Goal: Task Accomplishment & Management: Use online tool/utility

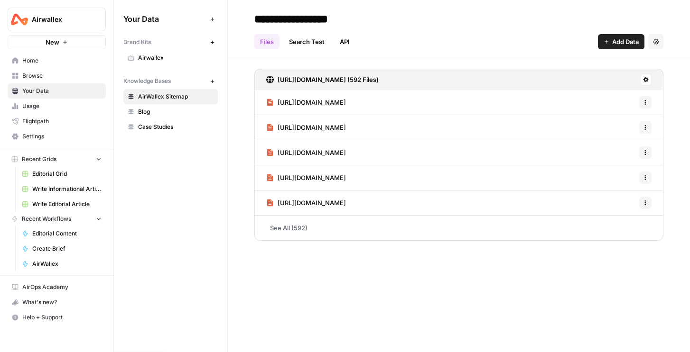
click at [53, 175] on span "Editorial Grid" at bounding box center [66, 174] width 69 height 9
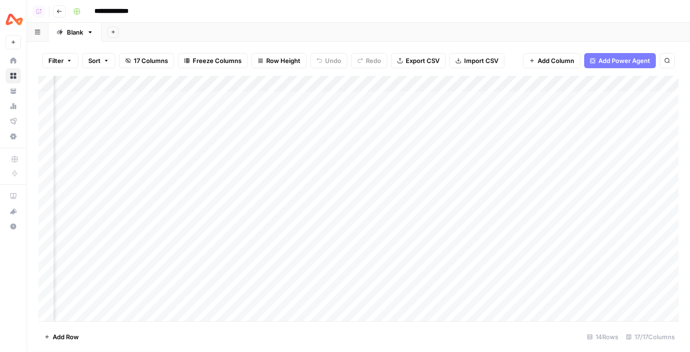
scroll to position [0, 880]
click at [435, 99] on div "Add Column" at bounding box center [358, 199] width 640 height 246
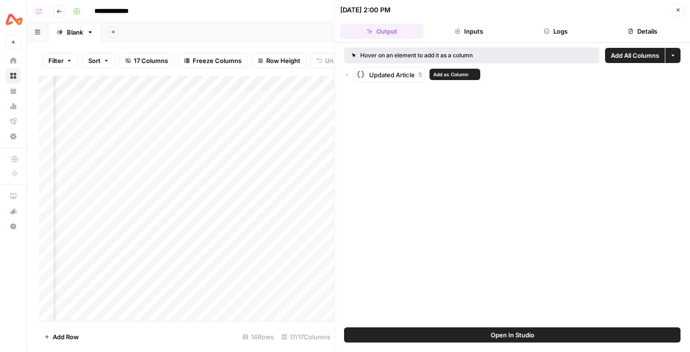
click at [350, 73] on div "Updated Article 5" at bounding box center [512, 74] width 336 height 15
click at [346, 74] on icon "button" at bounding box center [346, 75] width 1 height 3
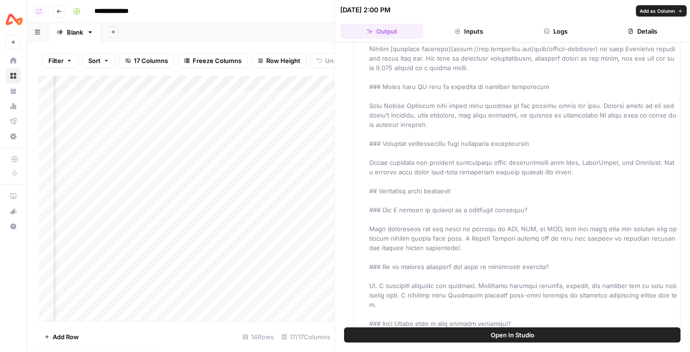
scroll to position [1666, 0]
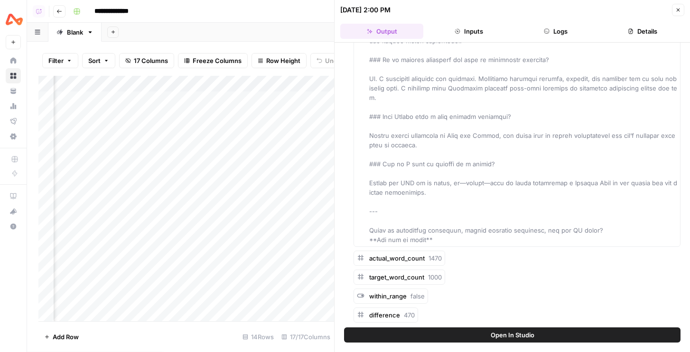
click at [681, 12] on button "Close" at bounding box center [678, 10] width 12 height 12
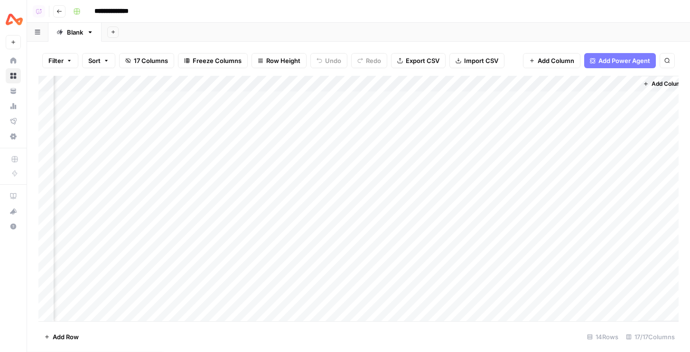
scroll to position [0, 869]
click at [447, 85] on div "Add Column" at bounding box center [358, 199] width 640 height 246
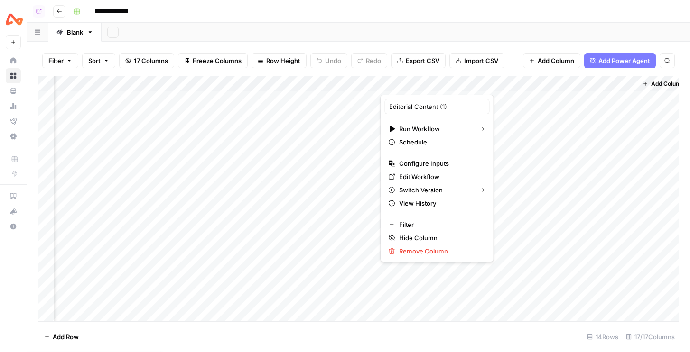
click at [448, 84] on div at bounding box center [423, 85] width 86 height 19
click at [446, 83] on div at bounding box center [423, 85] width 86 height 19
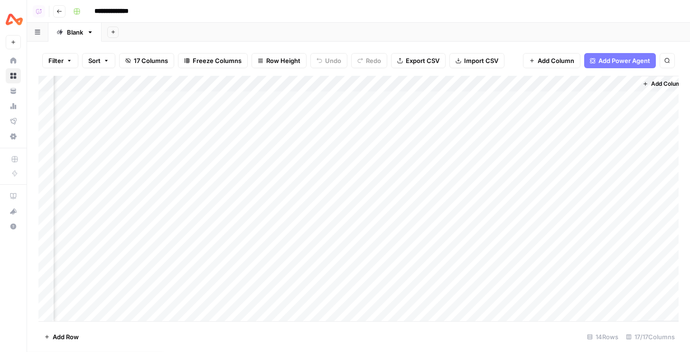
click at [465, 71] on div "Filter Sort 17 Columns Freeze Columns Row Height Undo Redo Export CSV Import CS…" at bounding box center [358, 61] width 640 height 30
click at [448, 84] on div "Add Column" at bounding box center [358, 199] width 640 height 246
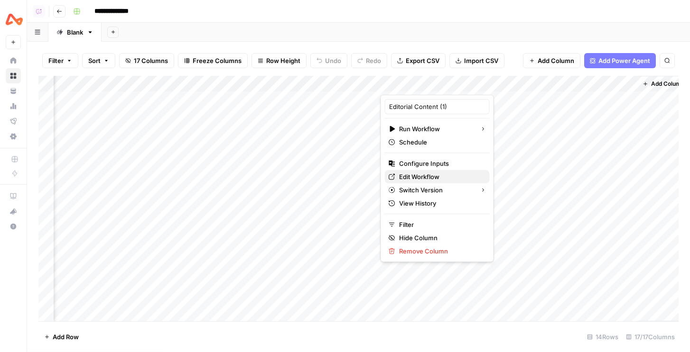
click at [422, 176] on span "Edit Workflow" at bounding box center [440, 176] width 83 height 9
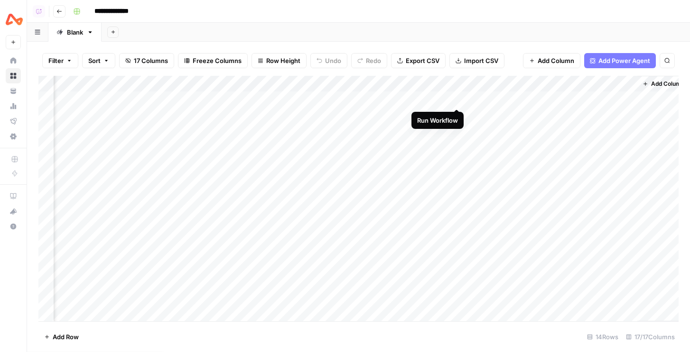
click at [458, 100] on div "Add Column" at bounding box center [358, 199] width 640 height 246
click at [459, 118] on div "Add Column" at bounding box center [358, 199] width 640 height 246
click at [363, 80] on div "Add Column" at bounding box center [358, 199] width 640 height 246
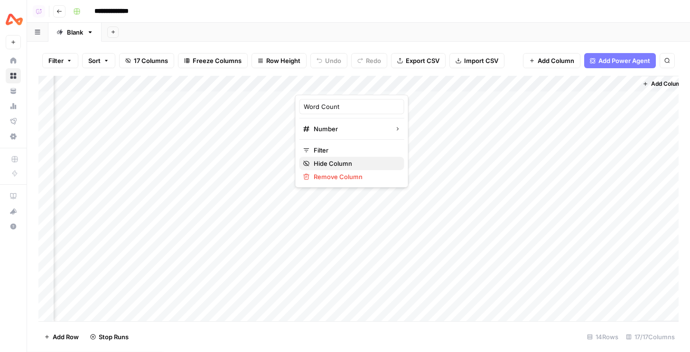
click at [332, 164] on span "Hide Column" at bounding box center [355, 163] width 83 height 9
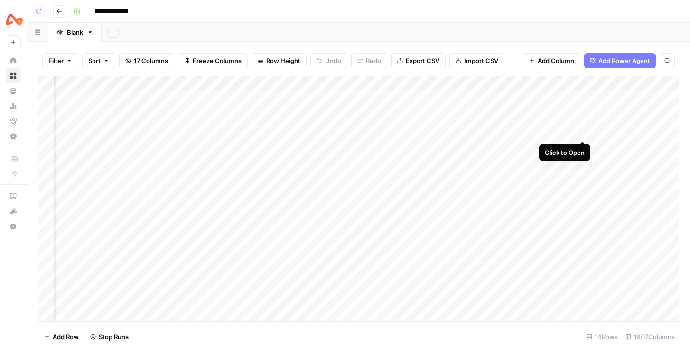
click at [585, 131] on div "Add Column" at bounding box center [358, 199] width 640 height 246
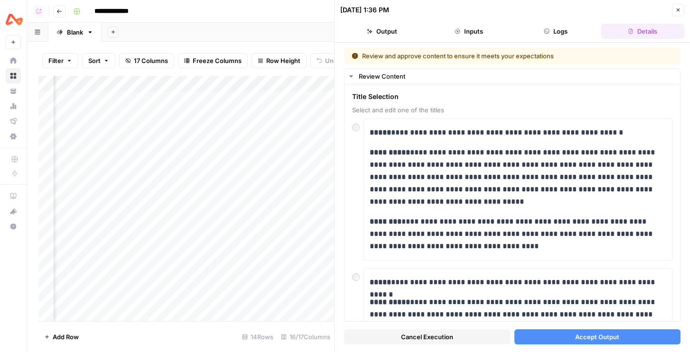
click at [568, 341] on button "Accept Output" at bounding box center [597, 337] width 167 height 15
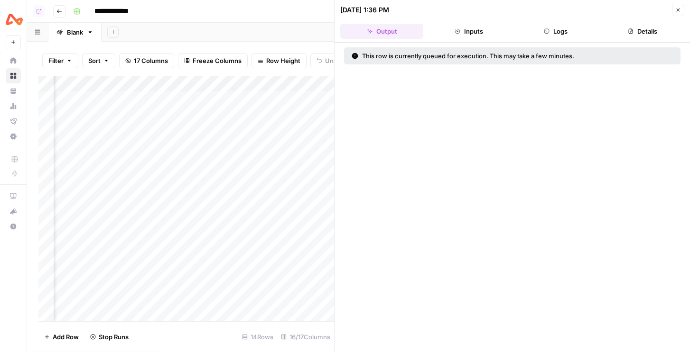
click at [679, 11] on icon "button" at bounding box center [677, 10] width 3 height 3
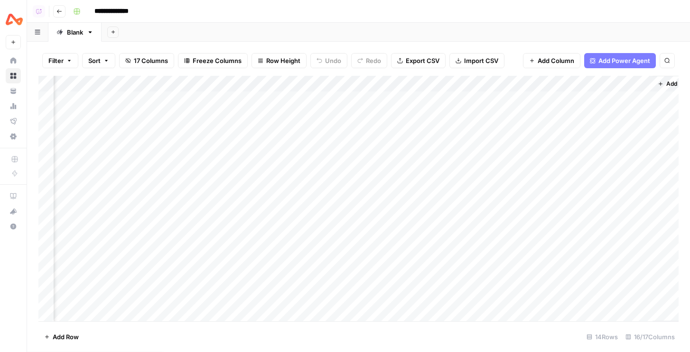
scroll to position [0, 795]
click at [433, 99] on div "Add Column" at bounding box center [358, 199] width 640 height 246
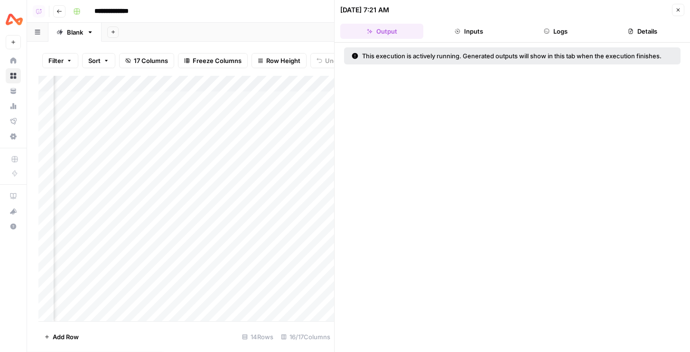
click at [551, 27] on button "Logs" at bounding box center [555, 31] width 83 height 15
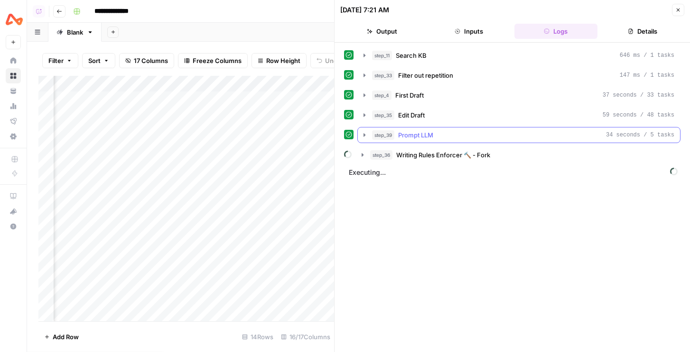
click at [462, 138] on div "step_39 Prompt LLM 34 seconds / 5 tasks" at bounding box center [523, 134] width 302 height 9
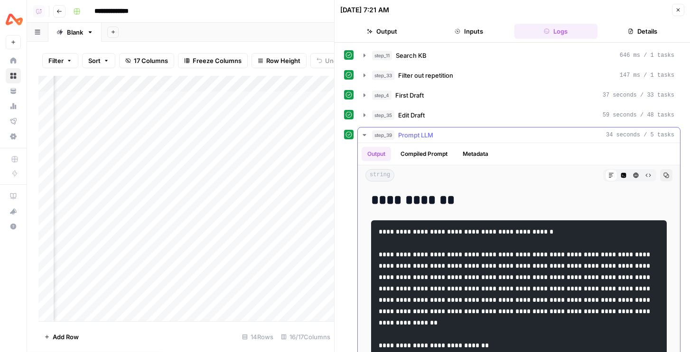
click at [605, 175] on div "Markdown" at bounding box center [611, 175] width 12 height 12
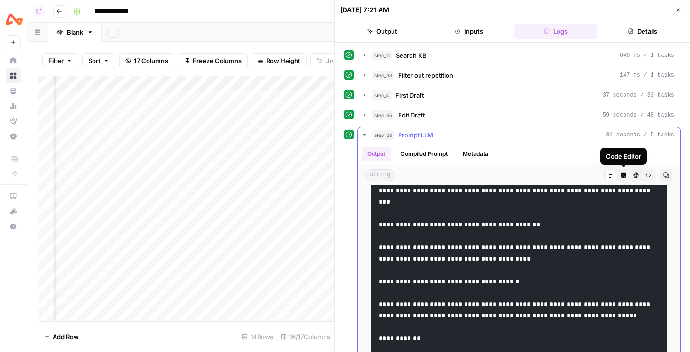
scroll to position [90, 0]
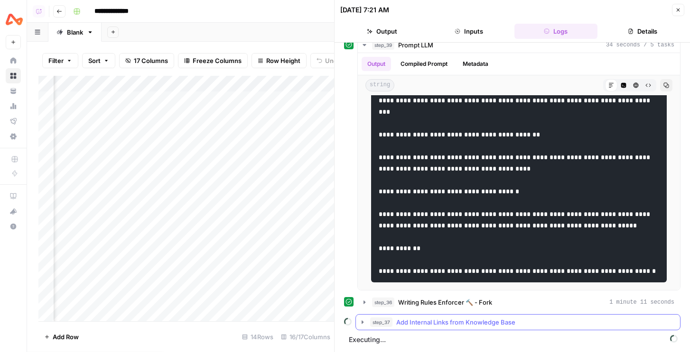
click at [500, 316] on button "step_37 Add Internal Links from Knowledge Base" at bounding box center [518, 322] width 324 height 15
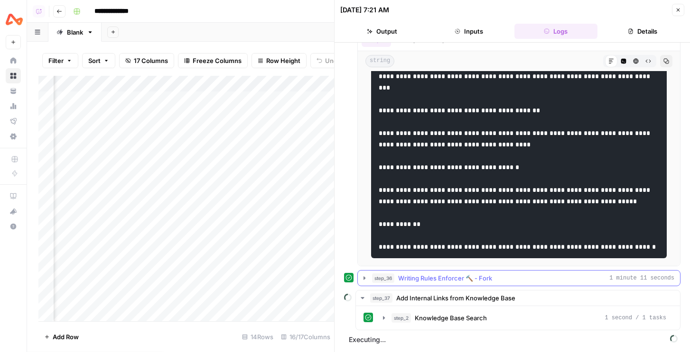
click at [473, 278] on span "Writing Rules Enforcer 🔨 - Fork" at bounding box center [445, 278] width 94 height 9
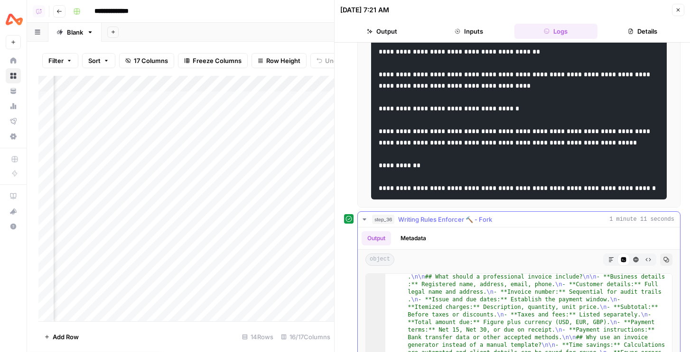
scroll to position [160, 0]
click at [609, 258] on icon "button" at bounding box center [611, 260] width 6 height 6
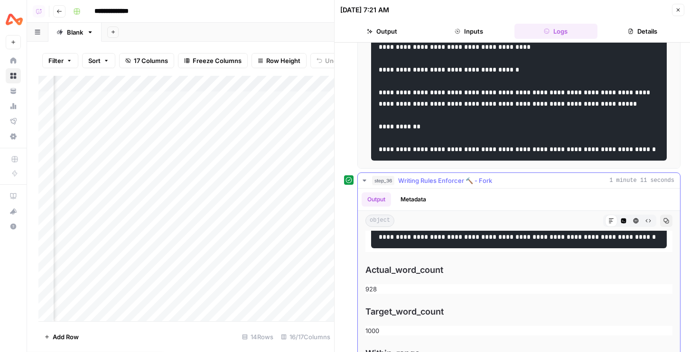
scroll to position [1641, 0]
click at [406, 195] on button "Metadata" at bounding box center [413, 200] width 37 height 14
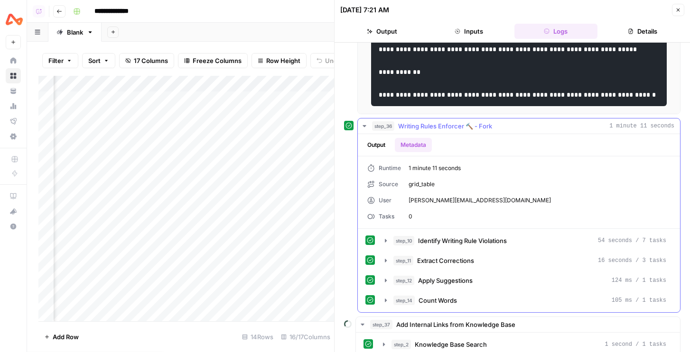
scroll to position [293, 0]
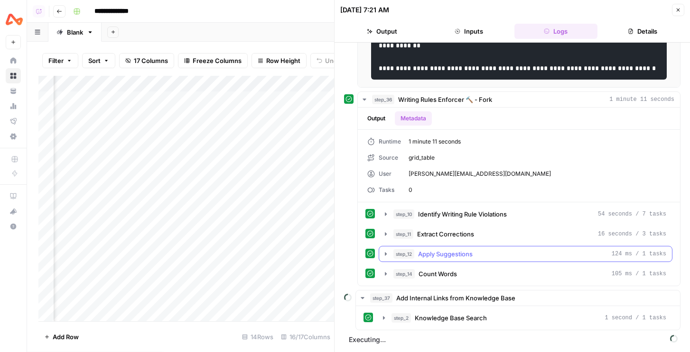
click at [405, 254] on span "step_12" at bounding box center [403, 254] width 21 height 9
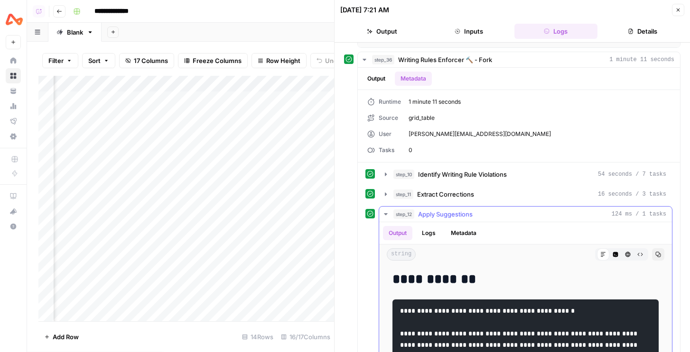
scroll to position [344, 0]
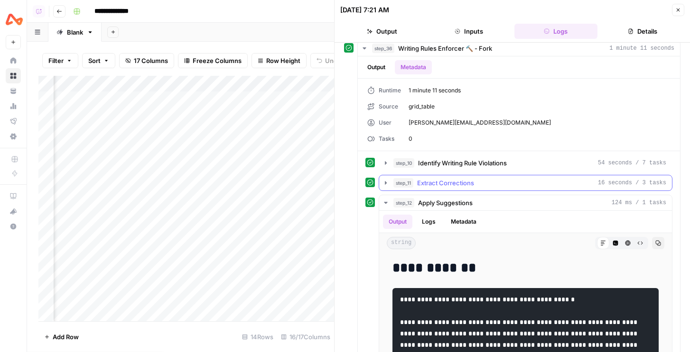
click at [435, 178] on span "Extract Corrections" at bounding box center [445, 182] width 57 height 9
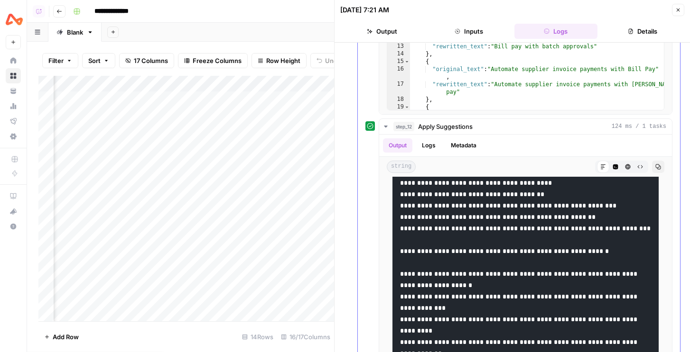
scroll to position [768, 0]
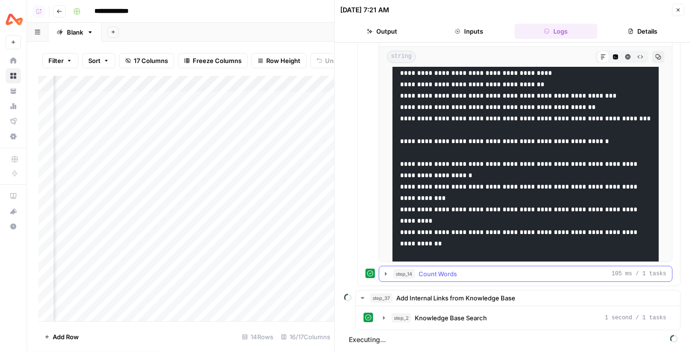
click at [402, 270] on span "step_14" at bounding box center [403, 273] width 21 height 9
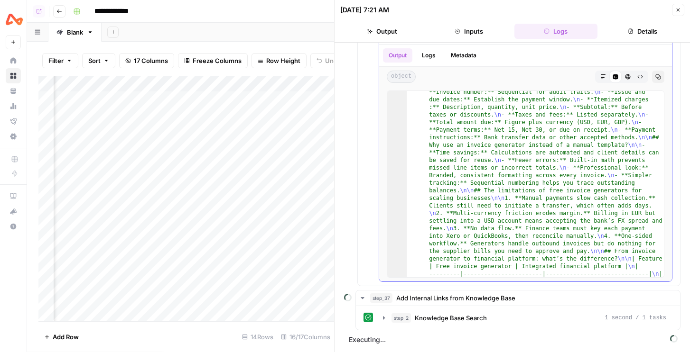
scroll to position [573, 0]
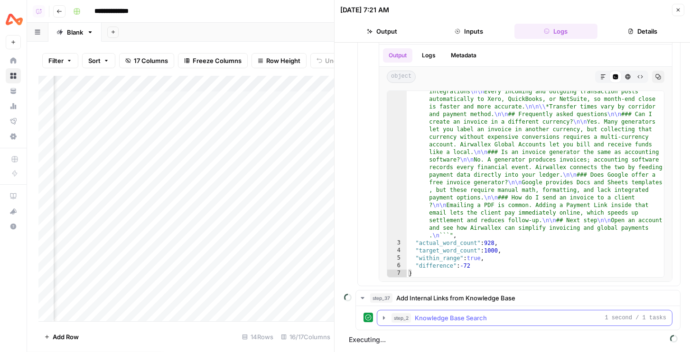
click at [402, 314] on span "step_2" at bounding box center [400, 318] width 19 height 9
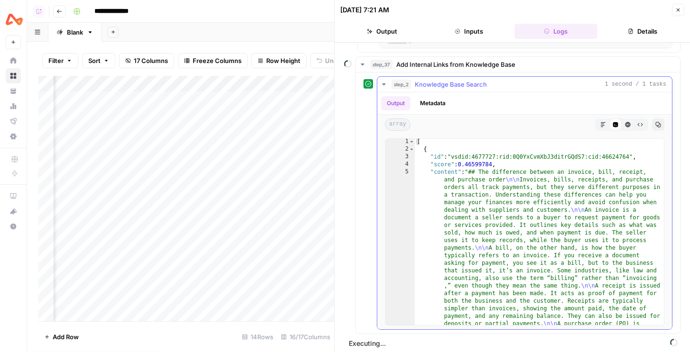
scroll to position [0, 0]
click at [423, 88] on span "Knowledge Base Search" at bounding box center [451, 84] width 72 height 9
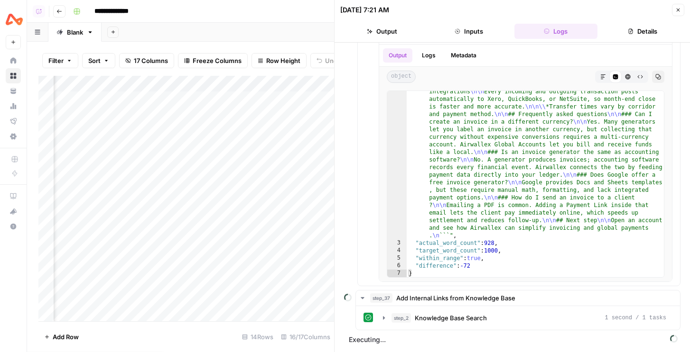
click at [680, 4] on button "Close" at bounding box center [678, 10] width 12 height 12
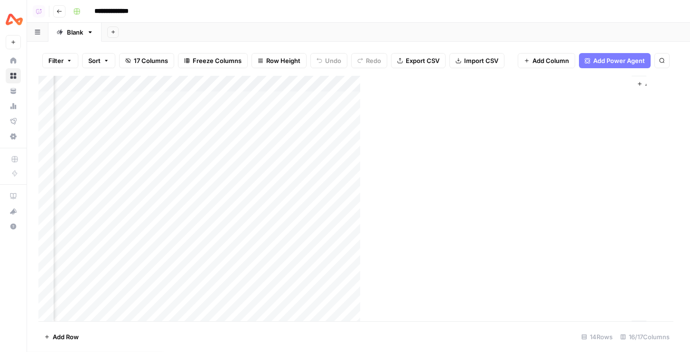
scroll to position [0, 783]
click at [444, 86] on div "Add Column" at bounding box center [358, 199] width 640 height 246
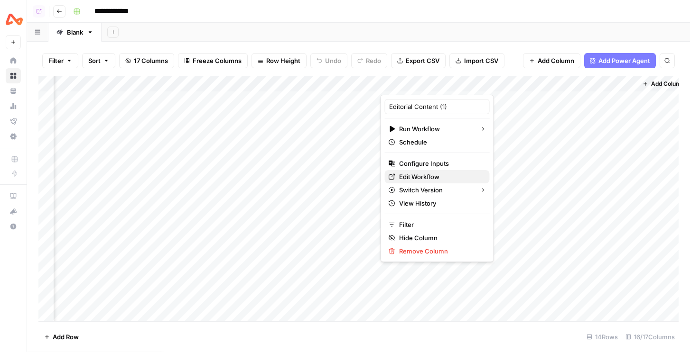
click at [412, 176] on span "Edit Workflow" at bounding box center [440, 176] width 83 height 9
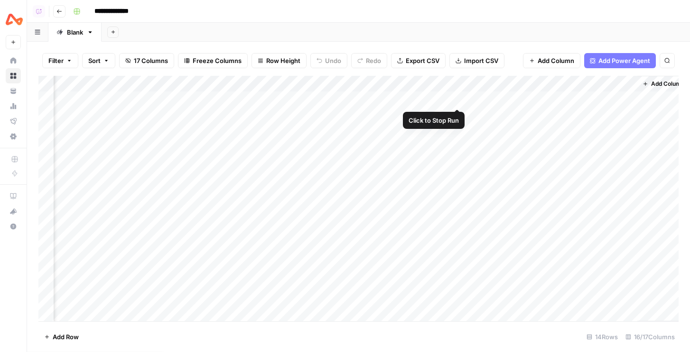
click at [458, 100] on div "Add Column" at bounding box center [358, 199] width 640 height 246
click at [445, 115] on div "Add Column" at bounding box center [358, 199] width 640 height 246
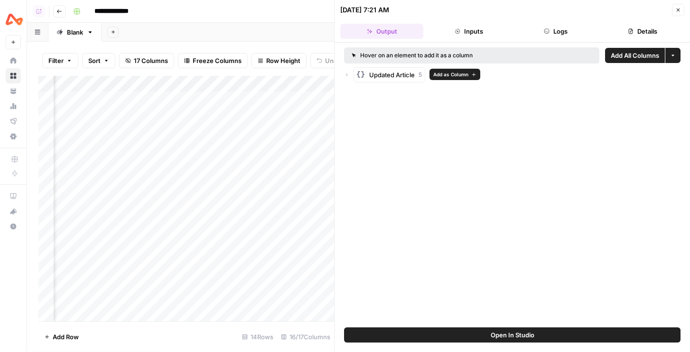
click at [345, 77] on icon "button" at bounding box center [347, 75] width 6 height 6
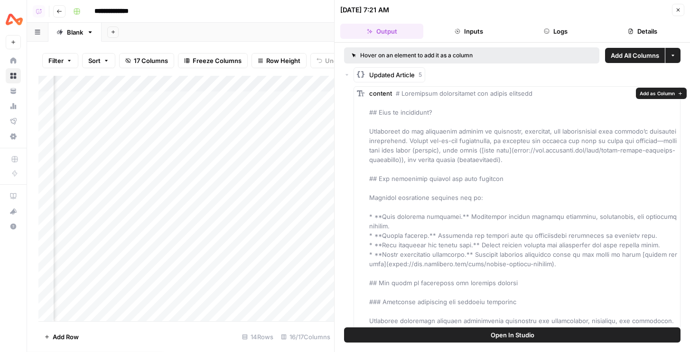
click at [650, 94] on span "Add as Column" at bounding box center [656, 94] width 35 height 8
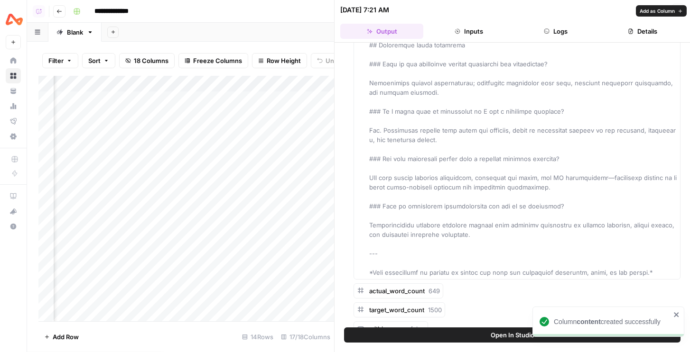
scroll to position [916, 0]
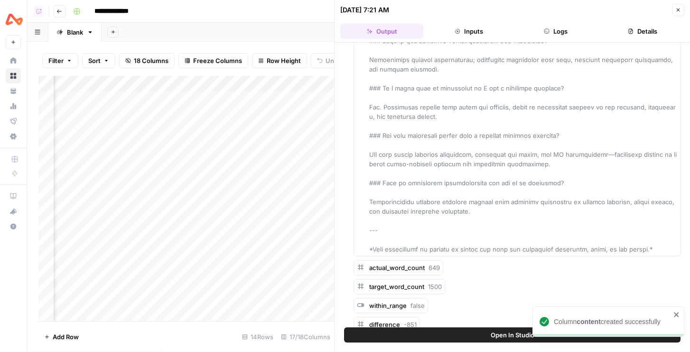
click at [678, 7] on button "Close" at bounding box center [678, 10] width 12 height 12
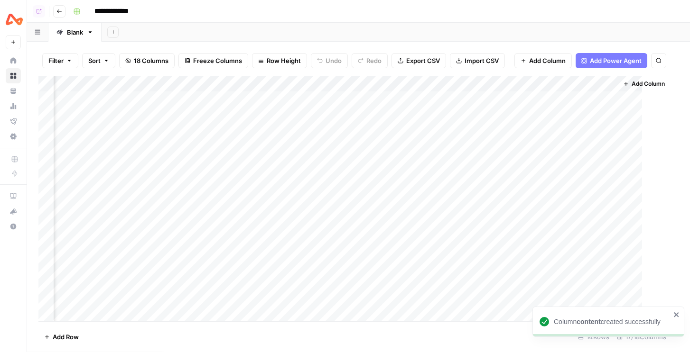
scroll to position [0, 869]
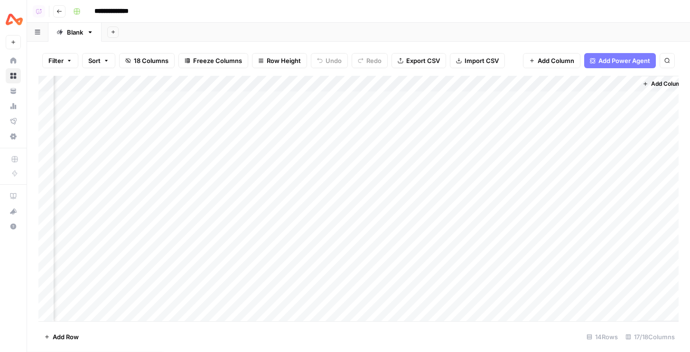
click at [371, 116] on div "Add Column" at bounding box center [358, 199] width 640 height 246
click at [375, 98] on div "Add Column" at bounding box center [358, 199] width 640 height 246
click at [371, 116] on div "Add Column" at bounding box center [358, 199] width 640 height 246
click at [374, 98] on div "Add Column" at bounding box center [358, 199] width 640 height 246
click at [370, 116] on div "Add Column" at bounding box center [358, 199] width 640 height 246
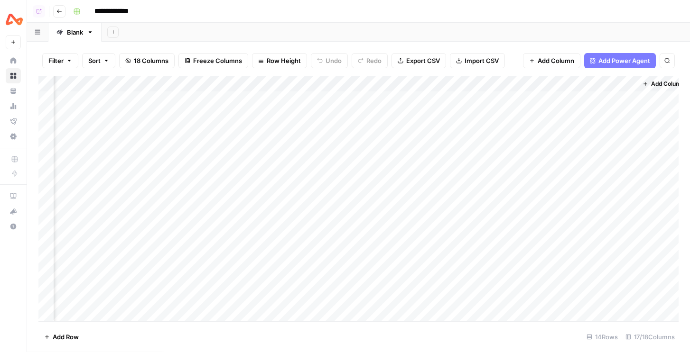
click at [336, 128] on div "Add Column" at bounding box center [358, 199] width 640 height 246
drag, startPoint x: 509, startPoint y: 81, endPoint x: 259, endPoint y: 90, distance: 250.2
click at [259, 90] on div "Add Column" at bounding box center [358, 199] width 640 height 246
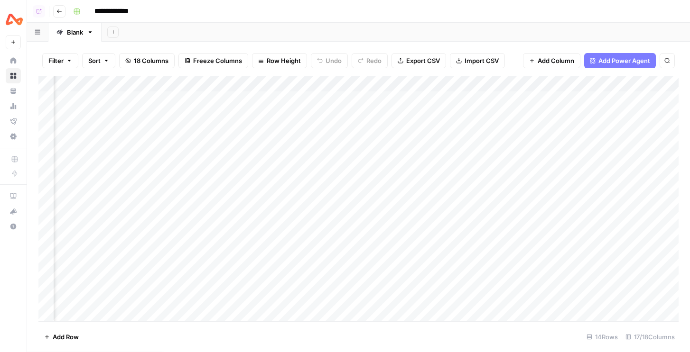
drag, startPoint x: 186, startPoint y: 81, endPoint x: 358, endPoint y: 92, distance: 172.1
click at [358, 92] on div "Add Column" at bounding box center [358, 199] width 640 height 246
click at [648, 85] on span "Add Column" at bounding box center [656, 84] width 33 height 9
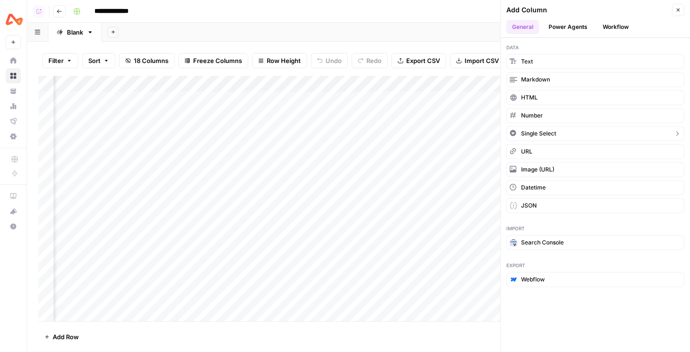
click at [543, 127] on button "Single Select" at bounding box center [595, 133] width 178 height 15
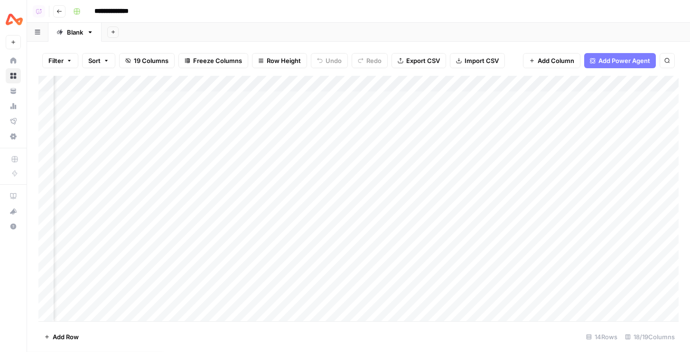
scroll to position [0, 0]
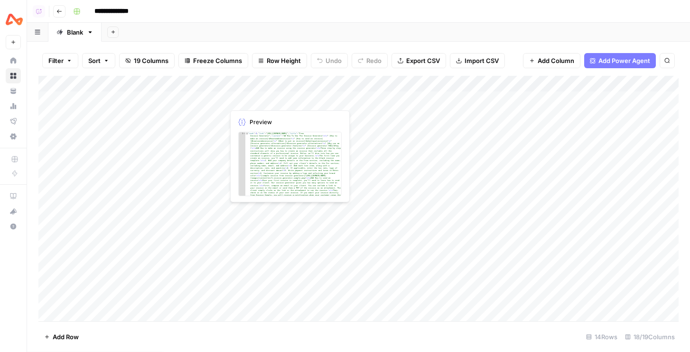
drag, startPoint x: 566, startPoint y: 81, endPoint x: 268, endPoint y: 102, distance: 298.6
click at [268, 102] on div "Add Column" at bounding box center [358, 199] width 640 height 246
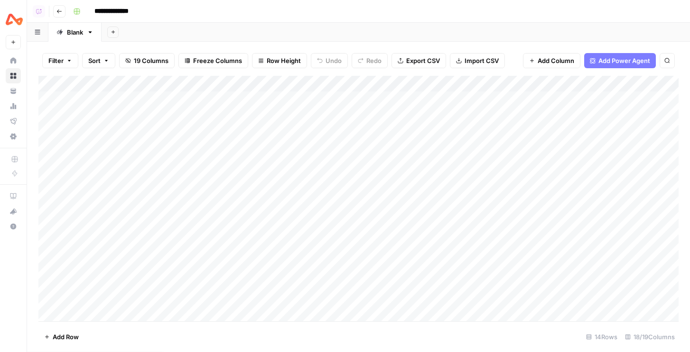
click at [246, 85] on div "Add Column" at bounding box center [358, 199] width 640 height 246
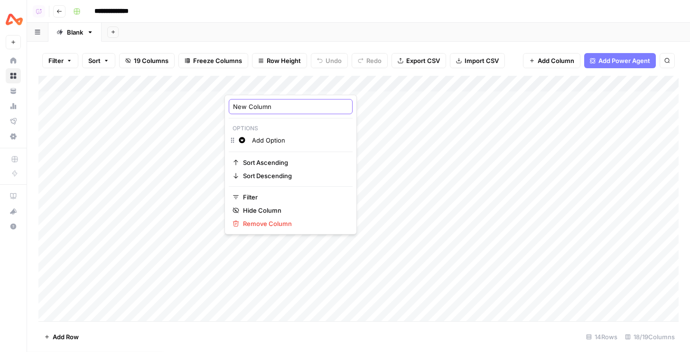
click at [252, 102] on input "New Column" at bounding box center [290, 106] width 115 height 9
type input "Reviewed"
click at [337, 47] on div "Filter Sort 19 Columns Freeze Columns Row Height Undo Redo Export CSV Import CS…" at bounding box center [358, 61] width 640 height 30
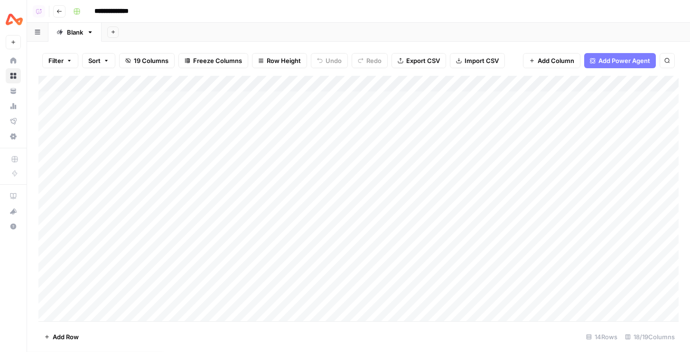
click at [253, 84] on div "Add Column" at bounding box center [358, 199] width 640 height 246
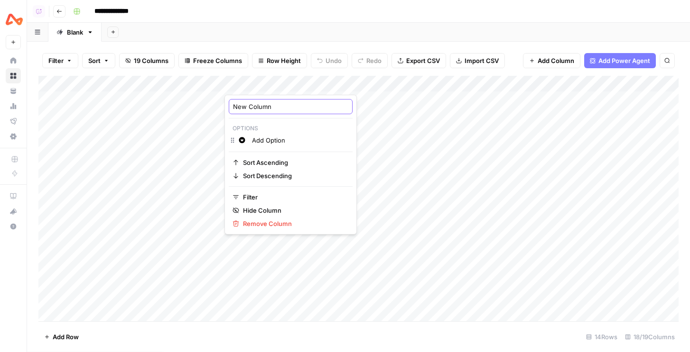
click at [249, 105] on input "New Column" at bounding box center [290, 106] width 115 height 9
type input "W"
type input "Editor"
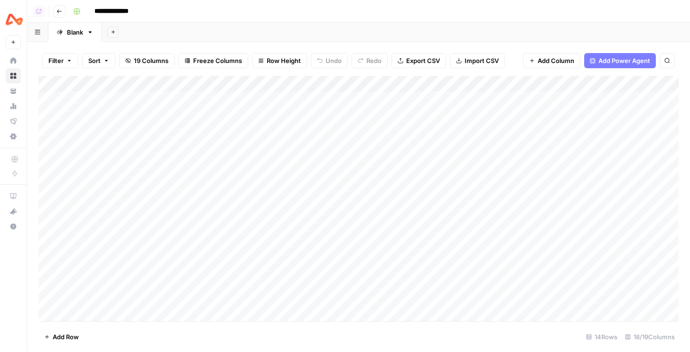
click at [256, 103] on div "Add Column" at bounding box center [358, 199] width 640 height 246
click at [503, 29] on div "Add Sheet" at bounding box center [396, 32] width 588 height 19
click at [345, 115] on div "Add Column" at bounding box center [358, 199] width 640 height 246
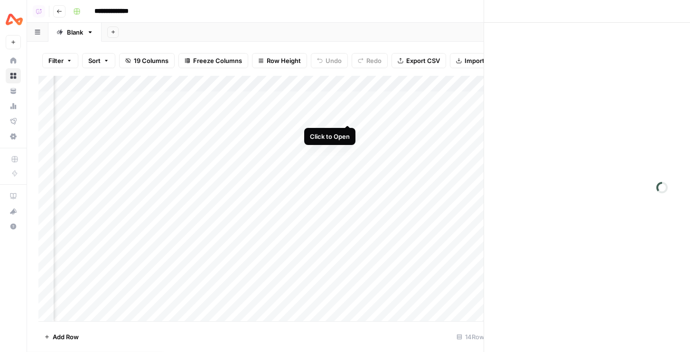
scroll to position [0, 960]
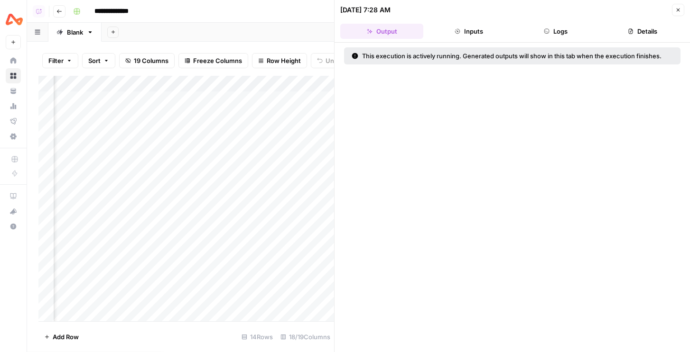
click at [557, 29] on button "Logs" at bounding box center [555, 31] width 83 height 15
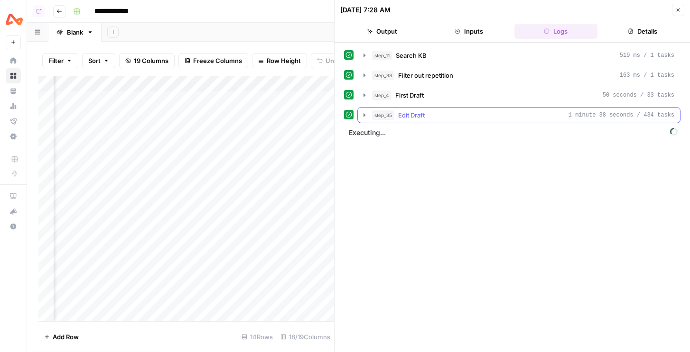
click at [502, 115] on div "step_35 Edit Draft 1 minute 38 seconds / 434 tasks" at bounding box center [523, 115] width 302 height 9
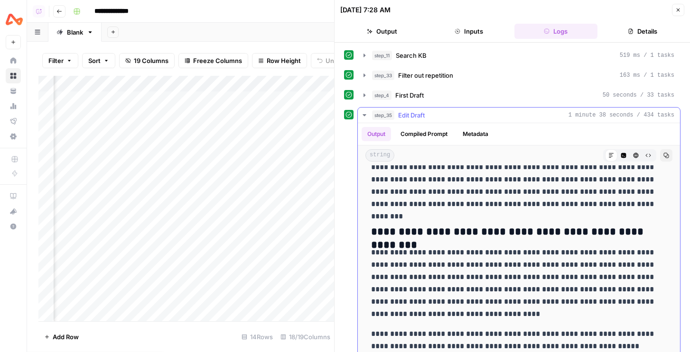
scroll to position [30, 0]
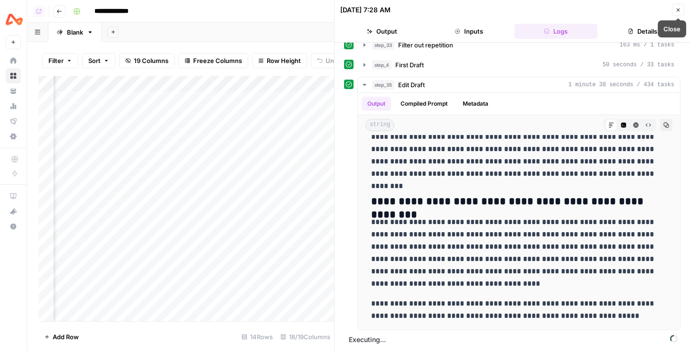
click at [682, 14] on button "Close" at bounding box center [678, 10] width 12 height 12
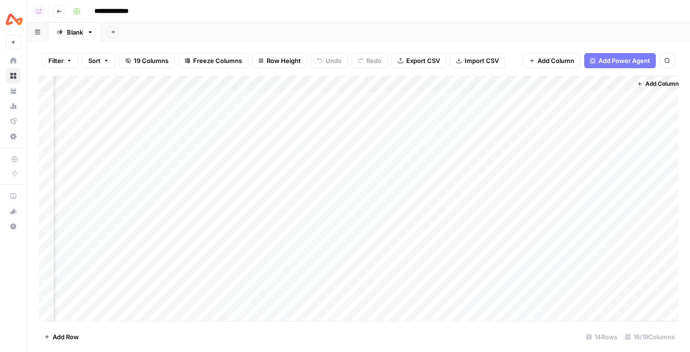
scroll to position [0, 954]
click at [360, 98] on div "Add Column" at bounding box center [358, 199] width 640 height 246
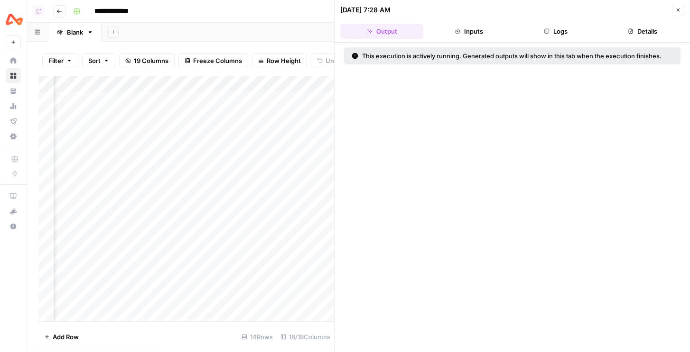
click at [559, 37] on button "Logs" at bounding box center [555, 31] width 83 height 15
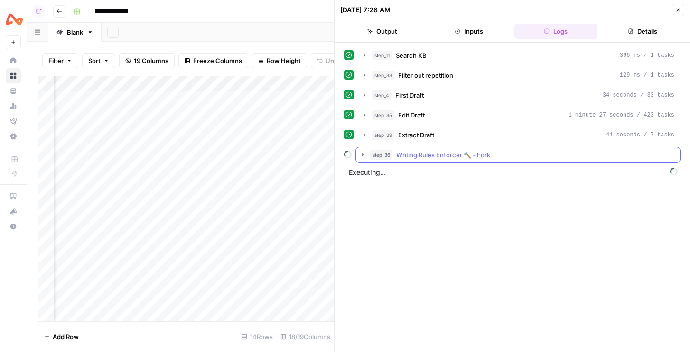
click at [516, 155] on div "step_36 Writing Rules Enforcer 🔨 - Fork" at bounding box center [522, 154] width 304 height 9
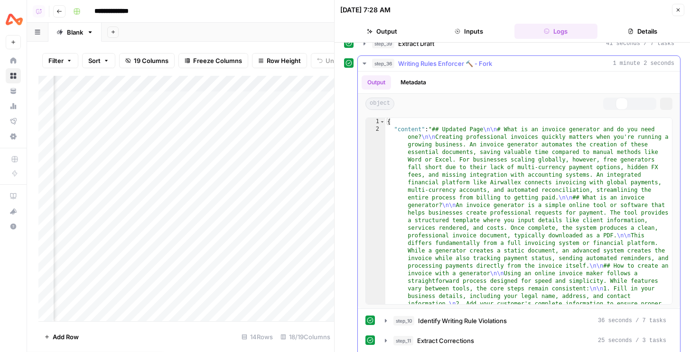
scroll to position [154, 0]
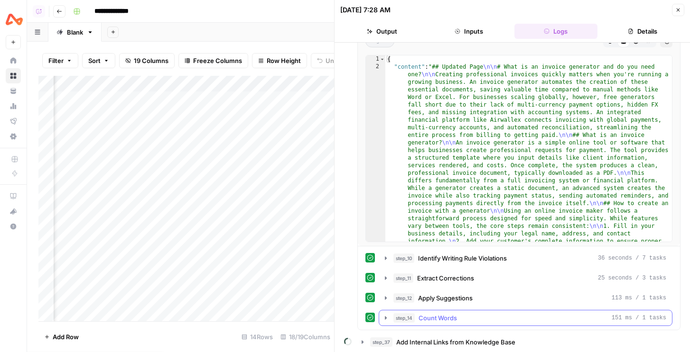
click at [476, 323] on button "step_14 Count Words 151 ms / 1 tasks" at bounding box center [525, 318] width 293 height 15
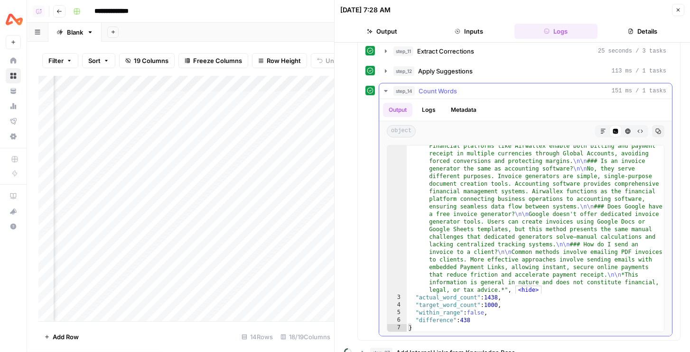
scroll to position [412, 0]
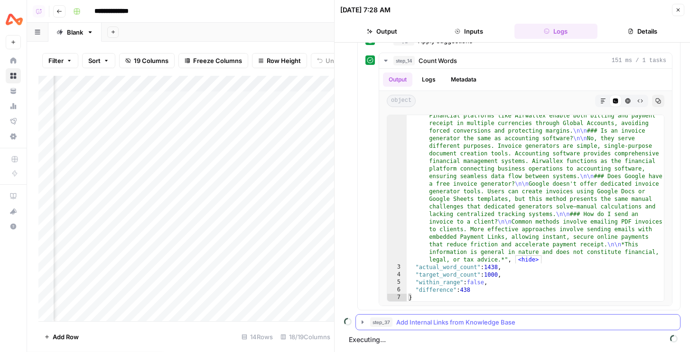
click at [461, 319] on span "Add Internal Links from Knowledge Base" at bounding box center [455, 322] width 119 height 9
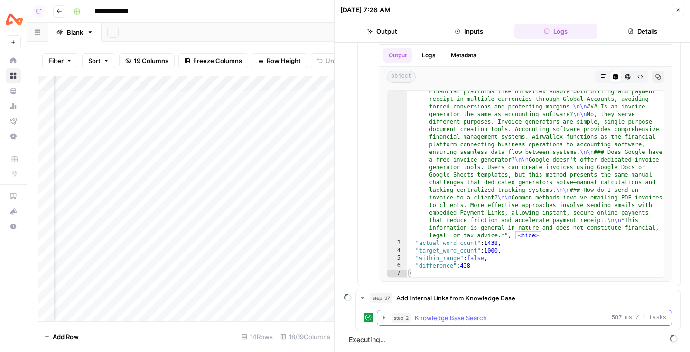
click at [459, 320] on span "Knowledge Base Search" at bounding box center [451, 318] width 72 height 9
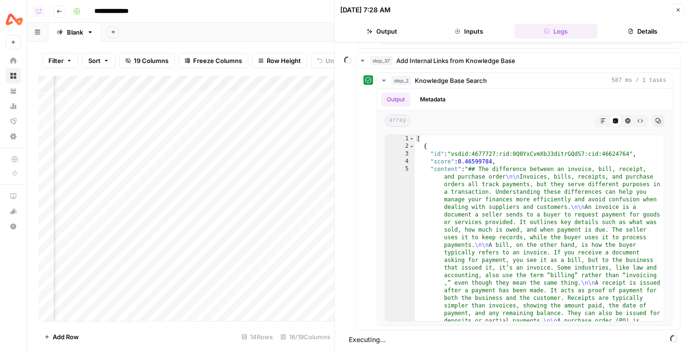
click at [676, 15] on button "Close" at bounding box center [678, 10] width 12 height 12
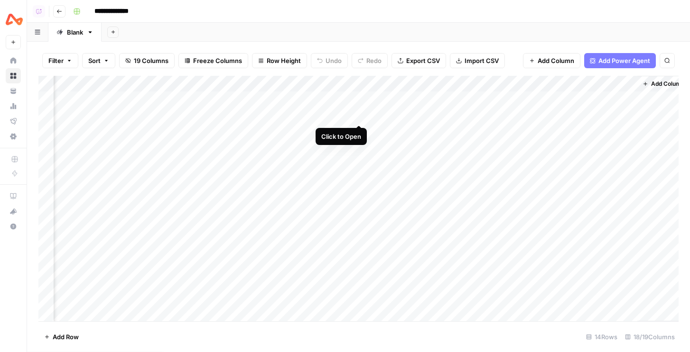
click at [355, 117] on div "Add Column" at bounding box center [358, 199] width 640 height 246
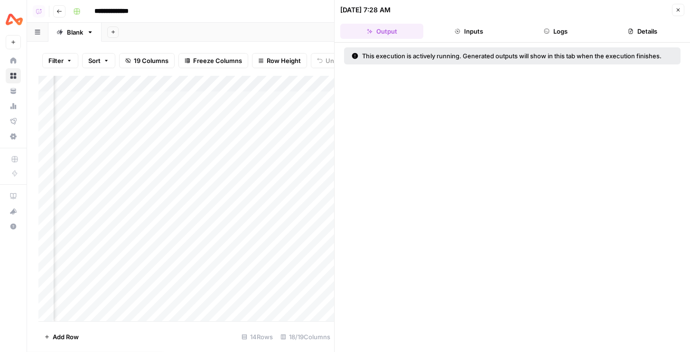
click at [564, 37] on button "Logs" at bounding box center [555, 31] width 83 height 15
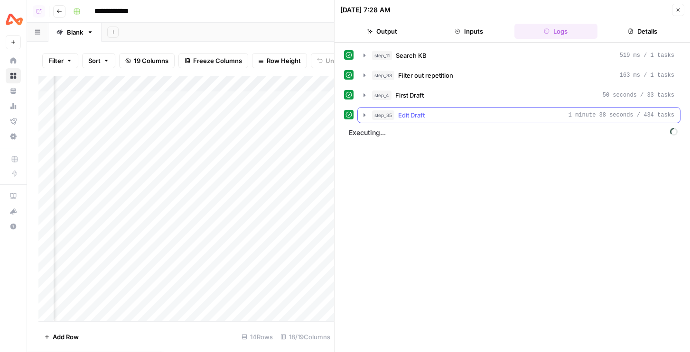
click at [474, 114] on div "step_35 Edit Draft 1 minute 38 seconds / 434 tasks" at bounding box center [523, 115] width 302 height 9
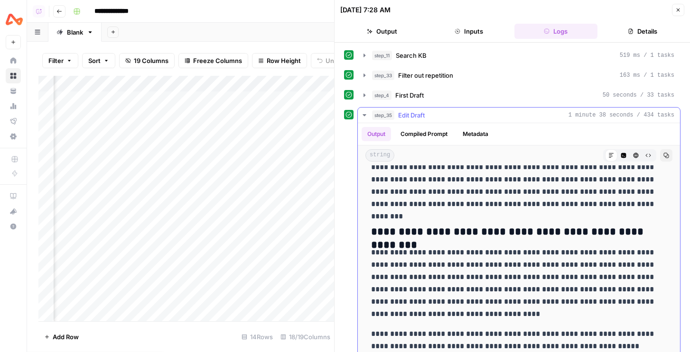
scroll to position [50, 0]
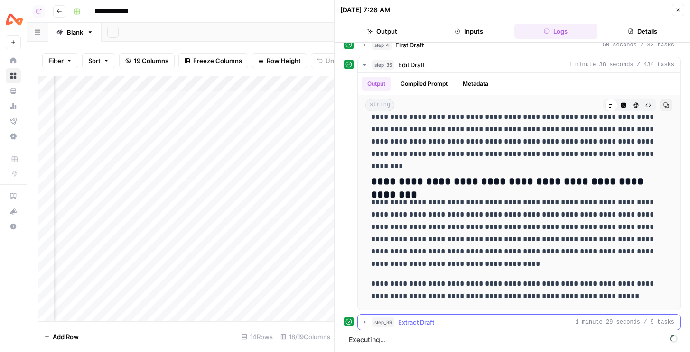
click at [385, 323] on span "step_39" at bounding box center [383, 322] width 22 height 9
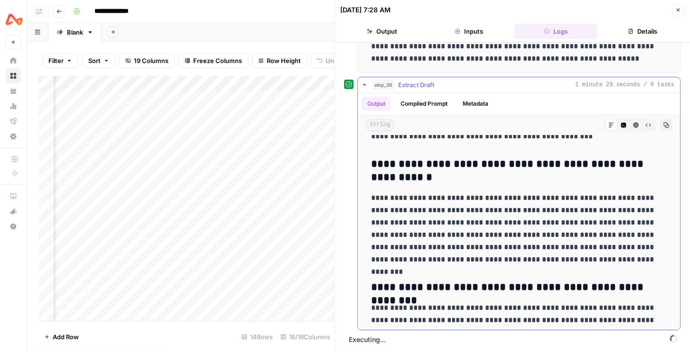
scroll to position [3350, 0]
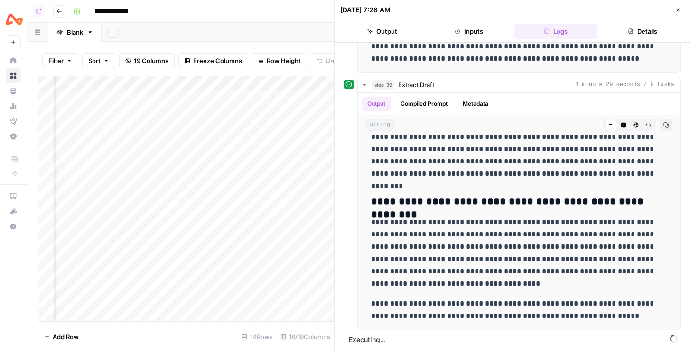
click at [679, 14] on button "Close" at bounding box center [678, 10] width 12 height 12
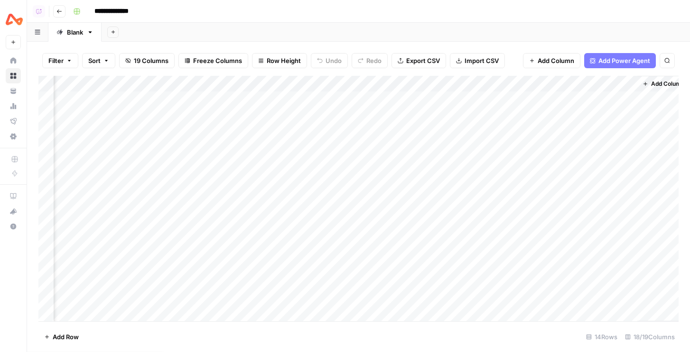
click at [361, 85] on div "Add Column" at bounding box center [358, 199] width 640 height 246
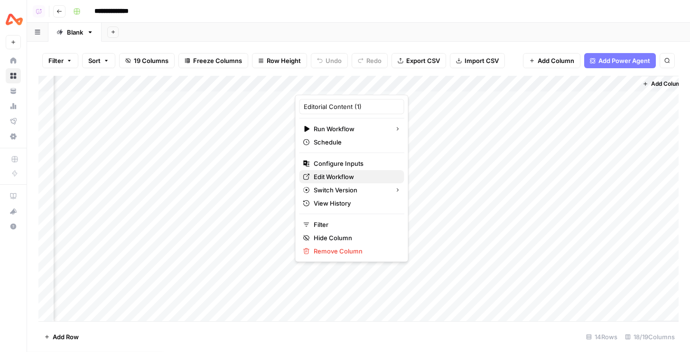
click at [340, 178] on span "Edit Workflow" at bounding box center [355, 176] width 83 height 9
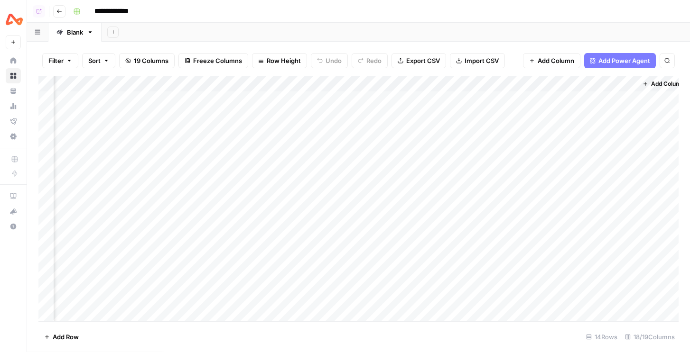
click at [362, 83] on div "Add Column" at bounding box center [358, 199] width 640 height 246
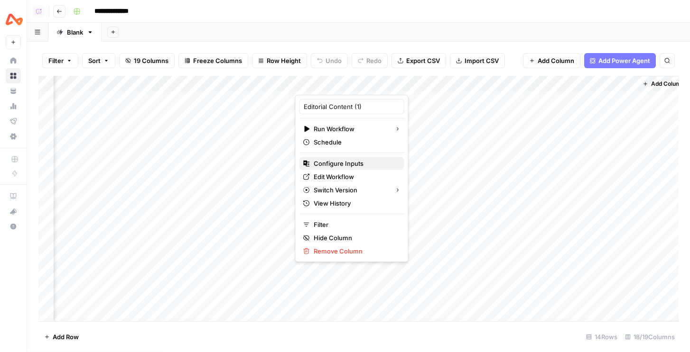
click at [345, 159] on span "Configure Inputs" at bounding box center [355, 163] width 83 height 9
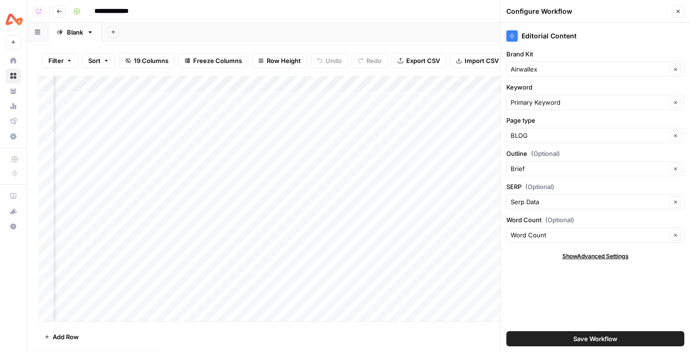
click at [679, 12] on icon "button" at bounding box center [677, 11] width 3 height 3
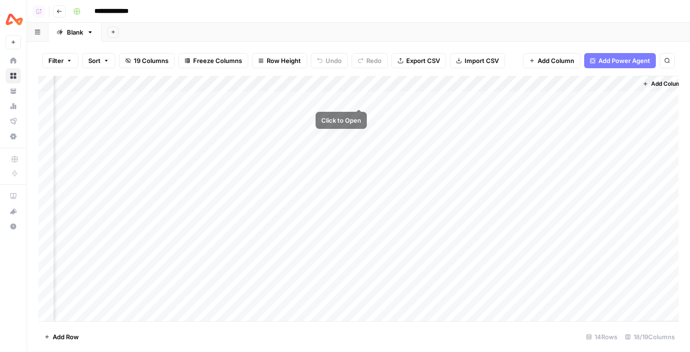
click at [359, 99] on div "Add Column" at bounding box center [358, 199] width 640 height 246
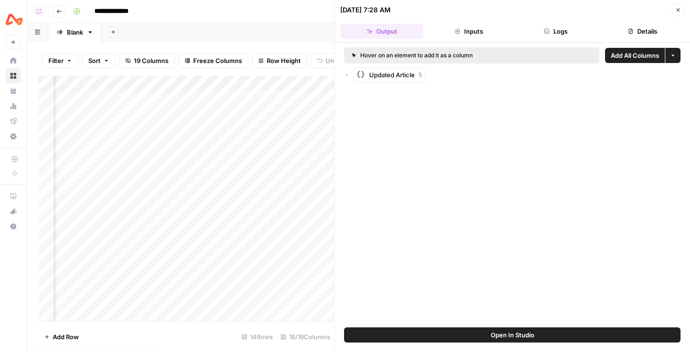
click at [344, 74] on icon "button" at bounding box center [347, 75] width 6 height 6
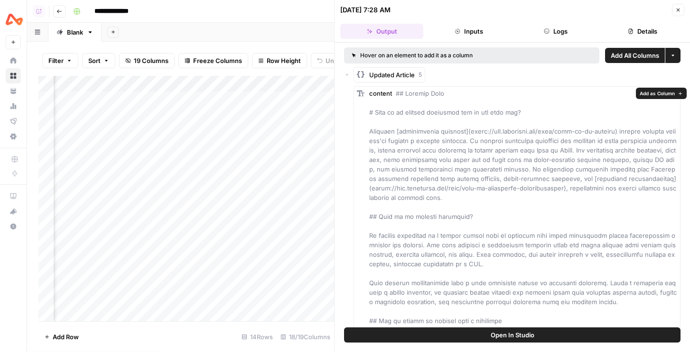
click at [663, 94] on span "Add as Column" at bounding box center [656, 94] width 35 height 8
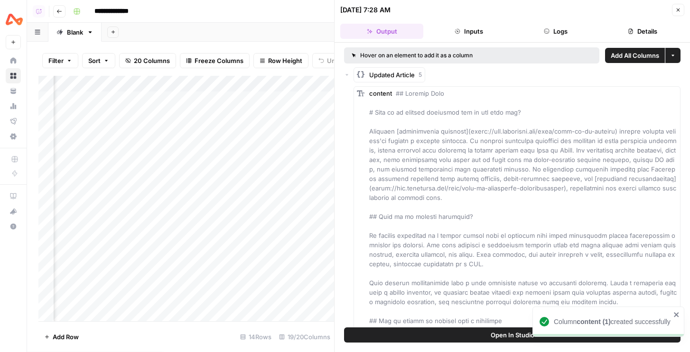
scroll to position [0, 1157]
click at [683, 11] on button "Close" at bounding box center [678, 10] width 12 height 12
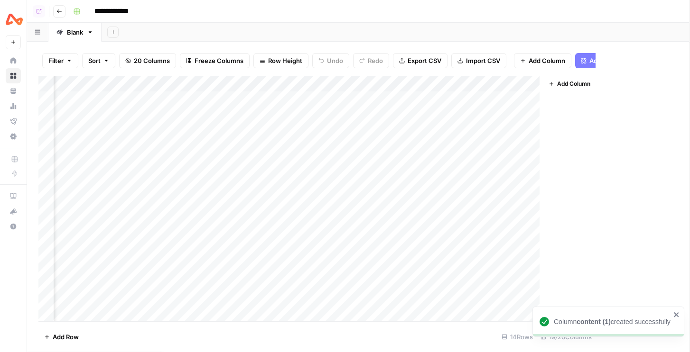
scroll to position [0, 1039]
click at [276, 84] on div "Add Column" at bounding box center [358, 199] width 640 height 246
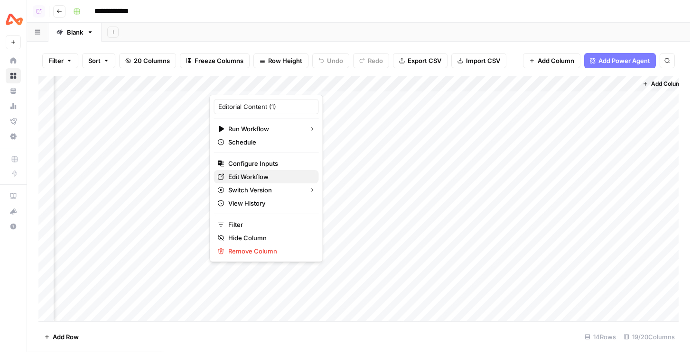
click at [252, 177] on span "Edit Workflow" at bounding box center [269, 176] width 83 height 9
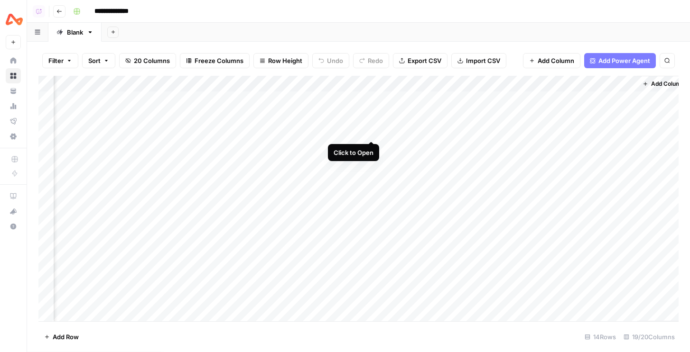
click at [372, 131] on div "Add Column" at bounding box center [358, 199] width 640 height 246
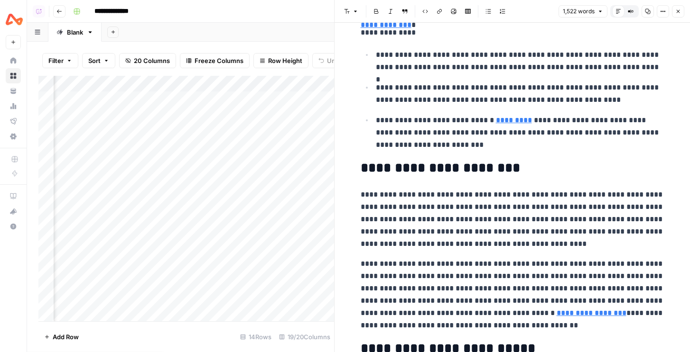
scroll to position [364, 0]
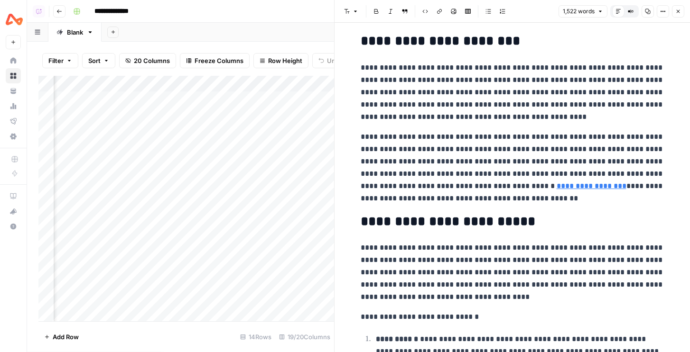
click at [680, 8] on button "Close" at bounding box center [678, 11] width 12 height 12
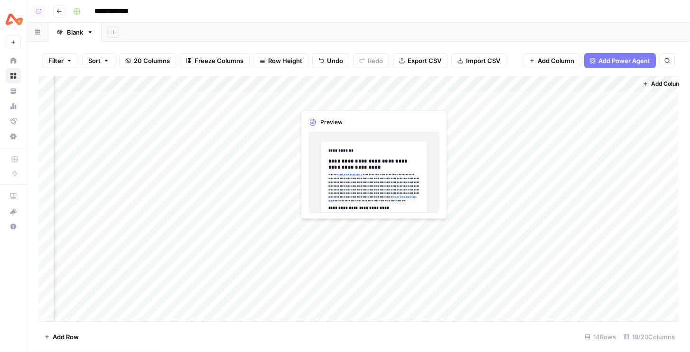
click at [371, 98] on div "Add Column" at bounding box center [358, 199] width 640 height 246
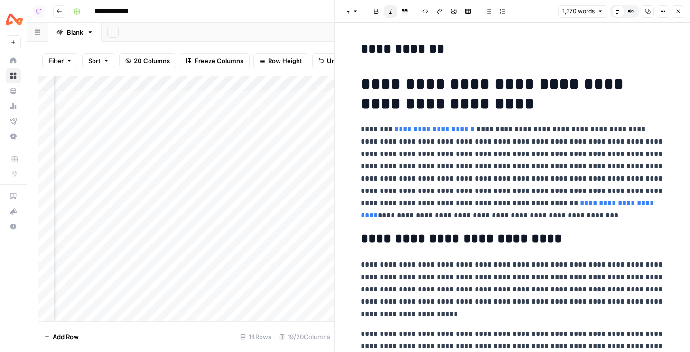
click at [681, 12] on button "Close" at bounding box center [678, 11] width 12 height 12
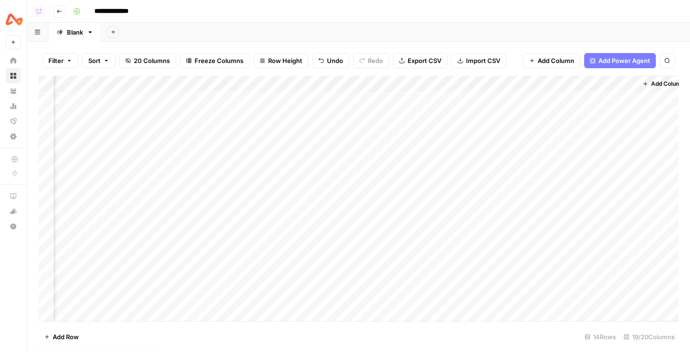
click at [287, 97] on div "Add Column" at bounding box center [358, 199] width 640 height 246
click at [286, 112] on div "Add Column" at bounding box center [358, 199] width 640 height 246
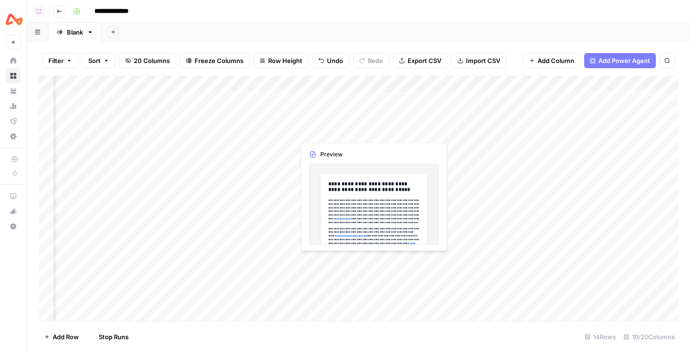
scroll to position [0, 943]
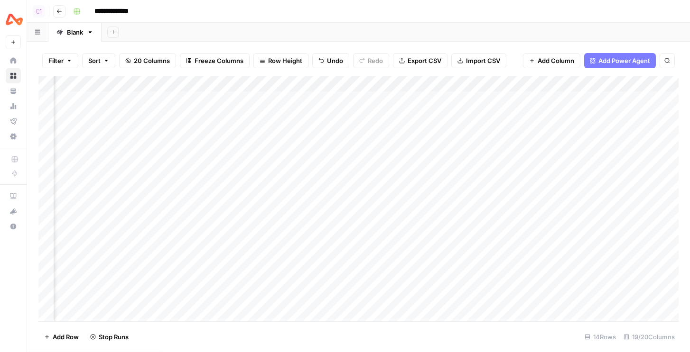
click at [441, 85] on div "Add Column" at bounding box center [358, 199] width 640 height 246
click at [426, 166] on span "Hide Column" at bounding box center [451, 163] width 83 height 9
click at [515, 83] on div "Add Column" at bounding box center [358, 199] width 640 height 246
click at [501, 162] on span "Hide Column" at bounding box center [537, 163] width 83 height 9
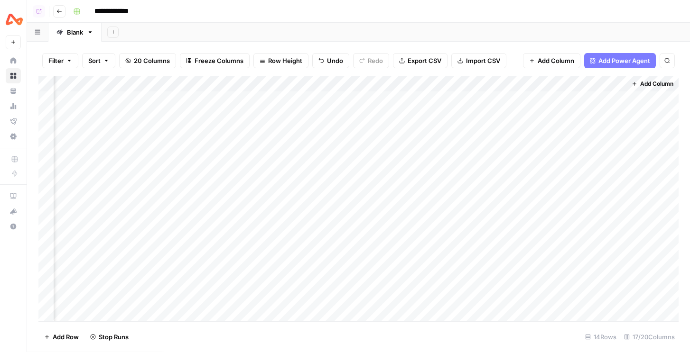
click at [490, 83] on div "Add Column" at bounding box center [358, 199] width 640 height 246
click at [474, 107] on input "content" at bounding box center [511, 106] width 96 height 9
type input "Updated Article"
click at [527, 88] on div "Add Column" at bounding box center [358, 199] width 640 height 246
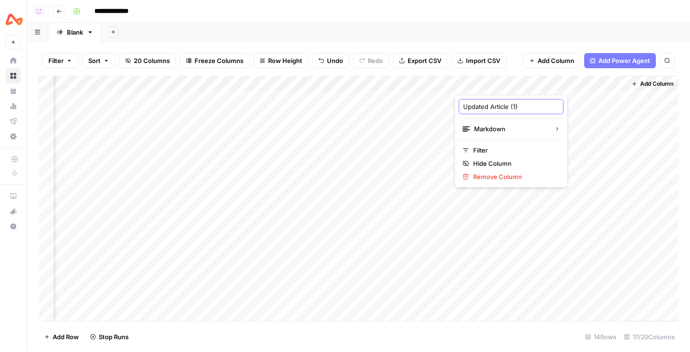
drag, startPoint x: 511, startPoint y: 107, endPoint x: 535, endPoint y: 107, distance: 24.2
click at [535, 107] on div "Updated Article (1)" at bounding box center [511, 106] width 105 height 15
type input "Updated Article"
click at [511, 86] on div "Add Column" at bounding box center [358, 199] width 640 height 246
click at [506, 66] on div "Filter Sort 20 Columns Freeze Columns Row Height Undo Redo Export CSV Import CS…" at bounding box center [358, 61] width 640 height 30
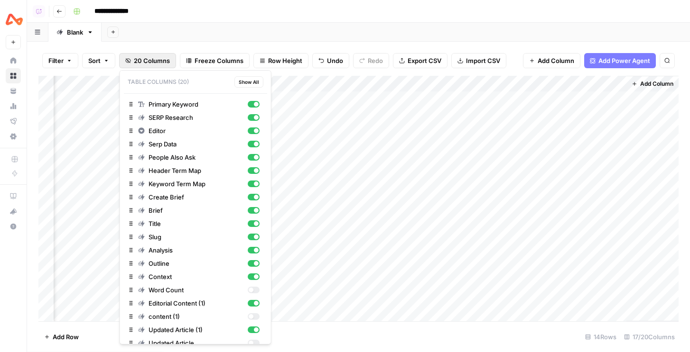
click at [140, 65] on span "20 Columns" at bounding box center [152, 60] width 36 height 9
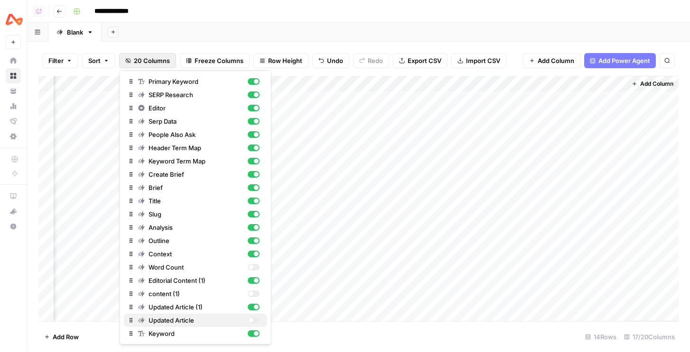
click at [250, 320] on div "button" at bounding box center [250, 320] width 5 height 5
click at [593, 84] on div "Add Column" at bounding box center [358, 199] width 640 height 246
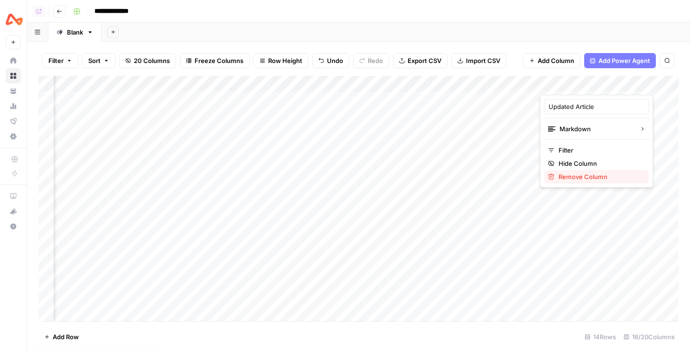
click at [578, 183] on button "Remove Column" at bounding box center [596, 176] width 105 height 13
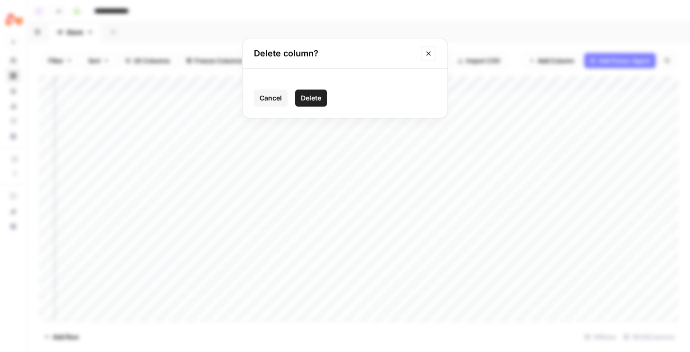
click at [317, 98] on span "Delete" at bounding box center [311, 97] width 20 height 9
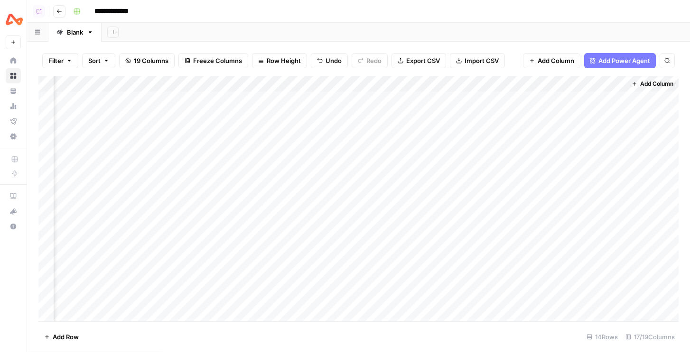
click at [570, 86] on div "Add Column" at bounding box center [358, 199] width 640 height 246
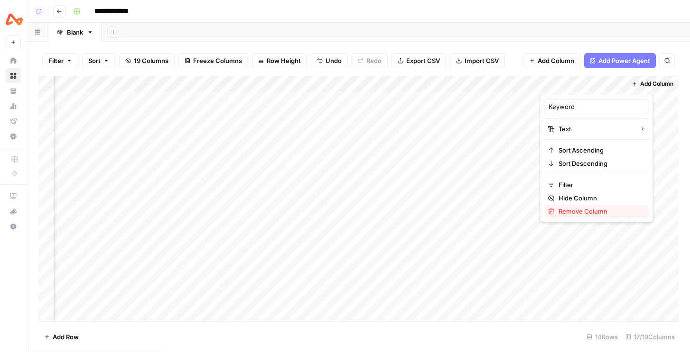
click at [567, 214] on span "Remove Column" at bounding box center [599, 211] width 83 height 9
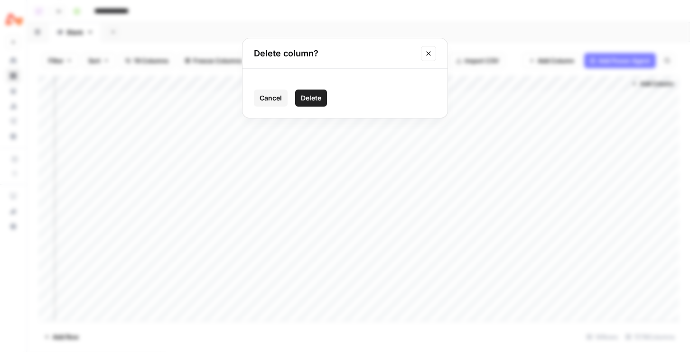
click at [318, 101] on span "Delete" at bounding box center [311, 97] width 20 height 9
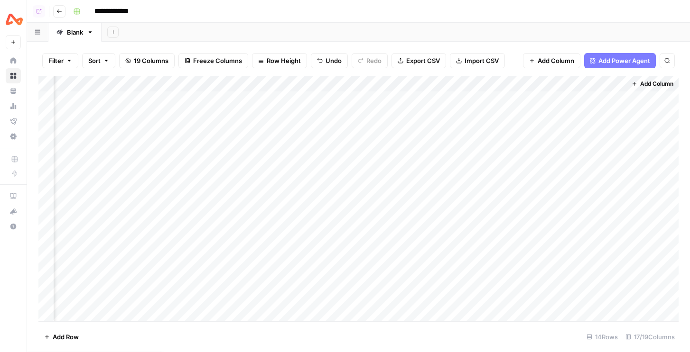
scroll to position [0, 795]
click at [523, 85] on div "Add Column" at bounding box center [358, 199] width 640 height 246
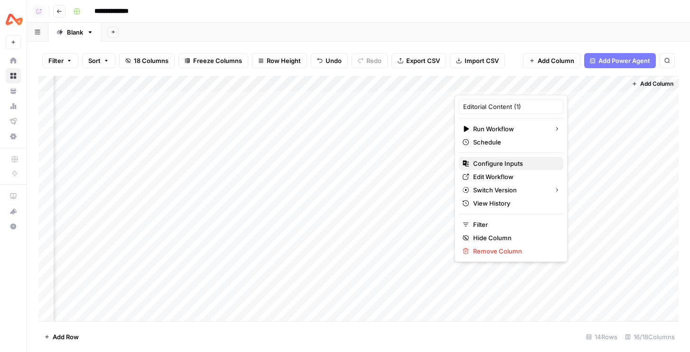
click at [499, 162] on span "Configure Inputs" at bounding box center [514, 163] width 83 height 9
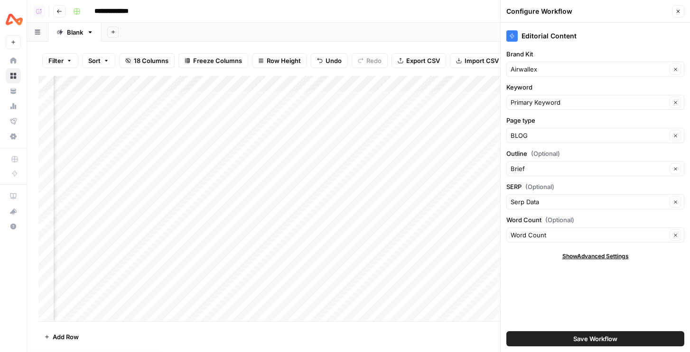
click at [681, 11] on button "Close" at bounding box center [678, 11] width 12 height 12
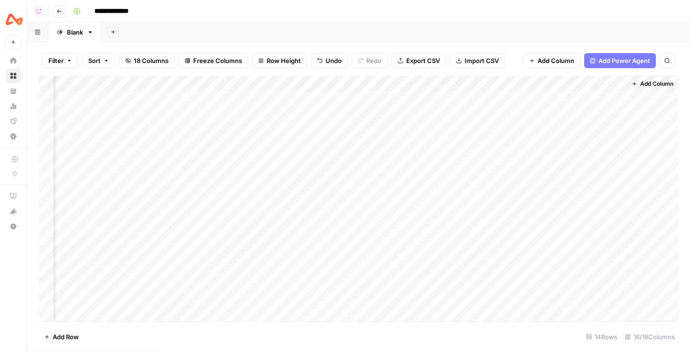
click at [603, 86] on div "Add Column" at bounding box center [358, 199] width 640 height 246
drag, startPoint x: 591, startPoint y: 107, endPoint x: 626, endPoint y: 108, distance: 35.1
click at [626, 108] on div "Updated Article (1) Markdown Filter Hide Column Remove Column" at bounding box center [596, 141] width 113 height 93
type input "Updated Article"
click at [118, 30] on button "Add Sheet" at bounding box center [112, 32] width 11 height 11
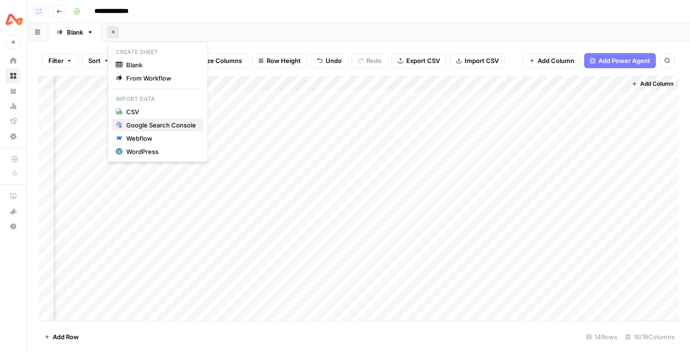
click at [136, 126] on div "Google Search Console" at bounding box center [161, 124] width 70 height 9
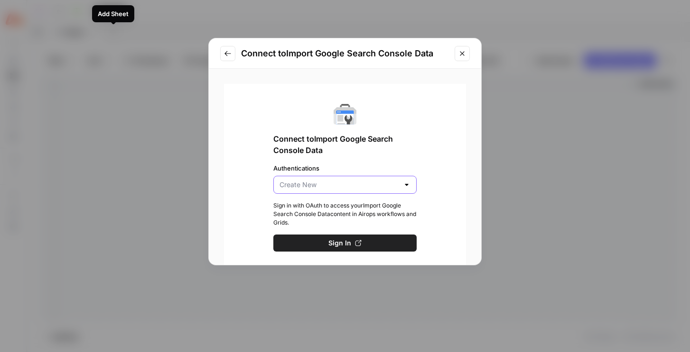
click at [313, 184] on input "Authentications" at bounding box center [339, 184] width 120 height 9
click at [320, 204] on button "Create New" at bounding box center [345, 208] width 135 height 13
type input "Create New"
click at [459, 55] on icon "Close modal" at bounding box center [462, 54] width 8 height 8
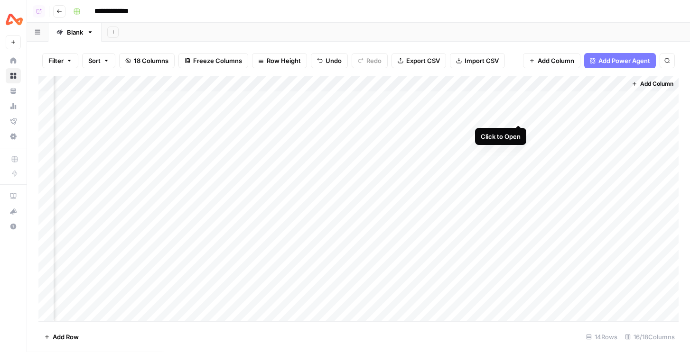
click at [520, 117] on div "Add Column" at bounding box center [358, 199] width 640 height 246
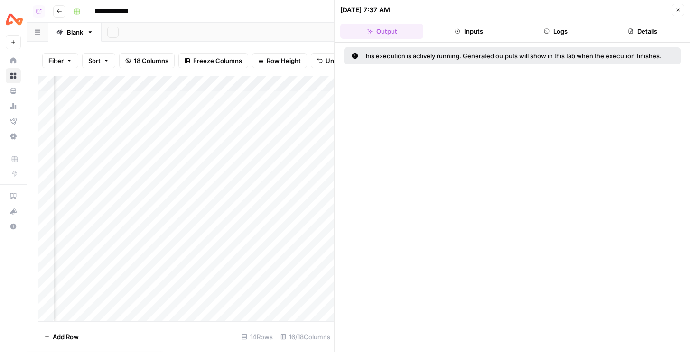
click at [569, 28] on button "Logs" at bounding box center [555, 31] width 83 height 15
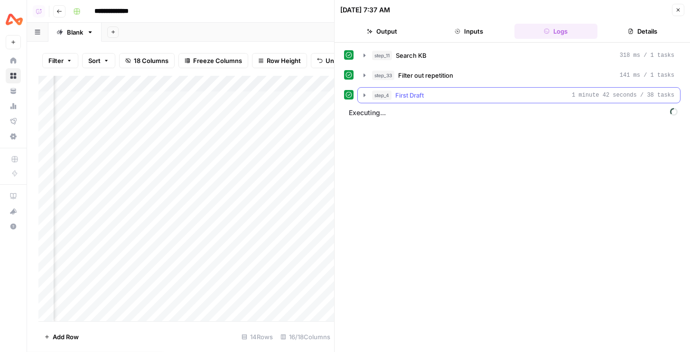
click at [499, 97] on div "step_4 First Draft 1 minute 42 seconds / 38 tasks" at bounding box center [523, 95] width 302 height 9
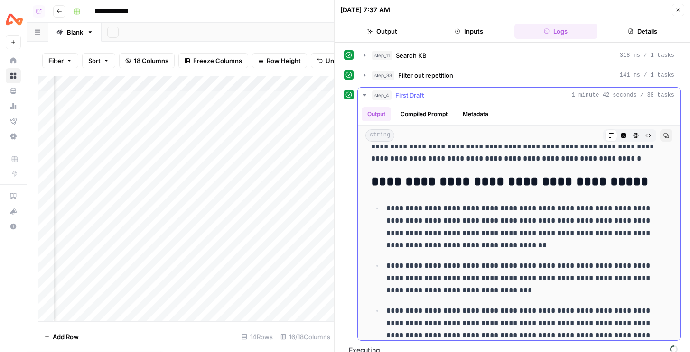
scroll to position [412, 0]
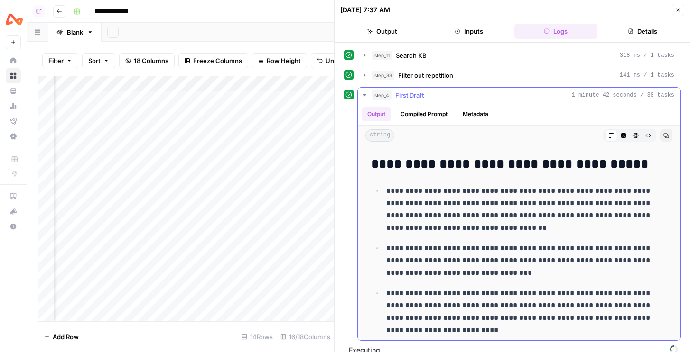
drag, startPoint x: 433, startPoint y: 111, endPoint x: 467, endPoint y: 112, distance: 34.2
click at [433, 111] on button "Compiled Prompt" at bounding box center [424, 114] width 58 height 14
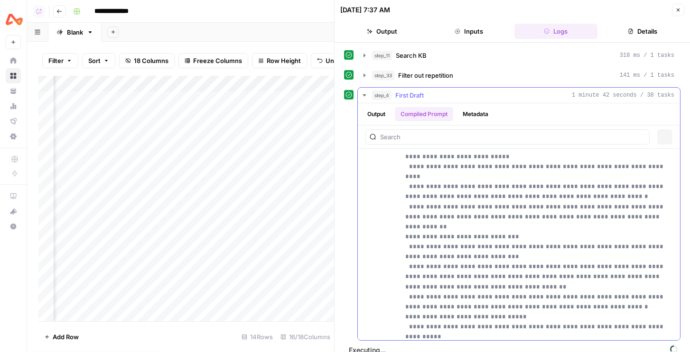
scroll to position [0, 0]
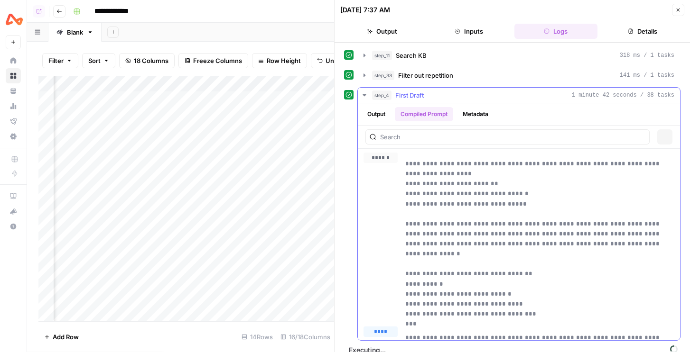
click at [473, 113] on button "Metadata" at bounding box center [475, 114] width 37 height 14
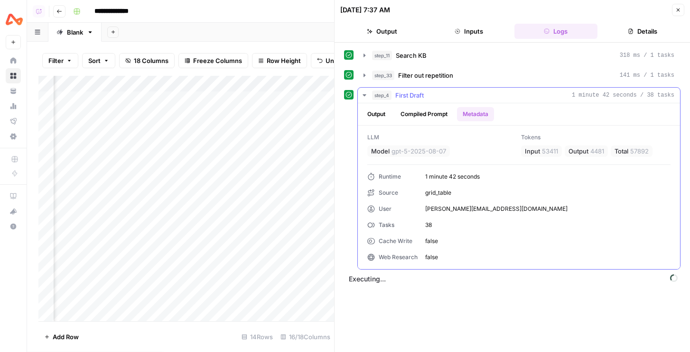
click at [429, 113] on button "Compiled Prompt" at bounding box center [424, 114] width 58 height 14
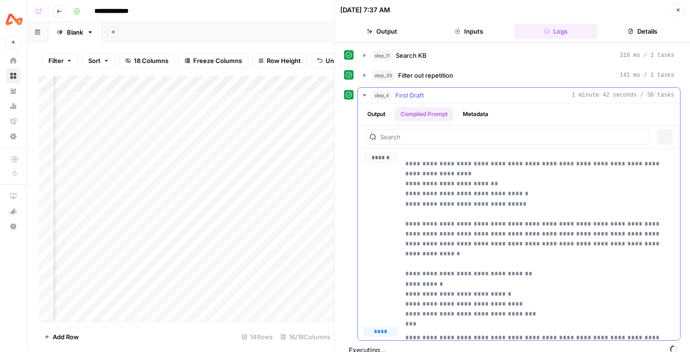
click at [388, 112] on button "Output" at bounding box center [375, 114] width 29 height 14
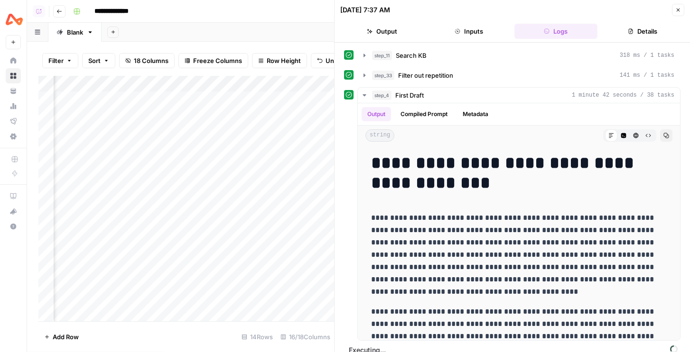
click at [682, 7] on button "Close" at bounding box center [678, 10] width 12 height 12
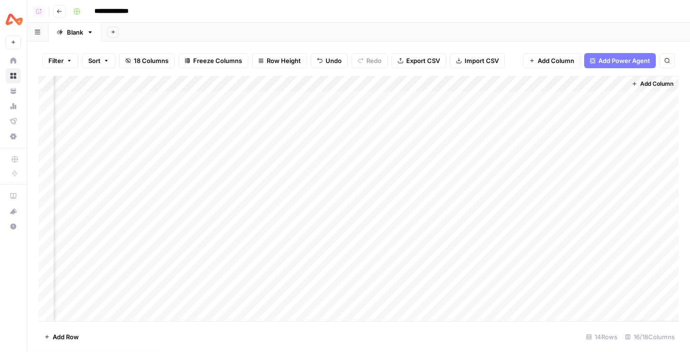
scroll to position [0, 783]
click at [542, 133] on div "Add Column" at bounding box center [358, 199] width 640 height 246
click at [530, 117] on div "Add Column" at bounding box center [358, 199] width 640 height 246
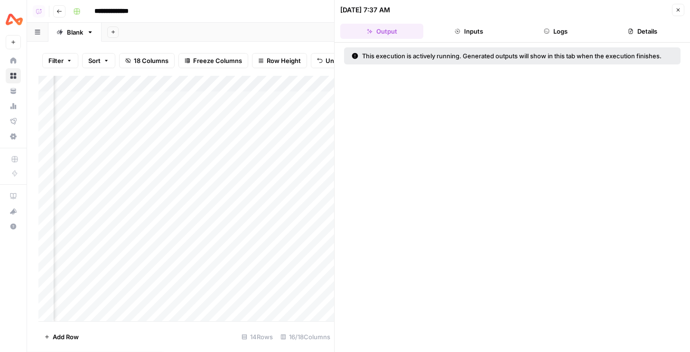
click at [566, 37] on button "Logs" at bounding box center [555, 31] width 83 height 15
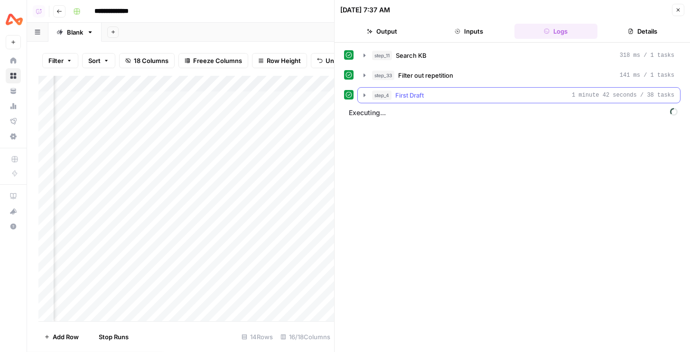
click at [508, 90] on button "step_4 First Draft 1 minute 42 seconds / 38 tasks" at bounding box center [519, 95] width 322 height 15
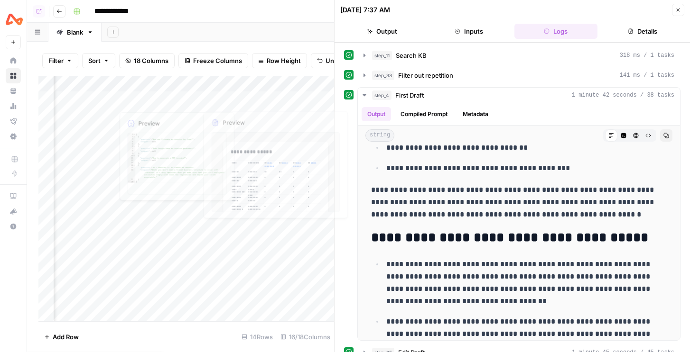
scroll to position [0, 278]
click at [677, 3] on header "08/13/25 at 7:37 AM Close Output Inputs Logs Details" at bounding box center [511, 21] width 355 height 43
click at [677, 5] on button "Close" at bounding box center [678, 10] width 12 height 12
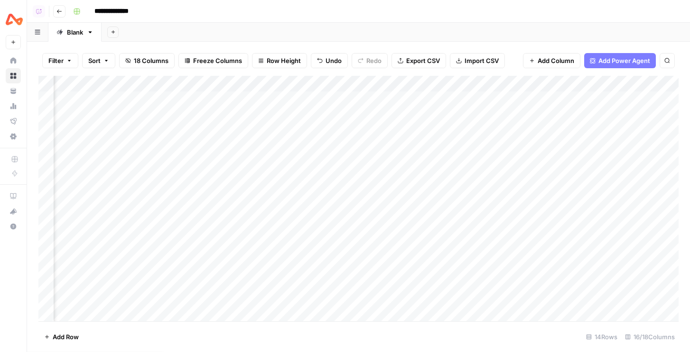
scroll to position [0, 795]
click at [518, 100] on div "Add Column" at bounding box center [358, 199] width 640 height 246
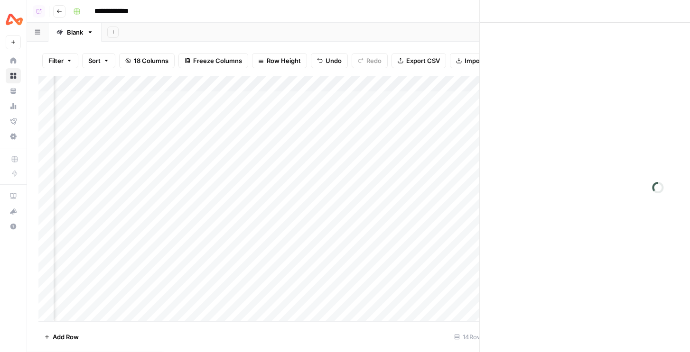
scroll to position [0, 790]
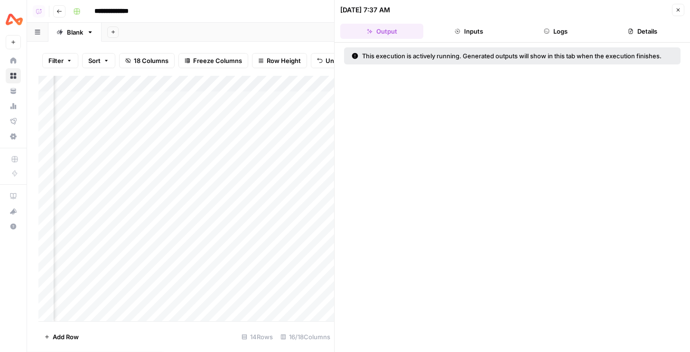
click at [564, 31] on button "Logs" at bounding box center [555, 31] width 83 height 15
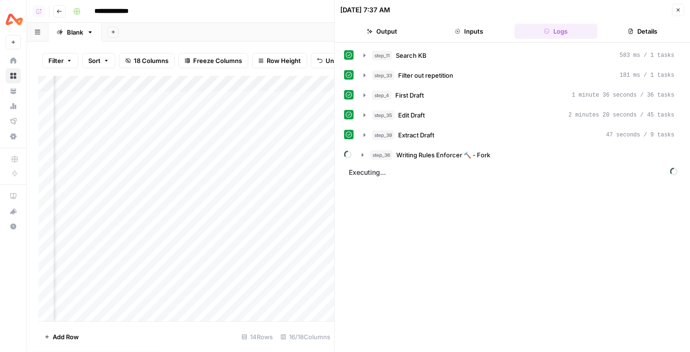
drag, startPoint x: 497, startPoint y: 229, endPoint x: 497, endPoint y: 190, distance: 38.9
click at [497, 225] on div "step_11 Search KB 583 ms / 1 tasks step_33 Filter out repetition 181 ms / 1 tas…" at bounding box center [512, 197] width 336 height 300
click at [502, 138] on div "step_39 Extract Draft 47 seconds / 9 tasks" at bounding box center [523, 134] width 302 height 9
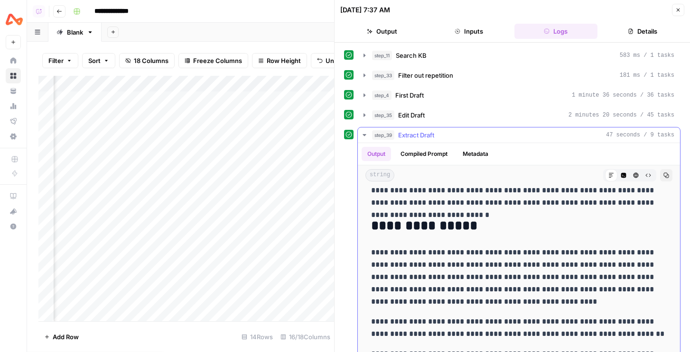
scroll to position [70, 0]
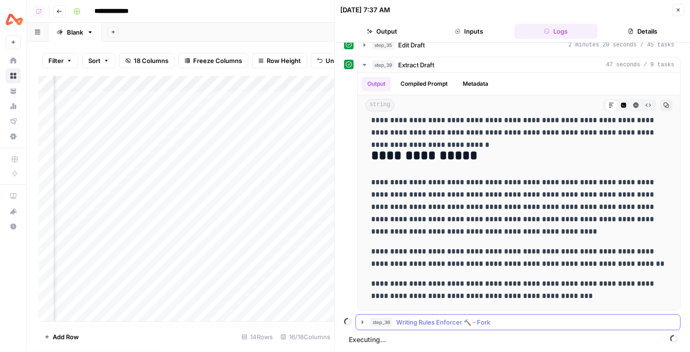
click at [417, 326] on span "Writing Rules Enforcer 🔨 - Fork" at bounding box center [443, 322] width 94 height 9
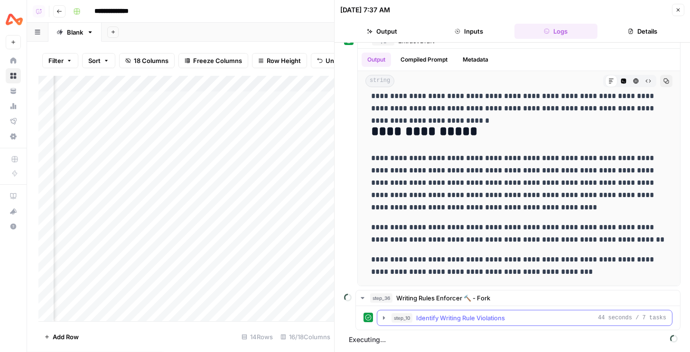
click at [431, 320] on span "Identify Writing Rule Violations" at bounding box center [460, 318] width 89 height 9
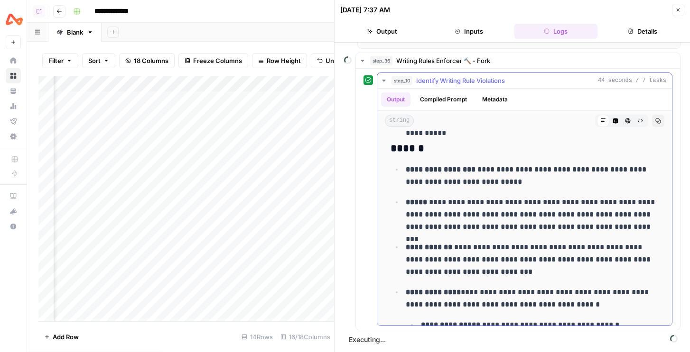
scroll to position [1363, 0]
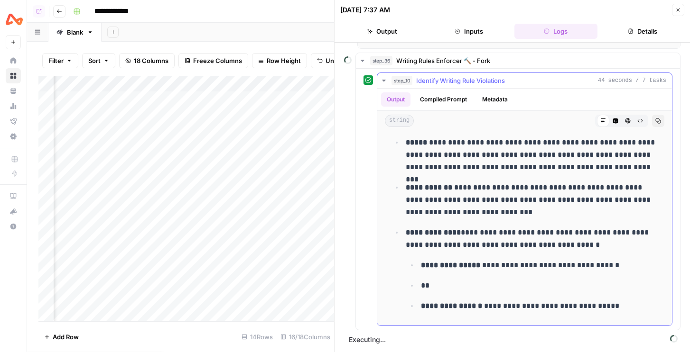
click at [484, 83] on span "Identify Writing Rule Violations" at bounding box center [460, 80] width 89 height 9
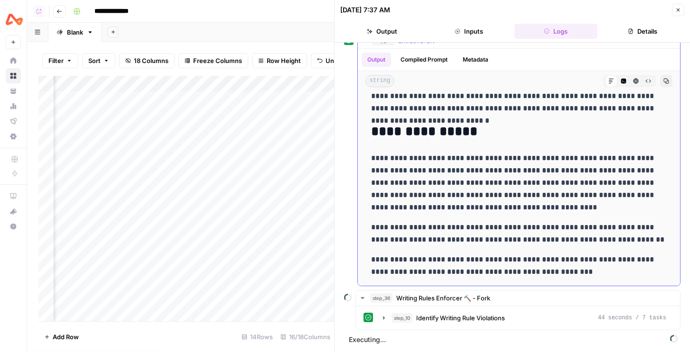
scroll to position [94, 0]
click at [676, 11] on icon "button" at bounding box center [678, 10] width 6 height 6
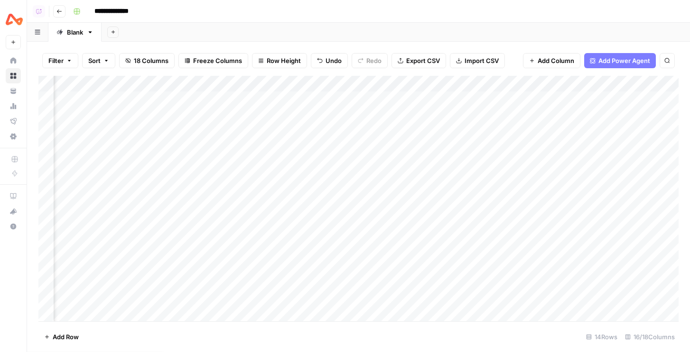
scroll to position [0, 518]
click at [108, 32] on button "Add Sheet" at bounding box center [112, 32] width 11 height 11
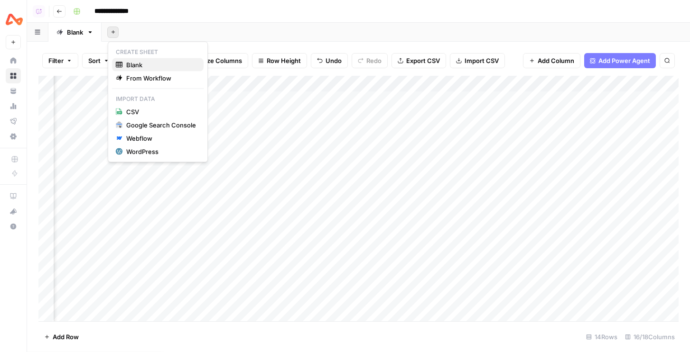
click at [144, 63] on span "Blank" at bounding box center [161, 64] width 70 height 9
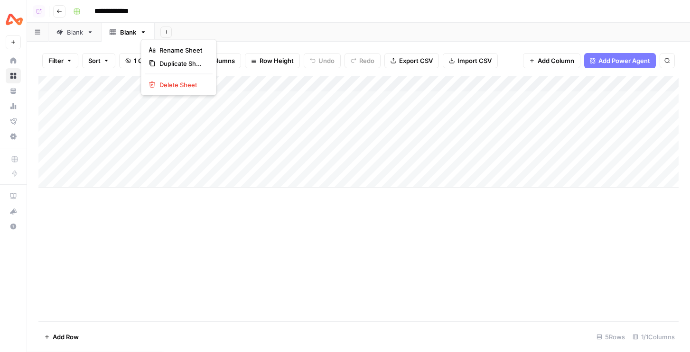
click at [146, 31] on icon "button" at bounding box center [143, 32] width 7 height 7
click at [163, 82] on span "Delete Sheet" at bounding box center [182, 84] width 46 height 9
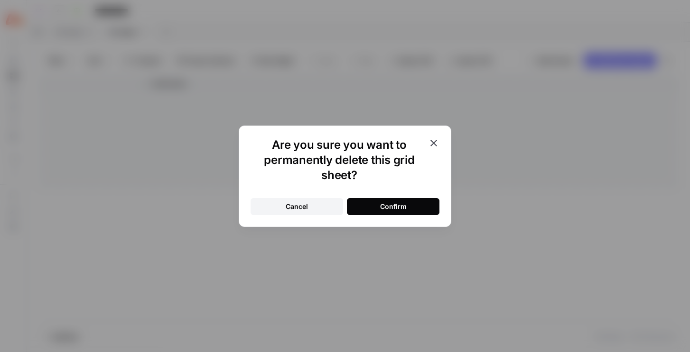
click at [359, 202] on button "Confirm" at bounding box center [393, 206] width 93 height 17
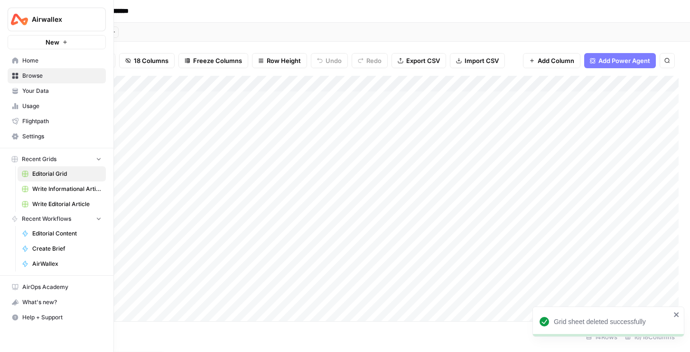
click at [37, 40] on button "New" at bounding box center [57, 42] width 98 height 14
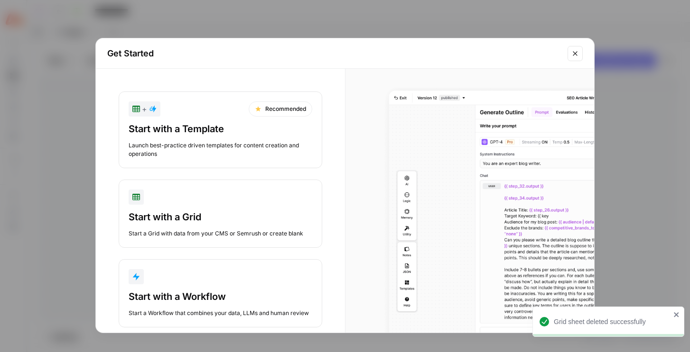
scroll to position [18, 0]
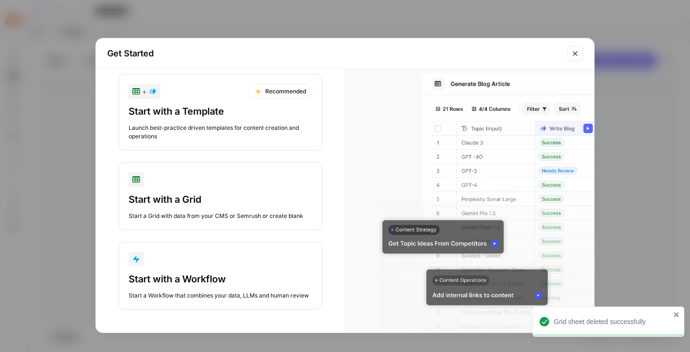
click at [213, 135] on div "Launch best-practice driven templates for content creation and operations" at bounding box center [221, 132] width 184 height 17
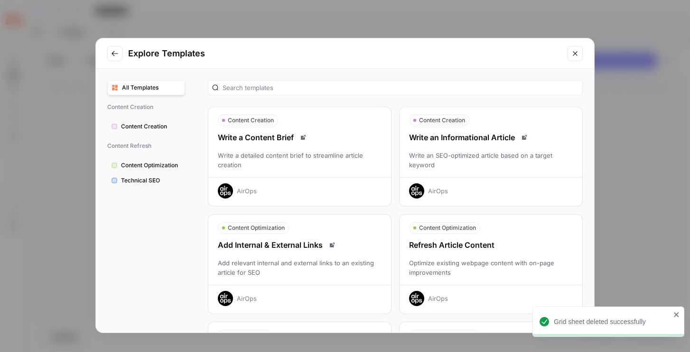
click at [450, 267] on div "Optimize existing webpage content with on-page improvements" at bounding box center [490, 268] width 183 height 19
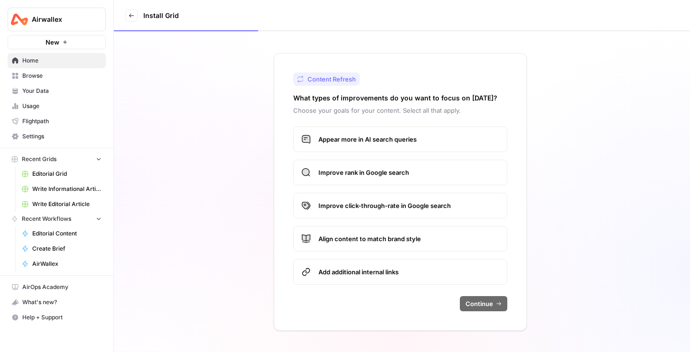
click at [409, 148] on label "Appear more in AI search queries" at bounding box center [400, 140] width 214 height 26
click at [410, 182] on label "Improve rank in Google search" at bounding box center [400, 173] width 214 height 26
click at [404, 212] on label "Improve click-through-rate in Google search" at bounding box center [400, 206] width 214 height 26
click at [401, 249] on label "Align content to match brand style" at bounding box center [400, 239] width 214 height 26
click at [401, 275] on span "Add additional internal links" at bounding box center [408, 272] width 181 height 9
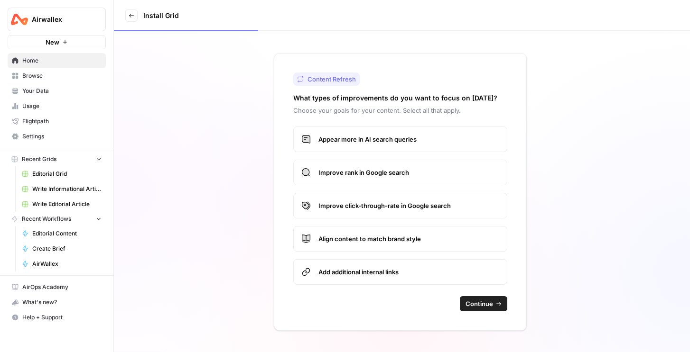
click at [485, 315] on div "Content Refresh What types of improvements do you want to focus on today? Choos…" at bounding box center [400, 192] width 253 height 278
click at [485, 307] on span "Continue" at bounding box center [479, 303] width 28 height 9
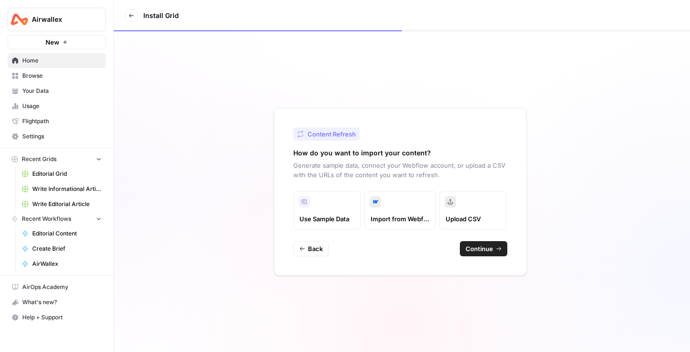
click at [478, 247] on span "Continue" at bounding box center [479, 248] width 28 height 9
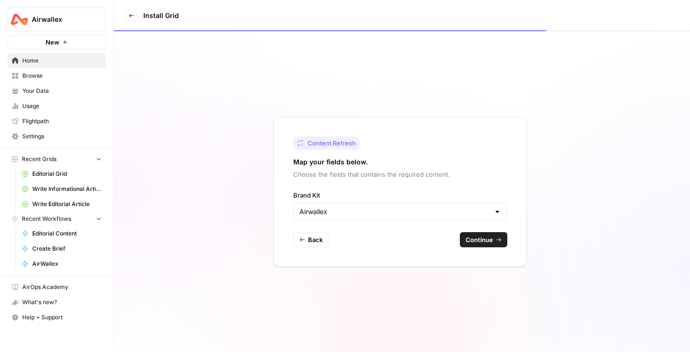
click at [474, 237] on button "Continue" at bounding box center [483, 239] width 47 height 15
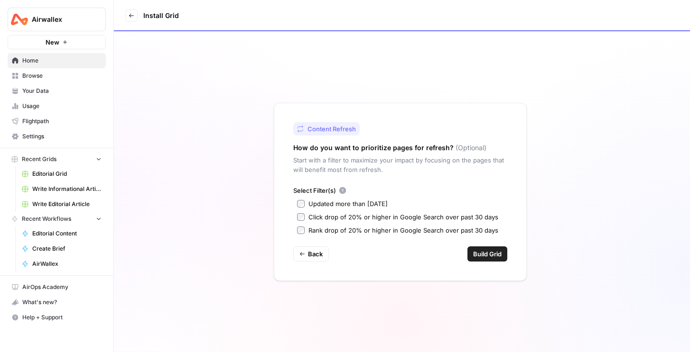
click at [496, 256] on span "Build Grid" at bounding box center [487, 254] width 28 height 9
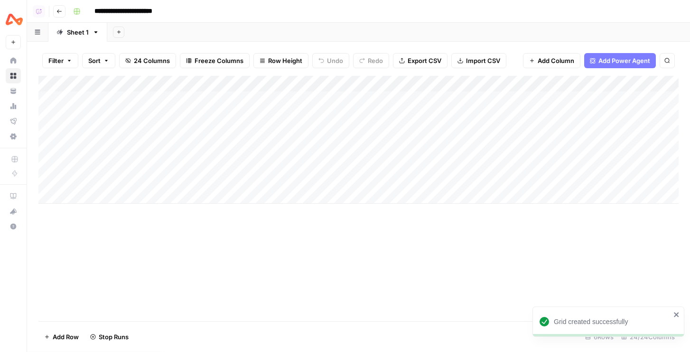
click at [49, 129] on div "Add Column" at bounding box center [358, 140] width 640 height 128
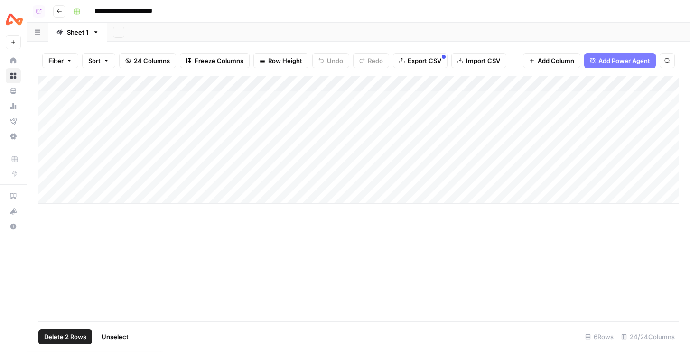
click at [49, 120] on div "Add Column" at bounding box center [358, 140] width 640 height 128
click at [48, 99] on div "Add Column" at bounding box center [358, 140] width 640 height 128
click at [47, 161] on div "Add Column" at bounding box center [358, 140] width 640 height 128
click at [69, 341] on span "Delete 4 Rows" at bounding box center [65, 337] width 43 height 9
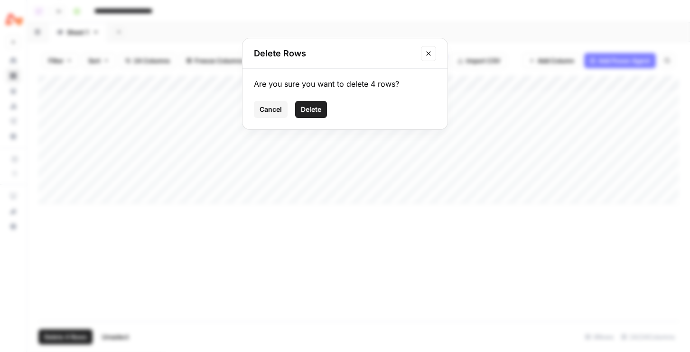
click at [310, 112] on span "Delete" at bounding box center [311, 109] width 20 height 9
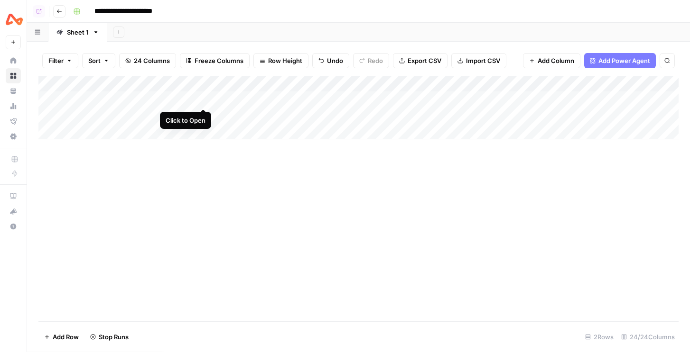
click at [203, 101] on div "Add Column" at bounding box center [358, 108] width 640 height 64
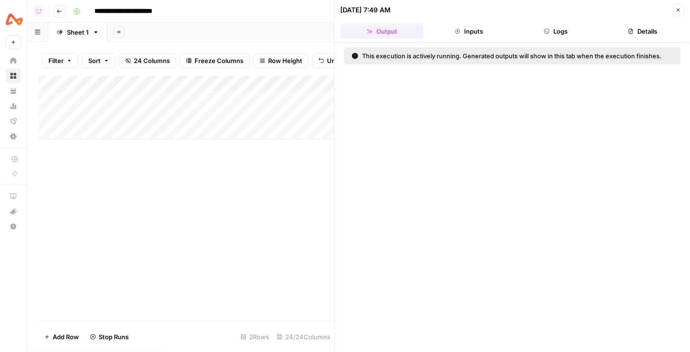
click at [548, 29] on icon "button" at bounding box center [547, 31] width 6 height 6
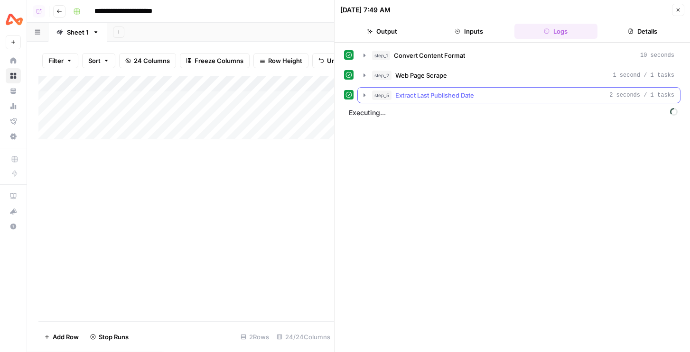
click at [448, 91] on span "Extract Last Published Date" at bounding box center [434, 95] width 79 height 9
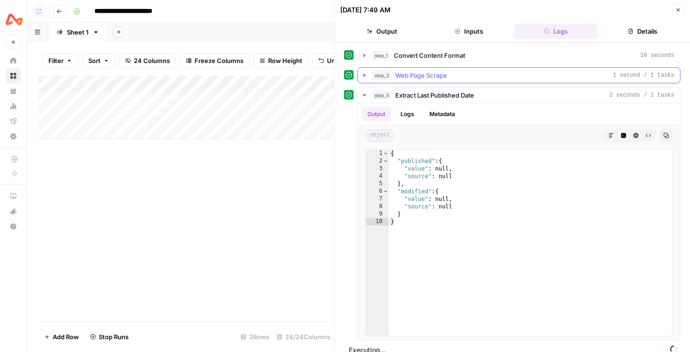
click at [449, 83] on button "step_2 Web Page Scrape 1 second / 1 tasks" at bounding box center [519, 75] width 322 height 15
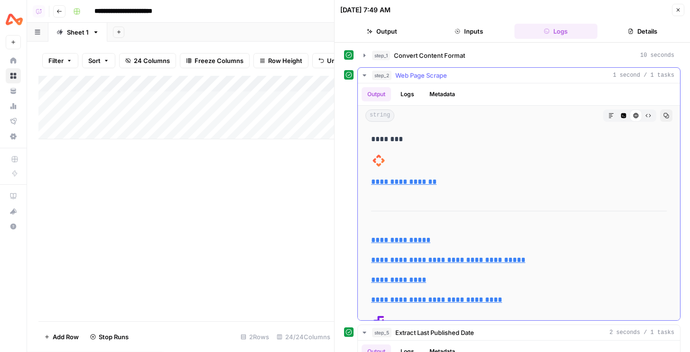
click at [451, 69] on button "step_2 Web Page Scrape 1 second / 1 tasks" at bounding box center [519, 75] width 322 height 15
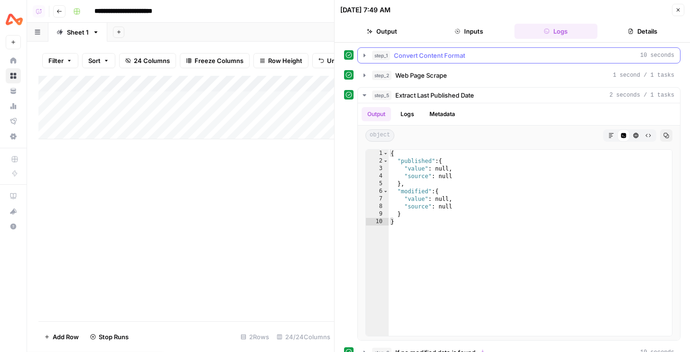
click at [451, 59] on span "Convert Content Format" at bounding box center [429, 55] width 71 height 9
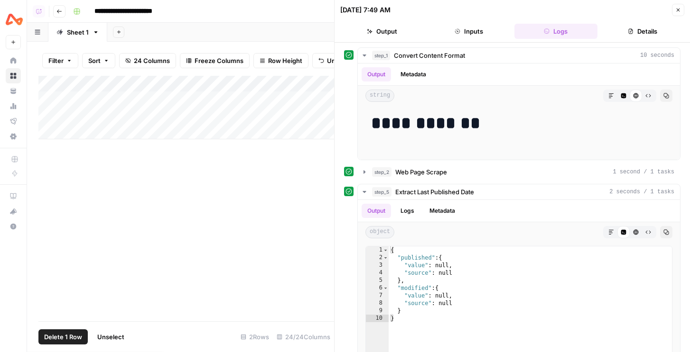
click at [48, 97] on div "Add Column" at bounding box center [186, 108] width 296 height 64
click at [71, 337] on span "Delete 1 Row" at bounding box center [63, 337] width 38 height 9
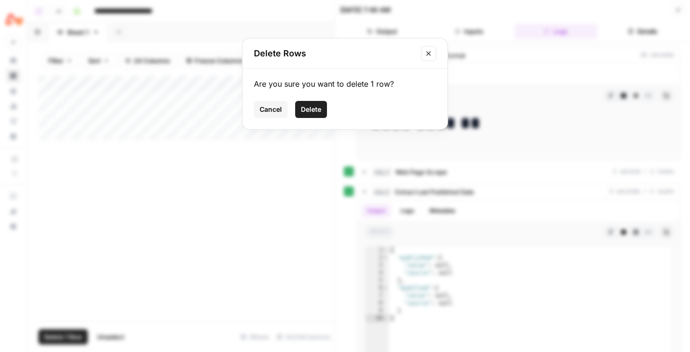
click at [310, 106] on span "Delete" at bounding box center [311, 109] width 20 height 9
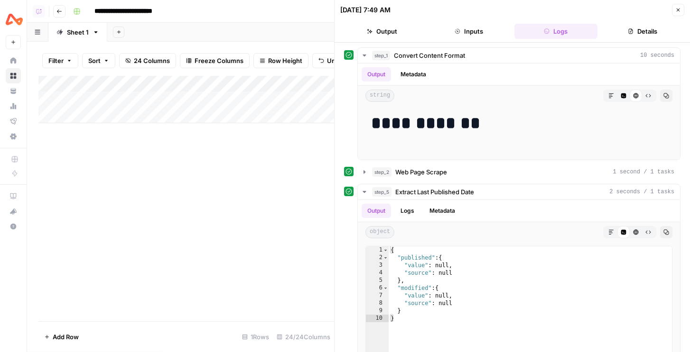
click at [130, 95] on div "Add Column" at bounding box center [186, 99] width 296 height 47
click at [121, 93] on div "Add Column" at bounding box center [186, 99] width 296 height 47
click at [145, 183] on div "Add Column" at bounding box center [186, 199] width 296 height 246
click at [131, 97] on div "Add Column" at bounding box center [186, 99] width 296 height 47
click at [126, 149] on div "Add Column" at bounding box center [186, 199] width 296 height 246
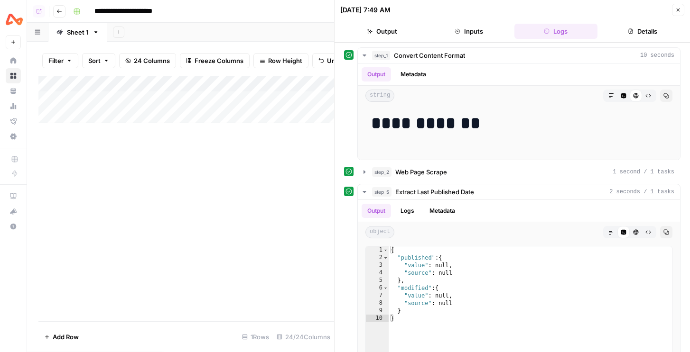
click at [121, 93] on div "Add Column" at bounding box center [186, 99] width 296 height 47
click at [161, 160] on div "Add Column" at bounding box center [186, 199] width 296 height 246
drag, startPoint x: 139, startPoint y: 82, endPoint x: 300, endPoint y: 99, distance: 161.8
click at [300, 99] on div "Add Column" at bounding box center [186, 99] width 296 height 47
click at [210, 101] on div "Add Column" at bounding box center [186, 99] width 296 height 47
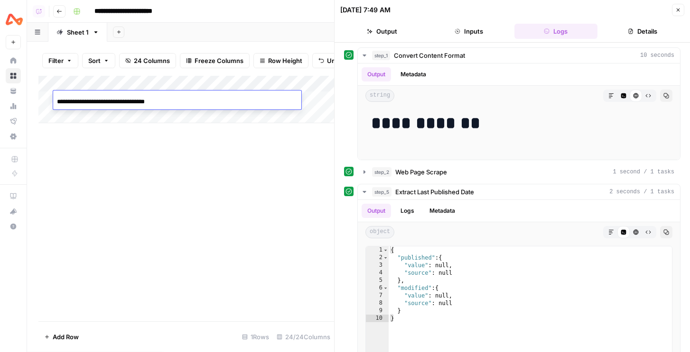
click at [210, 101] on div "**********" at bounding box center [177, 101] width 248 height 16
click at [185, 145] on div "Add Column" at bounding box center [186, 199] width 296 height 246
click at [191, 107] on div "Add Column" at bounding box center [186, 99] width 296 height 47
click at [195, 104] on input "**********" at bounding box center [133, 101] width 152 height 11
click at [197, 99] on input "**********" at bounding box center [133, 101] width 152 height 11
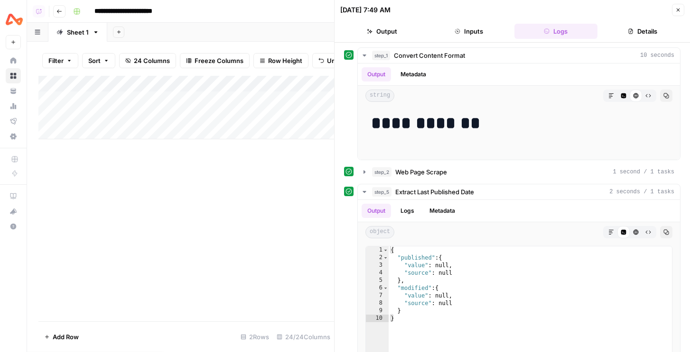
click at [192, 99] on div "Add Column" at bounding box center [186, 108] width 296 height 64
click at [212, 95] on div "**********" at bounding box center [177, 101] width 248 height 16
click at [206, 102] on input "**********" at bounding box center [133, 101] width 152 height 11
type input "**********"
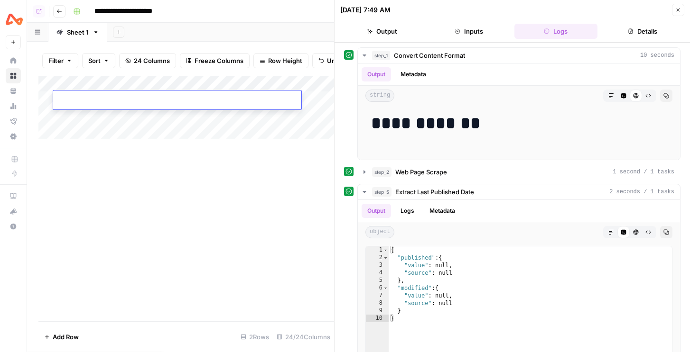
paste input "**********"
type input "**********"
click at [204, 102] on div "Add Column" at bounding box center [186, 108] width 296 height 64
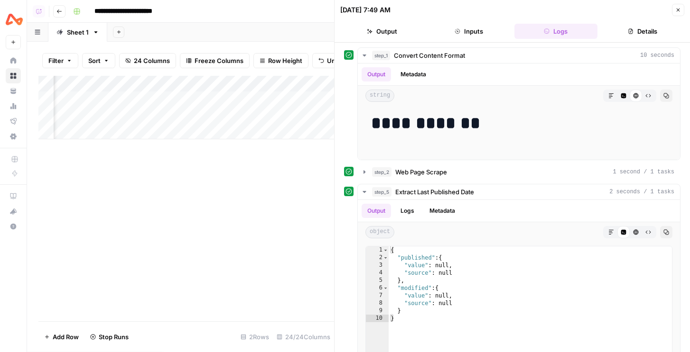
click at [120, 115] on div "Add Column" at bounding box center [186, 108] width 296 height 64
click at [677, 10] on icon "button" at bounding box center [677, 10] width 3 height 3
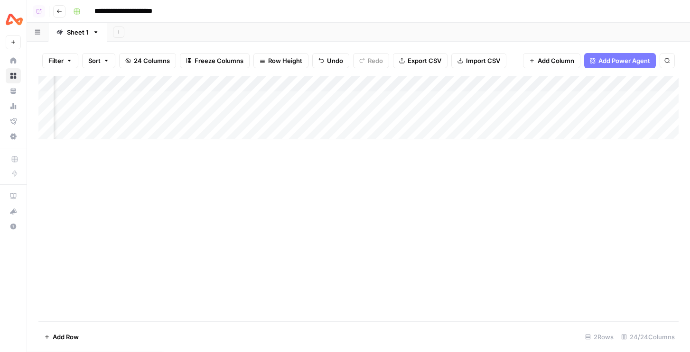
scroll to position [0, 374]
click at [396, 101] on div "Add Column" at bounding box center [358, 108] width 640 height 64
click at [567, 100] on div "Add Column" at bounding box center [358, 108] width 640 height 64
click at [566, 98] on div "Add Column" at bounding box center [358, 108] width 640 height 64
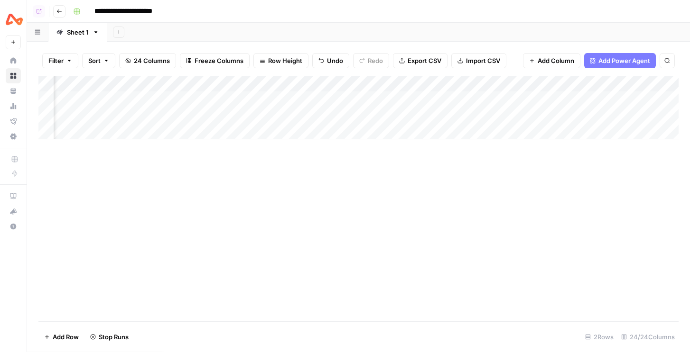
scroll to position [0, 888]
click at [482, 98] on div "Add Column" at bounding box center [358, 108] width 640 height 64
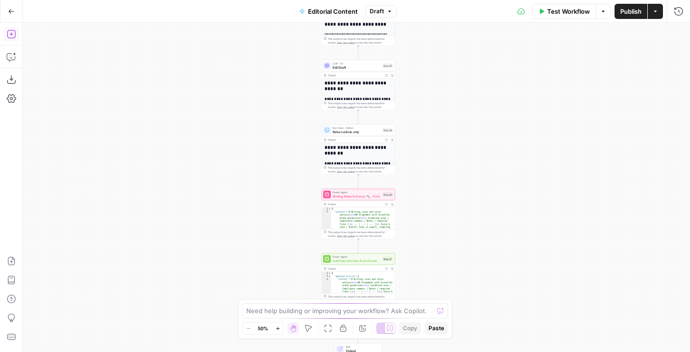
click at [12, 35] on icon "button" at bounding box center [11, 33] width 9 height 9
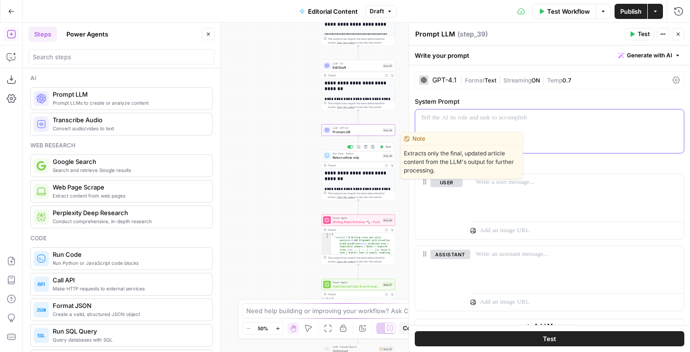
click at [462, 120] on p at bounding box center [549, 117] width 257 height 9
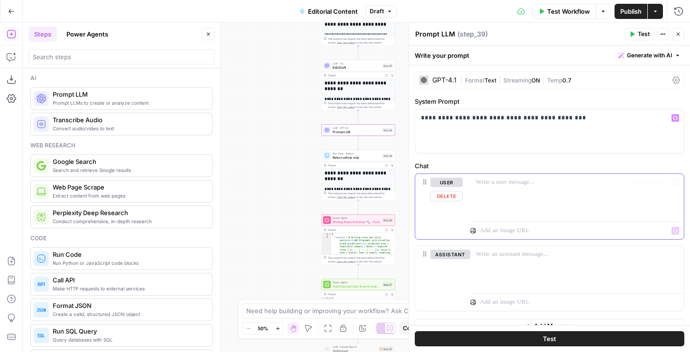
click at [493, 191] on div at bounding box center [576, 196] width 213 height 44
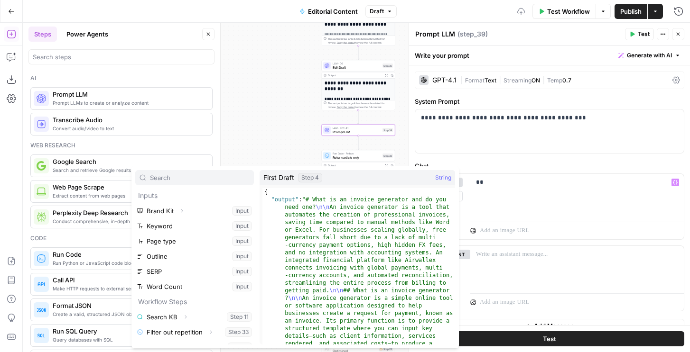
scroll to position [26, 0]
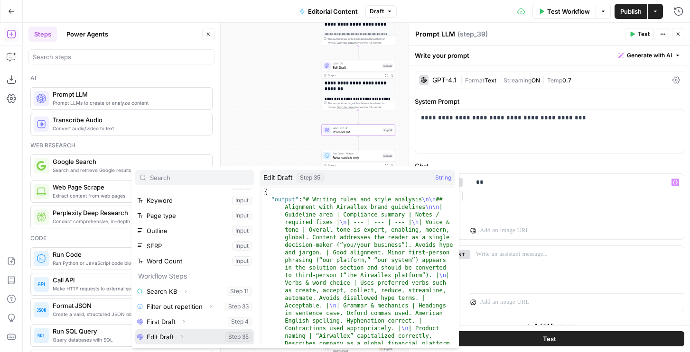
click at [184, 338] on icon "button" at bounding box center [182, 337] width 6 height 6
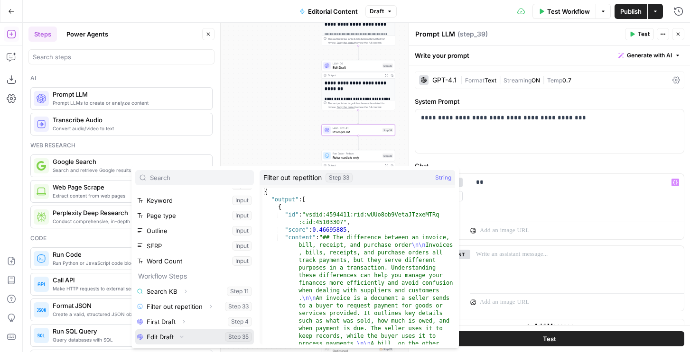
scroll to position [41, 0]
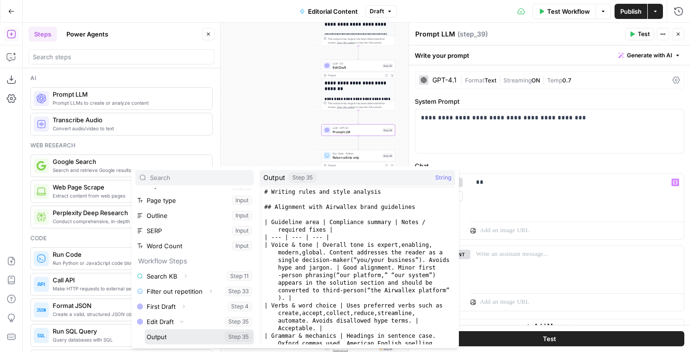
click at [167, 340] on button "Select variable Output" at bounding box center [199, 337] width 109 height 15
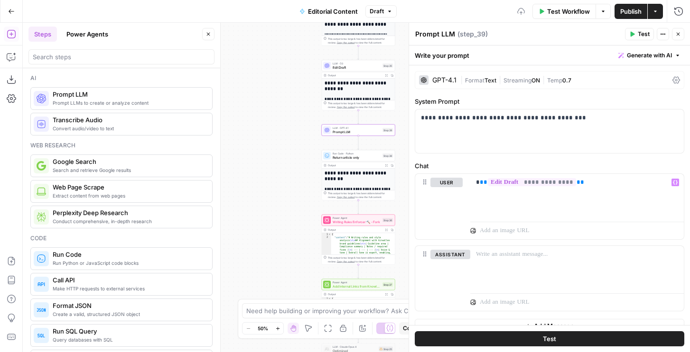
click at [347, 158] on span "Return article only" at bounding box center [357, 157] width 48 height 5
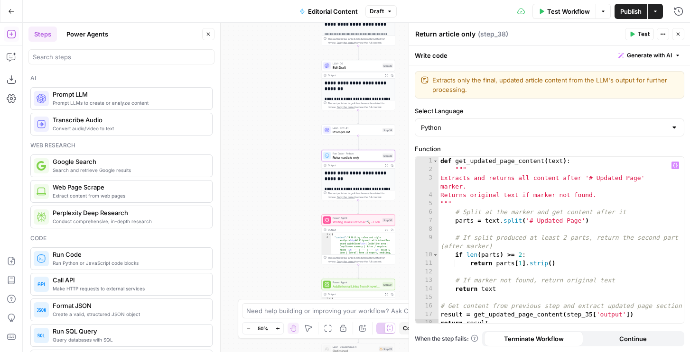
type textarea "**********"
drag, startPoint x: 537, startPoint y: 222, endPoint x: 579, endPoint y: 222, distance: 42.7
click at [579, 222] on div "def get_updated_page_content ( text ) : """ Extracts and returns all content af…" at bounding box center [560, 249] width 245 height 184
click at [370, 131] on span "Prompt LLM" at bounding box center [357, 132] width 48 height 5
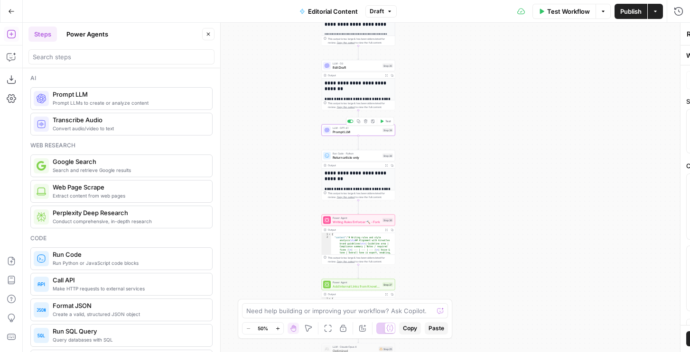
type textarea "Prompt LLM"
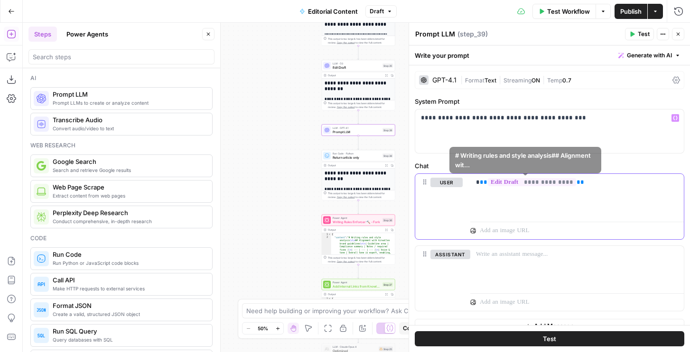
click at [605, 189] on div "**********" at bounding box center [576, 196] width 213 height 44
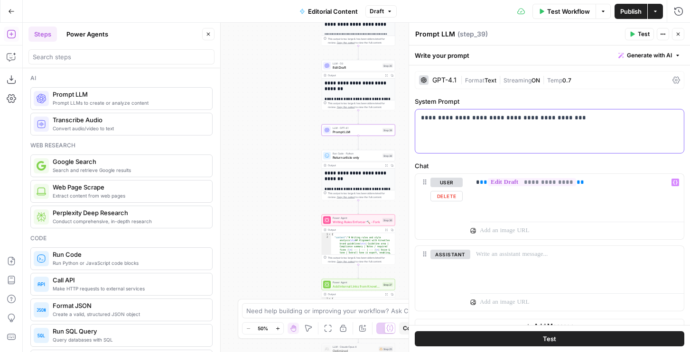
click at [578, 127] on div "**********" at bounding box center [549, 132] width 268 height 44
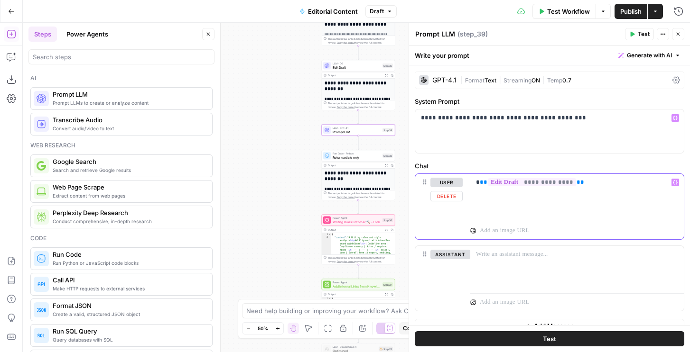
click at [480, 183] on span "**" at bounding box center [484, 182] width 8 height 6
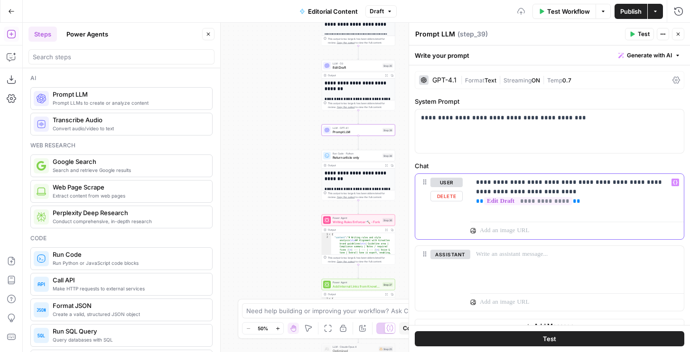
click at [641, 184] on p "**********" at bounding box center [577, 192] width 202 height 28
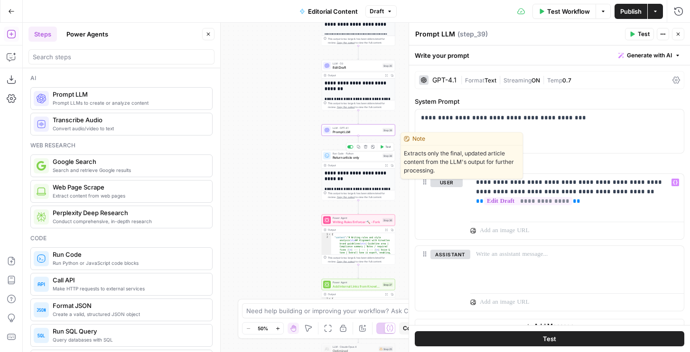
click at [365, 147] on icon "button" at bounding box center [365, 146] width 3 height 3
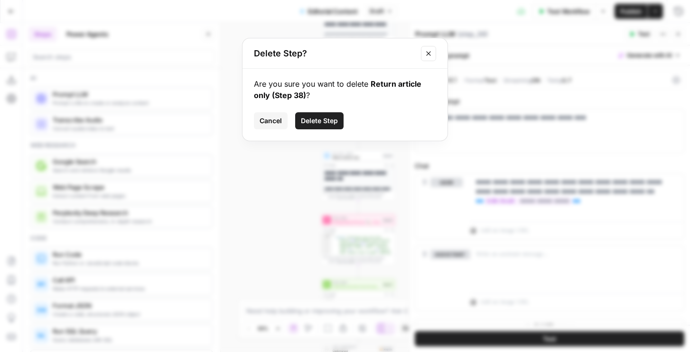
click at [340, 124] on button "Delete Step" at bounding box center [319, 120] width 48 height 17
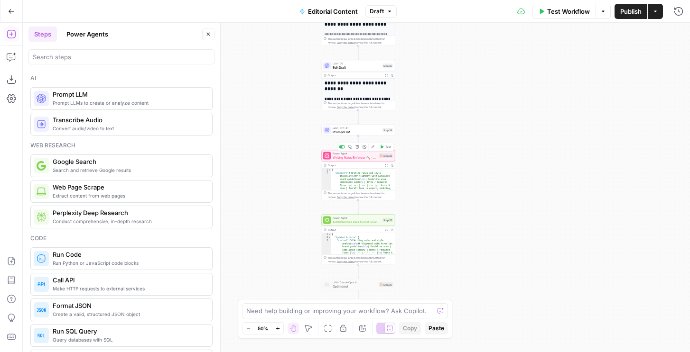
click at [362, 159] on span "Writing Rules Enforcer 🔨 - Fork" at bounding box center [355, 157] width 44 height 5
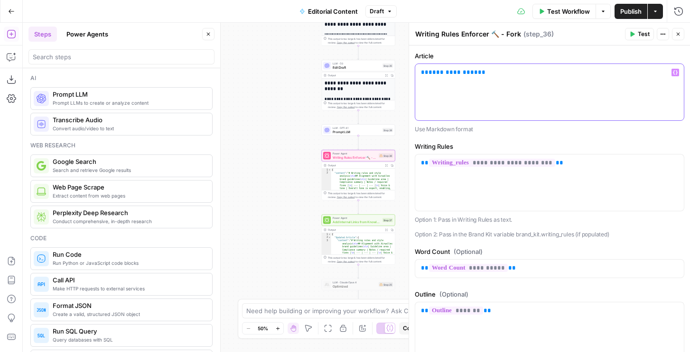
click at [448, 73] on span "**********" at bounding box center [452, 72] width 49 height 6
click at [482, 132] on p "Use Markdown format" at bounding box center [549, 129] width 269 height 9
click at [632, 12] on span "Publish" at bounding box center [630, 11] width 21 height 9
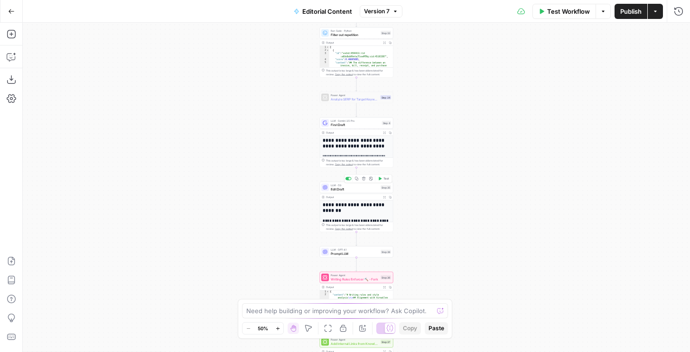
click at [367, 191] on span "Edit Draft" at bounding box center [355, 189] width 48 height 5
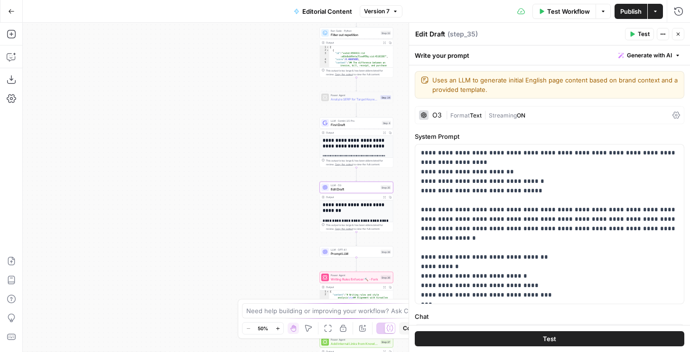
click at [454, 112] on span "Format" at bounding box center [459, 115] width 19 height 7
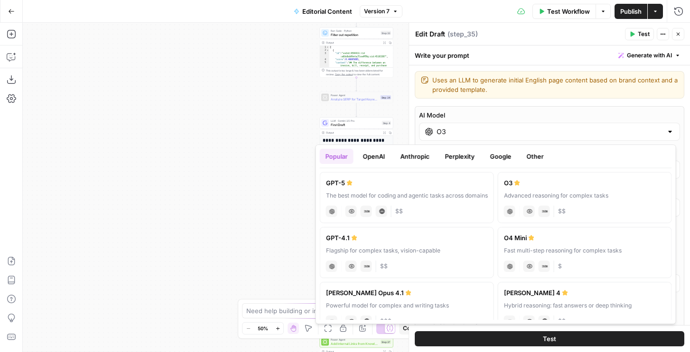
click at [433, 131] on div "O3" at bounding box center [549, 132] width 261 height 18
click at [374, 158] on button "OpenAI" at bounding box center [374, 156] width 34 height 15
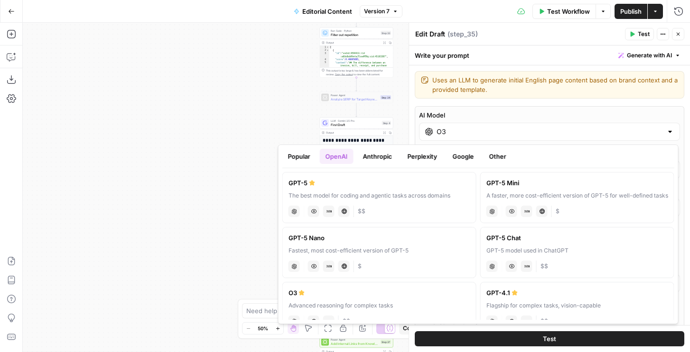
click at [376, 185] on div "GPT-5" at bounding box center [379, 182] width 182 height 9
type input "GPT-5"
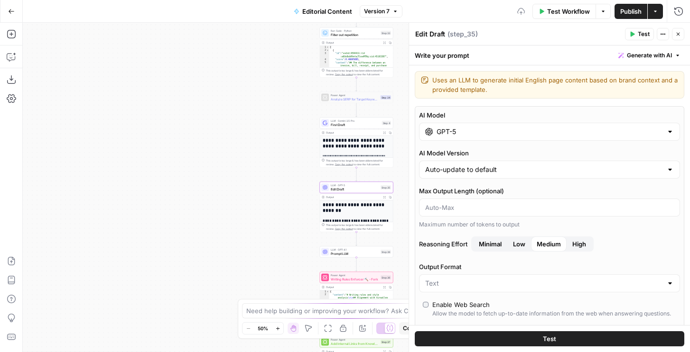
click at [633, 19] on div "Test Workflow Options Publish Actions Run History" at bounding box center [546, 11] width 288 height 22
click at [633, 14] on span "Publish" at bounding box center [630, 11] width 21 height 9
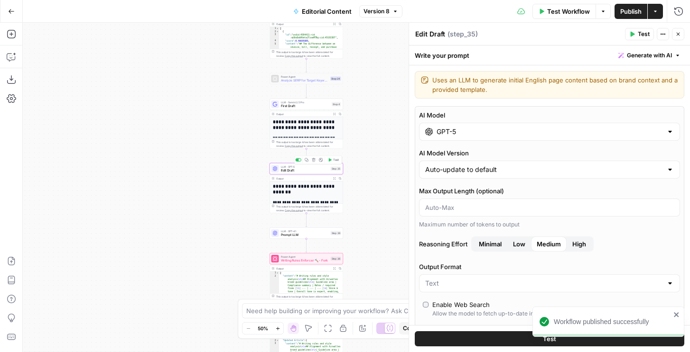
click at [331, 170] on div "Step 35" at bounding box center [336, 169] width 10 height 4
click at [387, 8] on span "Version 8" at bounding box center [376, 11] width 26 height 9
click at [387, 9] on span "Version 8" at bounding box center [376, 11] width 26 height 9
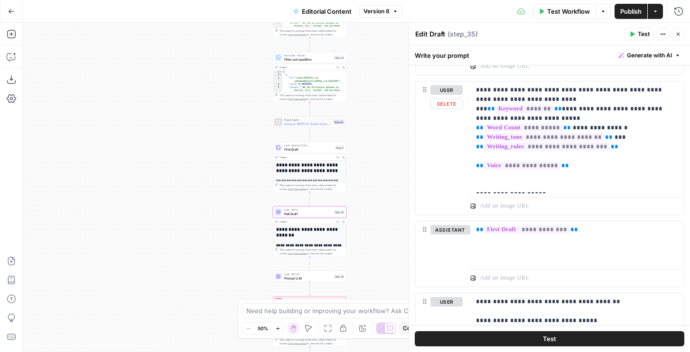
scroll to position [930, 0]
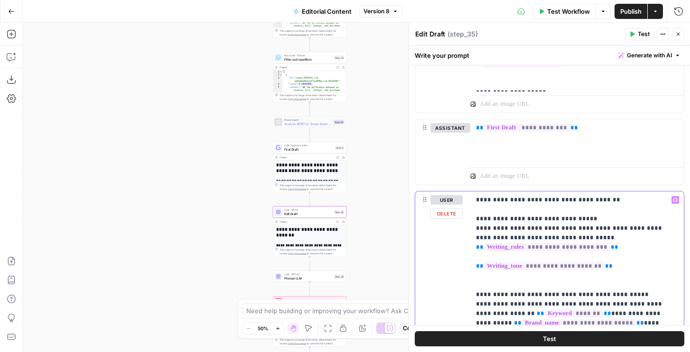
click at [611, 204] on p "**********" at bounding box center [577, 328] width 202 height 266
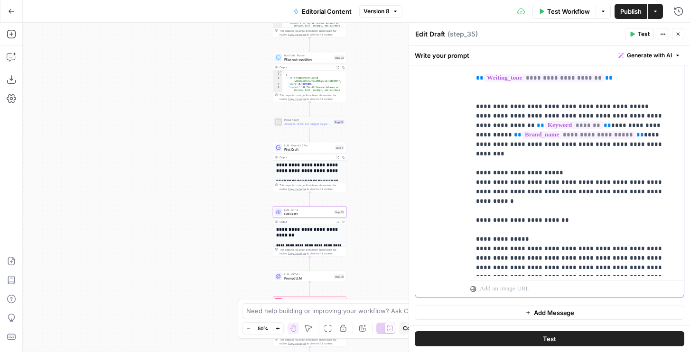
click at [547, 251] on p "**********" at bounding box center [577, 140] width 202 height 266
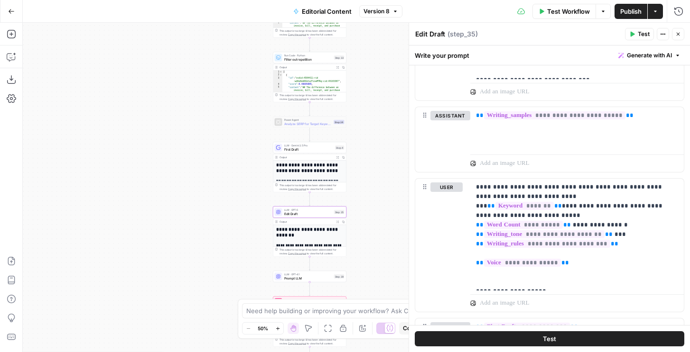
scroll to position [611, 0]
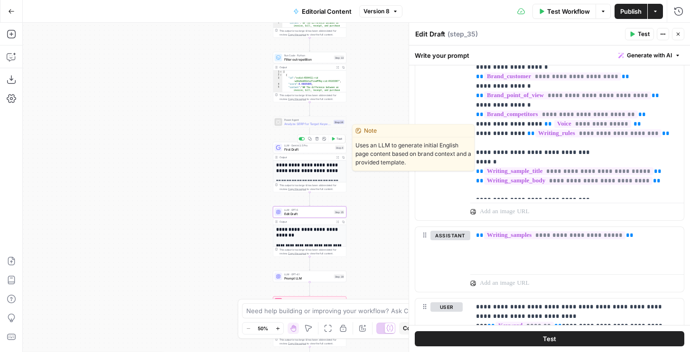
click at [327, 149] on span "First Draft" at bounding box center [308, 149] width 49 height 5
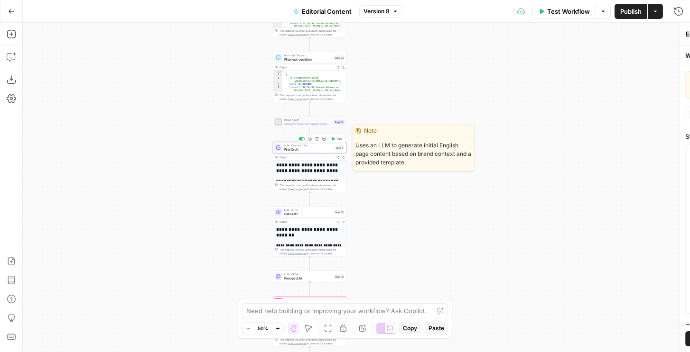
type textarea "First Draft"
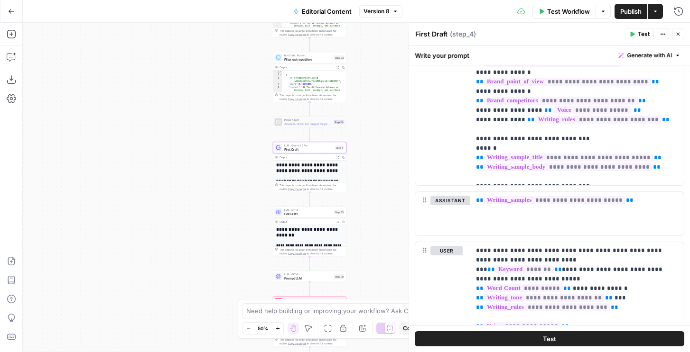
scroll to position [403, 0]
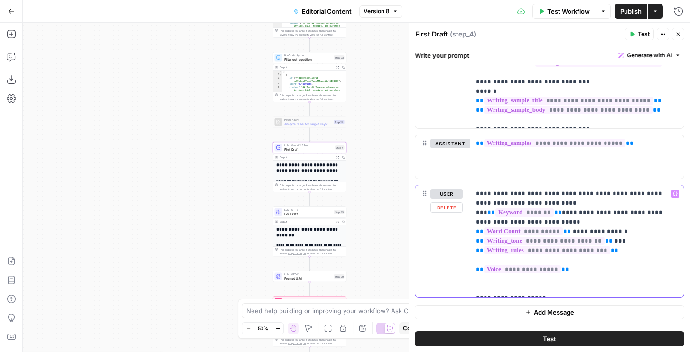
click at [557, 270] on p "**********" at bounding box center [577, 241] width 202 height 104
click at [483, 229] on span "**" at bounding box center [480, 232] width 8 height 6
click at [319, 214] on span "Edit Draft" at bounding box center [308, 214] width 48 height 5
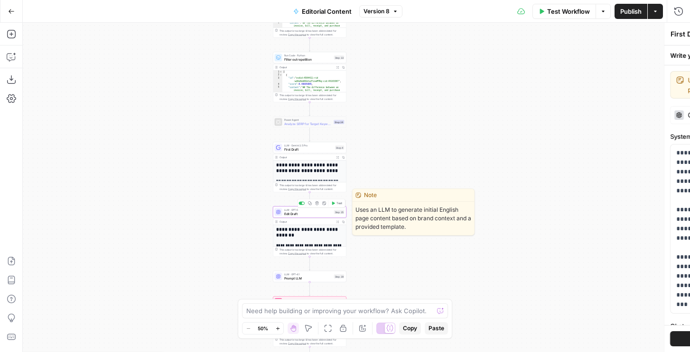
type textarea "Edit Draft"
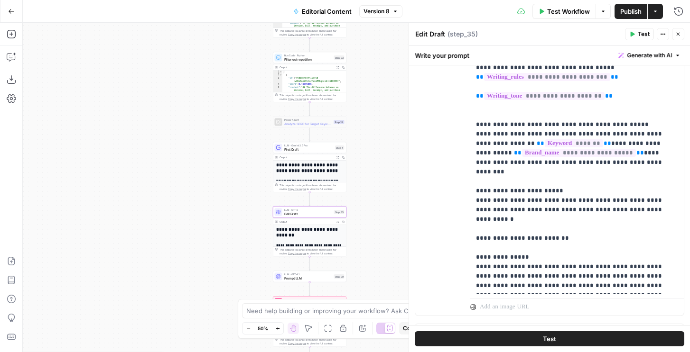
scroll to position [840, 0]
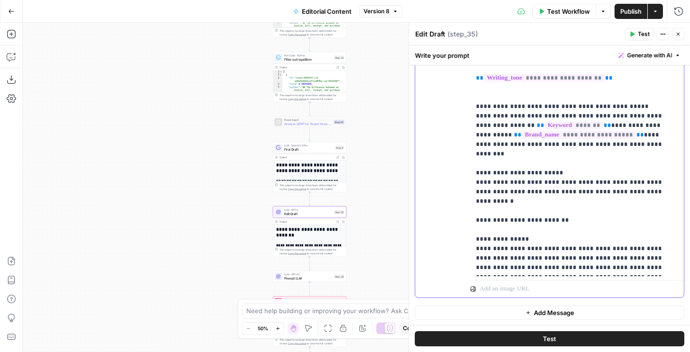
click at [550, 273] on div "**********" at bounding box center [576, 139] width 213 height 273
click at [623, 141] on p "**********" at bounding box center [577, 140] width 202 height 266
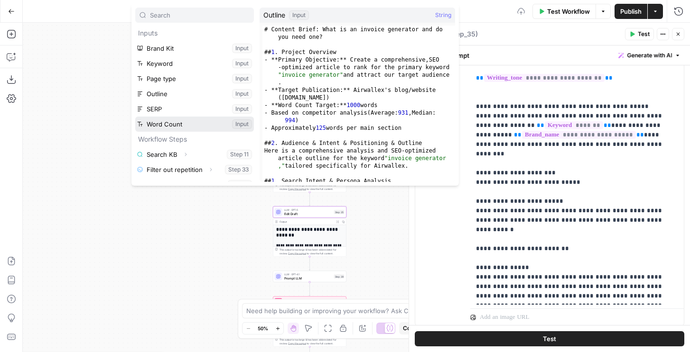
click at [180, 122] on button "Select variable Word Count" at bounding box center [194, 124] width 119 height 15
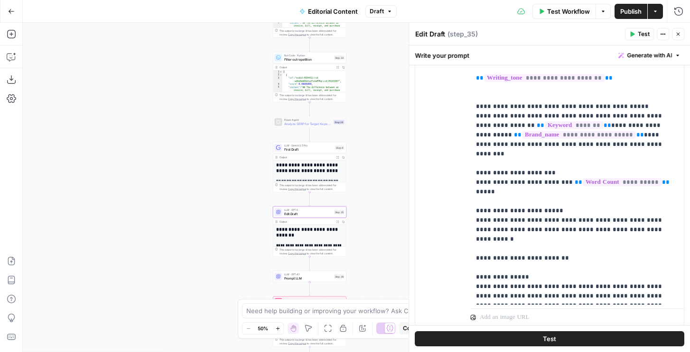
click at [626, 9] on span "Publish" at bounding box center [630, 11] width 21 height 9
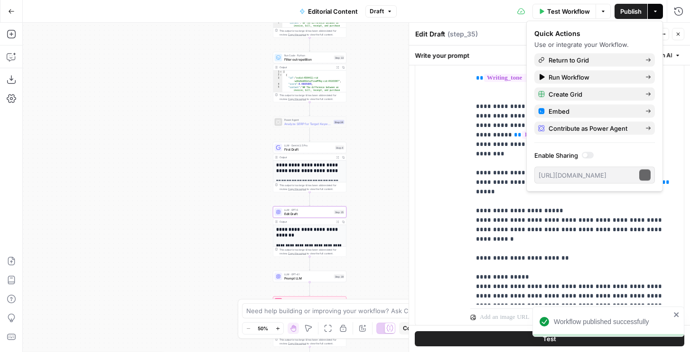
click at [298, 216] on div "LLM · GPT-5 Edit Draft Step 35 Copy step Delete step Edit Note Test" at bounding box center [310, 212] width 74 height 11
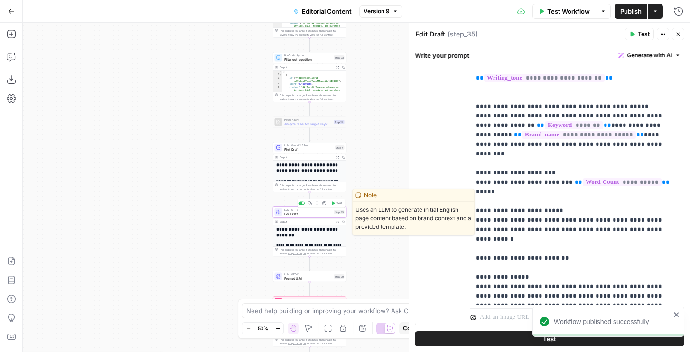
click at [289, 212] on span "Edit Draft" at bounding box center [308, 214] width 48 height 5
click at [285, 213] on span "Edit Draft" at bounding box center [308, 214] width 48 height 5
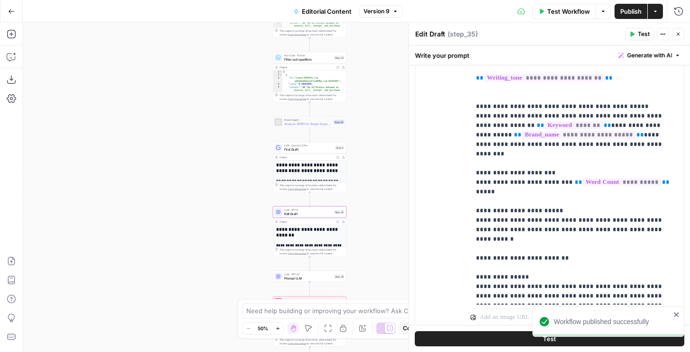
scroll to position [0, 0]
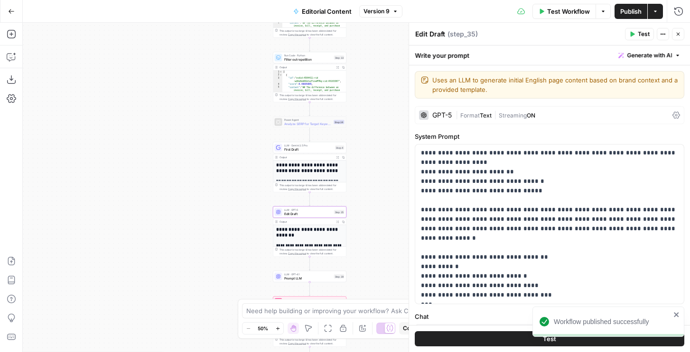
click at [439, 117] on div "GPT-5" at bounding box center [441, 115] width 19 height 7
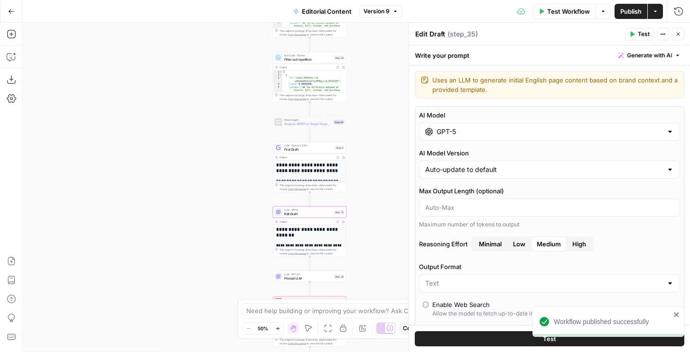
click at [442, 137] on div "GPT-5" at bounding box center [549, 132] width 261 height 18
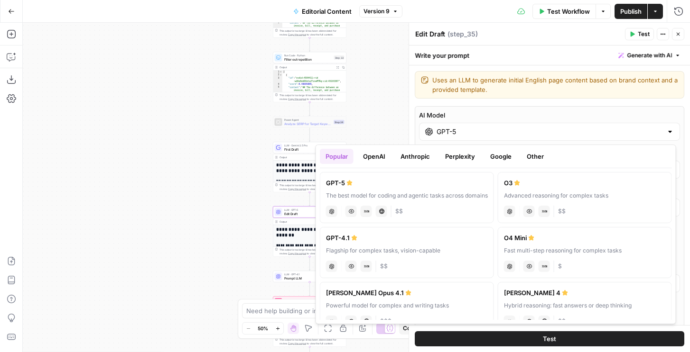
click at [407, 156] on button "Anthropic" at bounding box center [415, 156] width 41 height 15
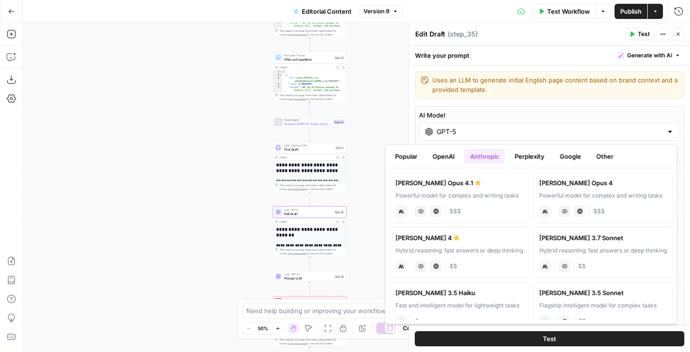
click at [509, 189] on label "Claude Opus 4.1 Powerful model for complex and writing tasks anthropic Vision C…" at bounding box center [459, 197] width 140 height 51
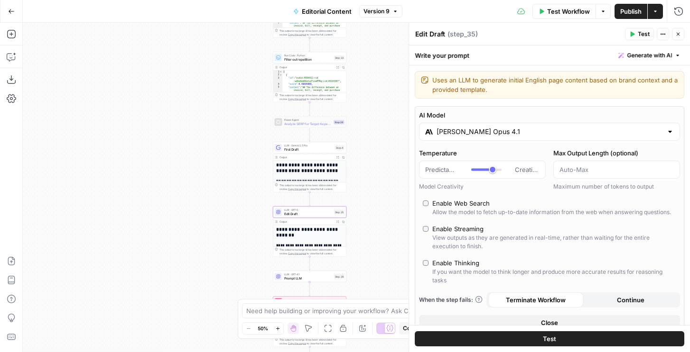
type input "Claude Opus 4.1"
click at [314, 278] on span "Prompt LLM" at bounding box center [308, 278] width 48 height 5
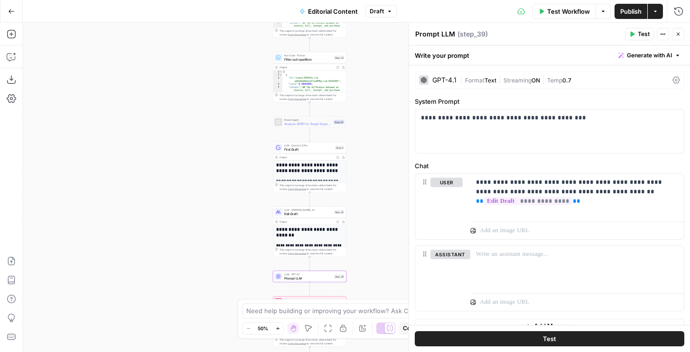
click at [426, 28] on div "Prompt LLM Prompt LLM ( step_39 ) Test Actions Close" at bounding box center [549, 34] width 269 height 12
click at [426, 33] on textarea "Prompt LLM" at bounding box center [435, 33] width 40 height 9
type textarea "Extract Draft"
drag, startPoint x: 641, startPoint y: 36, endPoint x: 685, endPoint y: 38, distance: 44.2
click at [685, 38] on header "Extract Draft Extract Draft ( step_39 ) Test Actions Close" at bounding box center [549, 34] width 281 height 23
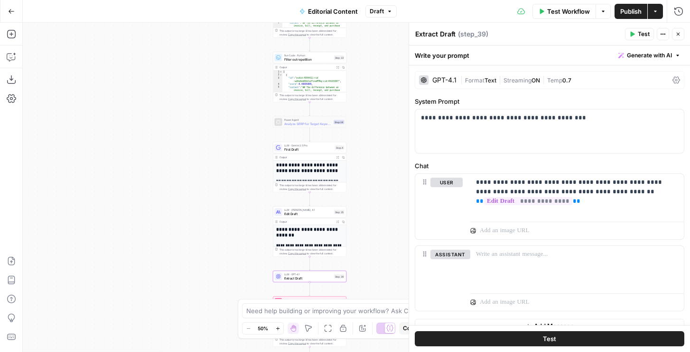
click at [681, 34] on button "Close" at bounding box center [678, 34] width 12 height 12
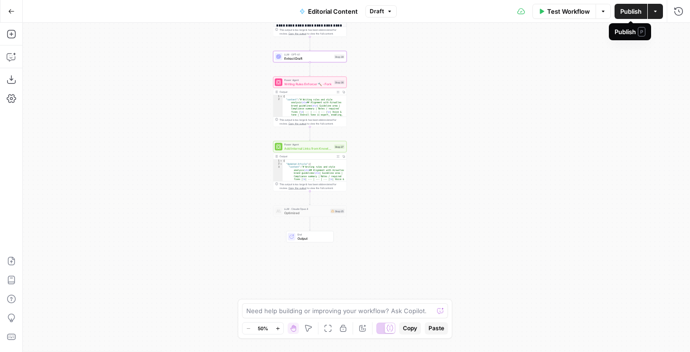
click at [630, 12] on span "Publish" at bounding box center [630, 11] width 21 height 9
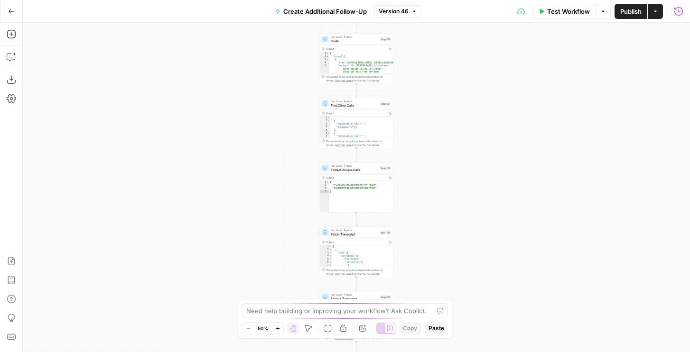
click at [674, 6] on button "Run History" at bounding box center [678, 11] width 15 height 15
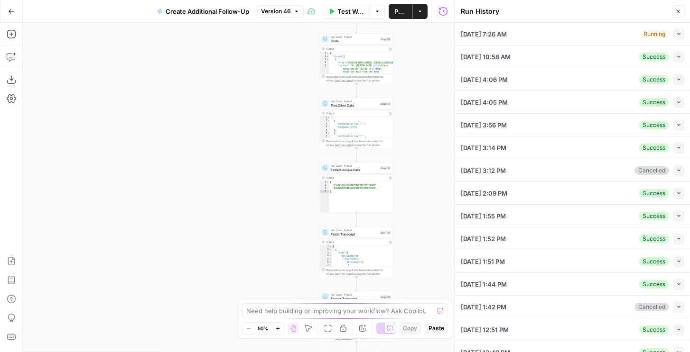
click at [681, 36] on button "Collapse" at bounding box center [678, 33] width 11 height 11
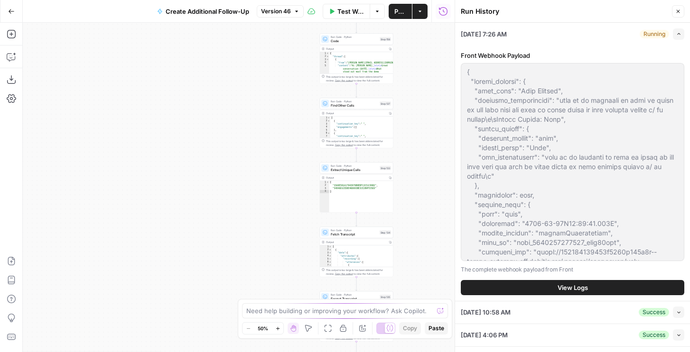
click at [528, 285] on button "View Logs" at bounding box center [572, 287] width 223 height 15
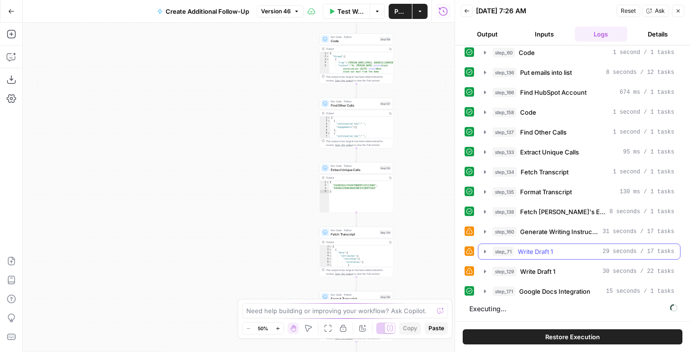
click at [539, 253] on span "Write Draft 1" at bounding box center [535, 251] width 35 height 9
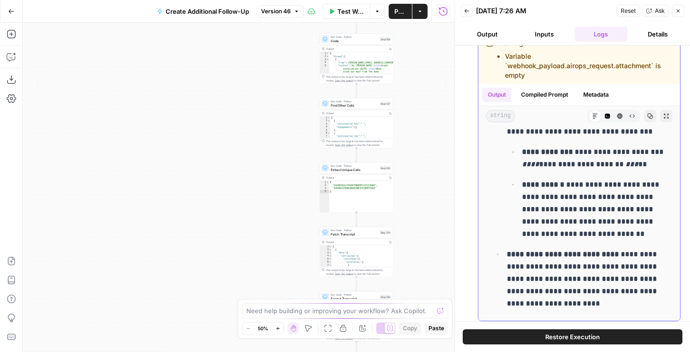
scroll to position [372, 0]
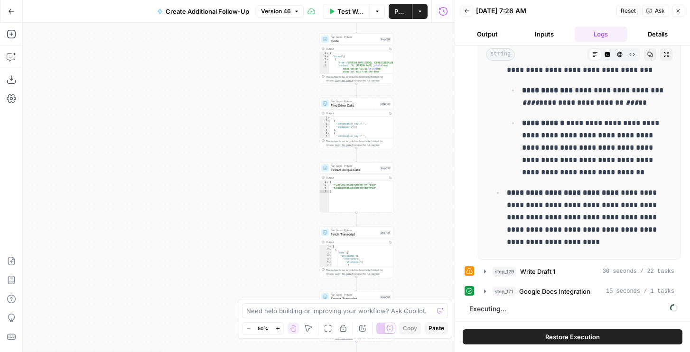
click at [513, 291] on span "step_171" at bounding box center [503, 291] width 23 height 9
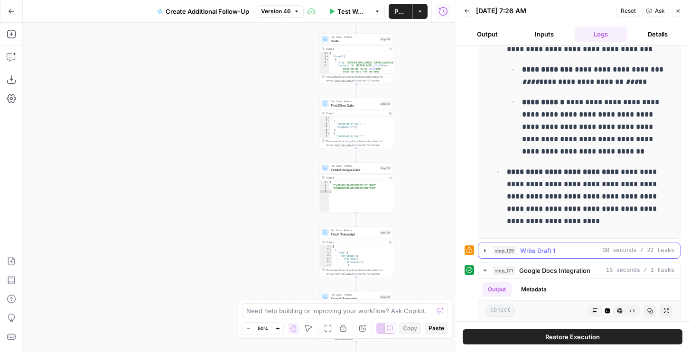
click at [519, 252] on div "step_129 Write Draft 1 30 seconds / 22 tasks" at bounding box center [583, 250] width 182 height 9
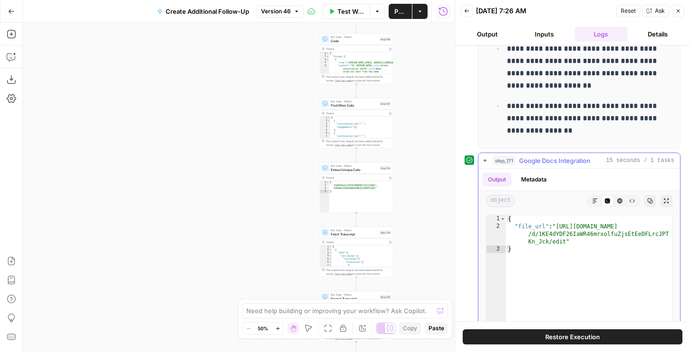
scroll to position [917, 0]
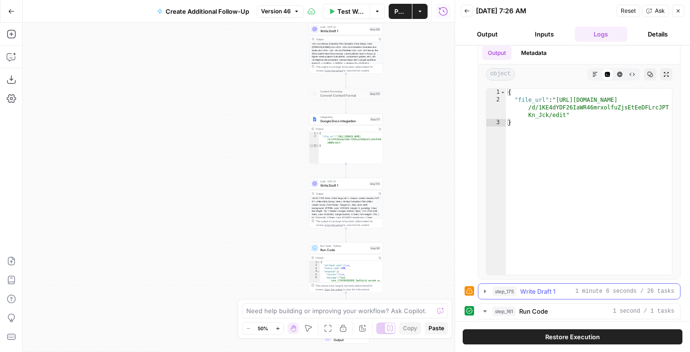
click at [500, 288] on span "step_175" at bounding box center [504, 291] width 24 height 9
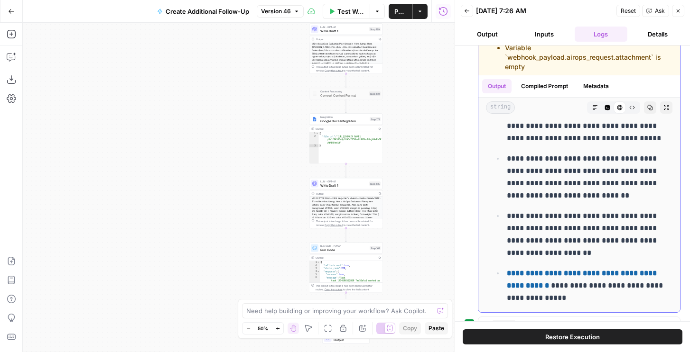
scroll to position [1381, 0]
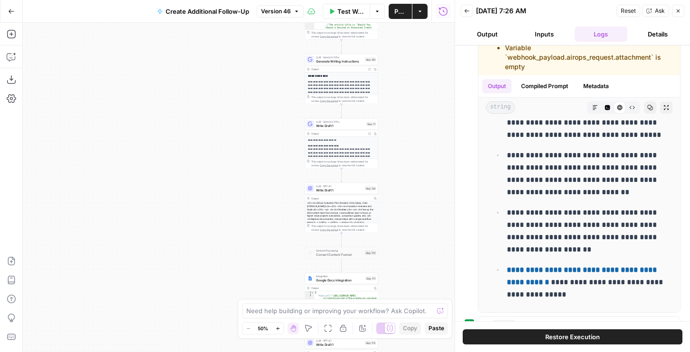
click at [476, 332] on button "Restore Execution" at bounding box center [573, 337] width 220 height 15
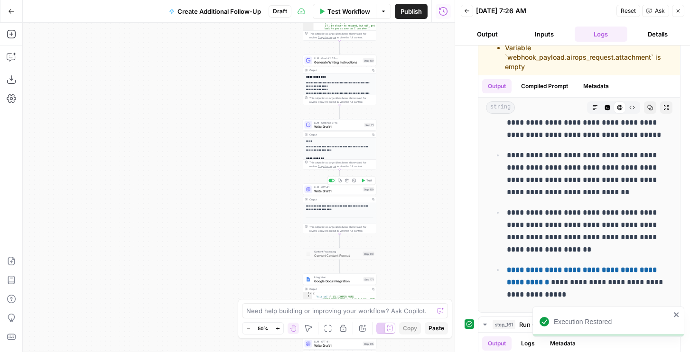
click at [351, 194] on div "LLM · GPT-4.1 Write Draft 1 Step 129 Copy step Delete step Add Note Test" at bounding box center [340, 189] width 74 height 11
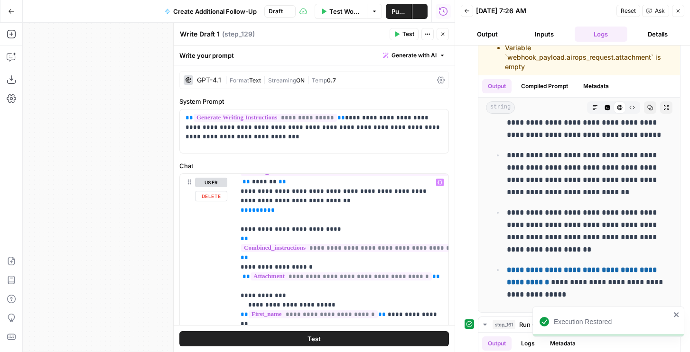
scroll to position [428, 0]
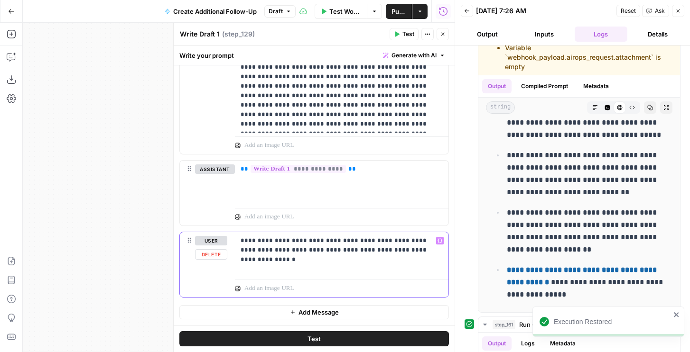
click at [416, 255] on div "**********" at bounding box center [341, 254] width 213 height 44
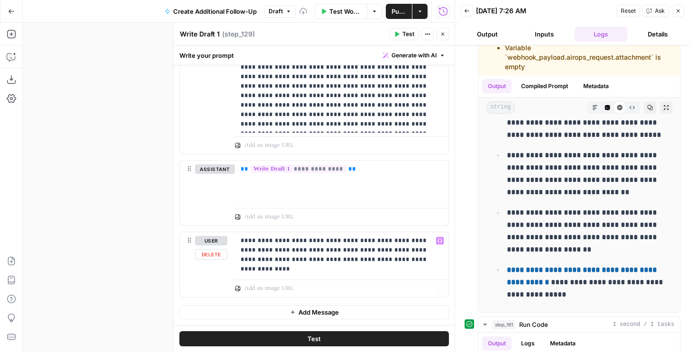
click at [368, 344] on button "Test" at bounding box center [313, 339] width 269 height 15
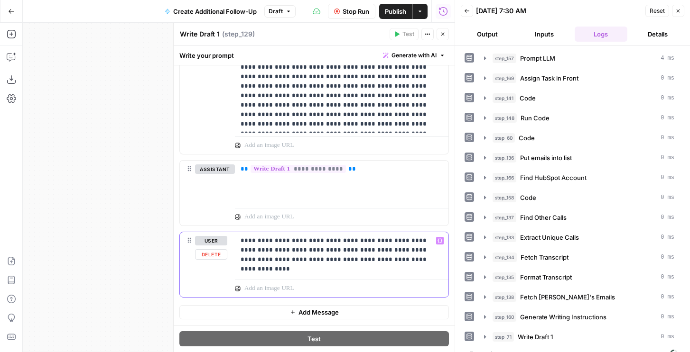
click at [370, 268] on div "**********" at bounding box center [341, 254] width 213 height 44
click at [360, 10] on span "Stop Run" at bounding box center [355, 11] width 27 height 9
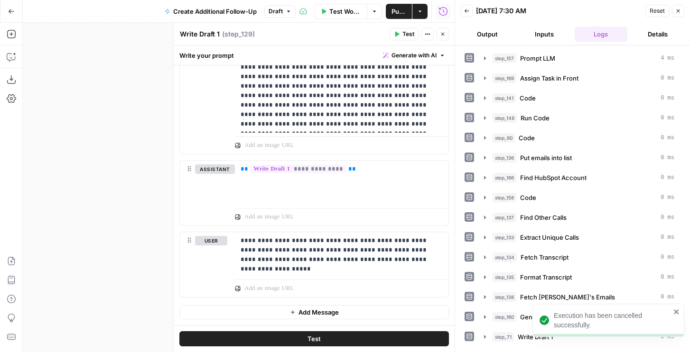
click at [357, 337] on button "Test" at bounding box center [313, 339] width 269 height 15
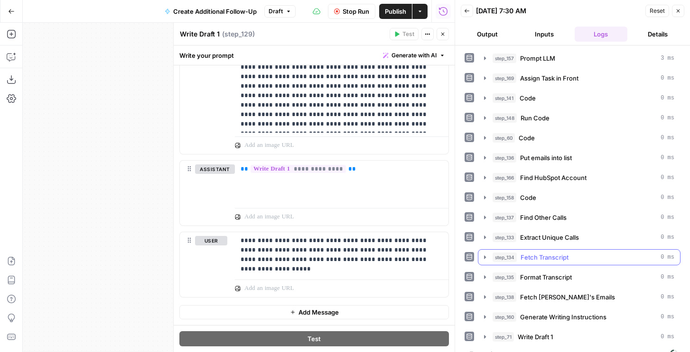
scroll to position [15, 0]
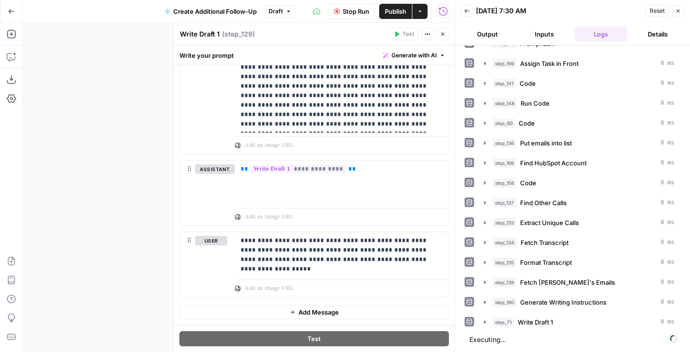
click at [480, 32] on button "Output" at bounding box center [487, 34] width 53 height 15
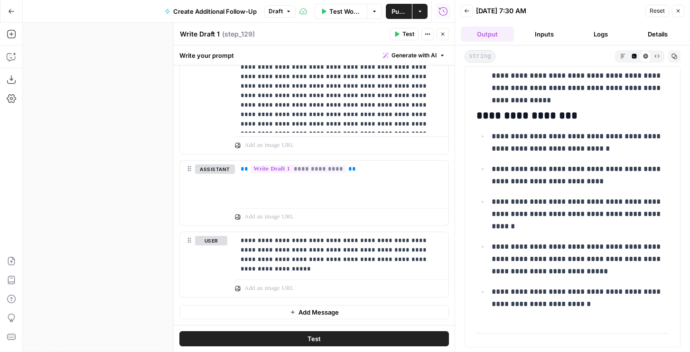
scroll to position [1389, 0]
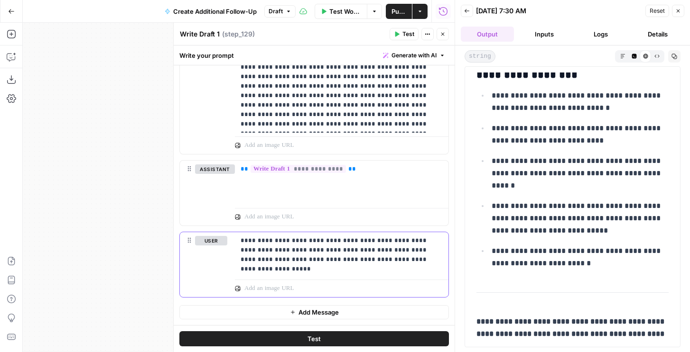
click at [400, 262] on p "**********" at bounding box center [342, 250] width 202 height 28
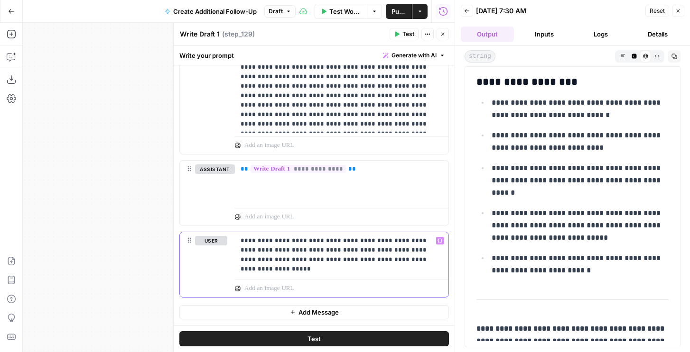
scroll to position [1405, 0]
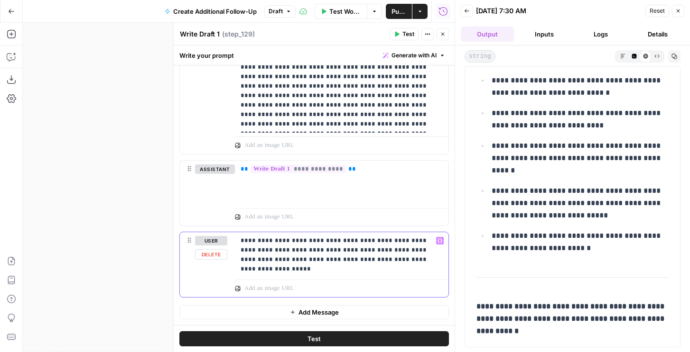
copy p "**********"
drag, startPoint x: 397, startPoint y: 269, endPoint x: 218, endPoint y: 231, distance: 182.3
click at [218, 232] on div "**********" at bounding box center [313, 265] width 269 height 66
click at [344, 243] on p "**********" at bounding box center [342, 250] width 202 height 28
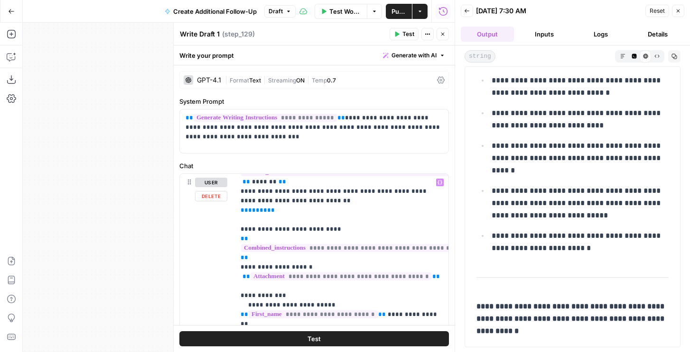
scroll to position [0, 0]
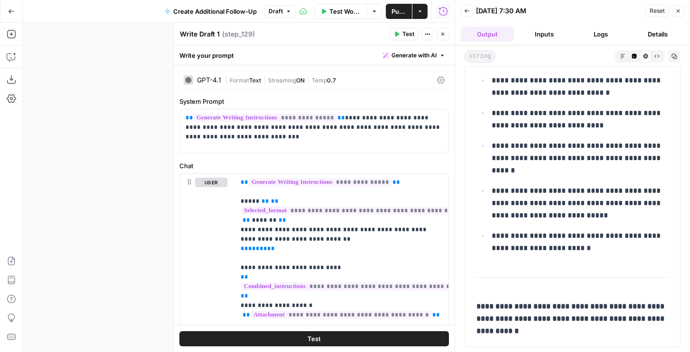
click at [299, 87] on div "GPT-4.1 | Format Text | Streaming ON | Temp 0.7" at bounding box center [313, 80] width 269 height 18
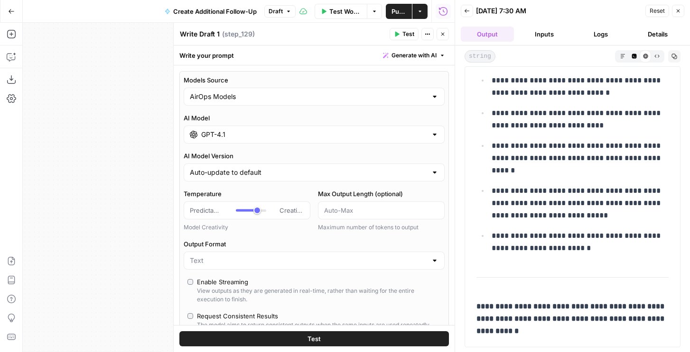
click at [236, 128] on div "GPT-4.1" at bounding box center [314, 135] width 261 height 18
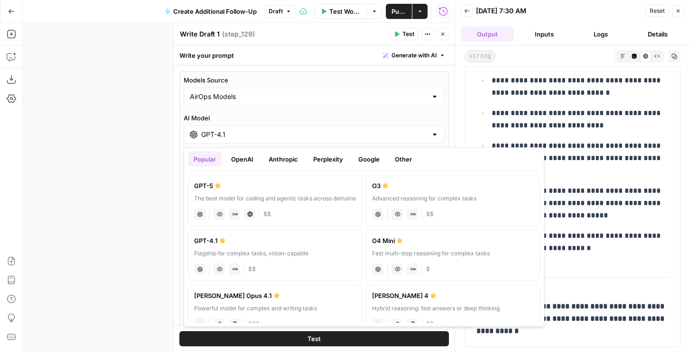
click at [244, 158] on button "OpenAI" at bounding box center [242, 159] width 34 height 15
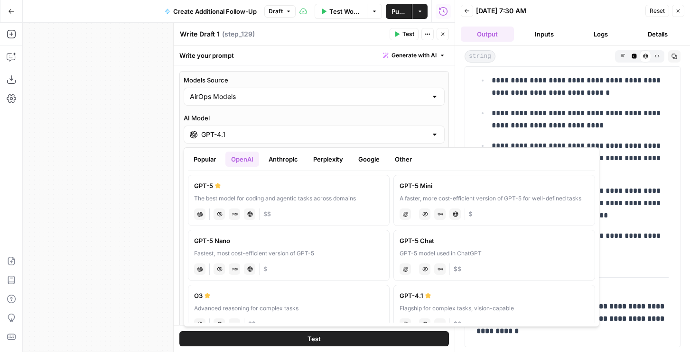
click at [203, 158] on button "Popular" at bounding box center [205, 159] width 34 height 15
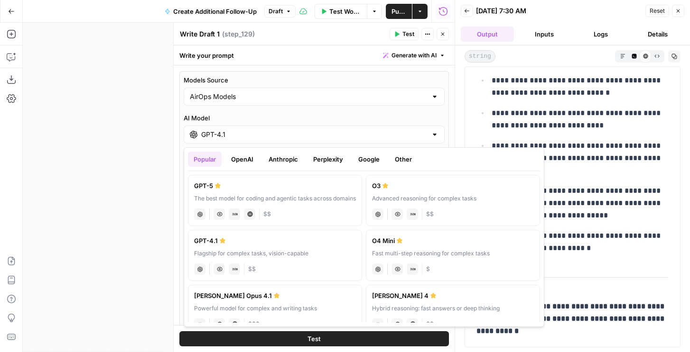
click at [212, 181] on div "GPT-5" at bounding box center [275, 185] width 162 height 9
type input "GPT-5"
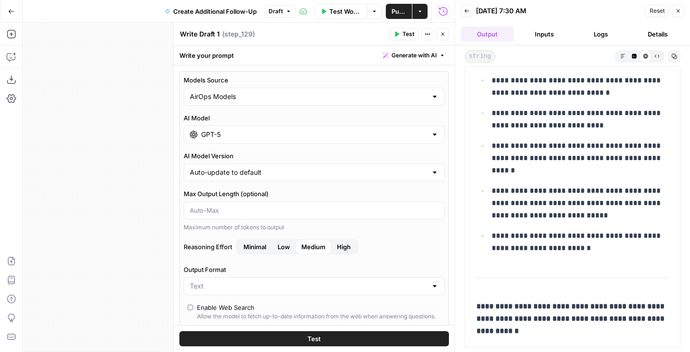
click at [390, 34] on div "Write Draft 1 Write Draft 1 ( step_129 ) Test Actions Close" at bounding box center [313, 34] width 269 height 12
click at [395, 34] on icon "button" at bounding box center [397, 34] width 4 height 5
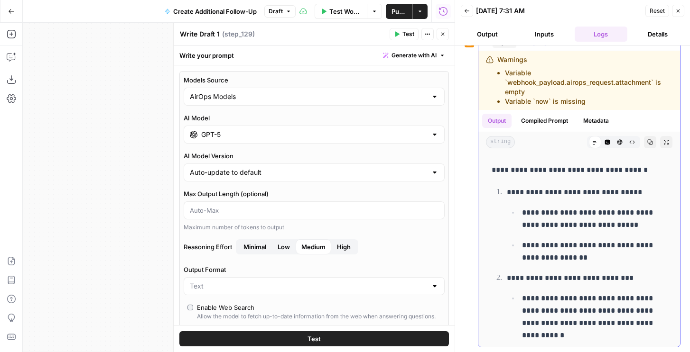
scroll to position [763, 0]
click at [450, 35] on header "Write Draft 1 Write Draft 1 ( step_129 ) Test Actions Close" at bounding box center [314, 34] width 281 height 23
click at [444, 34] on icon "button" at bounding box center [443, 34] width 6 height 6
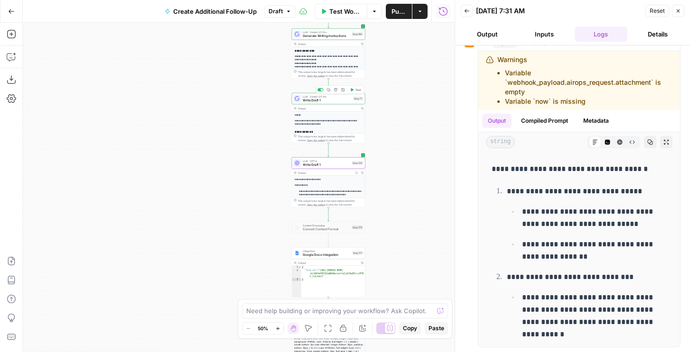
click at [334, 99] on span "Write Draft 1" at bounding box center [327, 100] width 48 height 5
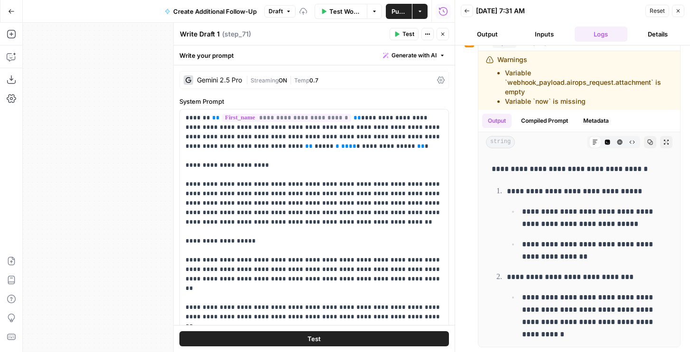
click at [276, 76] on div "| Streaming ON | Temp 0.7" at bounding box center [339, 80] width 187 height 9
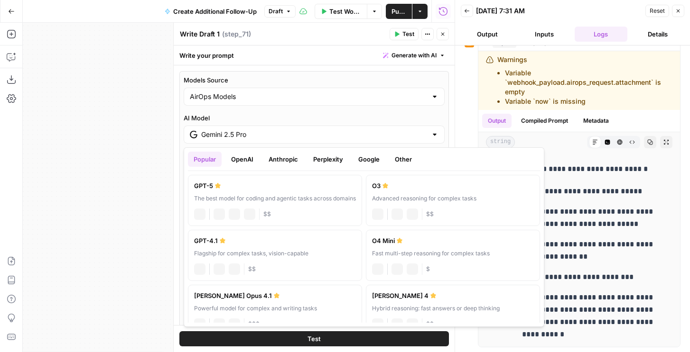
click at [221, 128] on div "Gemini 2.5 Pro" at bounding box center [314, 135] width 261 height 18
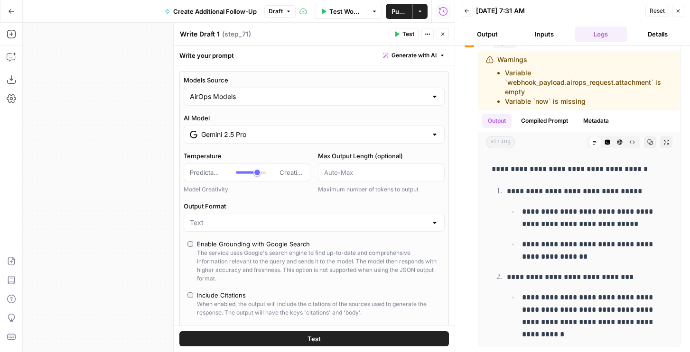
click at [333, 74] on div "Models Source AirOps Models AI Model Gemini 2.5 Pro Temperature Predictable Cre…" at bounding box center [313, 236] width 269 height 330
click at [443, 37] on icon "button" at bounding box center [443, 34] width 6 height 6
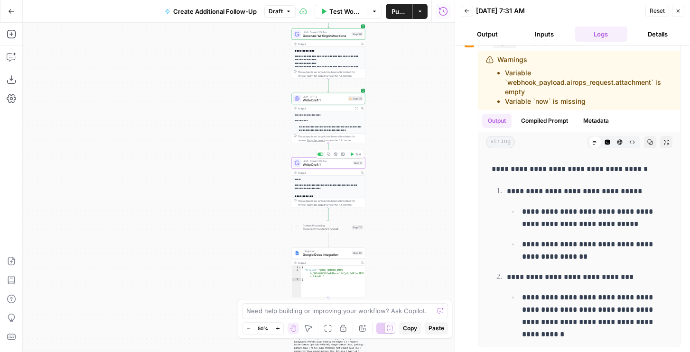
click at [320, 165] on span "Write Draft 1" at bounding box center [327, 165] width 48 height 5
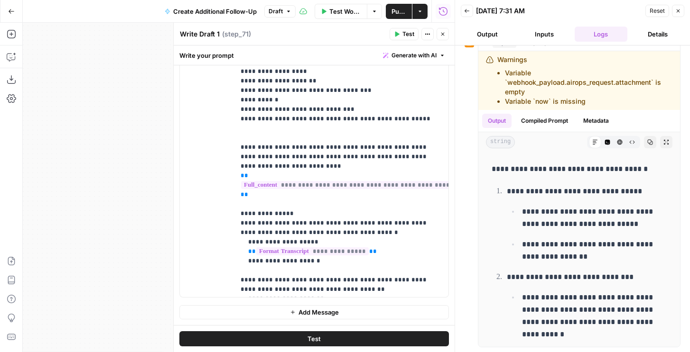
scroll to position [276, 0]
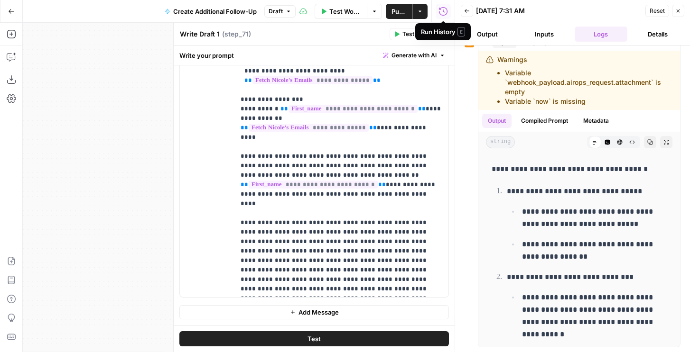
click at [442, 33] on div "Run History E" at bounding box center [443, 31] width 44 height 9
click at [442, 38] on button "Close" at bounding box center [442, 34] width 12 height 12
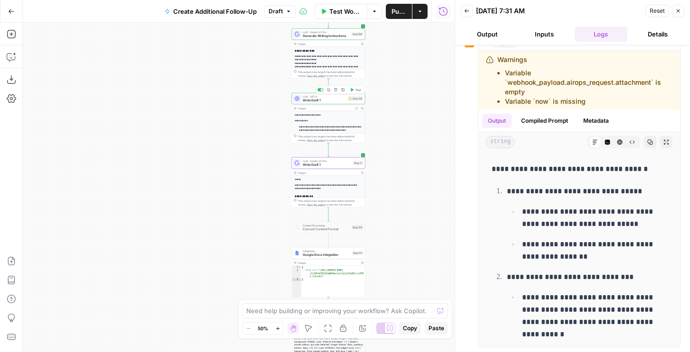
click at [335, 102] on div "LLM · GPT-5 Write Draft 1 Step 129 Copy step Delete step Add Note Test" at bounding box center [329, 98] width 74 height 11
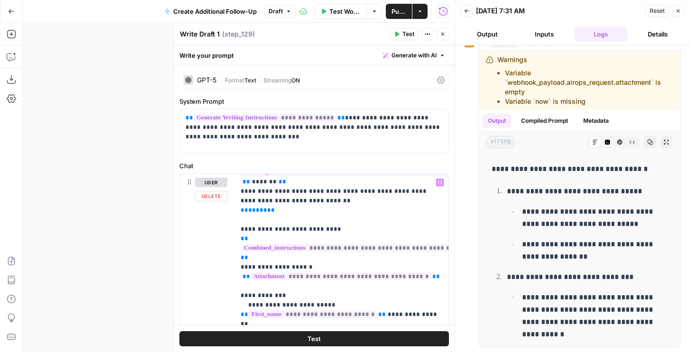
scroll to position [428, 0]
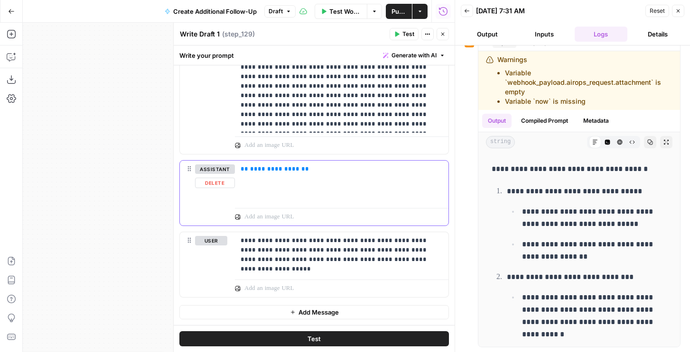
click at [306, 176] on div "**********" at bounding box center [341, 183] width 213 height 44
click at [442, 33] on icon "button" at bounding box center [443, 34] width 6 height 6
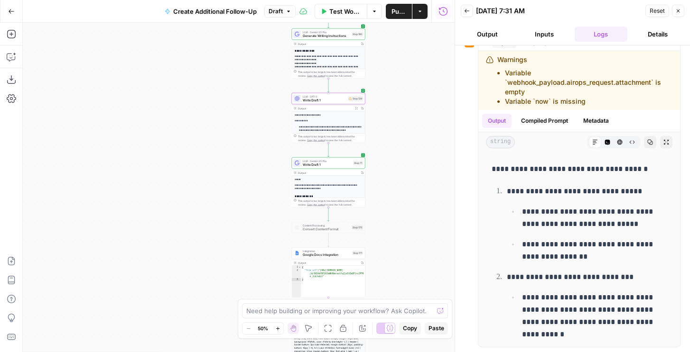
click at [324, 165] on span "Write Draft 1" at bounding box center [327, 165] width 48 height 5
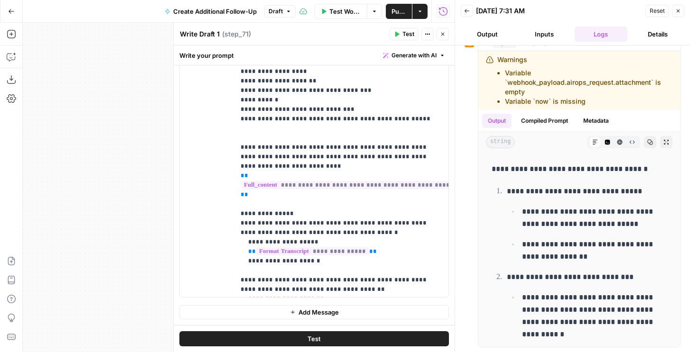
scroll to position [276, 0]
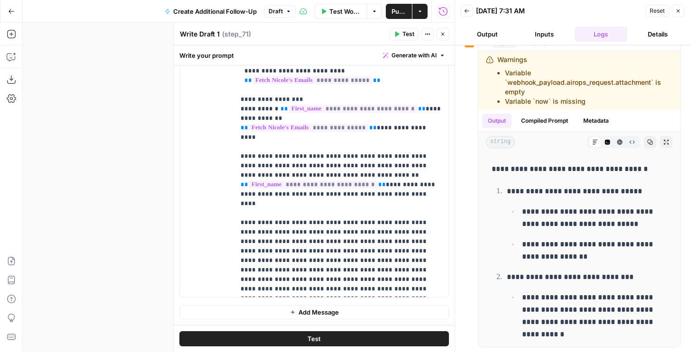
click at [294, 313] on icon "button" at bounding box center [293, 313] width 6 height 6
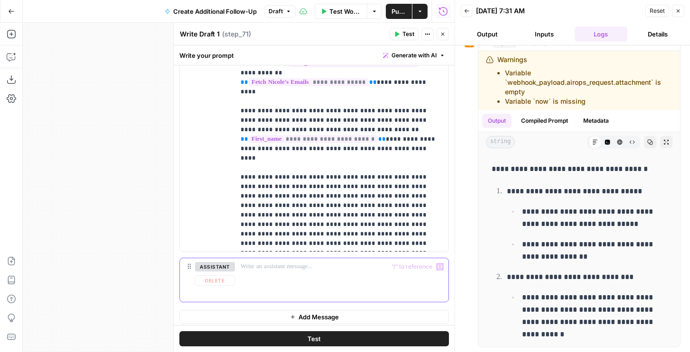
click at [267, 279] on div at bounding box center [341, 281] width 213 height 44
click at [273, 322] on button "Add Message" at bounding box center [313, 317] width 269 height 14
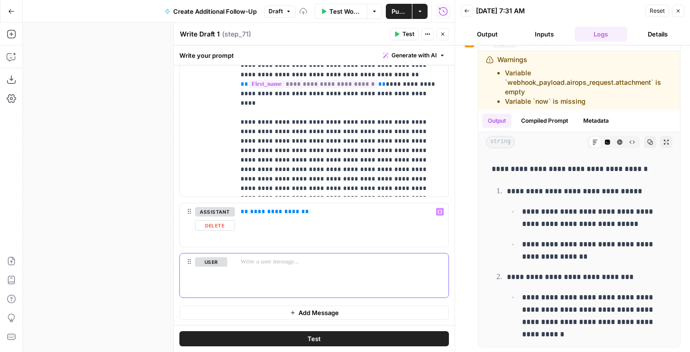
click at [268, 268] on div at bounding box center [341, 276] width 213 height 44
click at [444, 33] on icon "button" at bounding box center [443, 34] width 6 height 6
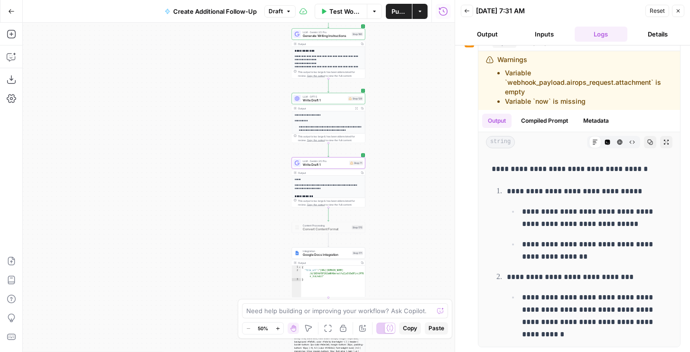
click at [326, 100] on span "Write Draft 1" at bounding box center [324, 100] width 43 height 5
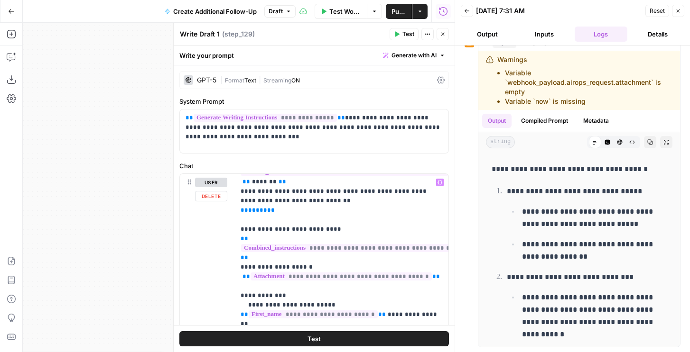
scroll to position [428, 0]
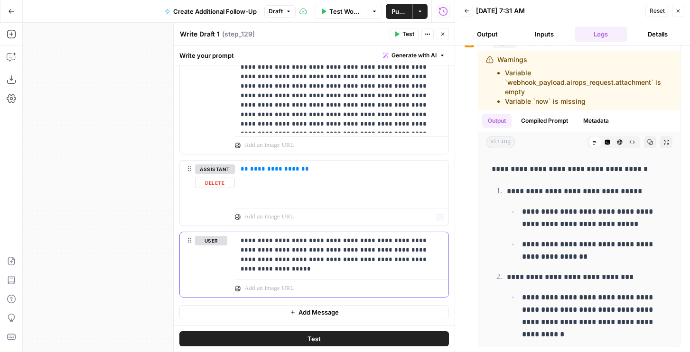
click at [292, 248] on p "**********" at bounding box center [342, 250] width 202 height 28
click at [208, 179] on button "Delete" at bounding box center [215, 183] width 40 height 10
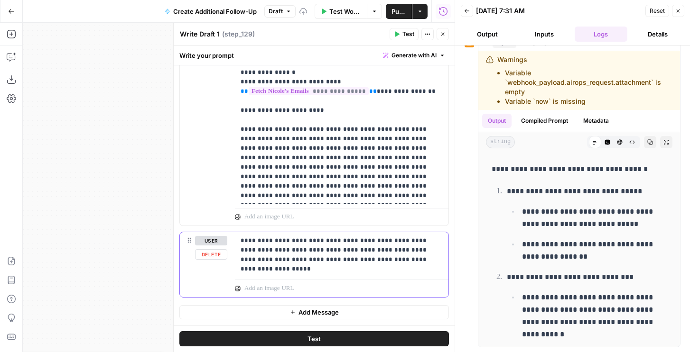
click at [216, 254] on button "Delete" at bounding box center [211, 255] width 32 height 10
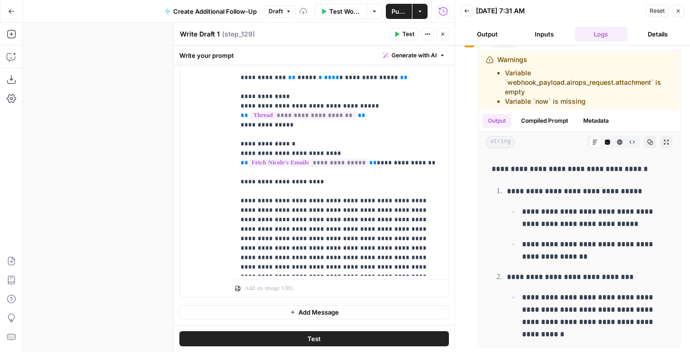
scroll to position [285, 0]
click at [444, 38] on button "Close" at bounding box center [442, 34] width 12 height 12
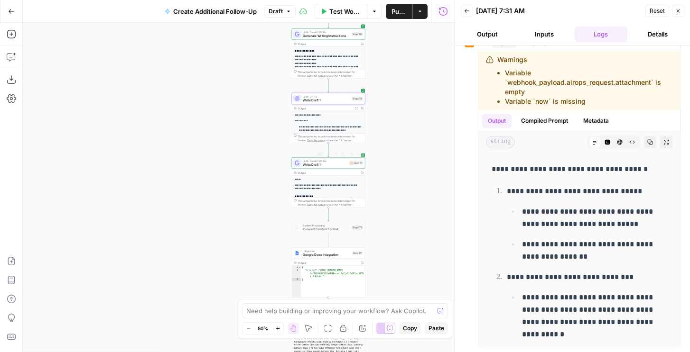
click at [313, 166] on span "Write Draft 1" at bounding box center [325, 165] width 45 height 5
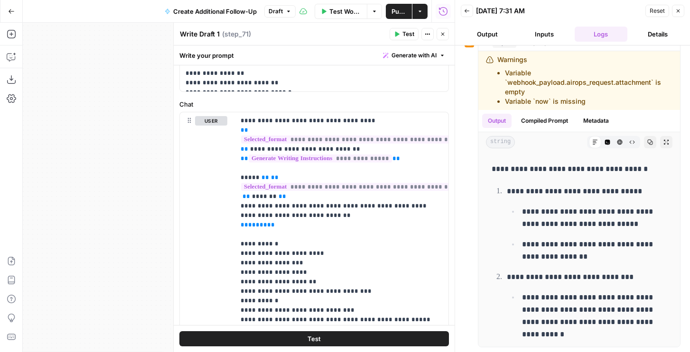
scroll to position [706, 0]
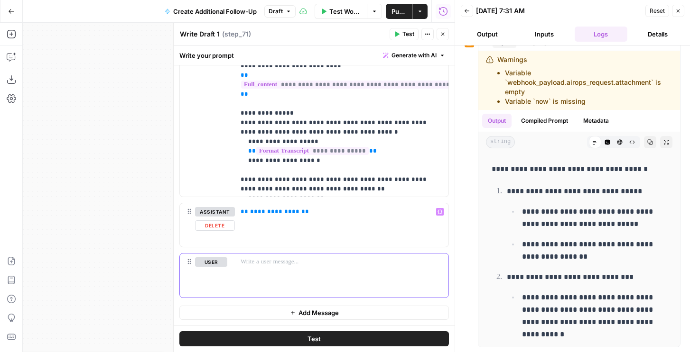
click at [286, 272] on div at bounding box center [341, 276] width 213 height 44
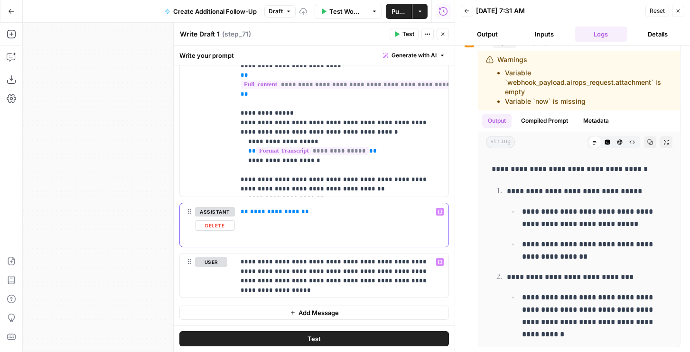
click at [268, 212] on span "**********" at bounding box center [274, 212] width 49 height 6
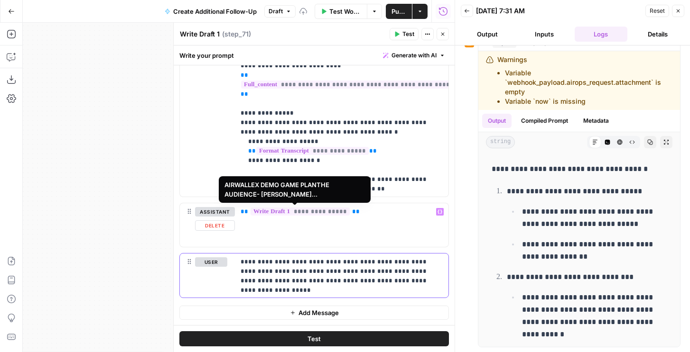
click at [367, 293] on div "**********" at bounding box center [341, 276] width 213 height 44
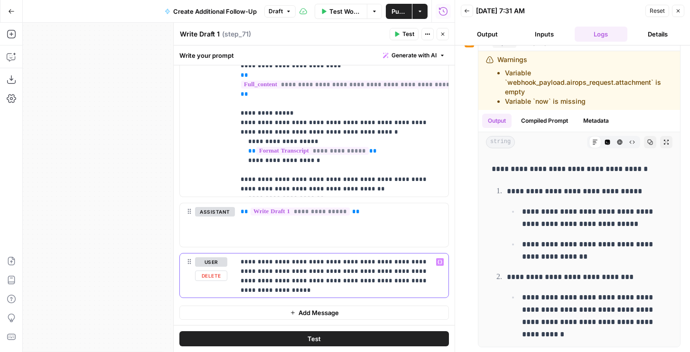
drag, startPoint x: 401, startPoint y: 271, endPoint x: 401, endPoint y: 296, distance: 24.2
click at [401, 296] on div "**********" at bounding box center [341, 276] width 213 height 44
click at [396, 33] on icon "button" at bounding box center [397, 34] width 4 height 5
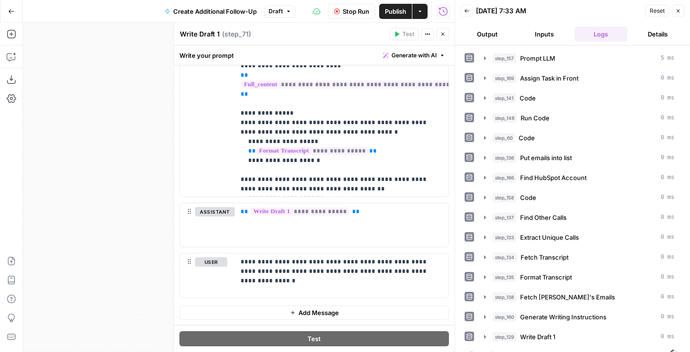
click at [441, 32] on icon "button" at bounding box center [443, 34] width 6 height 6
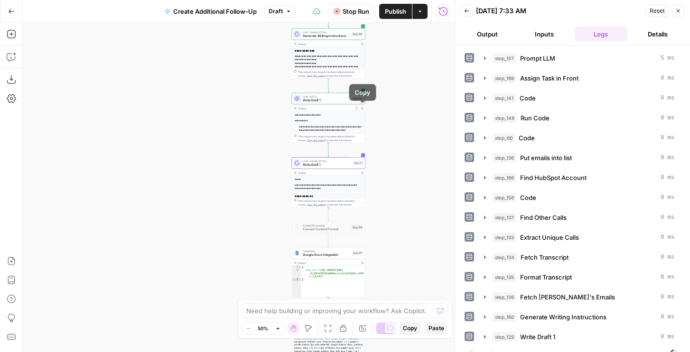
click at [362, 108] on icon "button" at bounding box center [362, 108] width 2 height 2
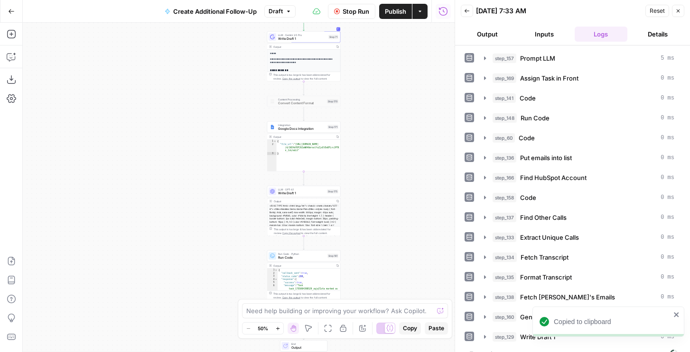
click at [297, 127] on span "Google Docs Integration" at bounding box center [301, 129] width 47 height 5
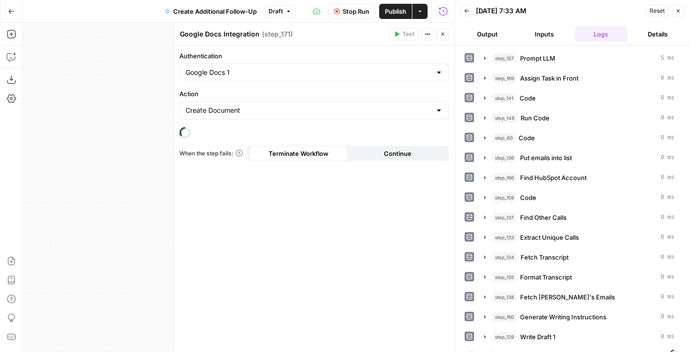
click at [495, 33] on button "Output" at bounding box center [487, 34] width 53 height 15
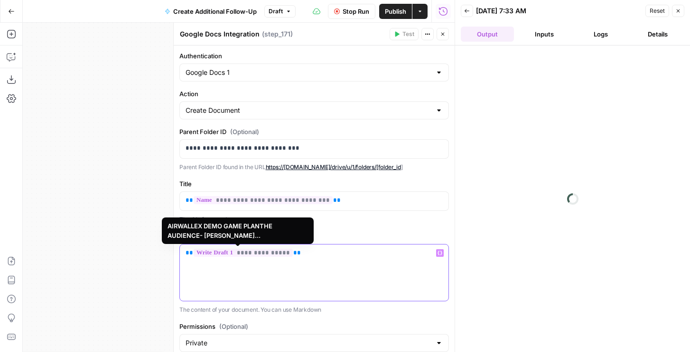
drag, startPoint x: 261, startPoint y: 252, endPoint x: 252, endPoint y: 254, distance: 9.2
click at [252, 254] on span "**********" at bounding box center [243, 253] width 99 height 8
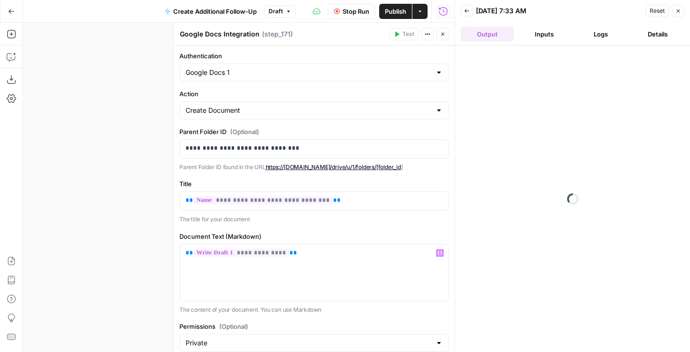
click at [445, 33] on icon "button" at bounding box center [443, 34] width 6 height 6
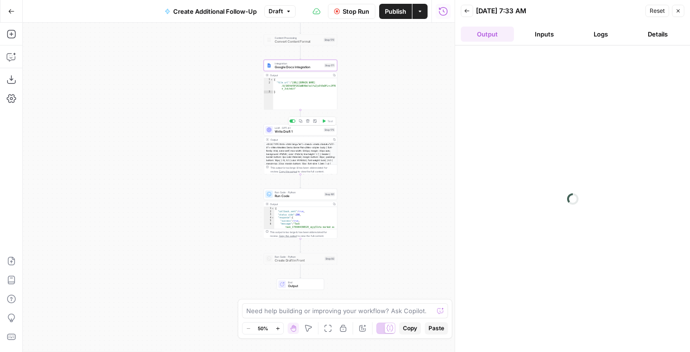
click at [309, 134] on span "Write Draft 1" at bounding box center [298, 132] width 47 height 5
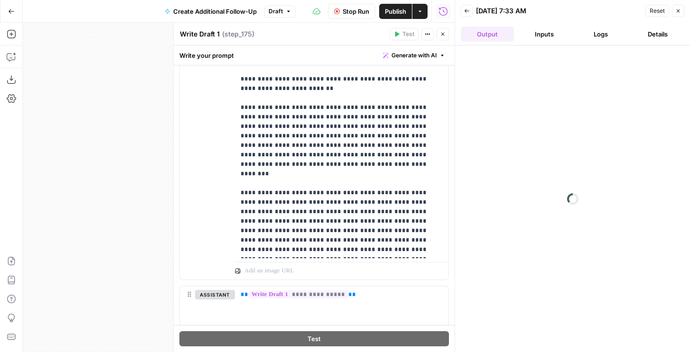
scroll to position [496, 0]
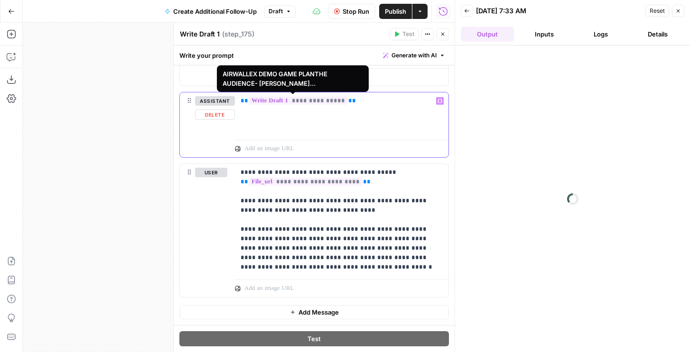
drag, startPoint x: 316, startPoint y: 101, endPoint x: 307, endPoint y: 101, distance: 9.0
click at [307, 101] on span "**********" at bounding box center [298, 101] width 99 height 8
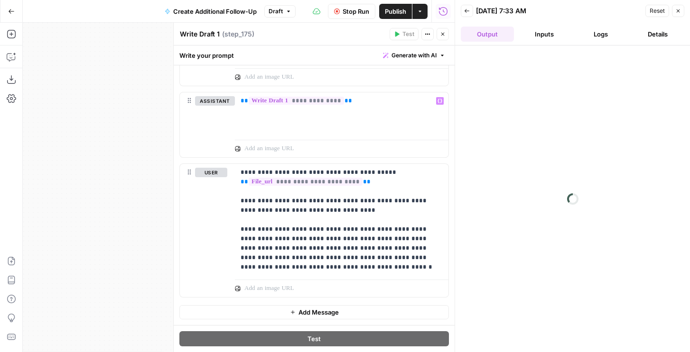
click at [443, 33] on icon "button" at bounding box center [443, 34] width 6 height 6
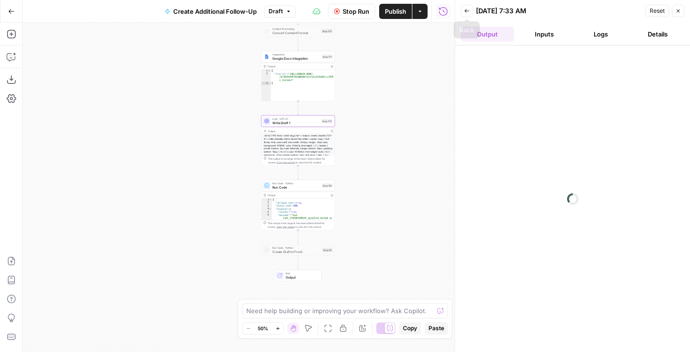
click at [602, 36] on button "Logs" at bounding box center [600, 34] width 53 height 15
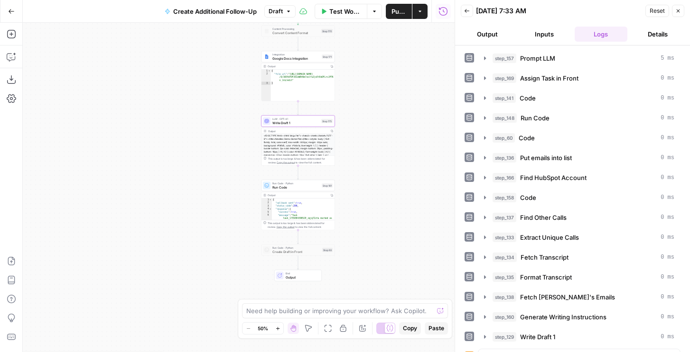
click at [490, 30] on button "Output" at bounding box center [487, 34] width 53 height 15
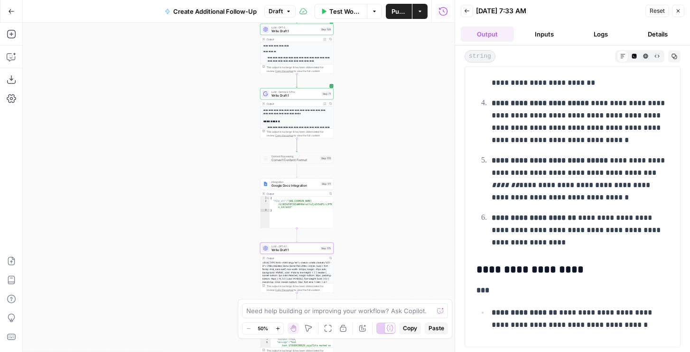
scroll to position [740, 0]
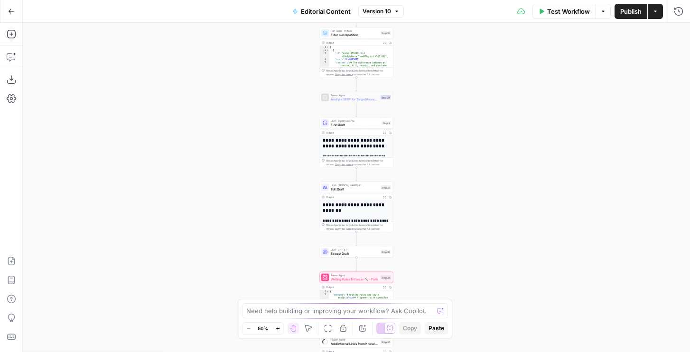
scroll to position [243, 0]
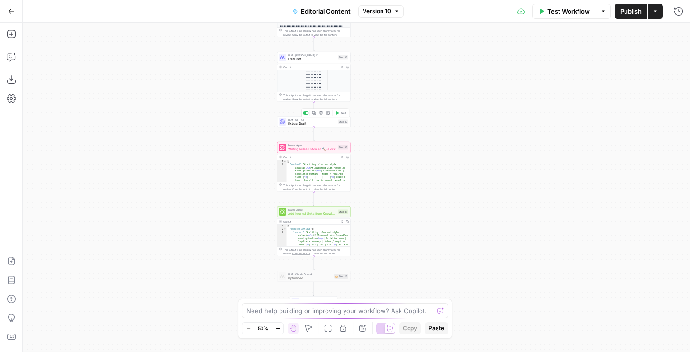
click at [307, 122] on span "Extract Draft" at bounding box center [312, 123] width 48 height 5
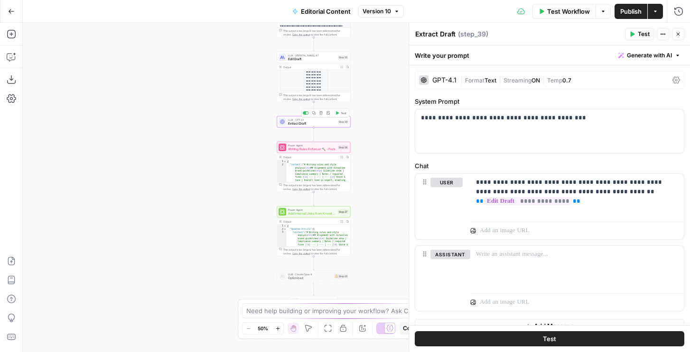
scroll to position [14, 0]
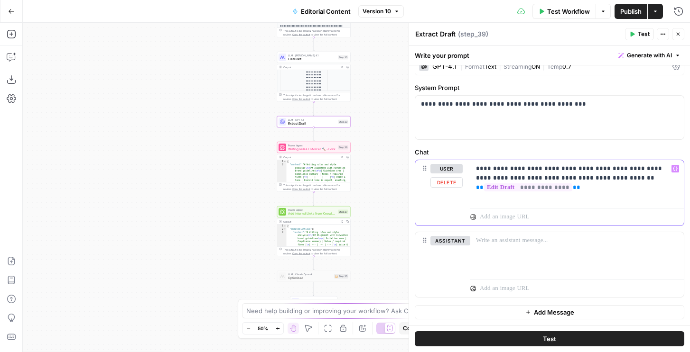
click at [564, 169] on p "**********" at bounding box center [577, 178] width 202 height 28
click at [498, 169] on p "**********" at bounding box center [577, 178] width 202 height 28
click at [504, 171] on p "**********" at bounding box center [577, 178] width 202 height 28
click at [520, 169] on p "**********" at bounding box center [577, 178] width 202 height 28
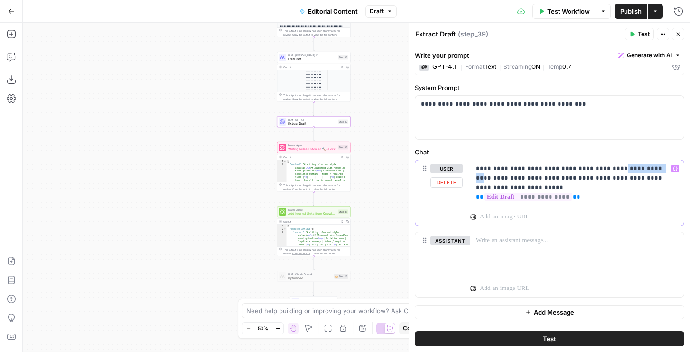
drag, startPoint x: 593, startPoint y: 168, endPoint x: 631, endPoint y: 168, distance: 38.4
click at [631, 168] on p "**********" at bounding box center [577, 178] width 202 height 28
click at [642, 168] on p "**********" at bounding box center [577, 178] width 202 height 28
click at [568, 168] on p "**********" at bounding box center [577, 178] width 202 height 28
click at [569, 190] on p "**********" at bounding box center [577, 183] width 202 height 38
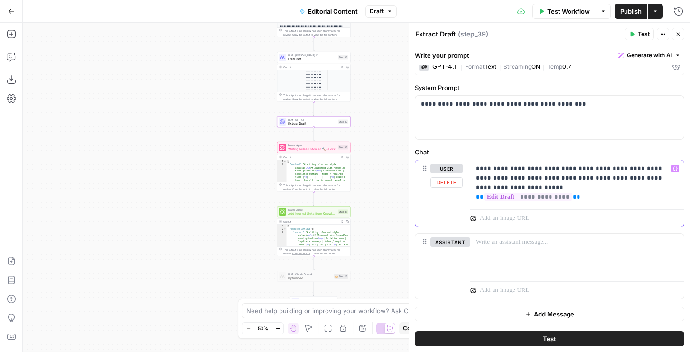
click at [535, 179] on p "**********" at bounding box center [577, 183] width 202 height 38
click at [630, 2] on div "Test Workflow Options Publish Actions Run History" at bounding box center [544, 11] width 294 height 22
click at [628, 6] on button "Publish" at bounding box center [630, 11] width 33 height 15
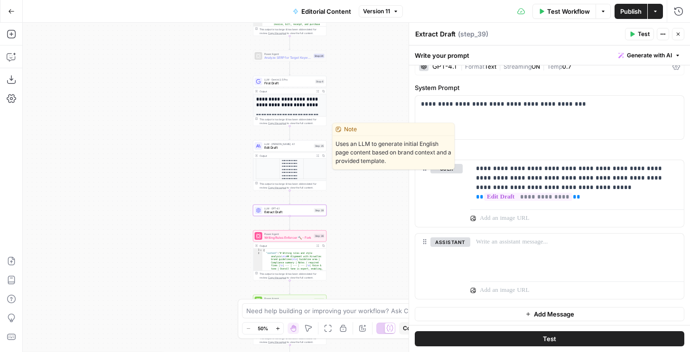
click at [286, 145] on span "LLM · [PERSON_NAME] 4.1" at bounding box center [288, 144] width 48 height 4
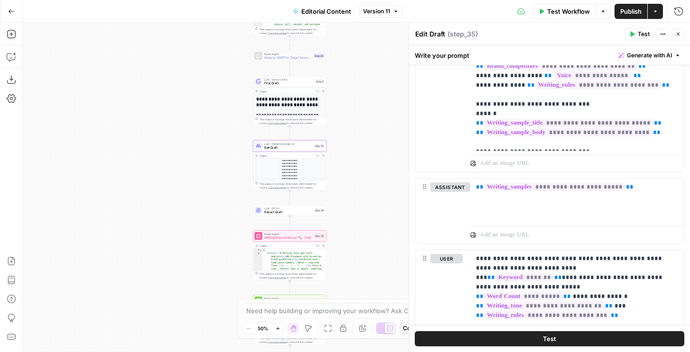
scroll to position [382, 0]
click at [548, 185] on span "**********" at bounding box center [554, 186] width 141 height 8
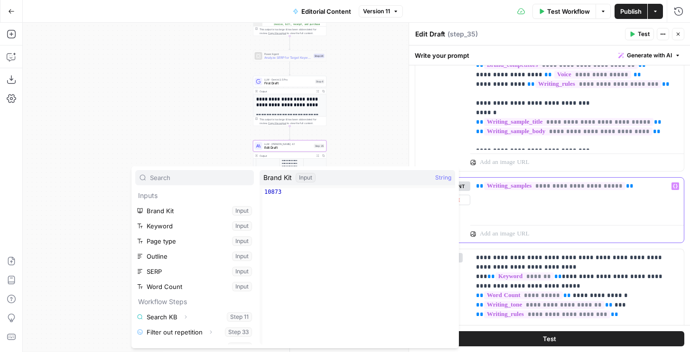
click at [543, 208] on div "**********" at bounding box center [576, 200] width 213 height 44
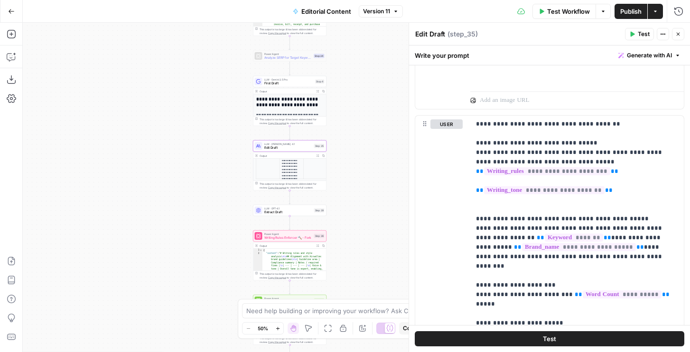
scroll to position [869, 0]
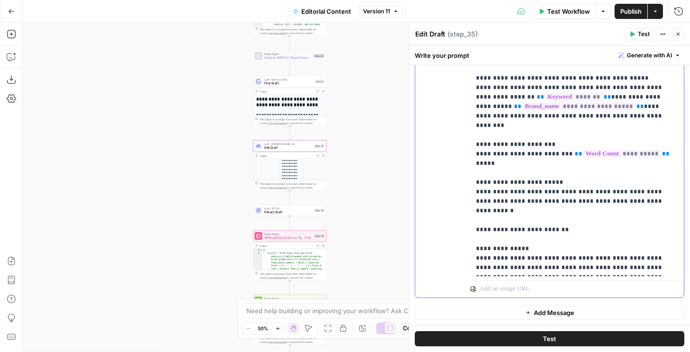
click at [555, 200] on p "**********" at bounding box center [577, 126] width 202 height 294
click at [665, 171] on p "**********" at bounding box center [577, 126] width 202 height 294
click at [649, 172] on p "**********" at bounding box center [577, 126] width 202 height 294
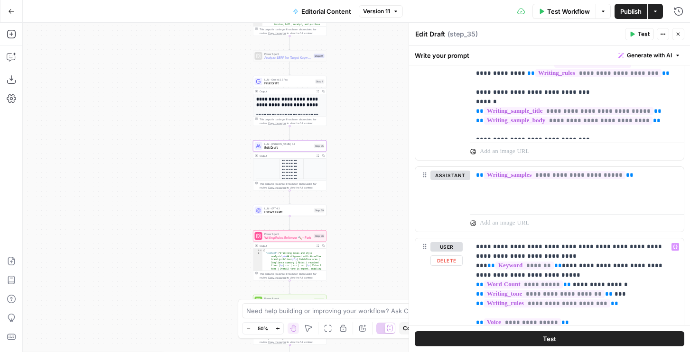
scroll to position [387, 0]
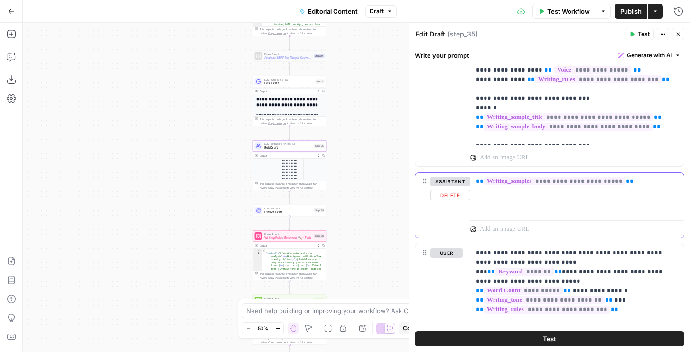
click at [474, 179] on div "**********" at bounding box center [576, 195] width 213 height 44
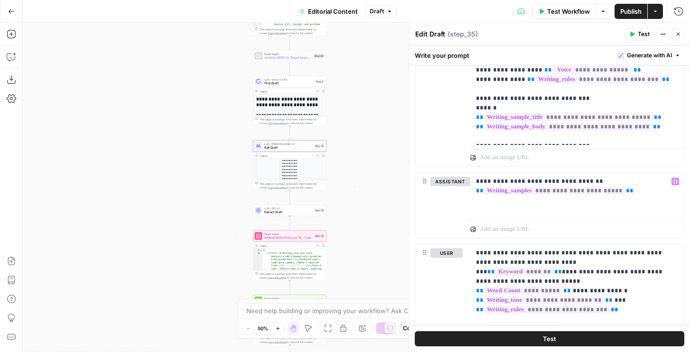
click at [635, 18] on button "Publish" at bounding box center [630, 11] width 33 height 15
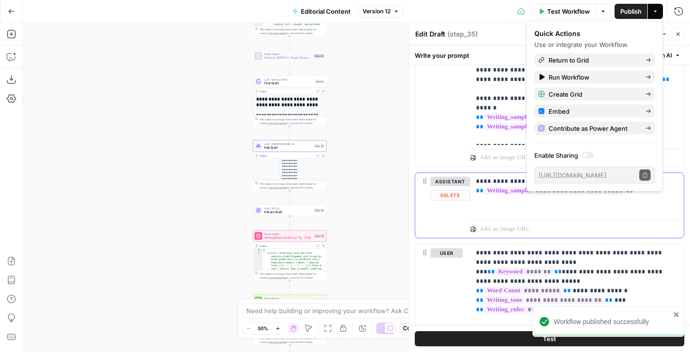
click at [475, 195] on div "**********" at bounding box center [576, 195] width 213 height 44
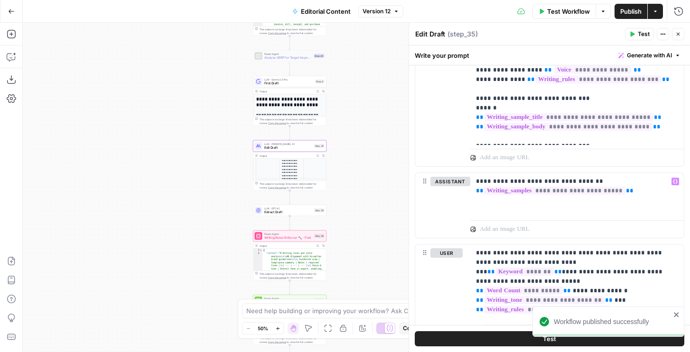
click at [282, 83] on span "First Draft" at bounding box center [288, 83] width 49 height 5
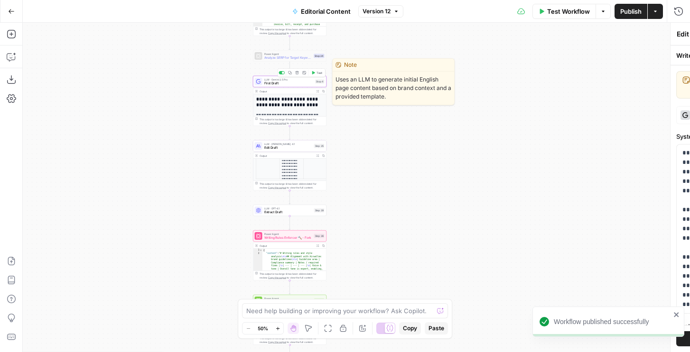
type textarea "First Draft"
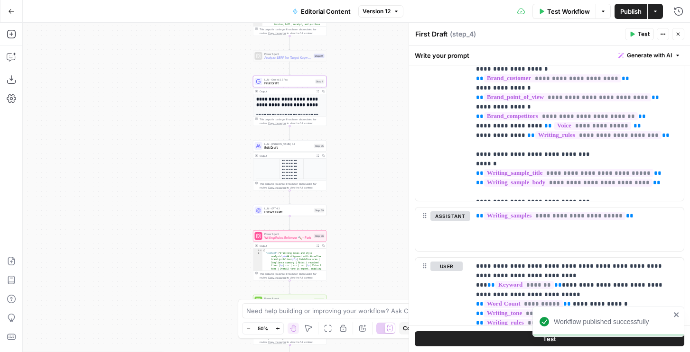
scroll to position [403, 0]
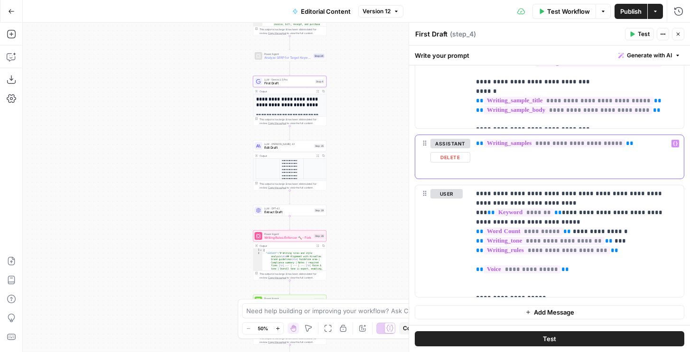
click at [477, 143] on span "**" at bounding box center [480, 143] width 8 height 6
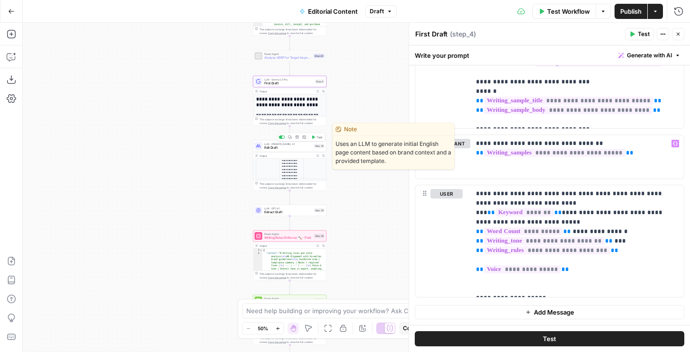
click at [269, 147] on span "Edit Draft" at bounding box center [288, 148] width 48 height 5
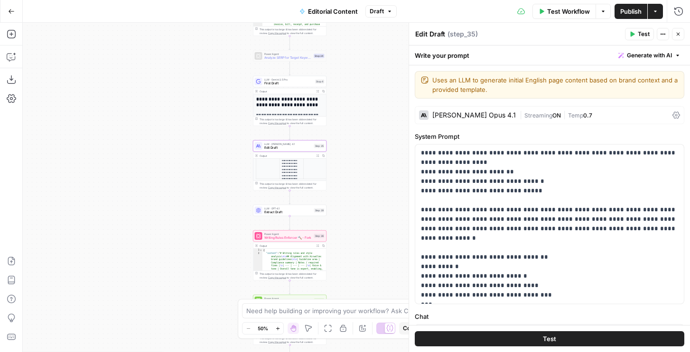
click at [455, 115] on div "[PERSON_NAME] Opus 4.1" at bounding box center [473, 115] width 83 height 7
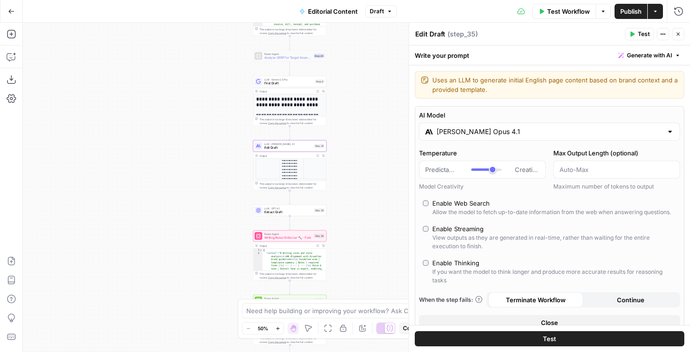
click at [441, 137] on div "[PERSON_NAME] Opus 4.1" at bounding box center [549, 132] width 261 height 18
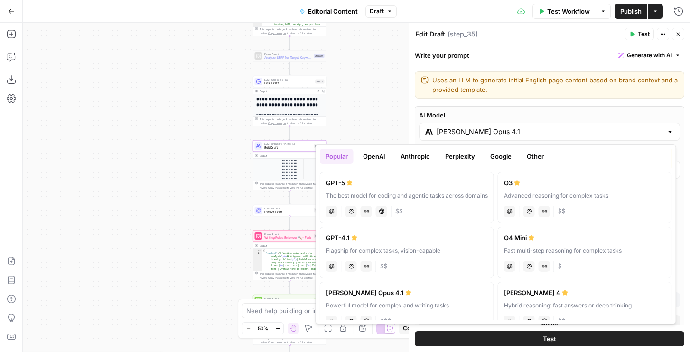
click at [366, 179] on div "GPT-5" at bounding box center [407, 182] width 162 height 9
type input "GPT-5"
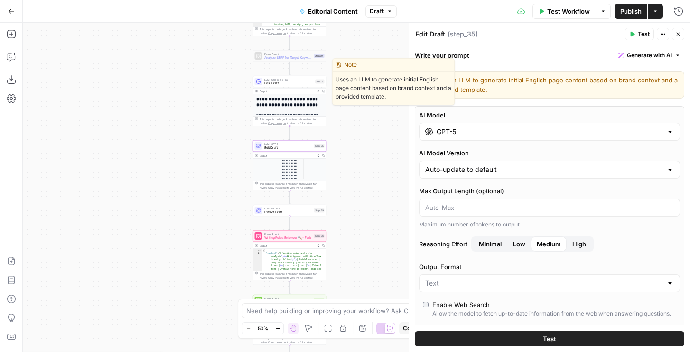
click at [300, 82] on span "First Draft" at bounding box center [288, 83] width 49 height 5
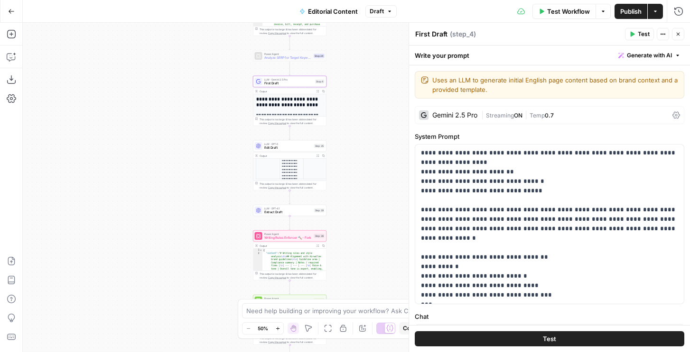
click at [465, 115] on div "Gemini 2.5 Pro" at bounding box center [454, 115] width 45 height 7
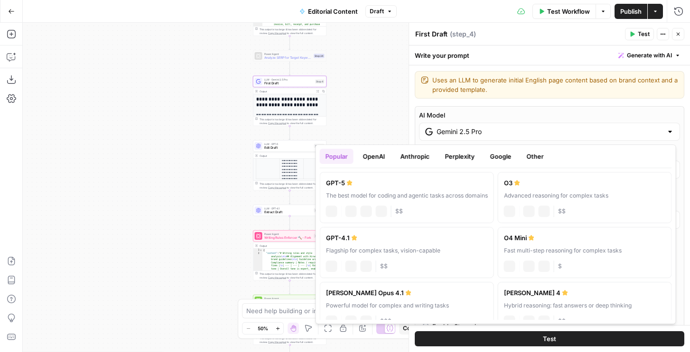
click at [463, 134] on input "Gemini 2.5 Pro" at bounding box center [549, 131] width 226 height 9
click at [408, 155] on button "Anthropic" at bounding box center [415, 156] width 41 height 15
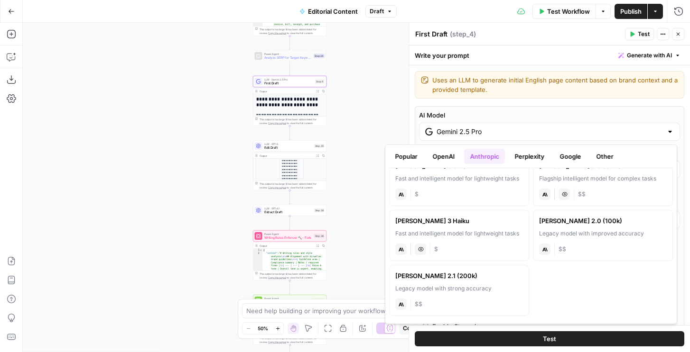
scroll to position [7, 0]
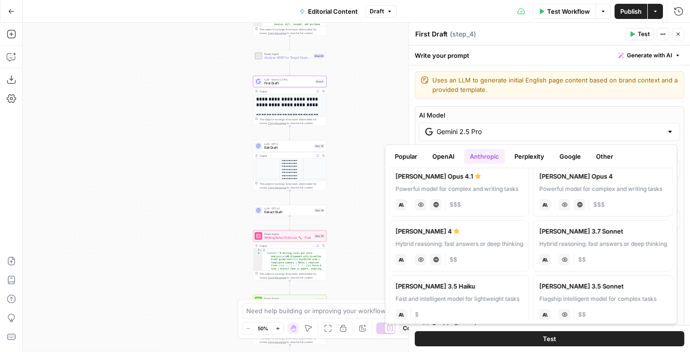
click at [444, 162] on button "OpenAI" at bounding box center [443, 156] width 34 height 15
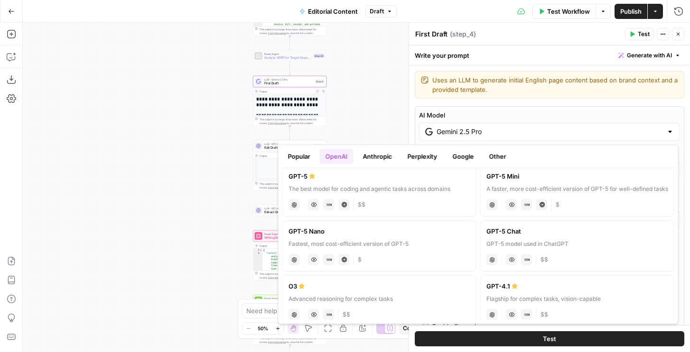
click at [410, 181] on div "GPT-5" at bounding box center [379, 176] width 182 height 9
type input "GPT-5"
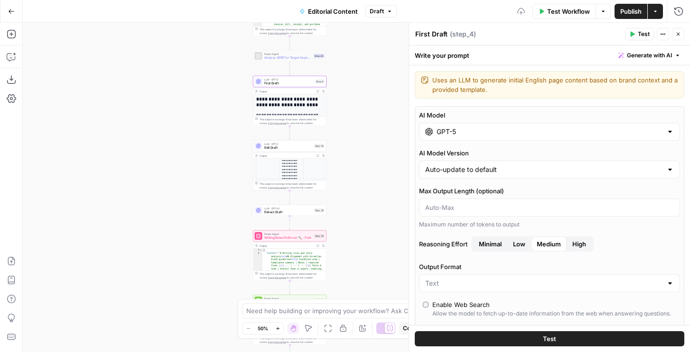
click at [631, 12] on span "Publish" at bounding box center [630, 11] width 21 height 9
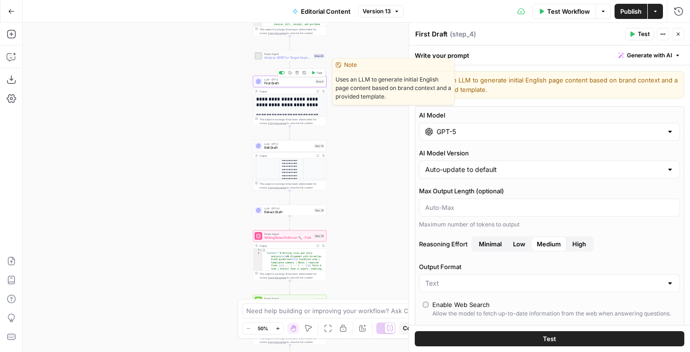
click at [292, 81] on span "First Draft" at bounding box center [288, 83] width 49 height 5
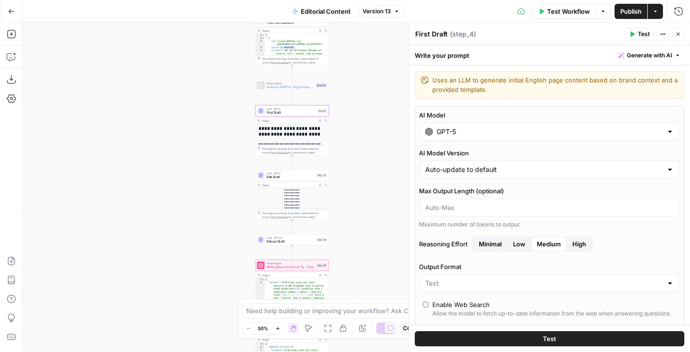
click at [315, 112] on div "Expand Output" at bounding box center [320, 104] width 50 height 15
click at [575, 243] on span "High" at bounding box center [579, 244] width 14 height 9
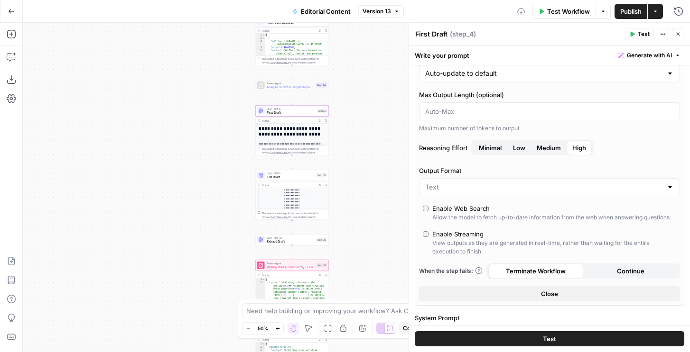
scroll to position [196, 0]
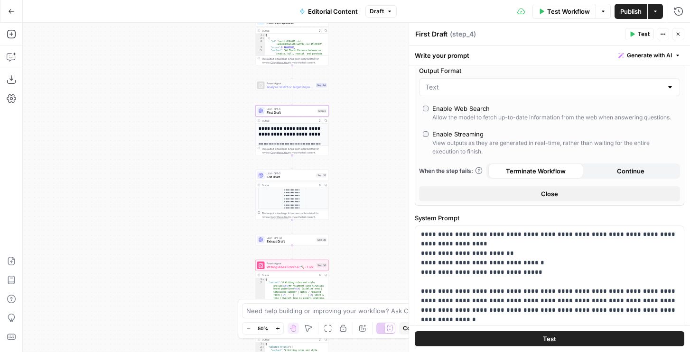
click at [680, 35] on icon "button" at bounding box center [678, 34] width 6 height 6
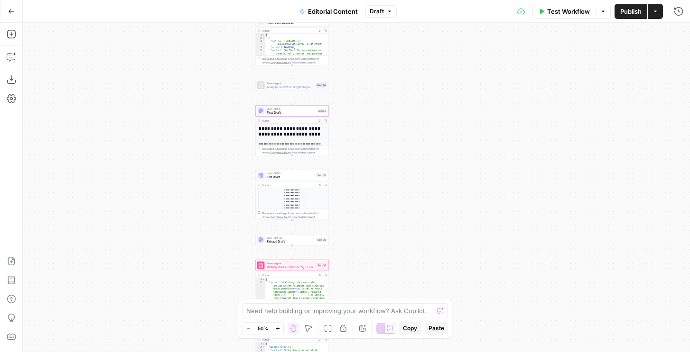
click at [274, 174] on span "LLM · GPT-5" at bounding box center [291, 174] width 48 height 4
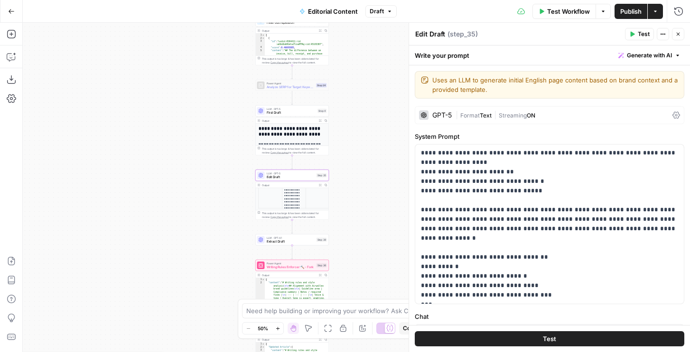
click at [453, 117] on div "GPT-5 | Format Text | Streaming ON" at bounding box center [549, 115] width 269 height 18
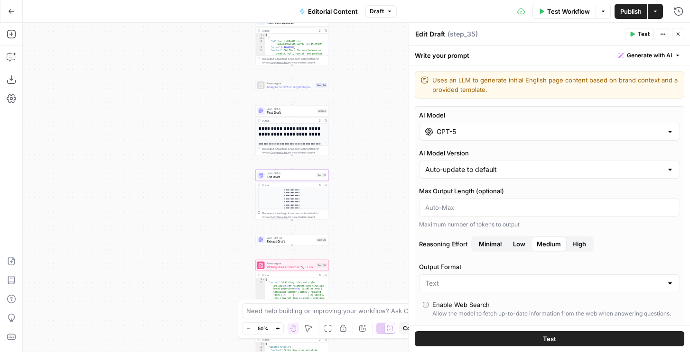
click at [583, 242] on span "High" at bounding box center [579, 244] width 14 height 9
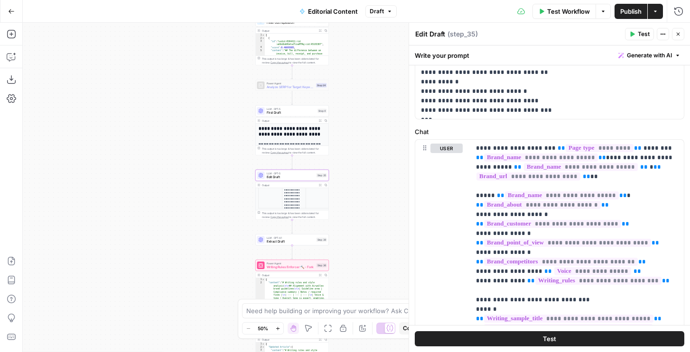
scroll to position [465, 0]
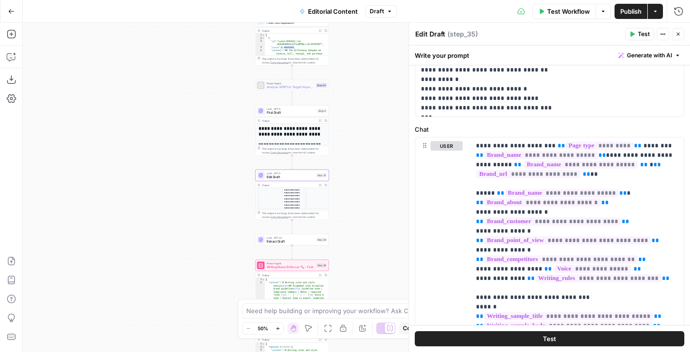
click at [634, 11] on span "Publish" at bounding box center [630, 11] width 21 height 9
click at [15, 14] on button "Go Back" at bounding box center [11, 11] width 17 height 17
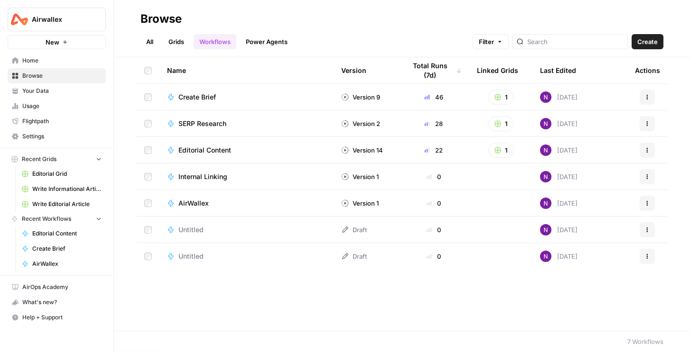
click at [176, 43] on link "Grids" at bounding box center [176, 41] width 27 height 15
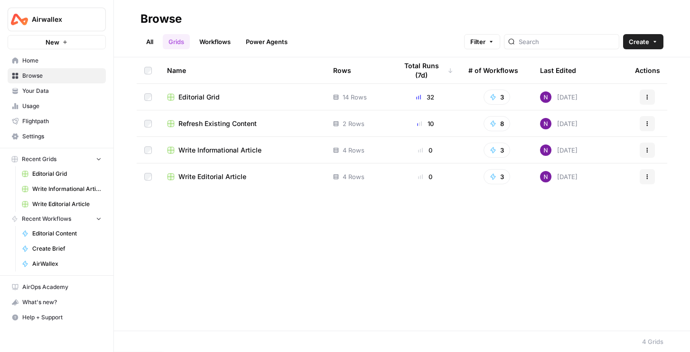
click at [206, 102] on td "Editorial Grid" at bounding box center [242, 97] width 166 height 26
click at [208, 92] on td "Editorial Grid" at bounding box center [242, 97] width 166 height 26
click at [213, 95] on span "Editorial Grid" at bounding box center [198, 97] width 41 height 9
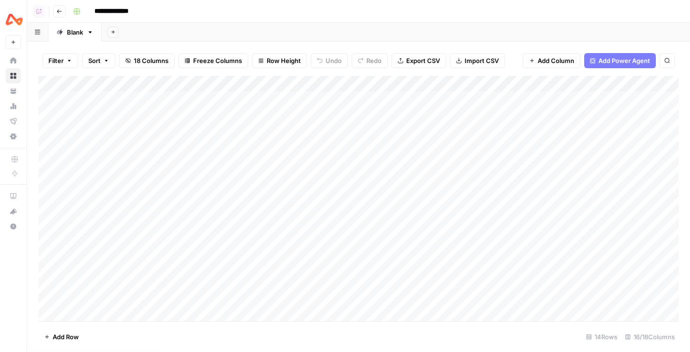
click at [259, 100] on div "Add Column" at bounding box center [358, 199] width 640 height 246
type input "A"
type input "c"
type input "[PERSON_NAME]"
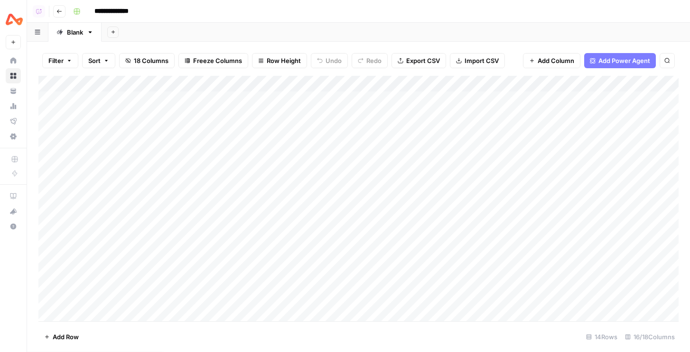
click at [259, 120] on div "Add Column" at bounding box center [358, 199] width 640 height 246
type input "C"
type input "[PERSON_NAME]"
click at [262, 115] on div "Add Column" at bounding box center [358, 199] width 640 height 246
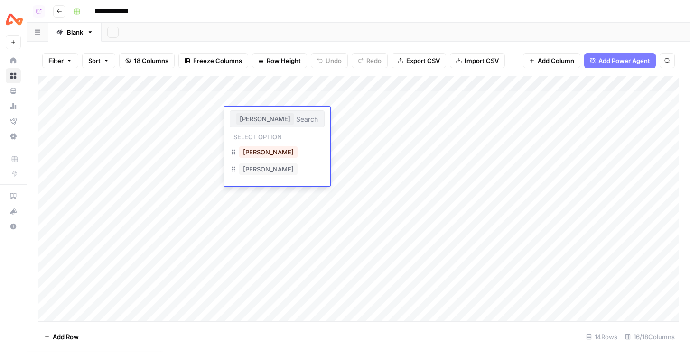
click at [296, 115] on input "text" at bounding box center [307, 119] width 22 height 9
click at [262, 72] on div "Filter Sort 18 Columns Freeze Columns Row Height Undo Redo Export CSV Import CS…" at bounding box center [358, 61] width 640 height 30
click at [243, 137] on div "Add Column" at bounding box center [358, 199] width 640 height 246
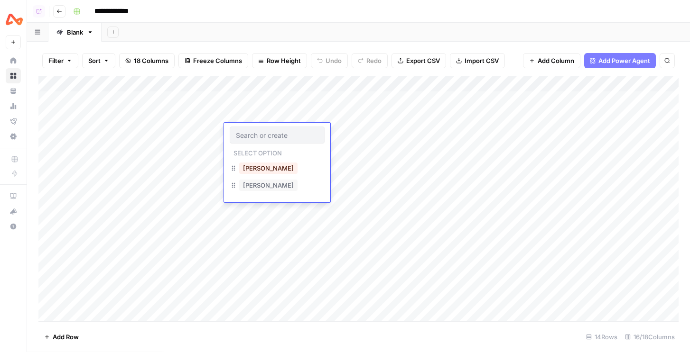
click at [243, 137] on input "text" at bounding box center [277, 135] width 83 height 9
type input "[PERSON_NAME]"
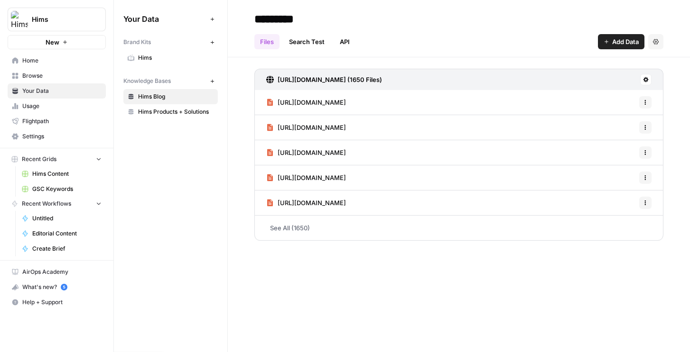
click at [65, 42] on icon "button" at bounding box center [65, 42] width 6 height 6
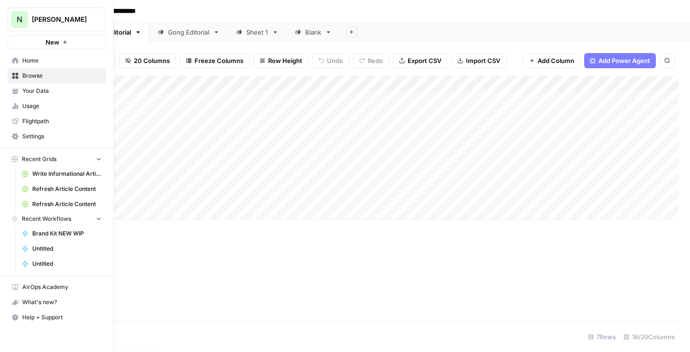
click at [61, 192] on span "Refresh Article Content" at bounding box center [66, 189] width 69 height 9
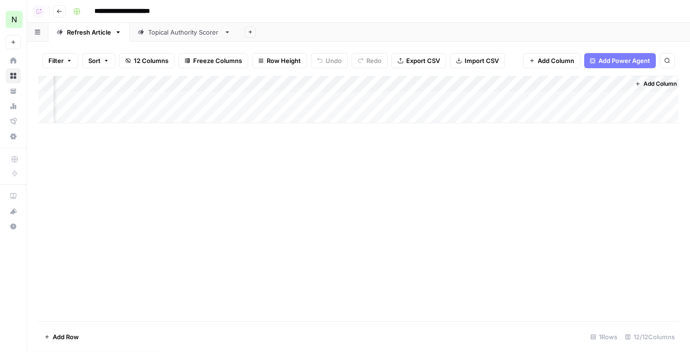
scroll to position [0, 785]
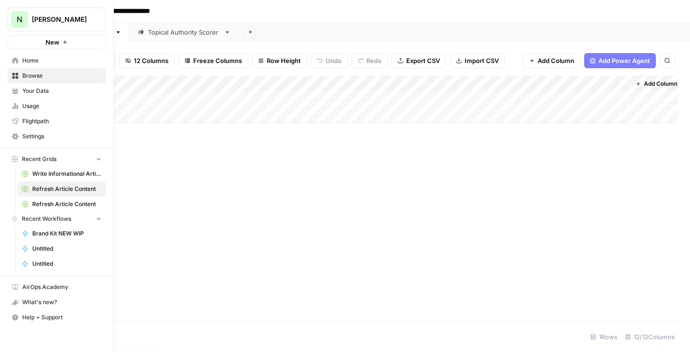
click at [38, 38] on button "New" at bounding box center [57, 42] width 98 height 14
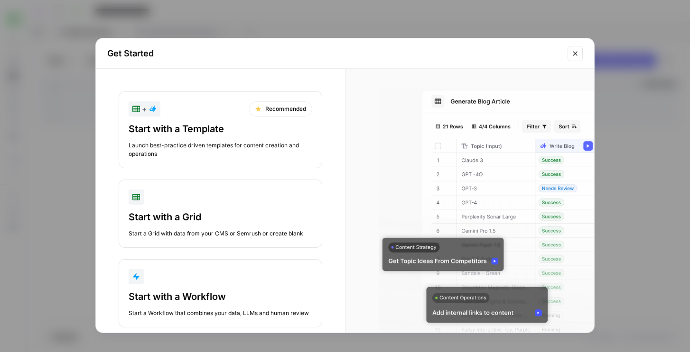
click at [65, 144] on div "Get Started + Recommended Start with a Template Launch best-practice driven tem…" at bounding box center [345, 176] width 690 height 352
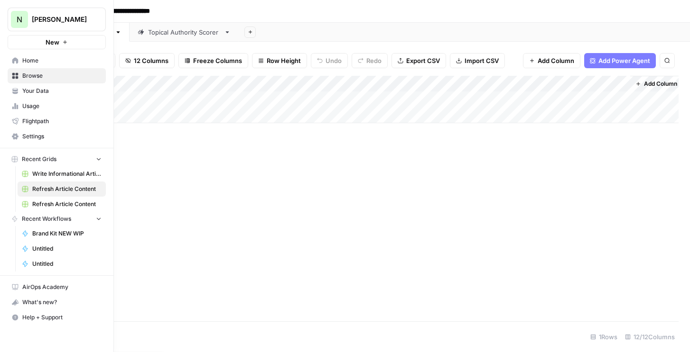
click at [39, 48] on button "New" at bounding box center [57, 42] width 98 height 14
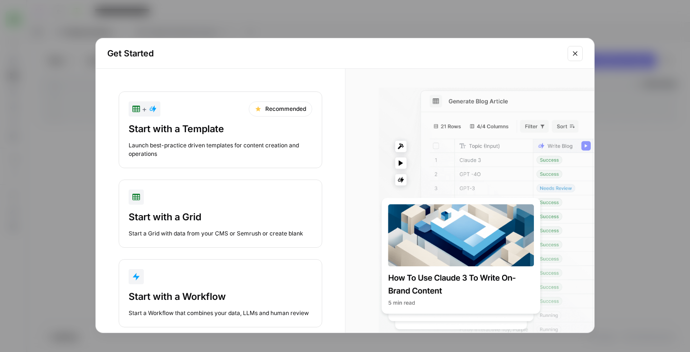
click at [37, 117] on div "Get Started + Recommended Start with a Template Launch best-practice driven tem…" at bounding box center [345, 176] width 690 height 352
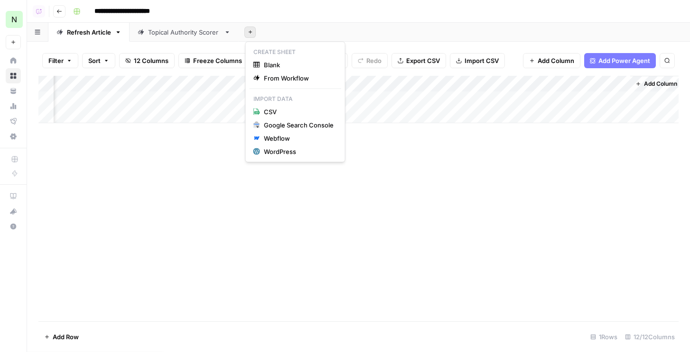
click at [251, 37] on button "Add Sheet" at bounding box center [249, 32] width 11 height 11
click at [275, 127] on div "Google Search Console" at bounding box center [299, 124] width 70 height 9
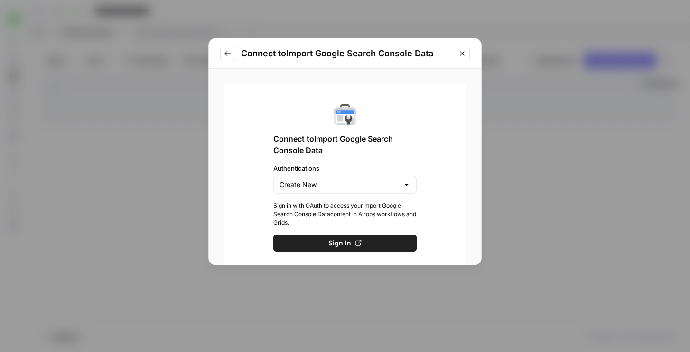
click at [306, 192] on div "Create New" at bounding box center [344, 185] width 143 height 18
type input "Create New"
click at [297, 164] on label "Authentications" at bounding box center [344, 168] width 143 height 9
click at [297, 180] on input "Create New" at bounding box center [339, 184] width 120 height 9
type input "Create New"
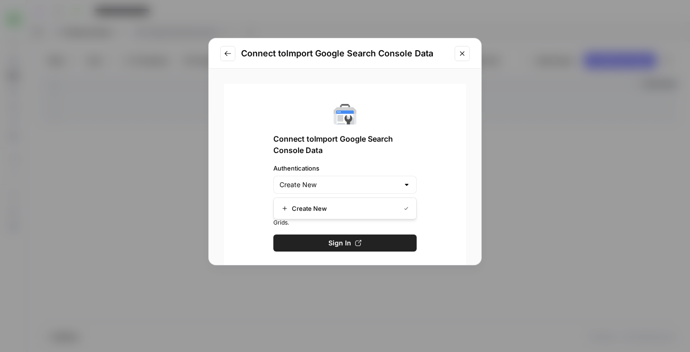
click at [103, 59] on div "Connect to Import Google Search Console Data Connect to Import Google Search Co…" at bounding box center [345, 176] width 690 height 352
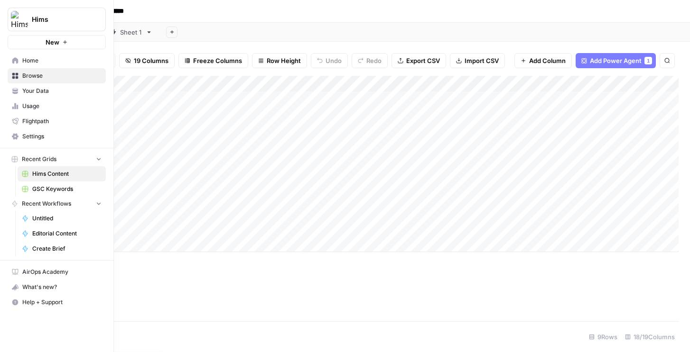
click at [15, 59] on icon at bounding box center [15, 60] width 6 height 6
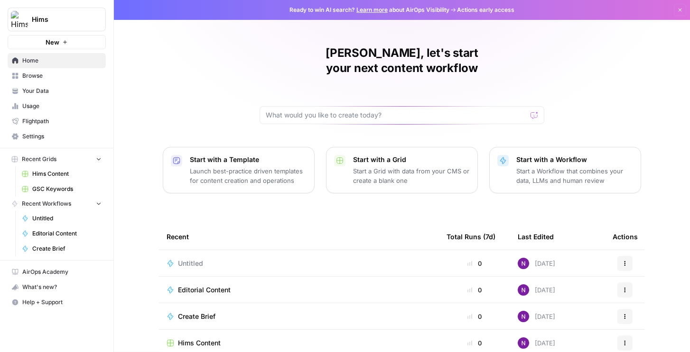
click at [48, 188] on span "GSC Keywords" at bounding box center [66, 189] width 69 height 9
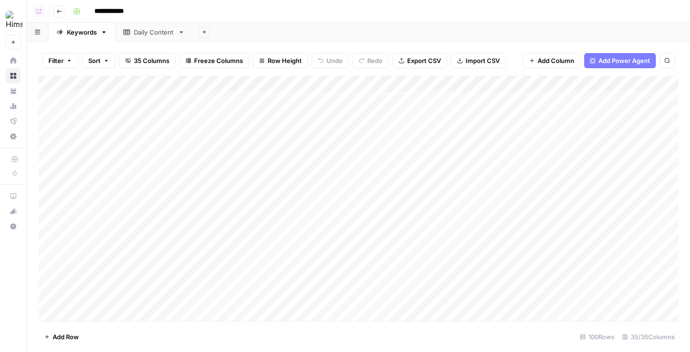
click at [107, 33] on link "Keywords" at bounding box center [81, 32] width 67 height 19
click at [204, 29] on icon "button" at bounding box center [204, 31] width 5 height 5
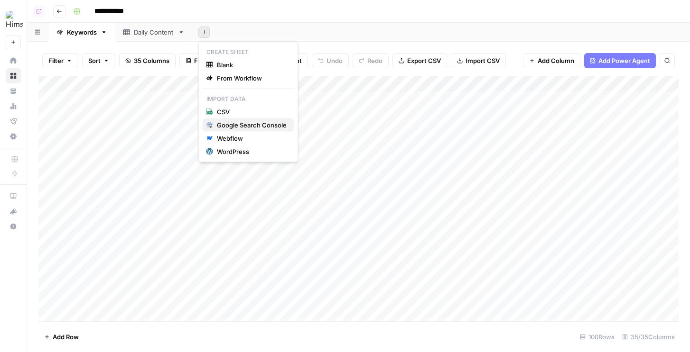
click at [221, 125] on div "Google Search Console" at bounding box center [252, 124] width 70 height 9
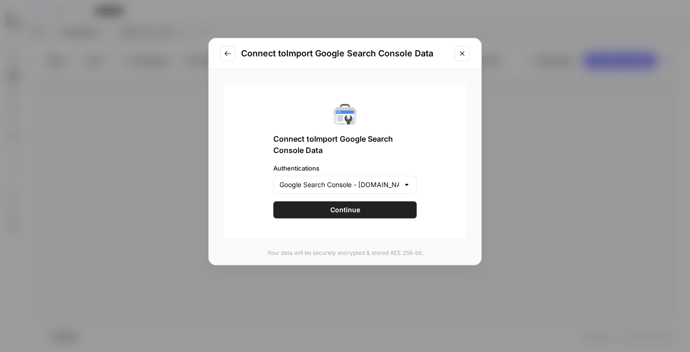
click at [302, 194] on div "Connect to Import Google Search Console Data Authentications Google Search Cons…" at bounding box center [345, 161] width 242 height 154
click at [306, 210] on button "Continue" at bounding box center [344, 210] width 143 height 17
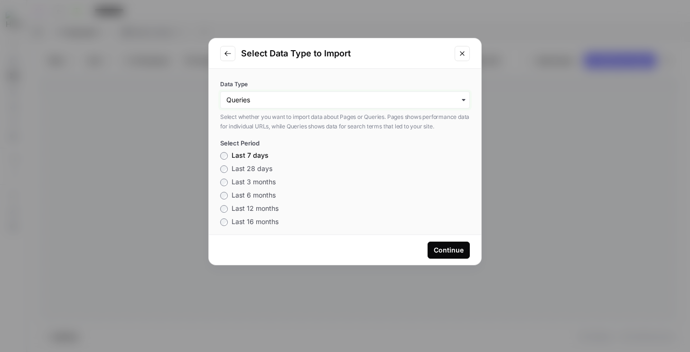
click at [313, 95] on input "Data Type" at bounding box center [344, 99] width 237 height 9
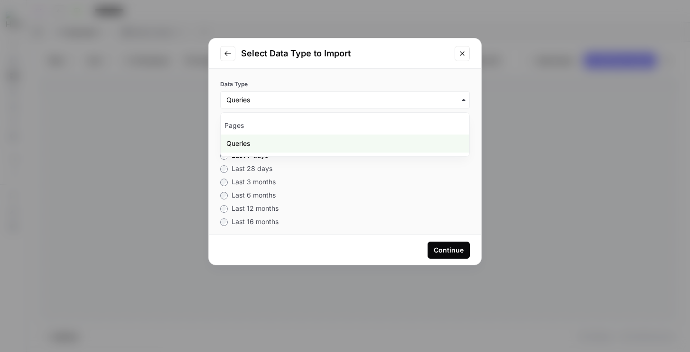
click at [317, 77] on div "Data Type Select whether you want to import data about Pages or Queries. Pages …" at bounding box center [345, 152] width 272 height 166
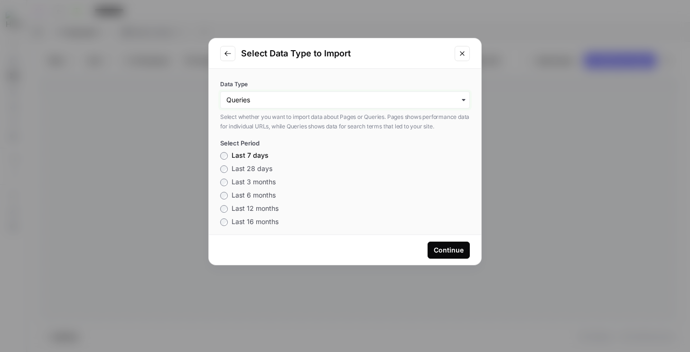
click at [343, 103] on input "Data Type" at bounding box center [344, 99] width 237 height 9
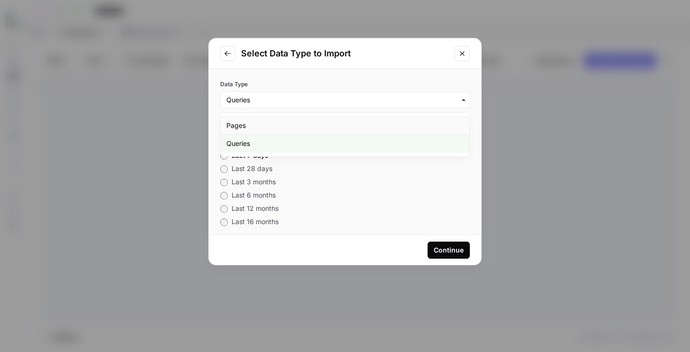
click at [323, 125] on div "Pages" at bounding box center [345, 126] width 249 height 18
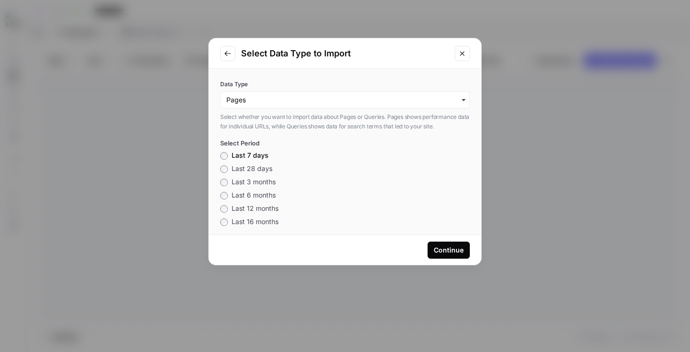
click at [436, 245] on button "Continue" at bounding box center [448, 250] width 42 height 17
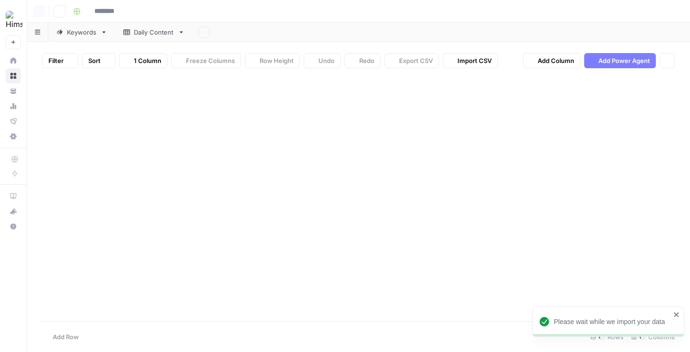
type input "**********"
click at [439, 250] on div at bounding box center [358, 199] width 640 height 246
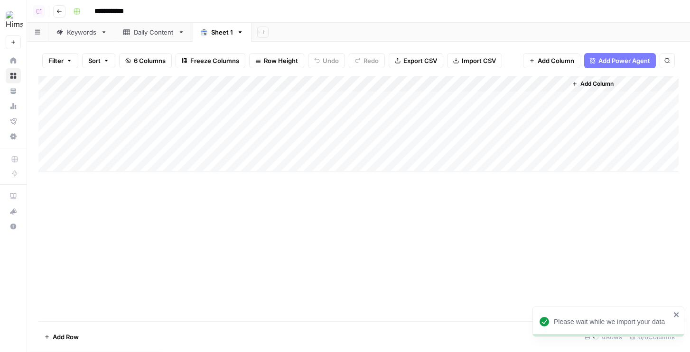
click at [142, 28] on div "Daily Content" at bounding box center [154, 32] width 40 height 9
click at [181, 33] on icon "button" at bounding box center [181, 32] width 3 height 2
click at [196, 83] on span "Delete Sheet" at bounding box center [219, 84] width 46 height 9
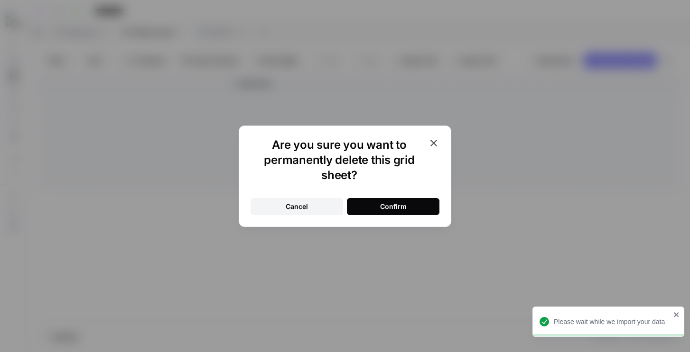
click at [383, 204] on div "Confirm" at bounding box center [393, 206] width 27 height 9
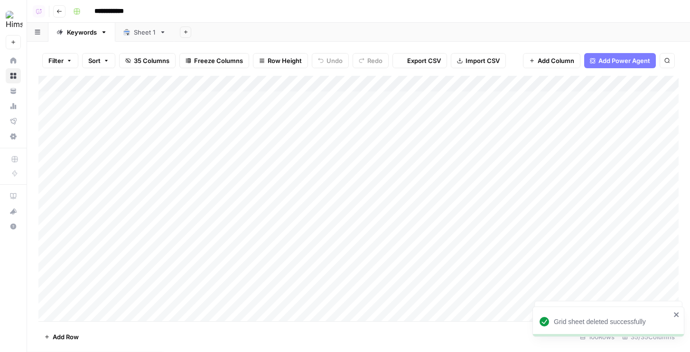
click at [78, 34] on div "Keywords" at bounding box center [82, 32] width 30 height 9
click at [103, 33] on icon "button" at bounding box center [104, 32] width 7 height 7
click at [112, 82] on icon "button" at bounding box center [112, 85] width 6 height 6
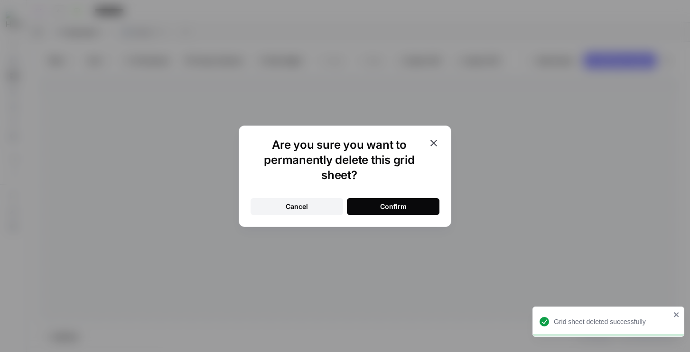
click at [364, 204] on button "Confirm" at bounding box center [393, 206] width 93 height 17
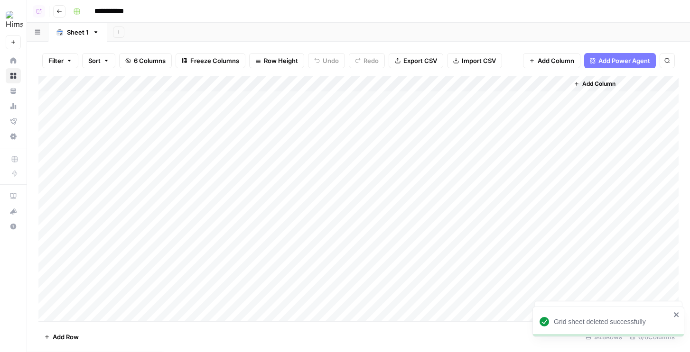
click at [594, 82] on span "Add Column" at bounding box center [598, 84] width 33 height 9
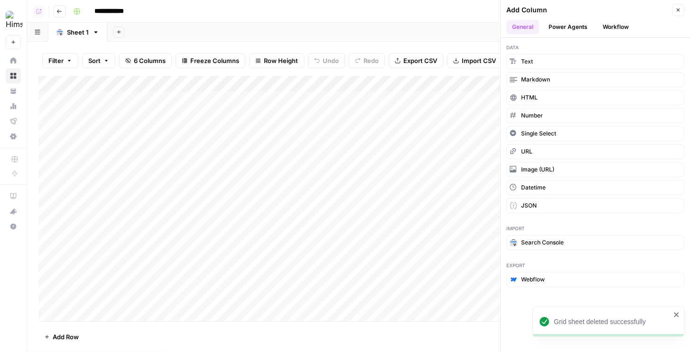
click at [603, 24] on button "Workflow" at bounding box center [615, 27] width 37 height 14
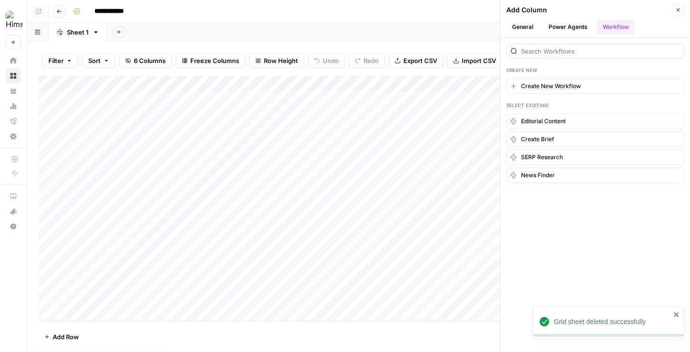
click at [562, 21] on button "Power Agents" at bounding box center [568, 27] width 50 height 14
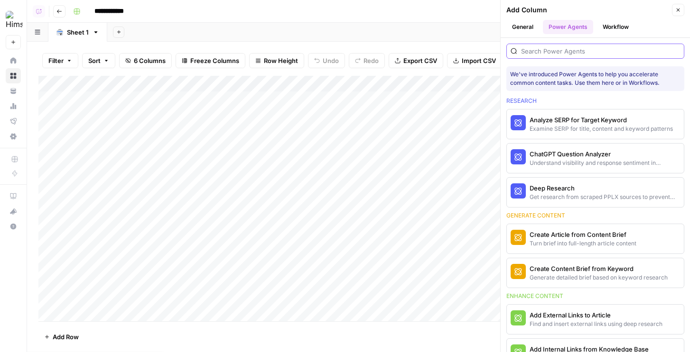
click at [554, 51] on input "search" at bounding box center [600, 50] width 159 height 9
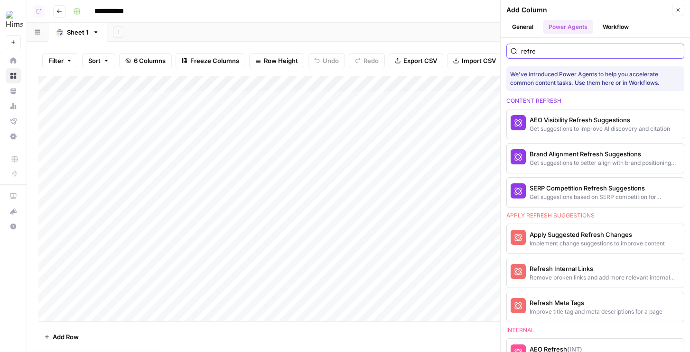
type input "refre"
click at [681, 7] on button "Close" at bounding box center [678, 10] width 12 height 12
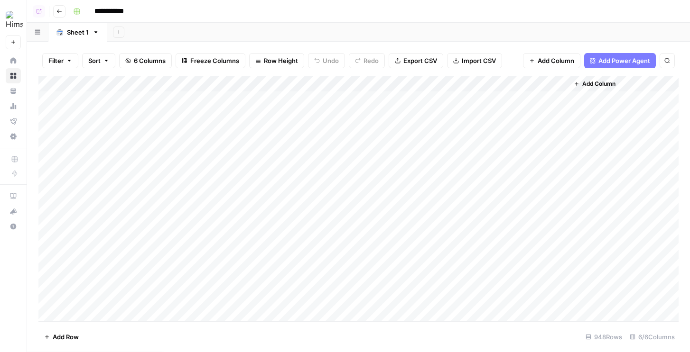
click at [15, 42] on button "New" at bounding box center [13, 42] width 15 height 14
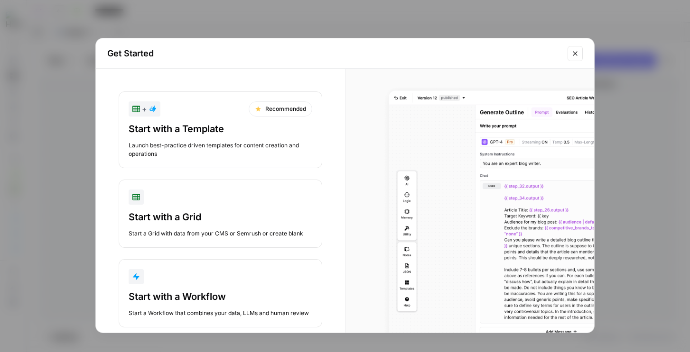
click at [192, 279] on div "button" at bounding box center [221, 276] width 184 height 15
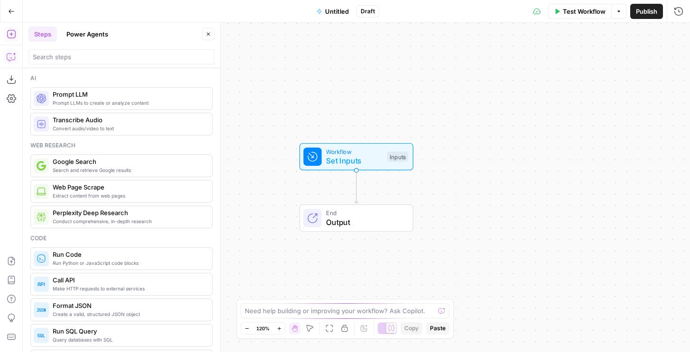
click at [11, 60] on icon "button" at bounding box center [11, 58] width 8 height 8
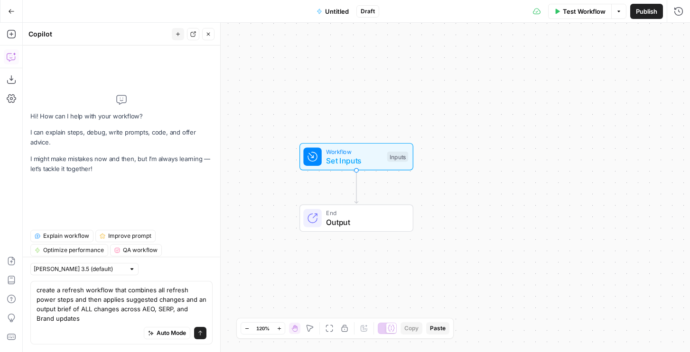
type textarea "create a refresh workflow that combines all refresh power steps and then applie…"
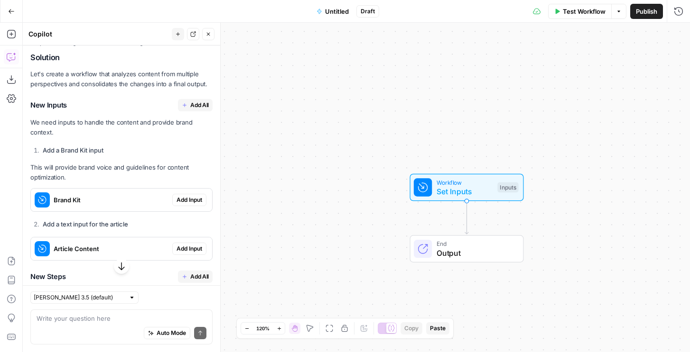
click at [198, 109] on span "Add All" at bounding box center [199, 105] width 19 height 9
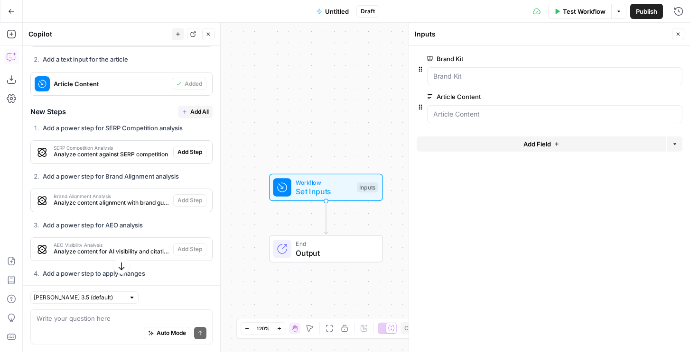
scroll to position [357, 0]
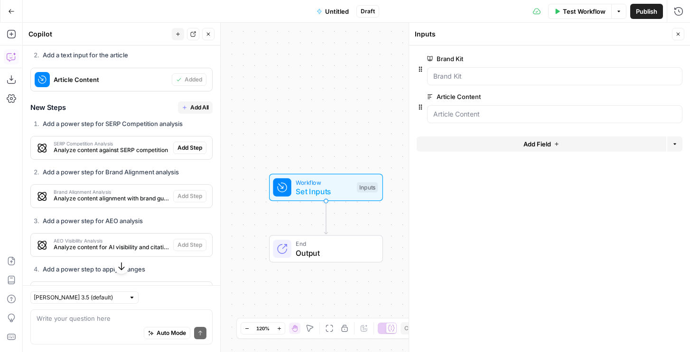
click at [195, 111] on span "Add All" at bounding box center [199, 107] width 19 height 9
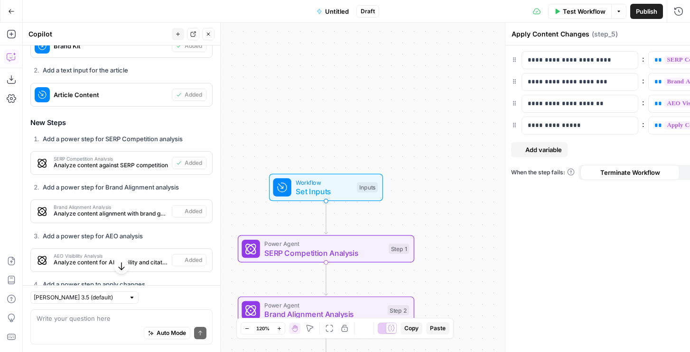
type textarea "Format Final Output"
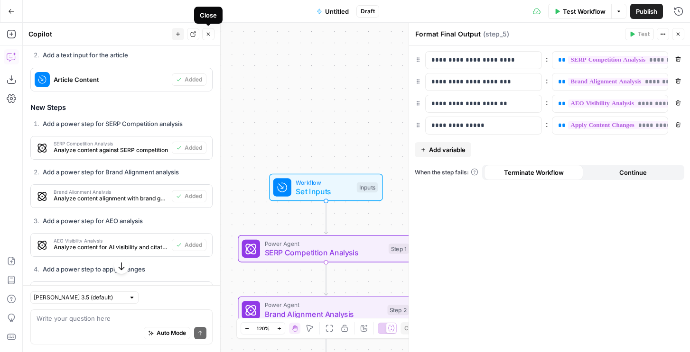
click at [206, 33] on icon "button" at bounding box center [208, 34] width 6 height 6
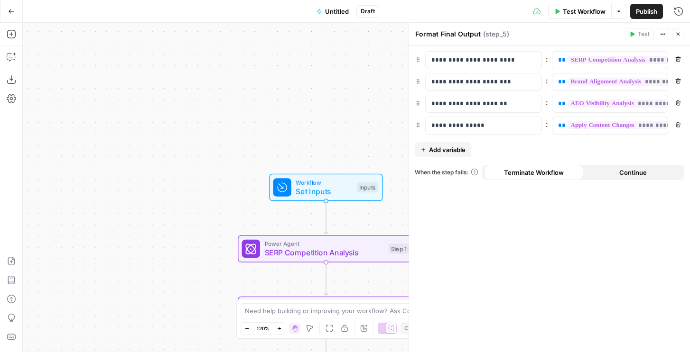
click at [641, 10] on span "Publish" at bounding box center [646, 11] width 21 height 9
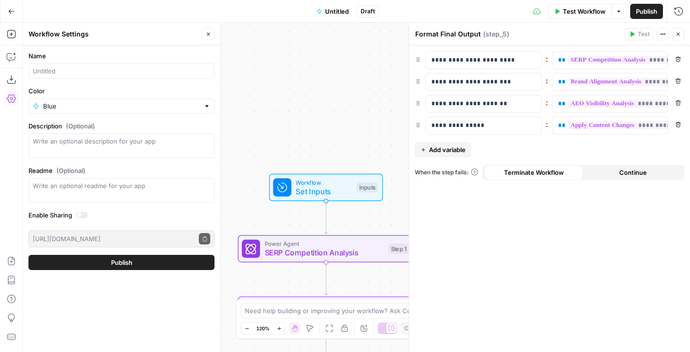
click at [93, 76] on div at bounding box center [121, 71] width 186 height 15
type input "Refresh Workflow"
click at [28, 255] on button "Publish" at bounding box center [121, 262] width 186 height 15
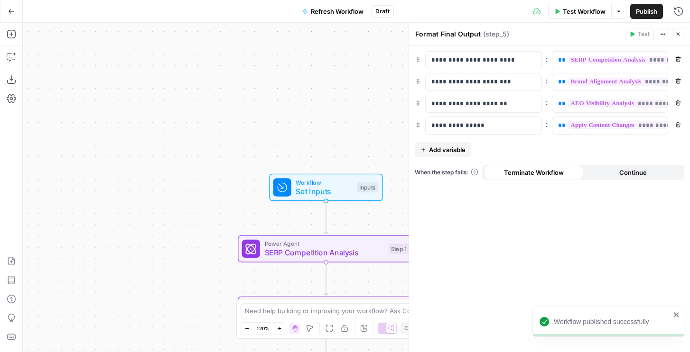
click at [641, 13] on span "Publish" at bounding box center [646, 11] width 21 height 9
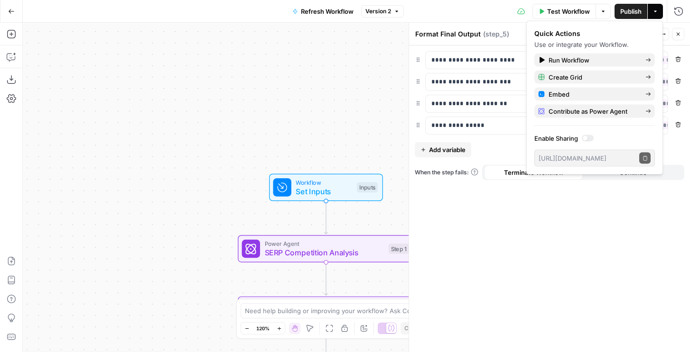
click at [14, 12] on icon "button" at bounding box center [11, 11] width 7 height 7
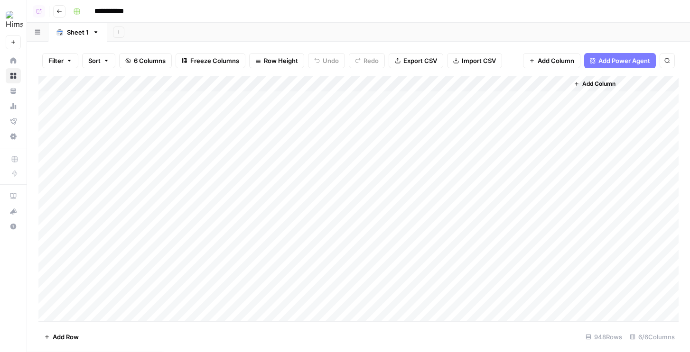
click at [590, 86] on span "Add Column" at bounding box center [598, 84] width 33 height 9
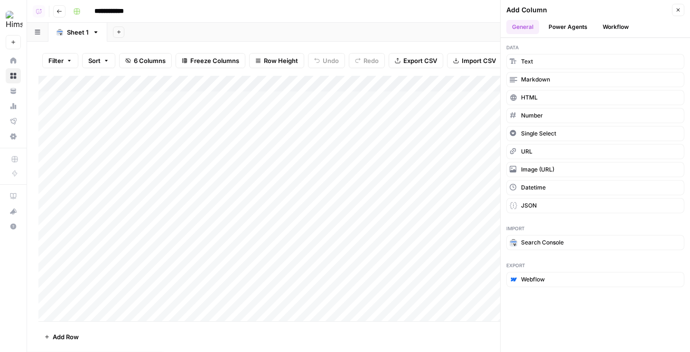
click at [607, 28] on button "Workflow" at bounding box center [615, 27] width 37 height 14
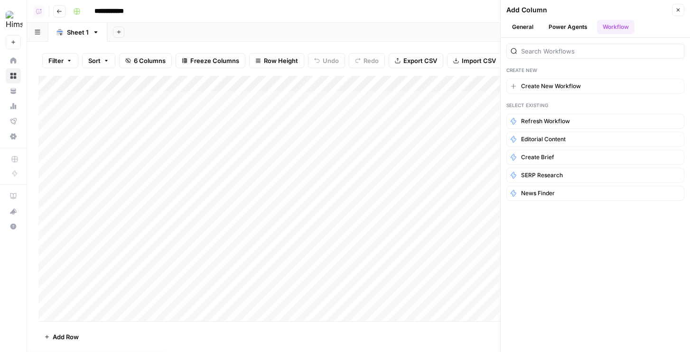
click at [17, 17] on img "Workspace: Hims" at bounding box center [14, 19] width 17 height 17
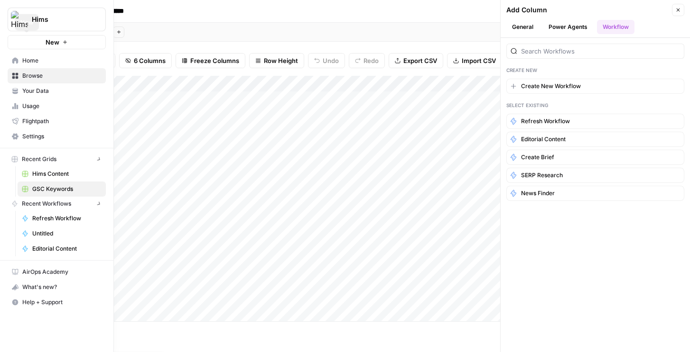
click at [53, 24] on div "**********" at bounding box center [345, 176] width 690 height 352
click at [60, 138] on span "Settings" at bounding box center [61, 136] width 79 height 9
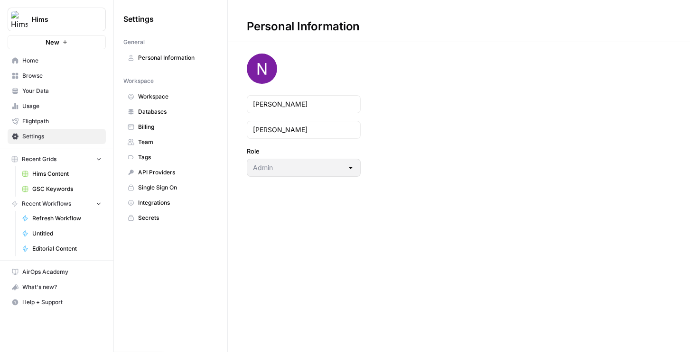
click at [168, 96] on span "Workspace" at bounding box center [175, 97] width 75 height 9
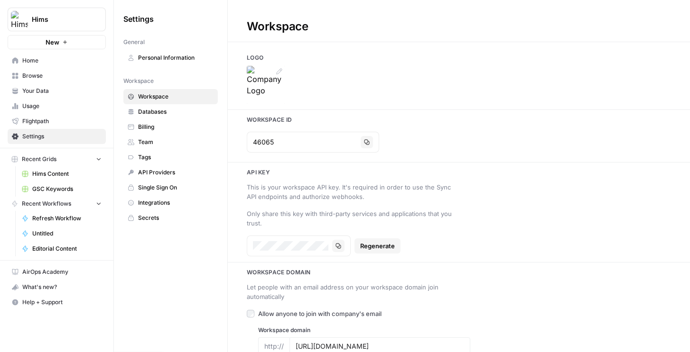
click at [278, 71] on icon at bounding box center [279, 71] width 6 height 6
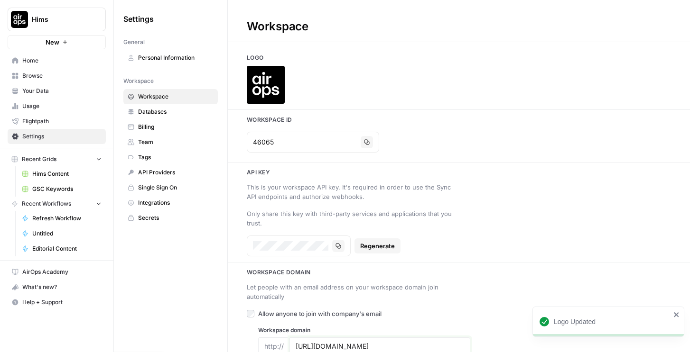
click at [333, 348] on input "https://ycharts.com/" at bounding box center [380, 346] width 168 height 9
type input "airops.com"
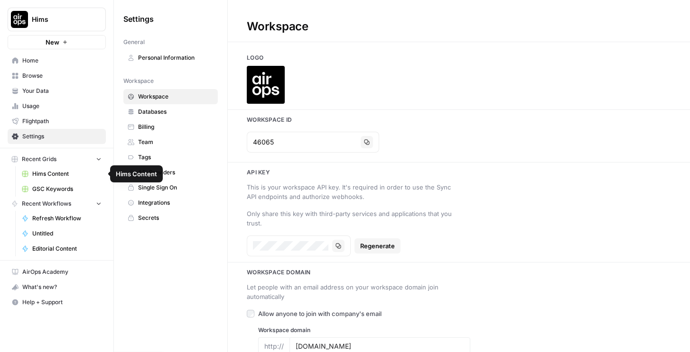
click at [46, 179] on link "Hims Content" at bounding box center [62, 174] width 88 height 15
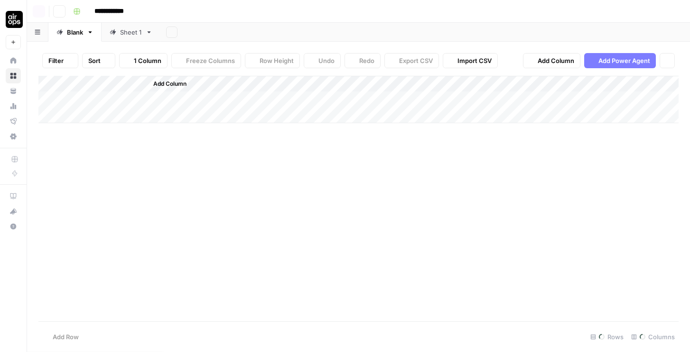
click at [46, 188] on div "Add Column" at bounding box center [358, 199] width 640 height 246
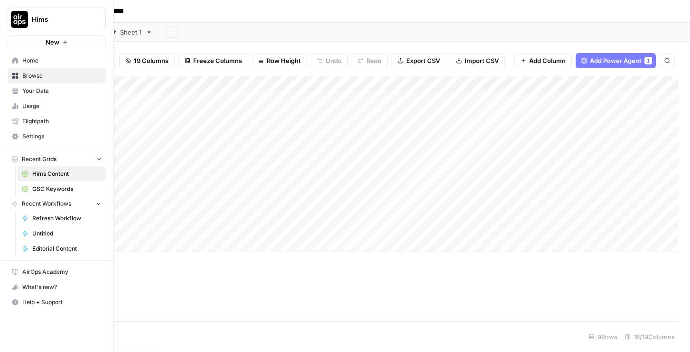
click at [38, 194] on link "GSC Keywords" at bounding box center [62, 189] width 88 height 15
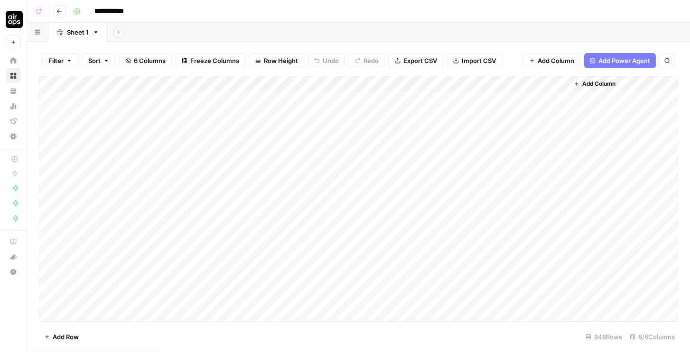
click at [611, 85] on span "Add Column" at bounding box center [598, 84] width 33 height 9
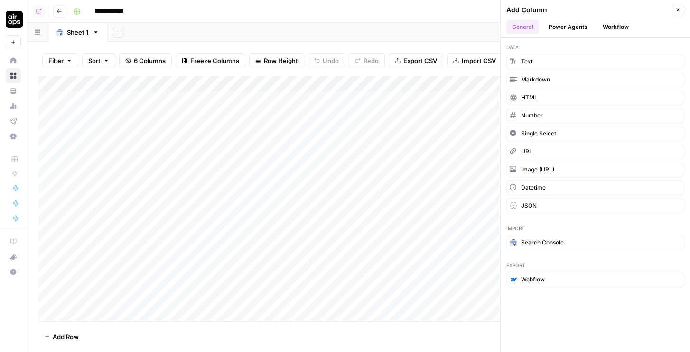
click at [609, 27] on button "Workflow" at bounding box center [615, 27] width 37 height 14
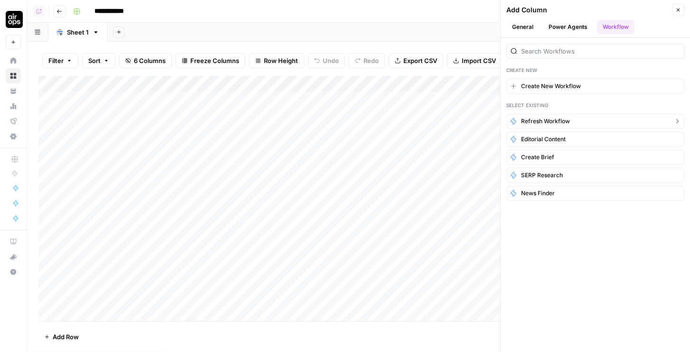
click at [538, 124] on span "Refresh Workflow" at bounding box center [545, 121] width 49 height 9
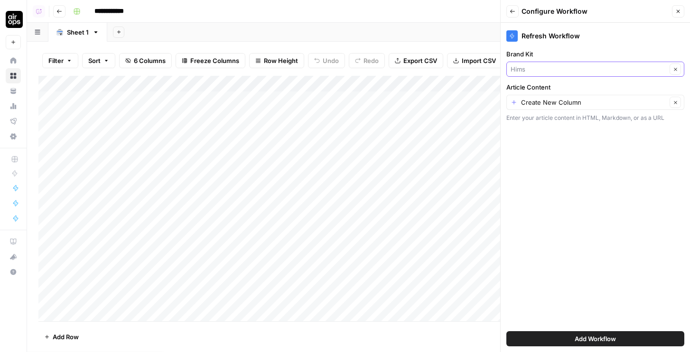
click at [537, 70] on input "Brand Kit" at bounding box center [588, 69] width 156 height 9
type input "Hims"
click at [541, 118] on div "Enter your article content in HTML, Markdown, or as a URL" at bounding box center [595, 118] width 178 height 9
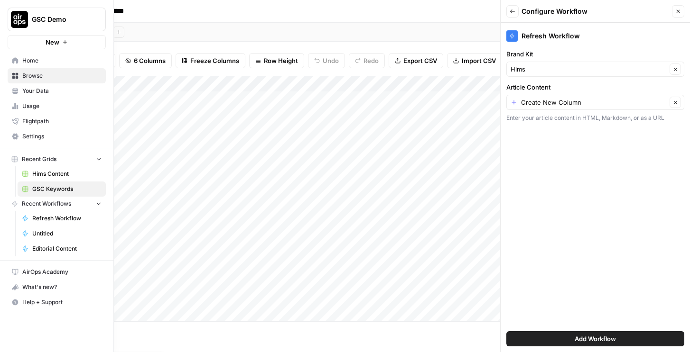
click at [26, 87] on span "Your Data" at bounding box center [61, 91] width 79 height 9
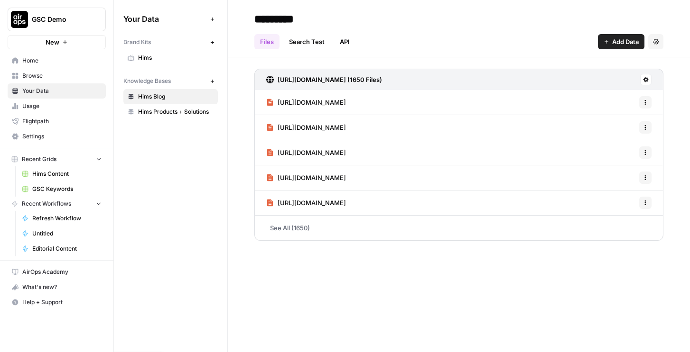
click at [208, 39] on button "New" at bounding box center [211, 42] width 11 height 11
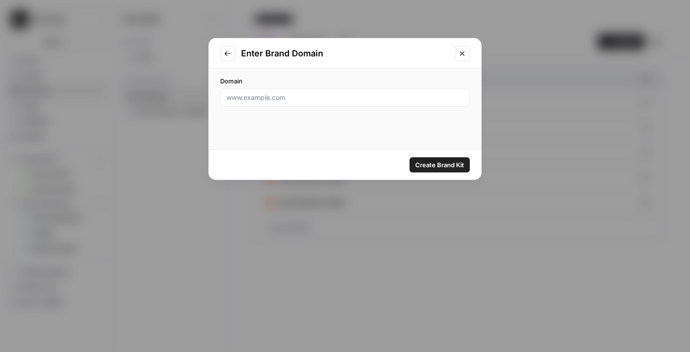
click at [253, 89] on div at bounding box center [345, 98] width 250 height 18
click at [253, 98] on input "Domain" at bounding box center [344, 97] width 237 height 9
type input "airops.com"
click button "Create Brand Kit" at bounding box center [439, 164] width 60 height 15
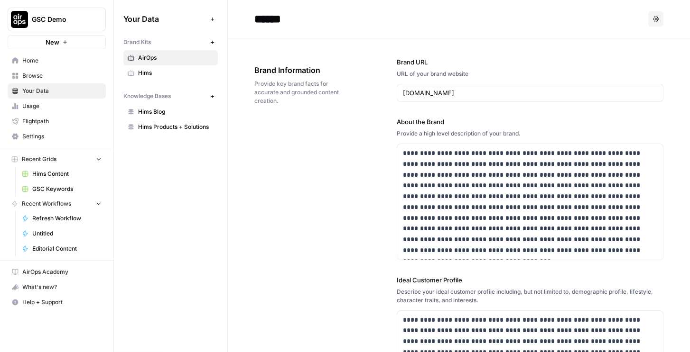
click at [45, 188] on span "GSC Keywords" at bounding box center [66, 189] width 69 height 9
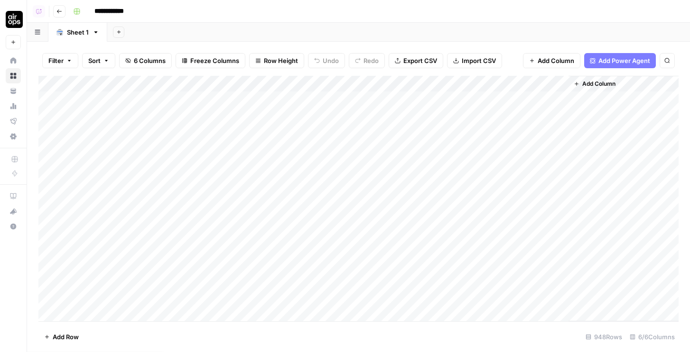
click at [588, 83] on span "Add Column" at bounding box center [598, 84] width 33 height 9
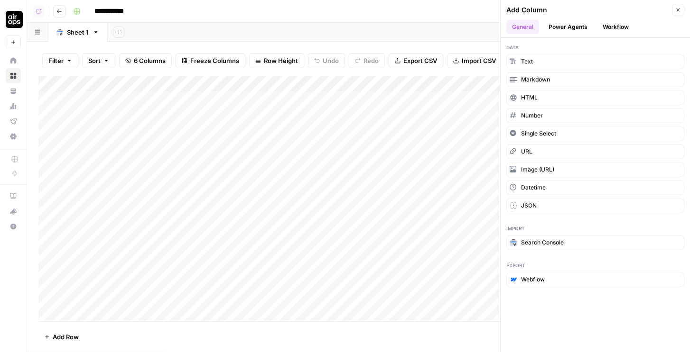
click at [610, 29] on button "Workflow" at bounding box center [615, 27] width 37 height 14
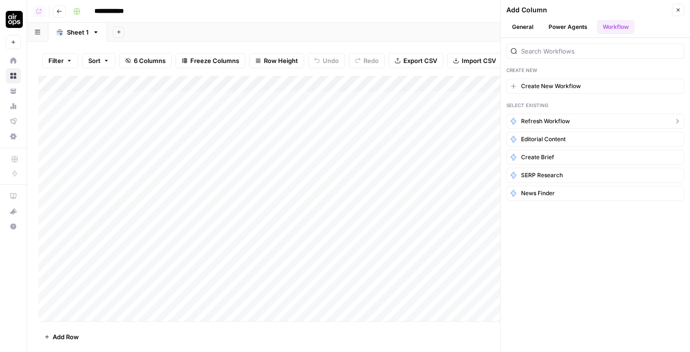
click at [549, 125] on span "Refresh Workflow" at bounding box center [545, 121] width 49 height 9
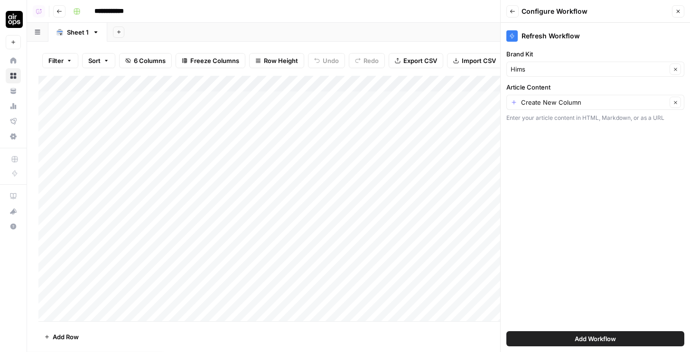
click at [558, 63] on div "Hims Clear" at bounding box center [595, 69] width 178 height 15
click at [537, 108] on span "AirOps" at bounding box center [593, 104] width 158 height 9
type input "AirOps"
click at [550, 103] on input "Article Content" at bounding box center [594, 102] width 146 height 9
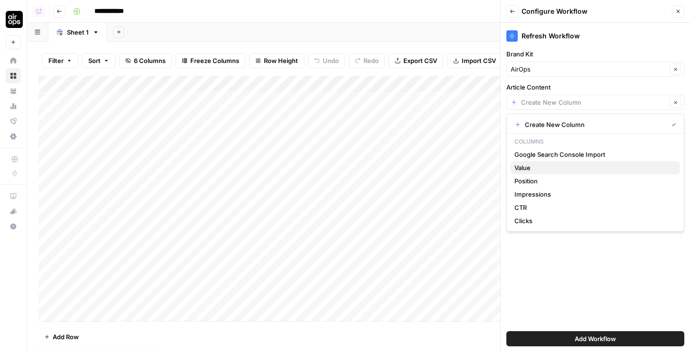
click at [533, 173] on button "Value" at bounding box center [594, 167] width 169 height 13
type input "Value"
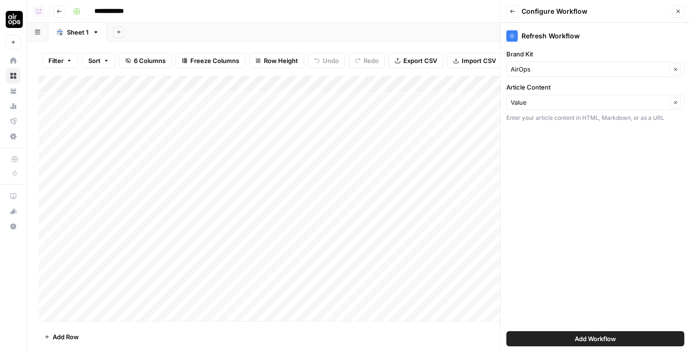
click at [569, 337] on button "Add Workflow" at bounding box center [595, 339] width 178 height 15
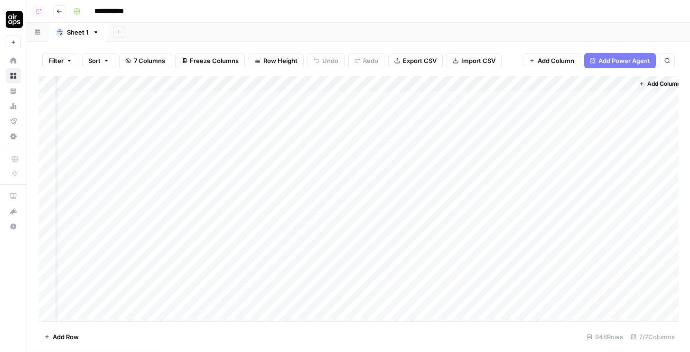
scroll to position [0, 28]
click at [582, 101] on div "Add Column" at bounding box center [358, 199] width 640 height 246
drag, startPoint x: 228, startPoint y: 81, endPoint x: 340, endPoint y: 90, distance: 112.3
click at [340, 90] on div "Add Column" at bounding box center [358, 199] width 640 height 246
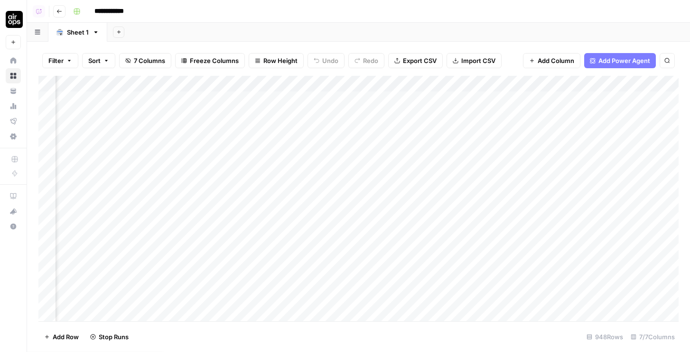
scroll to position [0, 142]
click at [619, 101] on div "Add Column" at bounding box center [358, 199] width 640 height 246
click at [47, 100] on div "Add Column" at bounding box center [358, 199] width 640 height 246
click at [68, 334] on span "Delete 1 Row" at bounding box center [63, 337] width 38 height 9
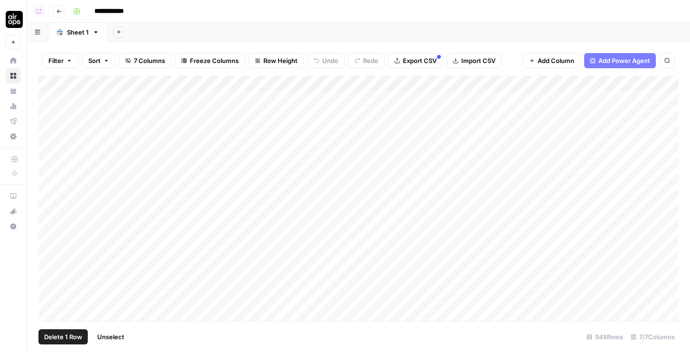
click at [65, 342] on button "Delete 1 Row" at bounding box center [62, 337] width 49 height 15
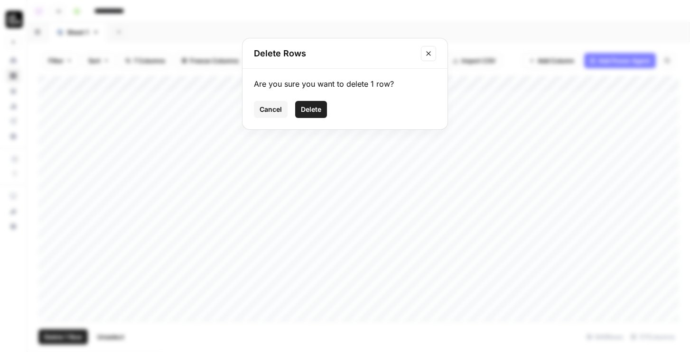
click at [315, 104] on button "Delete" at bounding box center [311, 109] width 32 height 17
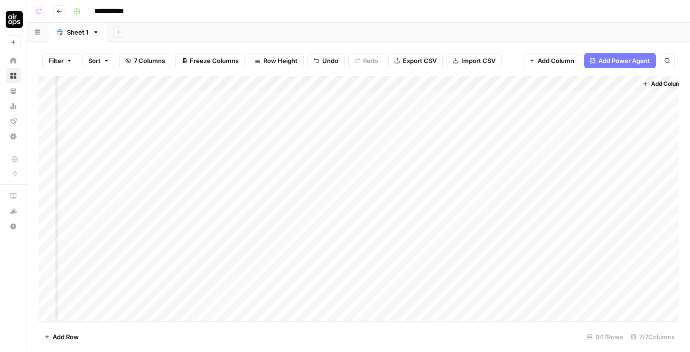
scroll to position [0, 142]
click at [581, 210] on div "Add Column" at bounding box center [358, 199] width 640 height 246
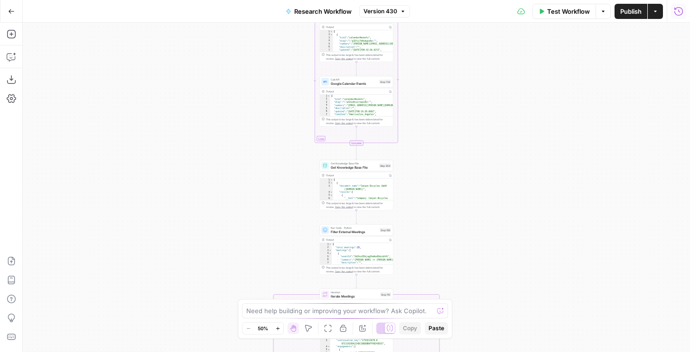
click at [676, 10] on icon "button" at bounding box center [678, 11] width 9 height 9
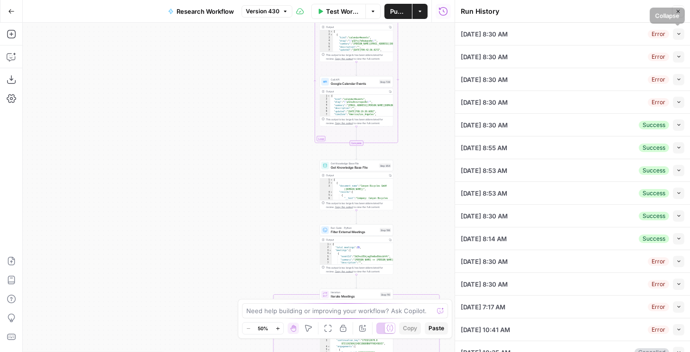
click at [680, 33] on icon "button" at bounding box center [678, 33] width 5 height 5
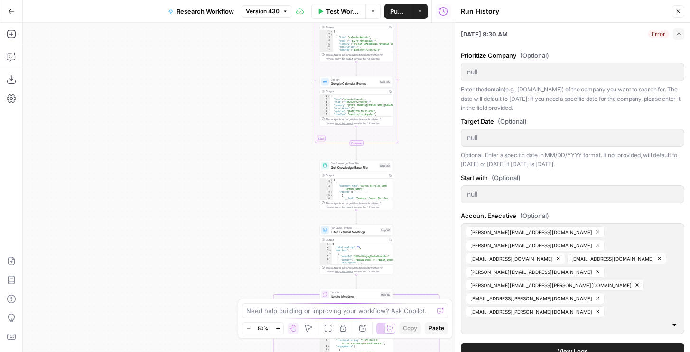
click at [572, 308] on div "Prioritize Company (Optional) null Enter the domain (e.g., [DOMAIN_NAME]) of th…" at bounding box center [572, 205] width 223 height 320
click at [614, 344] on button "View Logs" at bounding box center [572, 351] width 223 height 15
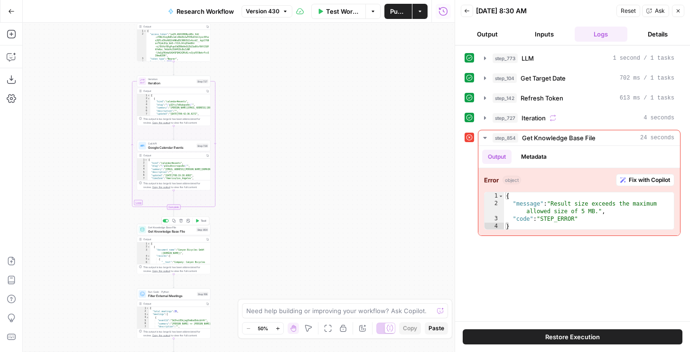
click at [167, 223] on div "Copy step Delete step Add Note Test" at bounding box center [185, 221] width 48 height 9
click at [167, 221] on div at bounding box center [167, 221] width 2 height 2
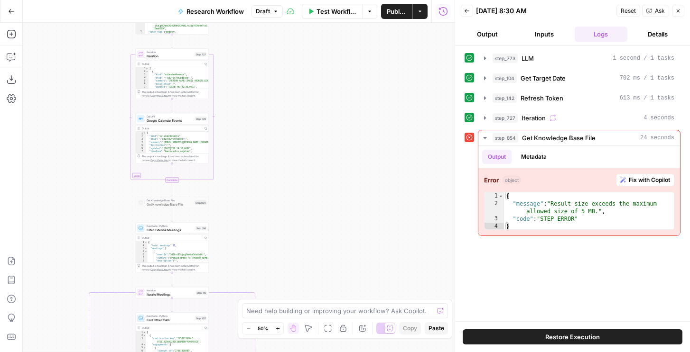
click at [188, 204] on span "Get Knowledge Base File" at bounding box center [170, 204] width 46 height 5
click at [164, 194] on div at bounding box center [164, 194] width 6 height 3
click at [163, 205] on span "Get Knowledge Base File" at bounding box center [170, 204] width 46 height 5
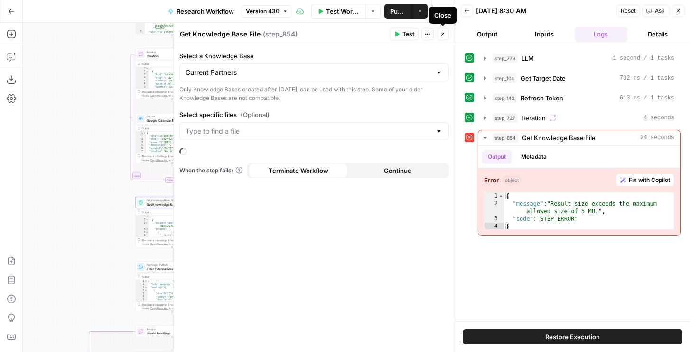
click at [441, 33] on icon "button" at bounding box center [443, 34] width 6 height 6
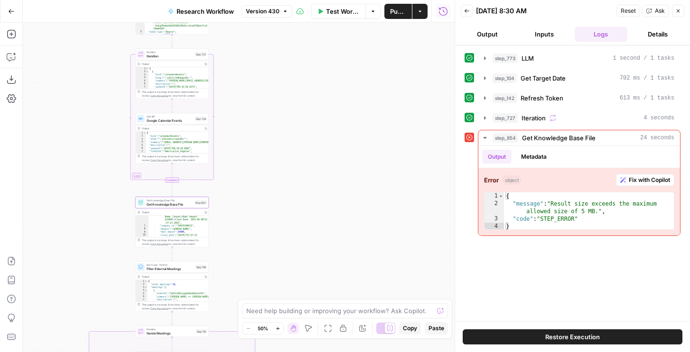
scroll to position [26, 0]
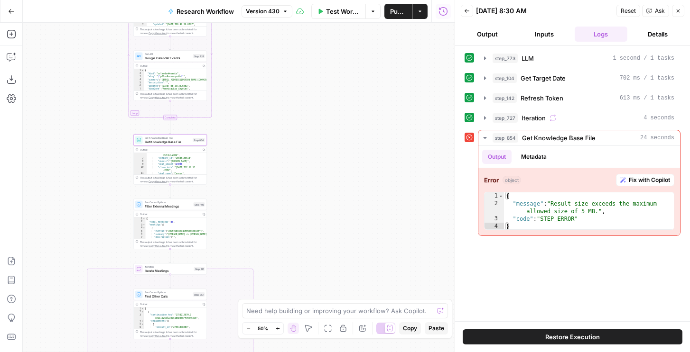
click at [178, 142] on span "Get Knowledge Base File" at bounding box center [168, 141] width 46 height 5
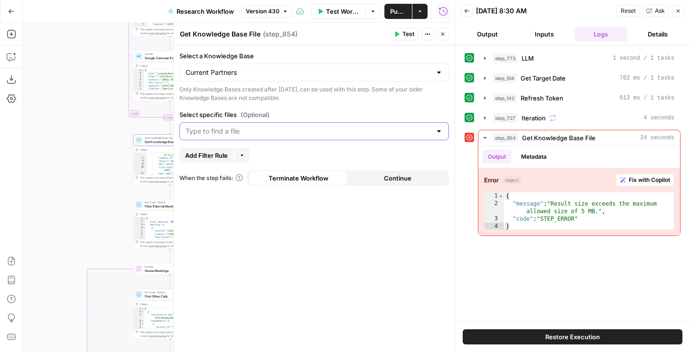
click at [228, 132] on input "Select specific files (Optional)" at bounding box center [308, 131] width 246 height 9
click at [236, 114] on label "Select specific files (Optional)" at bounding box center [313, 114] width 269 height 9
click at [236, 127] on input "Select specific files (Optional)" at bounding box center [308, 131] width 246 height 9
click at [255, 105] on div "Select a Knowledge Base Current Partners Only Knowledge Bases created after [DA…" at bounding box center [314, 199] width 281 height 307
click at [231, 158] on button "Add Filter Rule" at bounding box center [206, 155] width 54 height 15
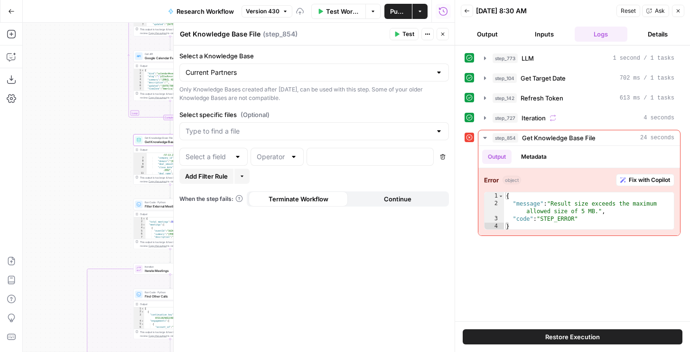
click at [442, 159] on icon "button" at bounding box center [442, 157] width 5 height 5
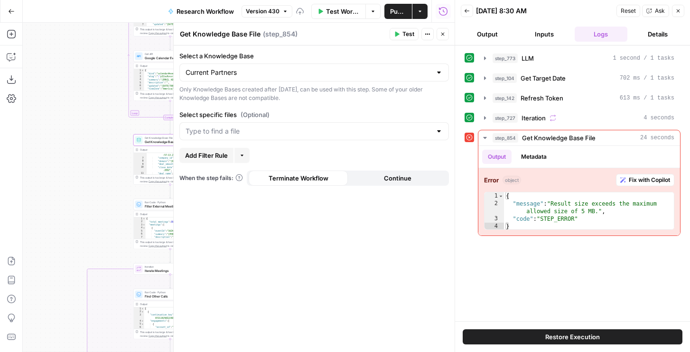
click at [446, 32] on button "Close" at bounding box center [442, 34] width 12 height 12
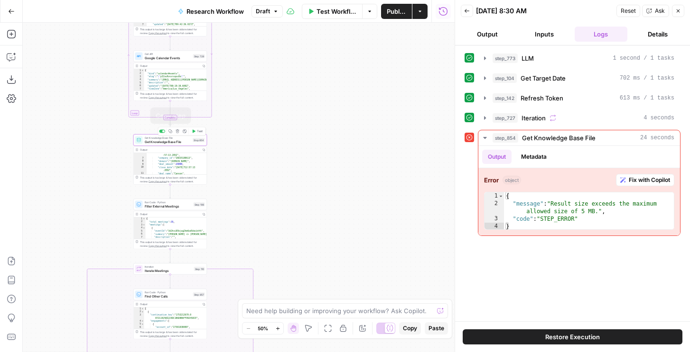
click at [172, 130] on icon "button" at bounding box center [170, 132] width 4 height 4
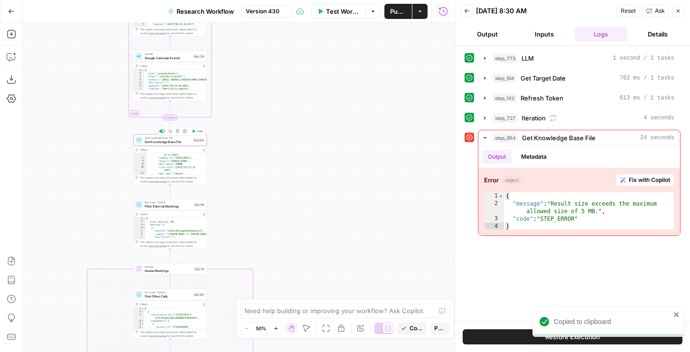
click at [161, 131] on div at bounding box center [162, 131] width 6 height 3
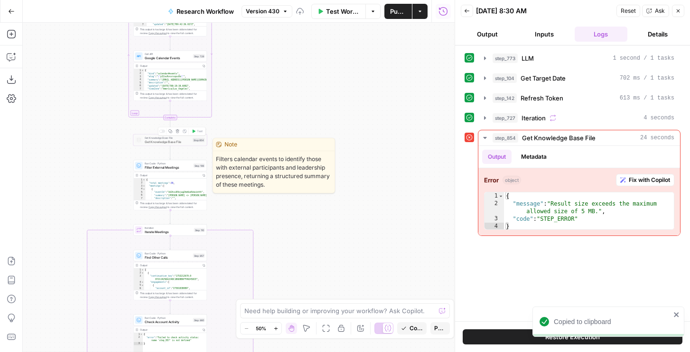
click at [159, 165] on span "Filter External Meetings" at bounding box center [168, 167] width 47 height 5
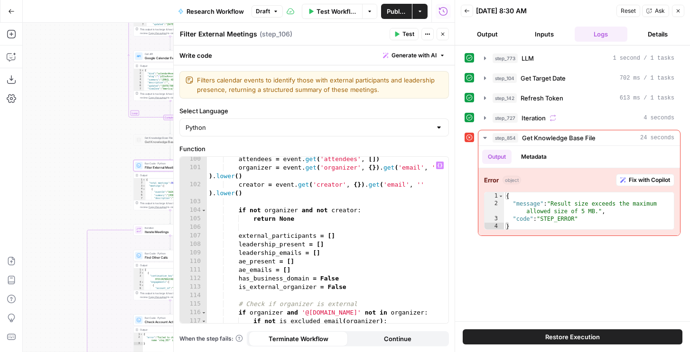
scroll to position [1069, 0]
click at [443, 32] on icon "button" at bounding box center [443, 34] width 6 height 6
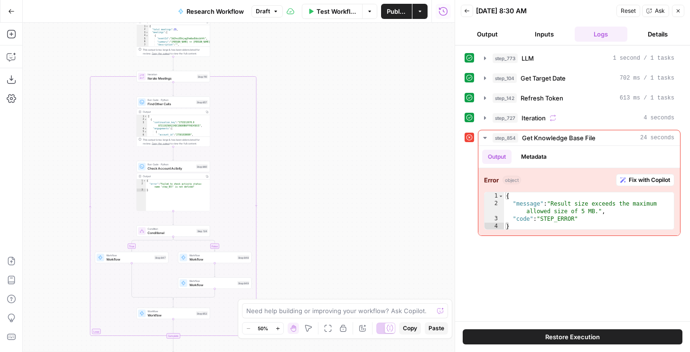
click at [178, 168] on span "Check Account Activity" at bounding box center [171, 168] width 46 height 5
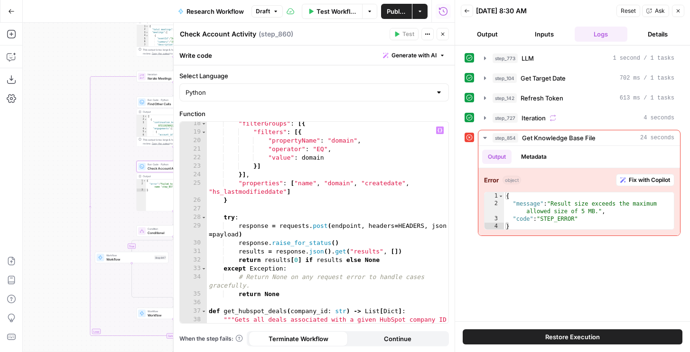
scroll to position [156, 0]
click at [290, 211] on div ""filterGroups" : [{ "filters" : [{ "propertyName" : "domain" , "operator" : "EQ…" at bounding box center [327, 233] width 241 height 227
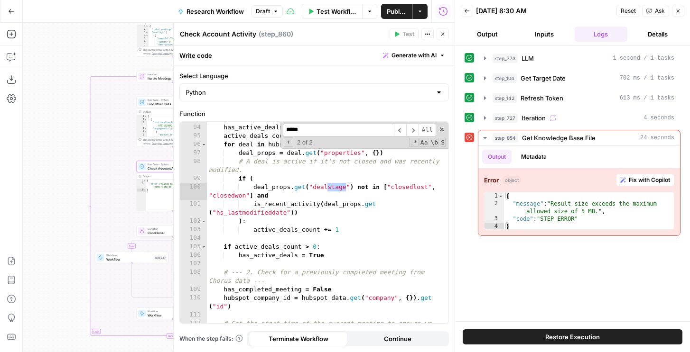
scroll to position [955, 0]
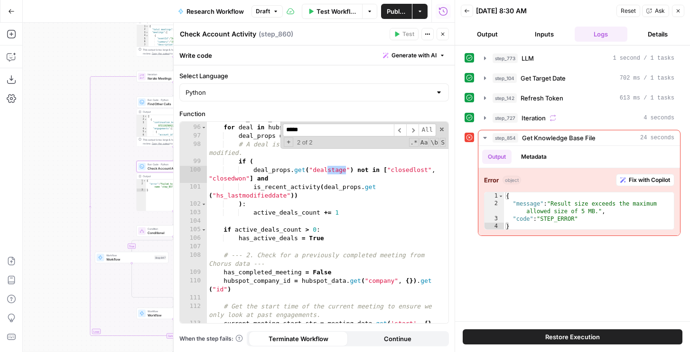
type input "*****"
click at [443, 35] on icon "button" at bounding box center [443, 34] width 6 height 6
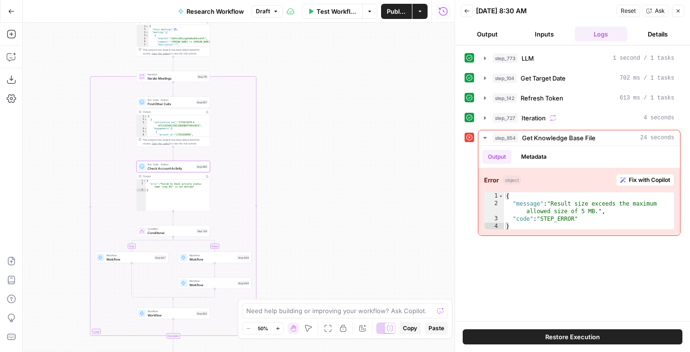
click at [390, 15] on span "Publish" at bounding box center [396, 11] width 19 height 9
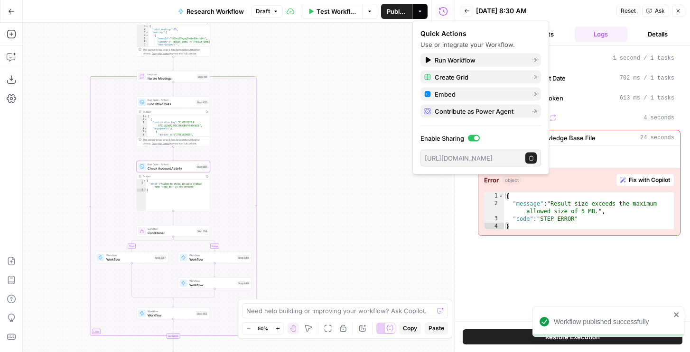
click at [346, 9] on span "Test Workflow" at bounding box center [336, 11] width 40 height 9
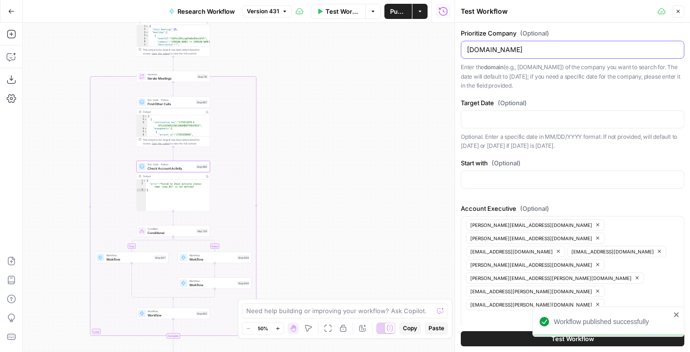
type input "[DOMAIN_NAME]"
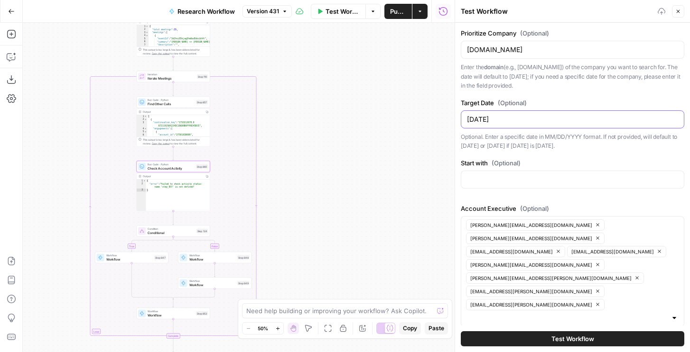
type input "[DATE]"
click at [498, 332] on button "Test Workflow" at bounding box center [572, 339] width 223 height 15
click at [527, 60] on div "Prioritize Company (Optional) [DOMAIN_NAME] Enter the domain (e.g., [DOMAIN_NAM…" at bounding box center [572, 59] width 223 height 62
click at [483, 121] on input "[DATE]" at bounding box center [572, 119] width 211 height 9
click at [500, 47] on input "[DOMAIN_NAME]" at bounding box center [572, 49] width 211 height 9
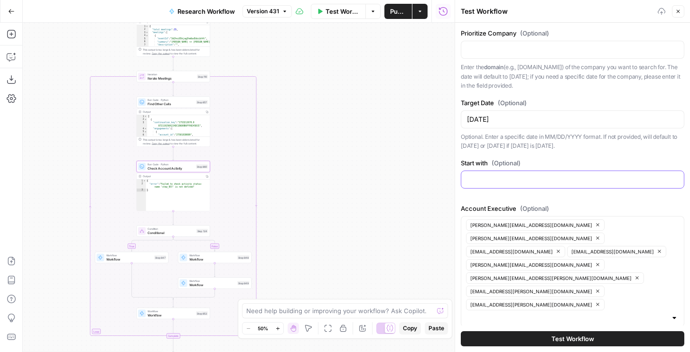
click at [474, 181] on input "Start with (Optional)" at bounding box center [572, 179] width 211 height 9
paste input "[DOMAIN_NAME]"
type input "[DOMAIN_NAME]"
click at [540, 332] on button "Test Workflow" at bounding box center [572, 339] width 223 height 15
click at [576, 49] on input "Prioritize Company (Optional)" at bounding box center [572, 49] width 211 height 9
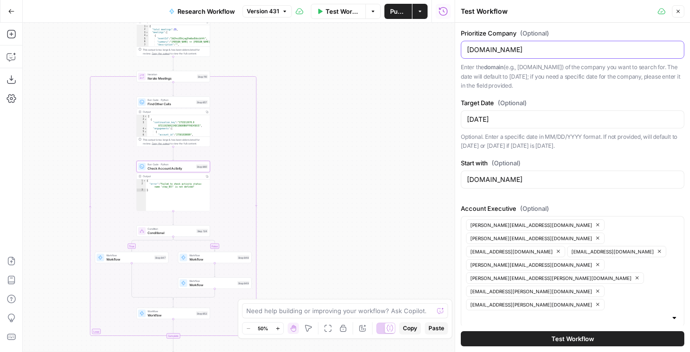
type input "[DOMAIN_NAME]"
click at [461, 332] on button "Test Workflow" at bounding box center [572, 339] width 223 height 15
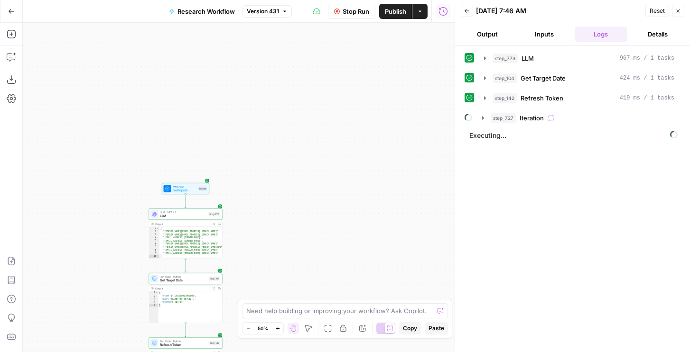
click at [514, 126] on div "step_773 LLM 967 ms / 1 tasks step_104 Get Target Date 424 ms / 1 tasks step_14…" at bounding box center [572, 198] width 216 height 297
click at [514, 122] on span "step_727" at bounding box center [502, 117] width 25 height 9
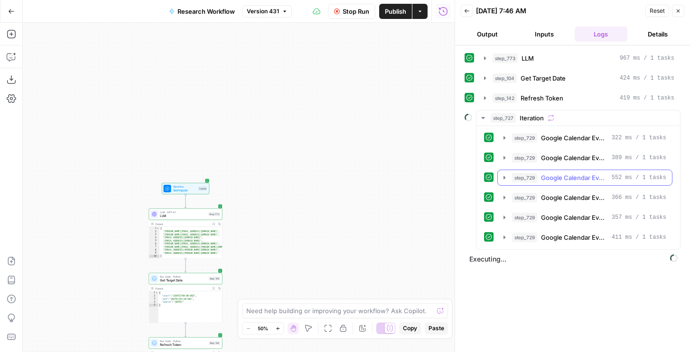
click at [506, 183] on button "step_729 Google Calendar Events 552 ms / 1 tasks" at bounding box center [585, 177] width 174 height 15
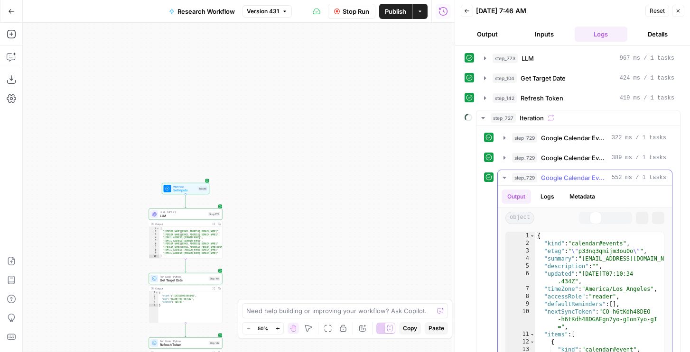
click at [506, 183] on button "step_729 Google Calendar Events 552 ms / 1 tasks" at bounding box center [585, 177] width 174 height 15
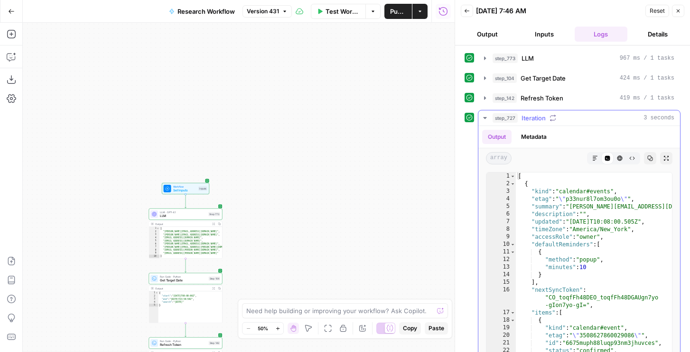
click at [511, 116] on span "step_727" at bounding box center [504, 117] width 25 height 9
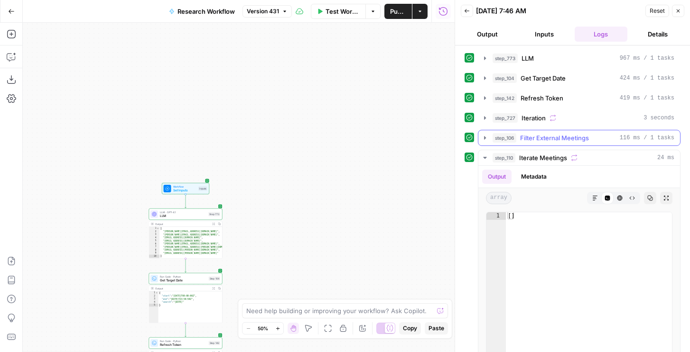
click at [522, 139] on span "Filter External Meetings" at bounding box center [554, 137] width 69 height 9
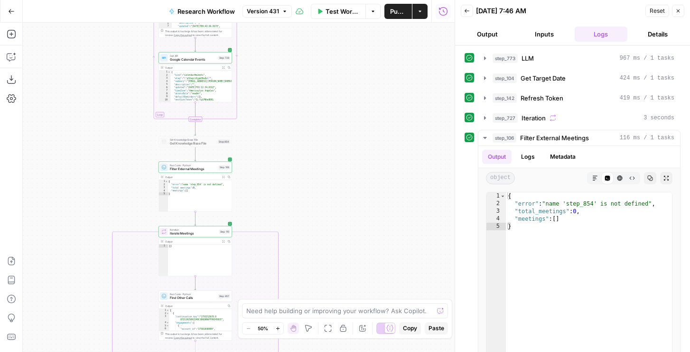
click at [213, 169] on span "Filter External Meetings" at bounding box center [193, 169] width 47 height 5
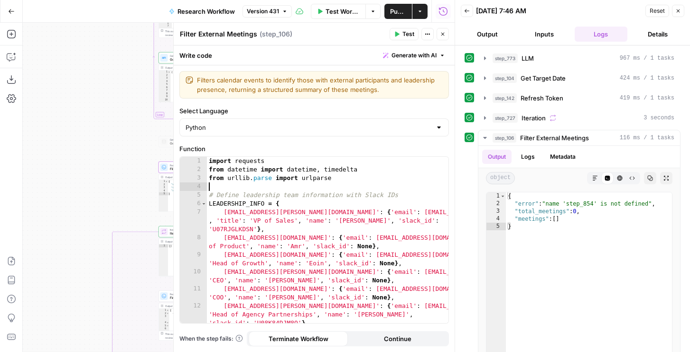
click at [306, 183] on div "import requests from datetime import datetime , timedelta from urllib . parse i…" at bounding box center [327, 257] width 241 height 201
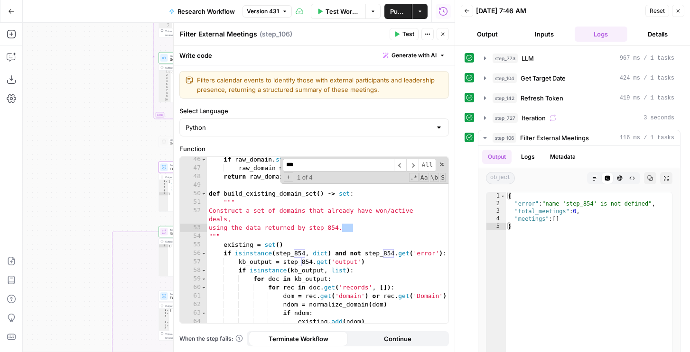
scroll to position [564, 0]
type input "***"
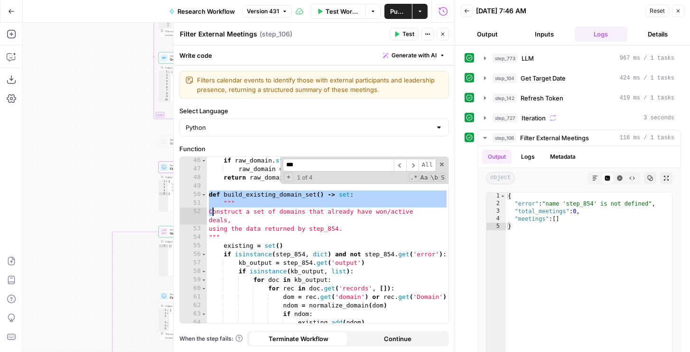
drag, startPoint x: 210, startPoint y: 194, endPoint x: 213, endPoint y: 211, distance: 18.0
click at [213, 211] on div "if raw_domain . startswith ( 'www.' ) : raw_domain = raw_domain [ 4 : ] return …" at bounding box center [327, 249] width 241 height 184
click at [207, 196] on div "if raw_domain . startswith ( 'www.' ) : raw_domain = raw_domain [ 4 : ] return …" at bounding box center [327, 249] width 241 height 184
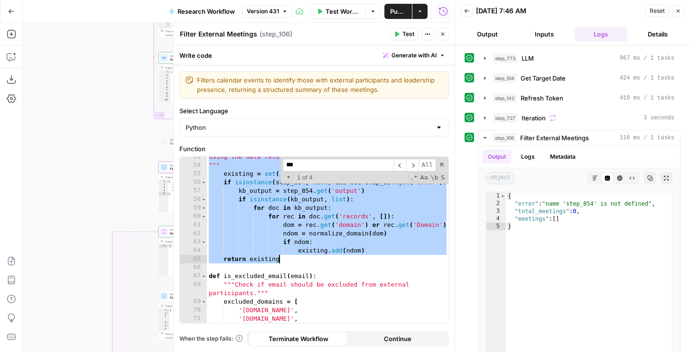
drag, startPoint x: 207, startPoint y: 196, endPoint x: 290, endPoint y: 263, distance: 106.9
click at [290, 263] on div "using the data returned by step_854. """ existing = set ( ) if isinstance ( ste…" at bounding box center [327, 245] width 241 height 184
type textarea "**********"
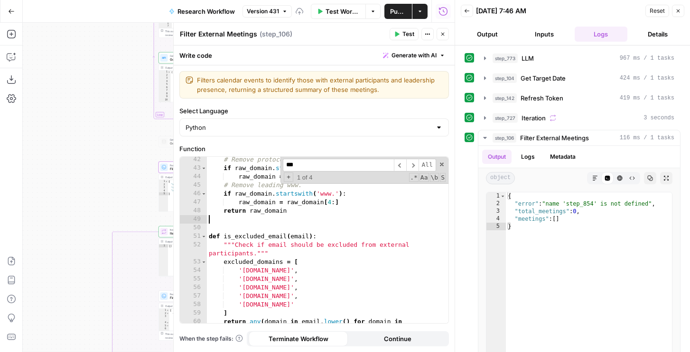
scroll to position [522, 0]
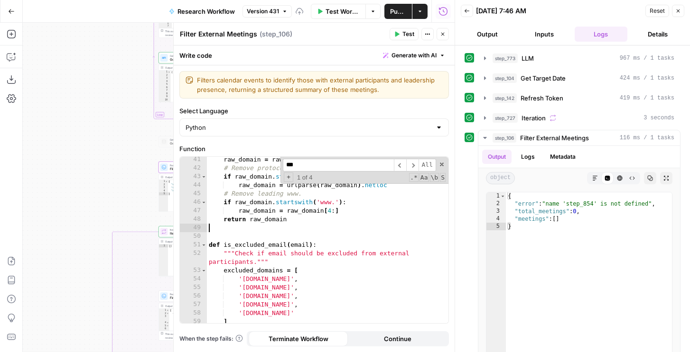
type textarea "**********"
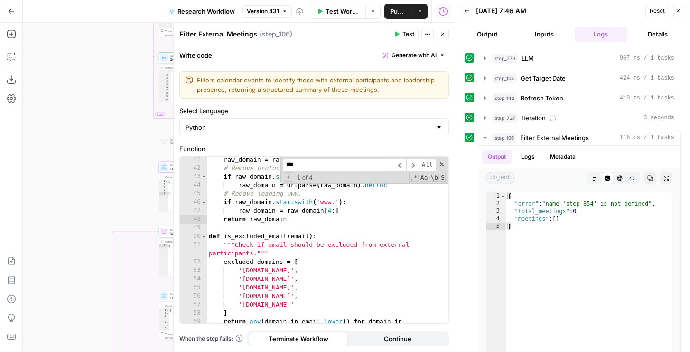
click at [370, 168] on input "***" at bounding box center [338, 165] width 111 height 13
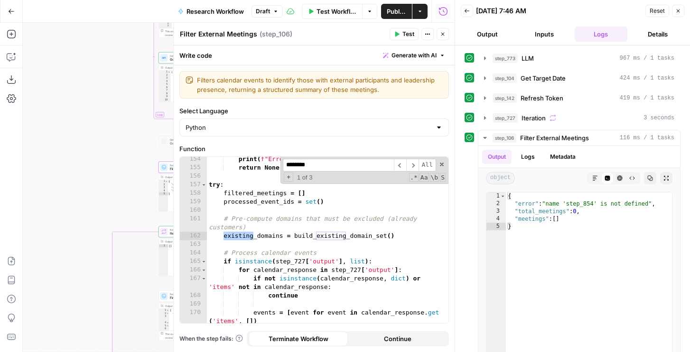
type input "********"
click at [305, 182] on div "******** ​ ​ All Replace All + 1 of 3 .* Aa \b S" at bounding box center [364, 170] width 168 height 27
click at [209, 218] on div "print ( f"Error in check_meeting_status: { str ( e )} " ) return None try : fil…" at bounding box center [327, 247] width 241 height 184
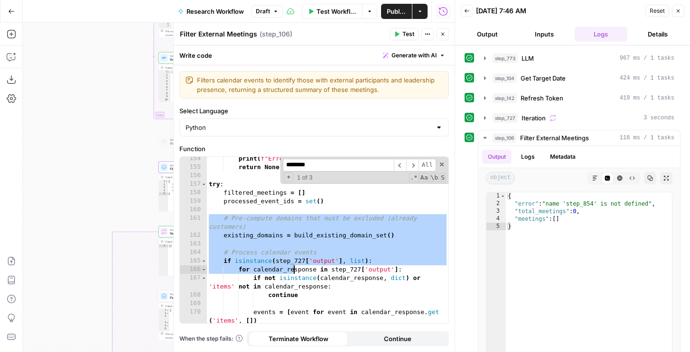
scroll to position [1631, 0]
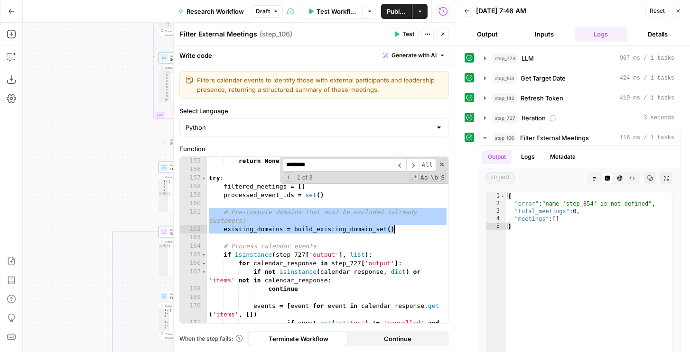
drag, startPoint x: 209, startPoint y: 218, endPoint x: 420, endPoint y: 233, distance: 211.1
click at [420, 233] on div "return None try : filtered_meetings = [ ] processed_event_ids = set ( ) # Pre-c…" at bounding box center [327, 253] width 241 height 192
type textarea "**********"
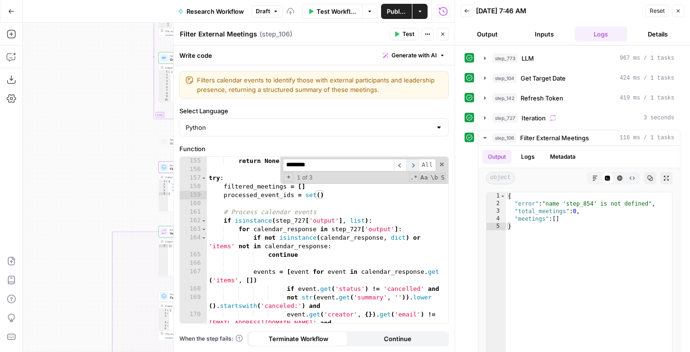
click at [410, 163] on span "​" at bounding box center [412, 165] width 12 height 13
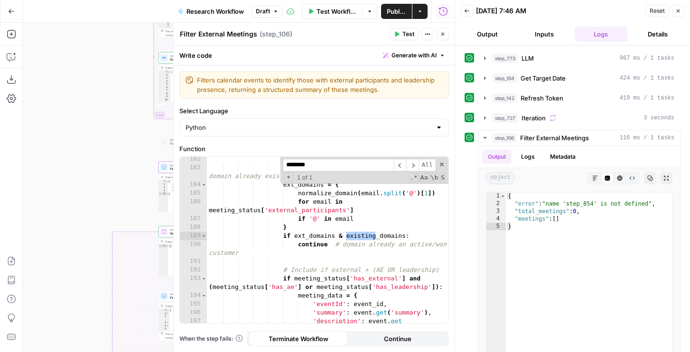
click at [326, 240] on div "# NEW: Skip if any external participant's domain already exists in deals ext_do…" at bounding box center [327, 251] width 241 height 192
drag, startPoint x: 340, startPoint y: 236, endPoint x: 404, endPoint y: 236, distance: 64.0
click at [404, 236] on div "# NEW: Skip if any external participant's domain already exists in deals ext_do…" at bounding box center [327, 251] width 241 height 192
type textarea "**********"
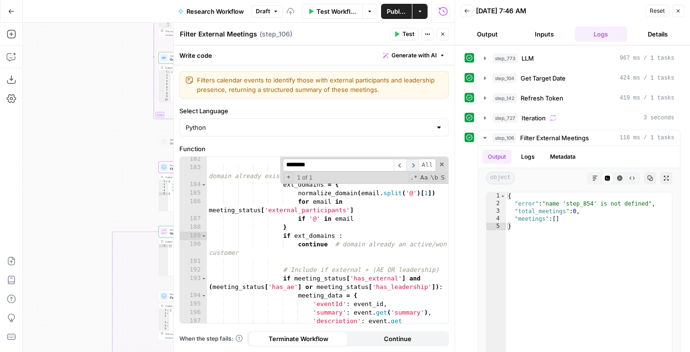
click at [415, 162] on span "​" at bounding box center [412, 165] width 12 height 13
click at [392, 30] on button "Test" at bounding box center [403, 34] width 29 height 12
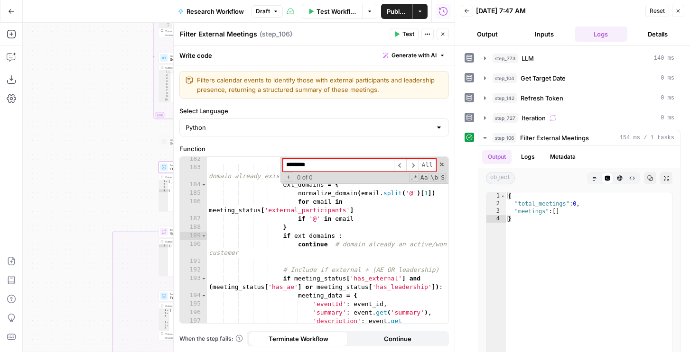
click at [443, 34] on icon "button" at bounding box center [443, 34] width 6 height 6
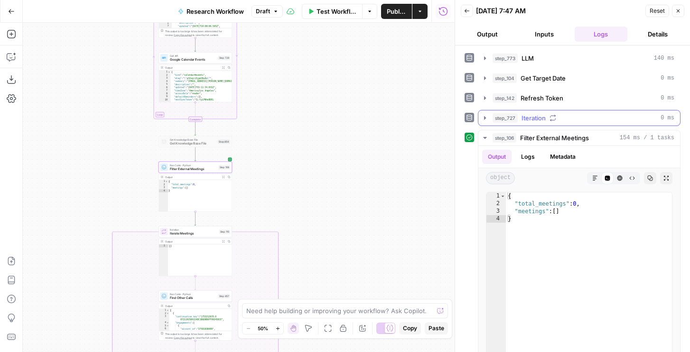
drag, startPoint x: 522, startPoint y: 124, endPoint x: 517, endPoint y: 124, distance: 4.8
click at [522, 124] on button "step_727 Iteration 0 ms" at bounding box center [579, 118] width 202 height 15
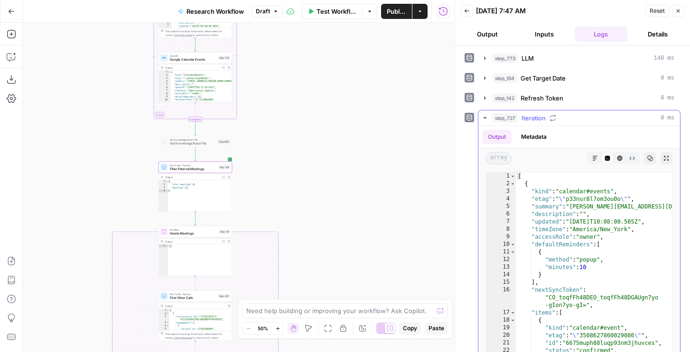
type textarea "**********"
click at [527, 219] on div "[ { "kind" : "calendar#events" , "etag" : " \" p33nur8l7om3ou0o \" " , "summary…" at bounding box center [594, 285] width 156 height 224
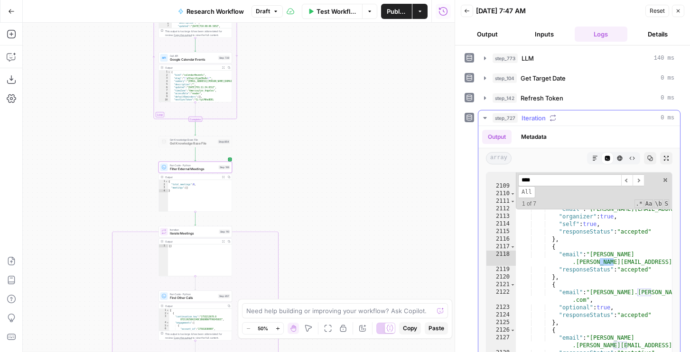
scroll to position [3443, 0]
type input "*********"
type textarea "**********"
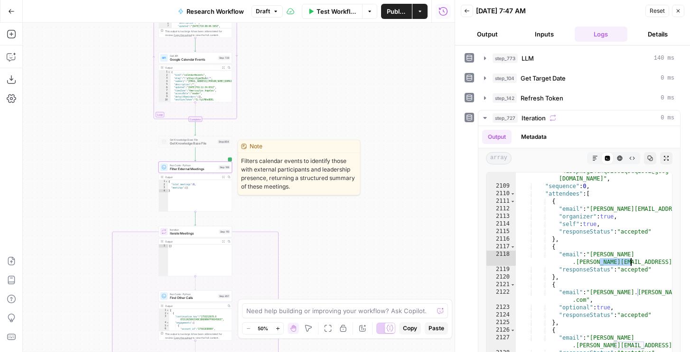
click at [203, 166] on span "Run Code · Python" at bounding box center [193, 166] width 47 height 4
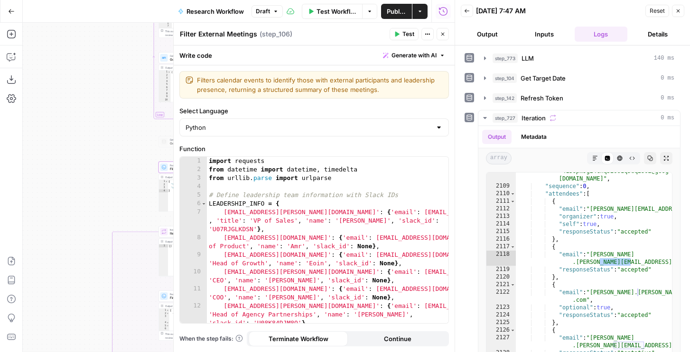
type textarea "**********"
click at [285, 209] on div "import requests from datetime import datetime , timedelta from urllib . parse i…" at bounding box center [327, 257] width 241 height 201
click at [440, 36] on icon "button" at bounding box center [443, 34] width 6 height 6
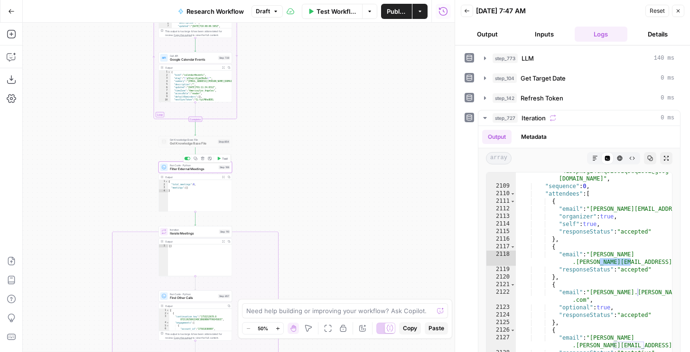
click at [222, 158] on span "Test" at bounding box center [225, 159] width 6 height 4
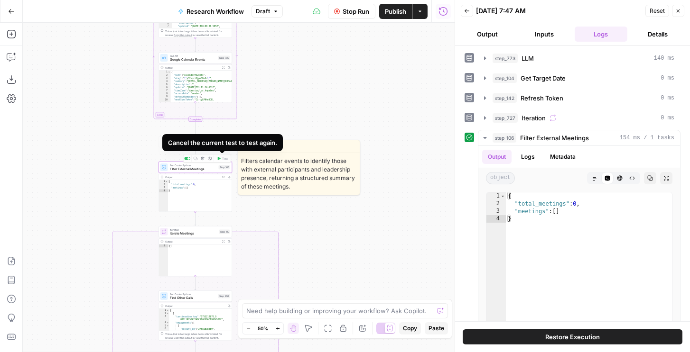
click at [195, 169] on span "Filter External Meetings" at bounding box center [193, 169] width 47 height 5
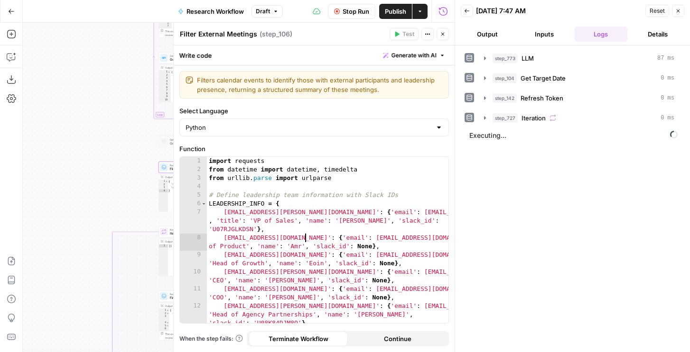
click at [305, 240] on div "import requests from datetime import datetime , timedelta from urllib . parse i…" at bounding box center [327, 257] width 241 height 201
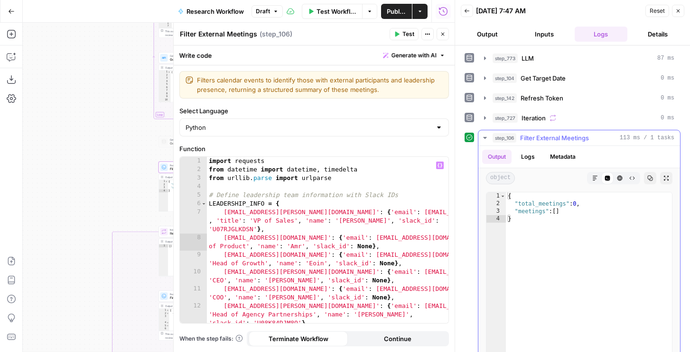
click at [532, 156] on button "Logs" at bounding box center [527, 157] width 25 height 14
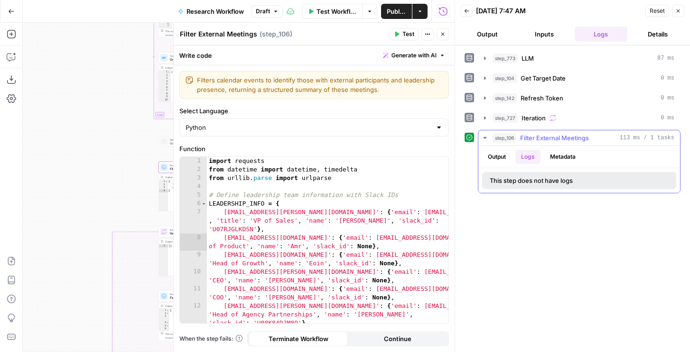
click at [547, 157] on button "Metadata" at bounding box center [562, 157] width 37 height 14
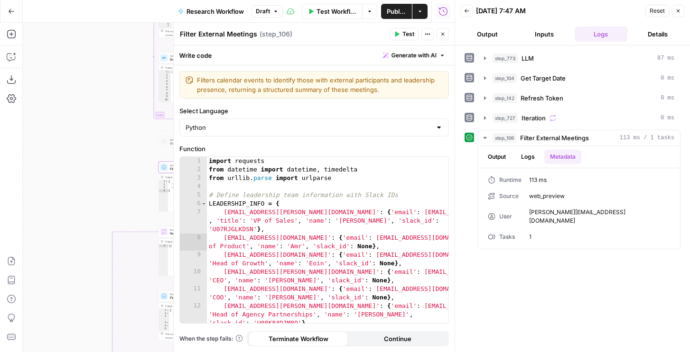
type textarea "**********"
click at [392, 218] on div "import requests from datetime import datetime , timedelta from urllib . parse i…" at bounding box center [327, 257] width 241 height 201
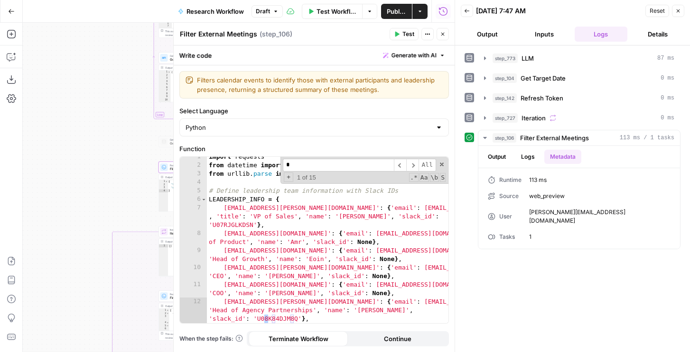
scroll to position [4, 0]
type input "*"
click at [321, 229] on div "import requests from datetime import datetime , timedelta from urllib . parse i…" at bounding box center [327, 253] width 241 height 201
click at [262, 14] on span "Draft" at bounding box center [263, 11] width 14 height 9
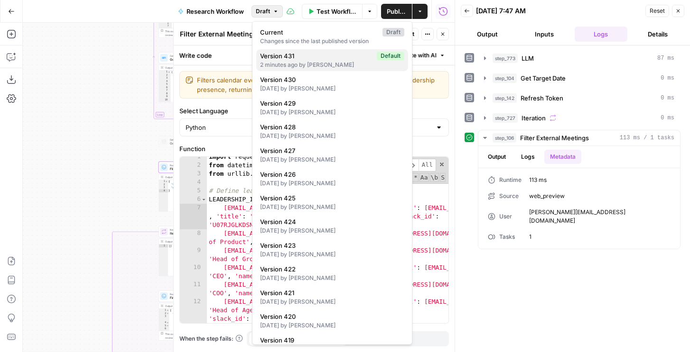
click at [287, 61] on div "2 minutes ago by Nicole Guercia" at bounding box center [332, 65] width 144 height 9
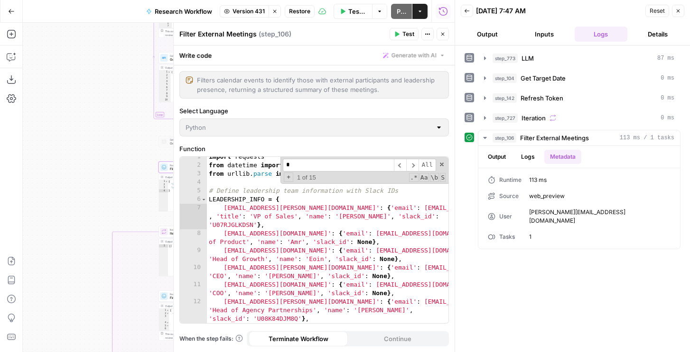
click at [444, 36] on icon "button" at bounding box center [443, 34] width 6 height 6
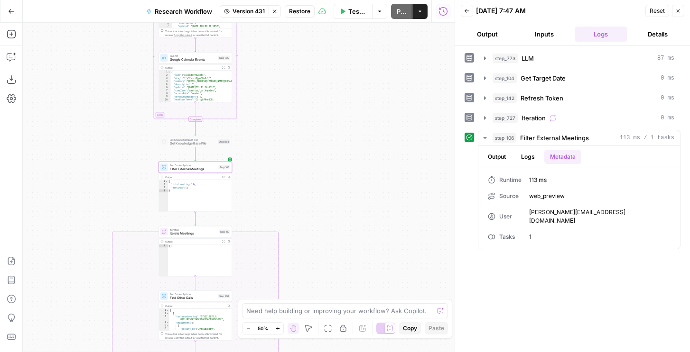
click at [300, 9] on span "Restore" at bounding box center [299, 11] width 21 height 9
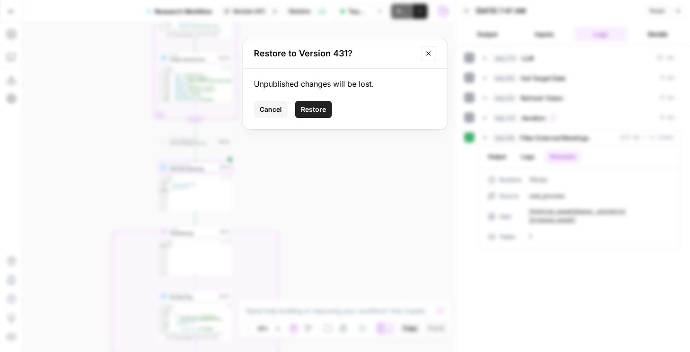
click at [303, 112] on span "Restore" at bounding box center [313, 109] width 25 height 9
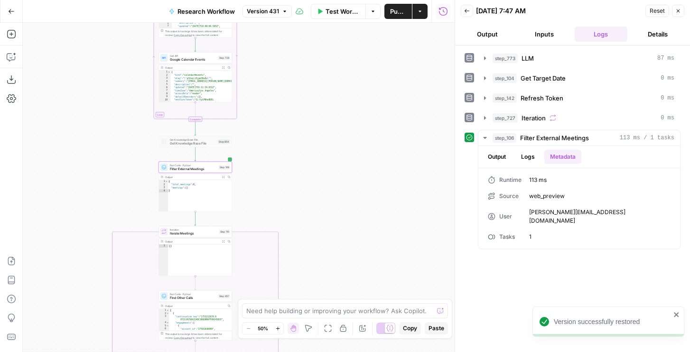
click at [185, 167] on span "Filter External Meetings" at bounding box center [193, 169] width 47 height 5
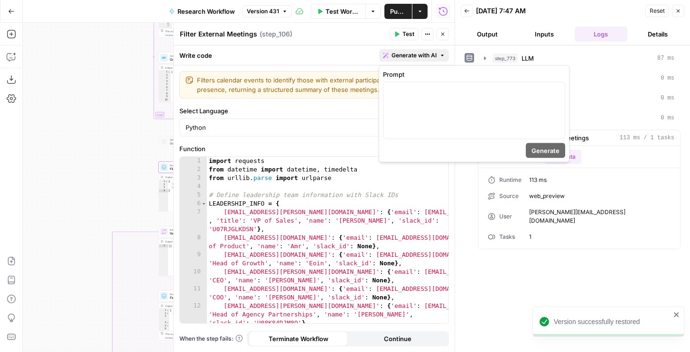
click at [390, 50] on button "Generate with AI" at bounding box center [414, 55] width 70 height 12
click at [400, 108] on div at bounding box center [473, 111] width 181 height 56
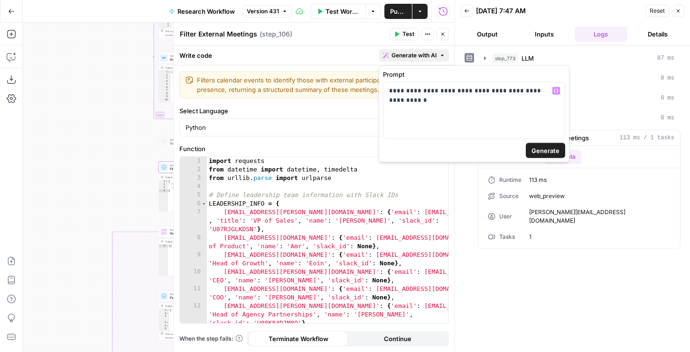
click at [532, 146] on span "Generate" at bounding box center [545, 150] width 28 height 9
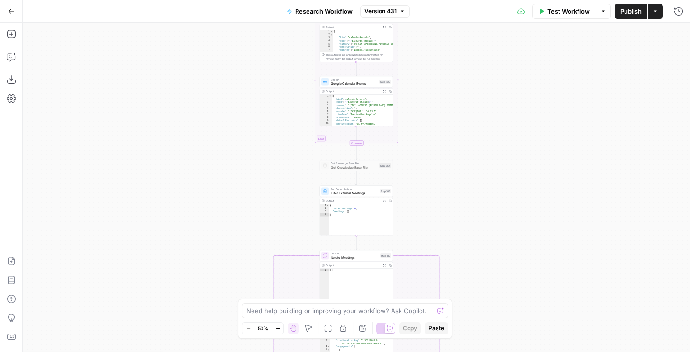
click at [570, 11] on span "Test Workflow" at bounding box center [568, 11] width 43 height 9
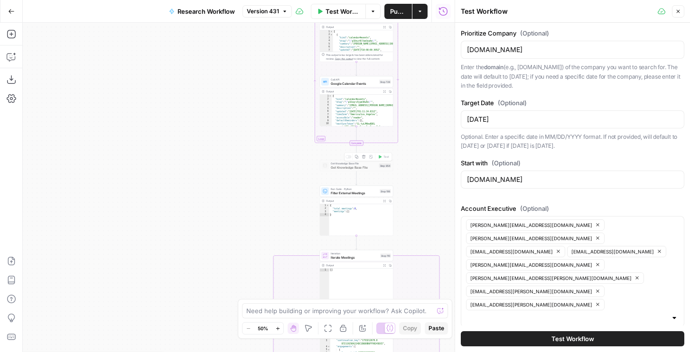
click at [340, 196] on div "Run Code · Python Filter External Meetings Step 106 Copy step Delete step Edit …" at bounding box center [357, 191] width 74 height 11
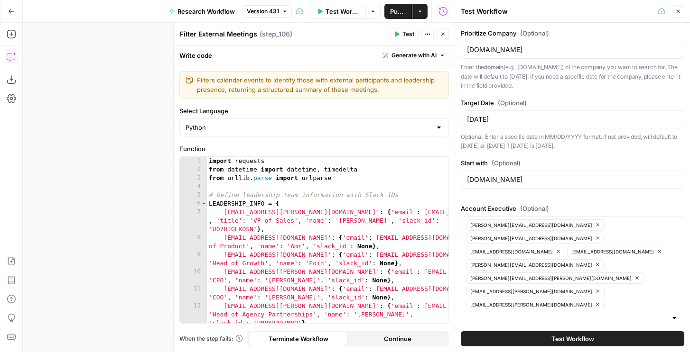
click at [11, 54] on icon "button" at bounding box center [11, 56] width 9 height 9
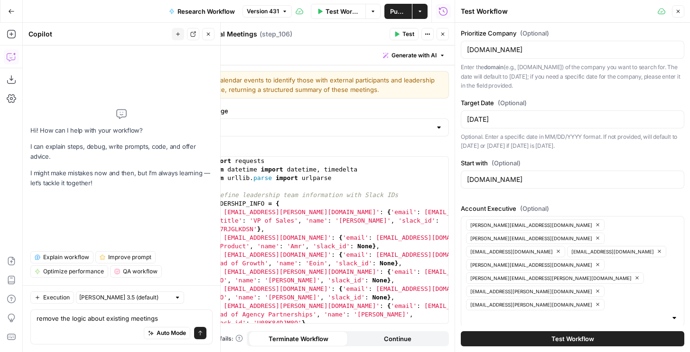
drag, startPoint x: 130, startPoint y: 320, endPoint x: 214, endPoint y: 323, distance: 85.0
click at [214, 323] on div "Execution [PERSON_NAME] 3.5 (default) remove the logic about existing meetings …" at bounding box center [121, 319] width 197 height 67
type textarea "remove the logic about existing deals from 854 please"
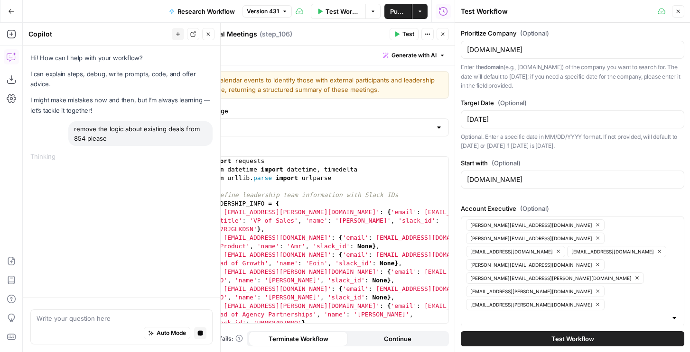
click at [680, 14] on icon "button" at bounding box center [678, 12] width 6 height 6
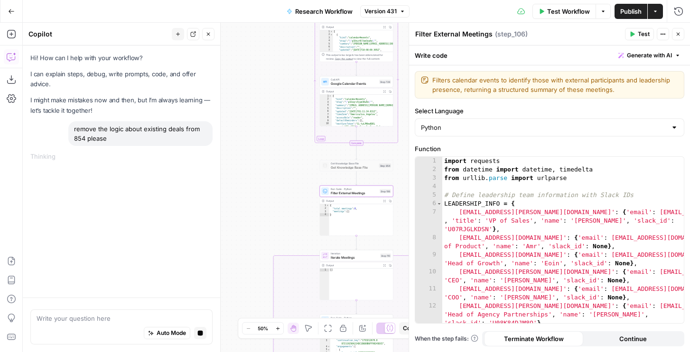
click at [175, 134] on div "remove the logic about existing deals from 854 please" at bounding box center [140, 133] width 144 height 25
copy div "remove the logic about existing deals from 854 please"
click at [201, 334] on icon "button" at bounding box center [200, 333] width 5 height 5
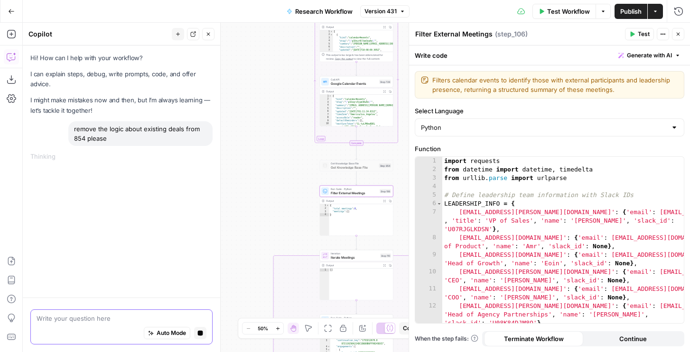
click at [109, 321] on textarea at bounding box center [122, 318] width 170 height 9
paste textarea "remove the logic about existing deals from 854 please"
type textarea "for step108 please remove logic about remove the logic about existing deals fro…"
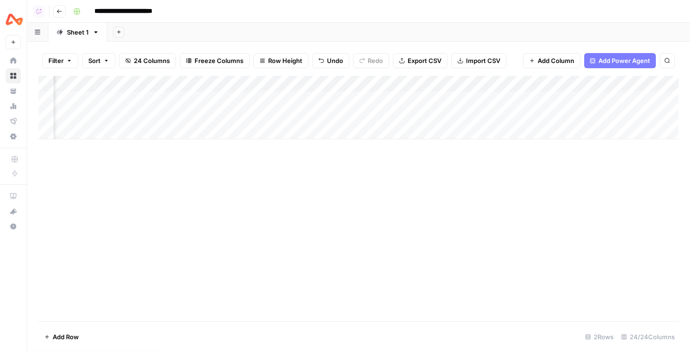
scroll to position [0, 1045]
click at [498, 100] on div "Add Column" at bounding box center [358, 108] width 640 height 64
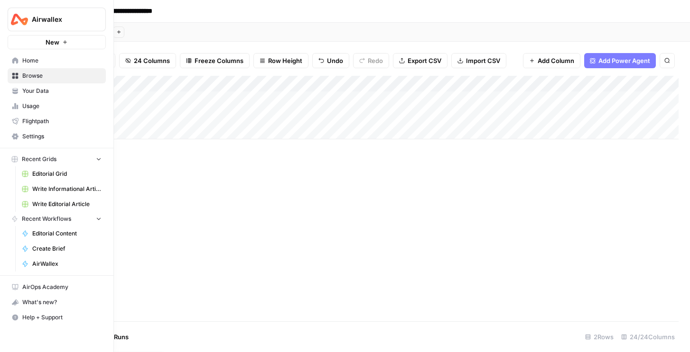
click at [49, 173] on span "Editorial Grid" at bounding box center [66, 174] width 69 height 9
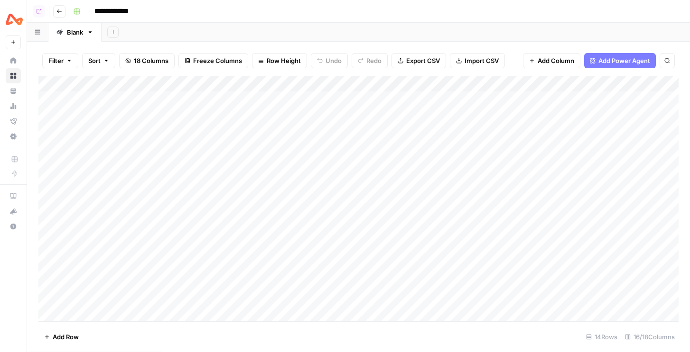
click at [264, 117] on div "Add Column" at bounding box center [358, 199] width 640 height 246
type input "Casper"
drag, startPoint x: 86, startPoint y: 102, endPoint x: 267, endPoint y: 100, distance: 180.7
click at [267, 100] on div "Add Column" at bounding box center [358, 199] width 640 height 246
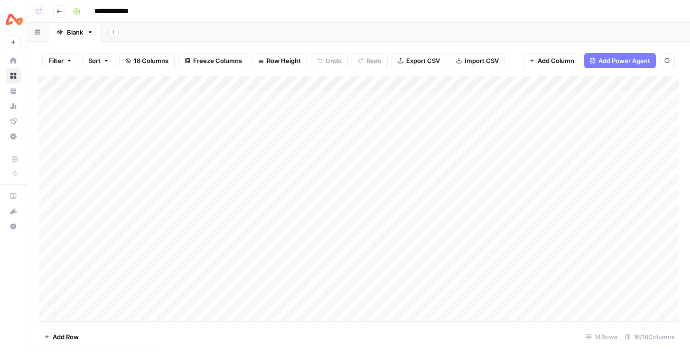
scroll to position [0, 16]
click at [542, 97] on div "Add Column" at bounding box center [358, 199] width 640 height 246
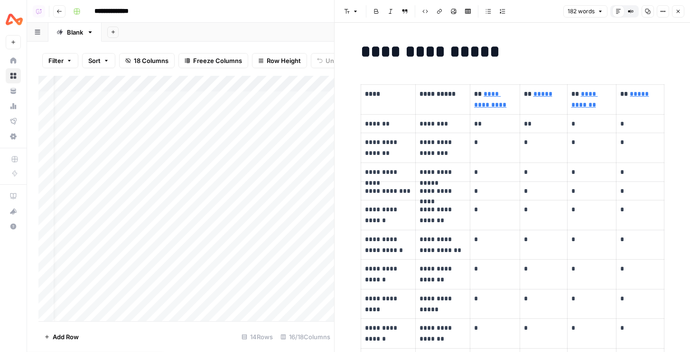
click at [682, 17] on button "Close" at bounding box center [678, 11] width 12 height 12
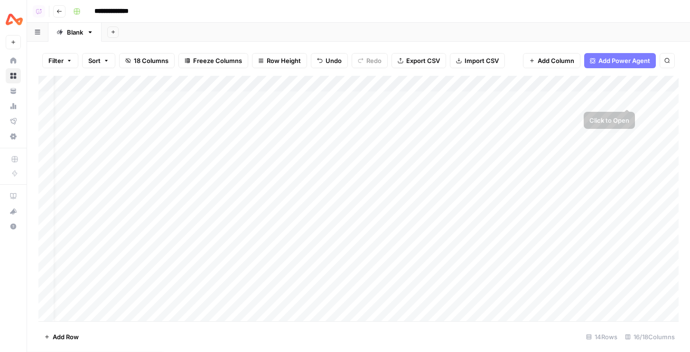
click at [622, 98] on div "Add Column" at bounding box center [358, 199] width 640 height 246
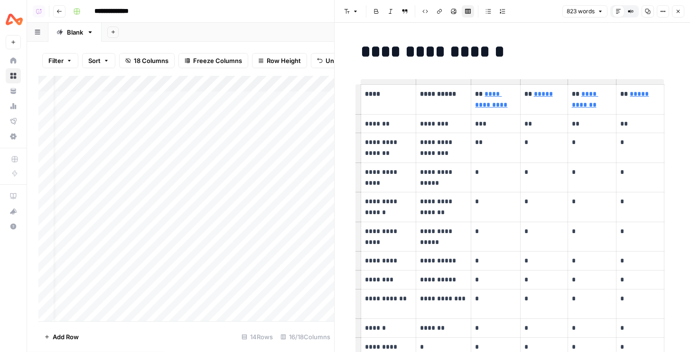
click at [677, 16] on button "Close" at bounding box center [678, 11] width 12 height 12
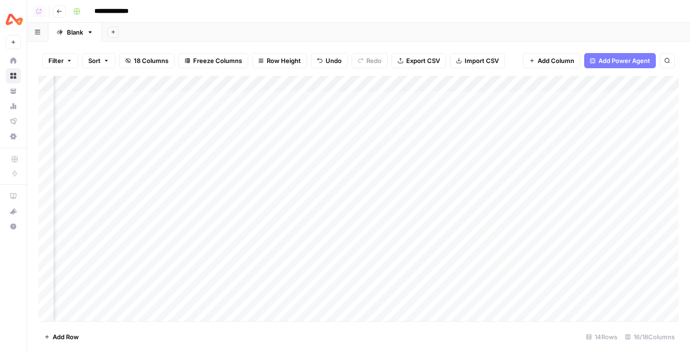
scroll to position [0, 311]
click at [503, 101] on div "Add Column" at bounding box center [358, 199] width 640 height 246
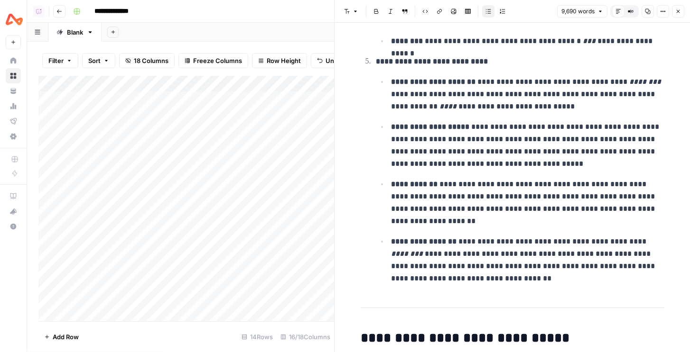
scroll to position [915, 0]
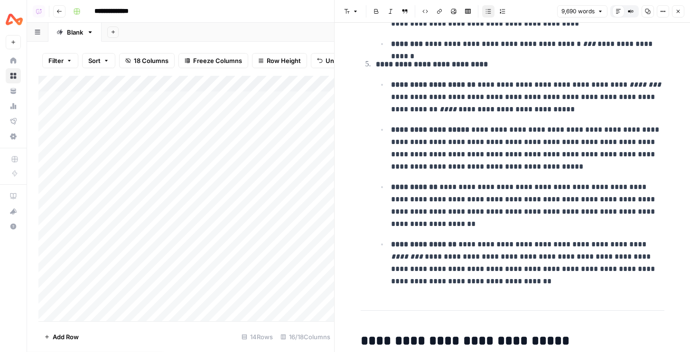
click at [204, 85] on div "Add Column" at bounding box center [186, 199] width 296 height 246
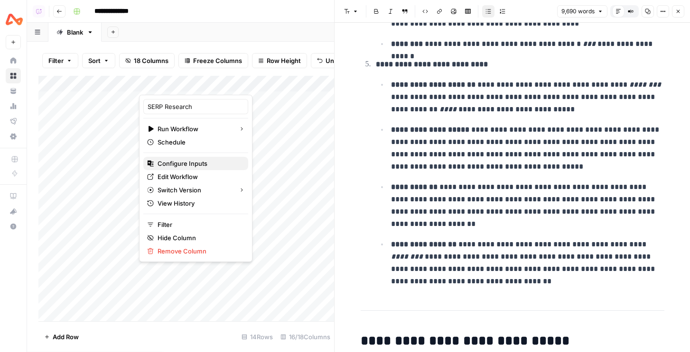
click at [189, 167] on span "Configure Inputs" at bounding box center [198, 163] width 83 height 9
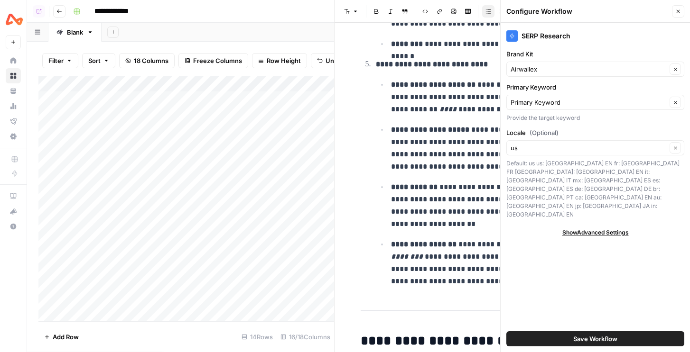
click at [678, 11] on icon "button" at bounding box center [678, 12] width 6 height 6
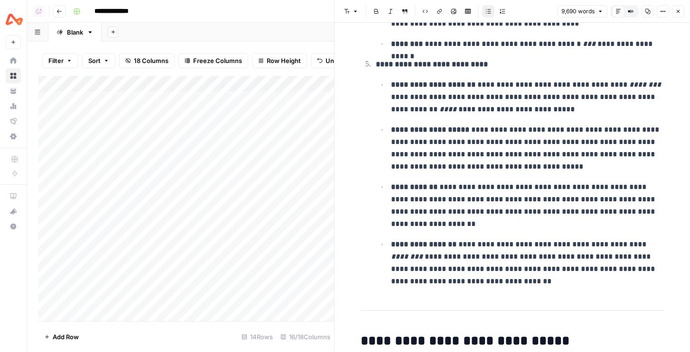
click at [677, 12] on icon "button" at bounding box center [677, 11] width 3 height 3
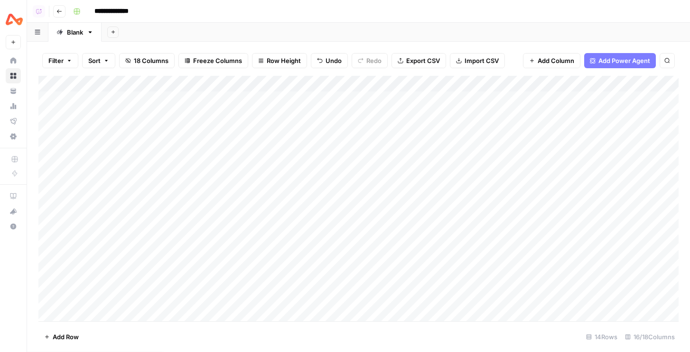
click at [204, 84] on div "Add Column" at bounding box center [358, 199] width 640 height 246
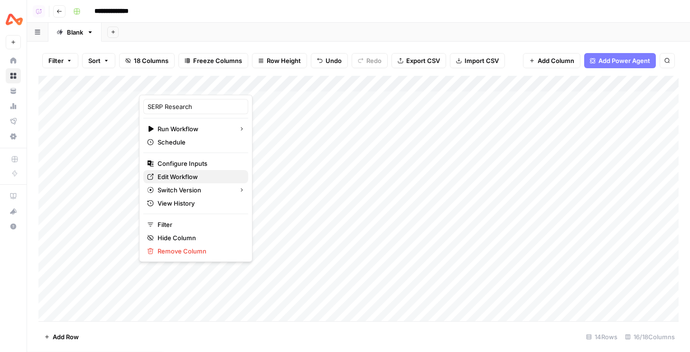
click at [178, 179] on span "Edit Workflow" at bounding box center [198, 176] width 83 height 9
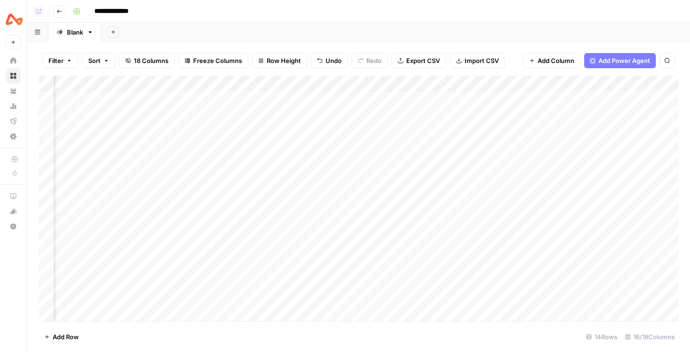
scroll to position [1, 272]
click at [457, 147] on div "Add Column" at bounding box center [358, 199] width 640 height 246
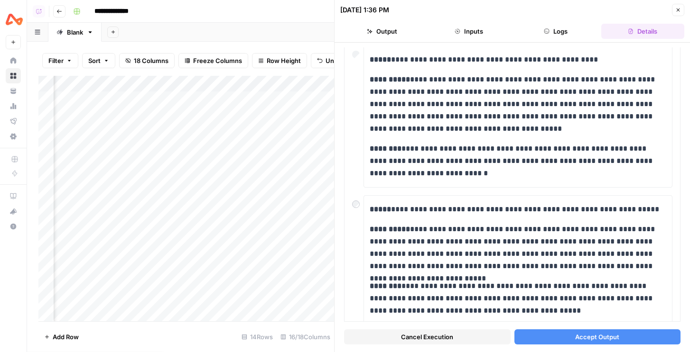
scroll to position [1, 595]
click at [570, 335] on button "Accept Output" at bounding box center [597, 337] width 167 height 15
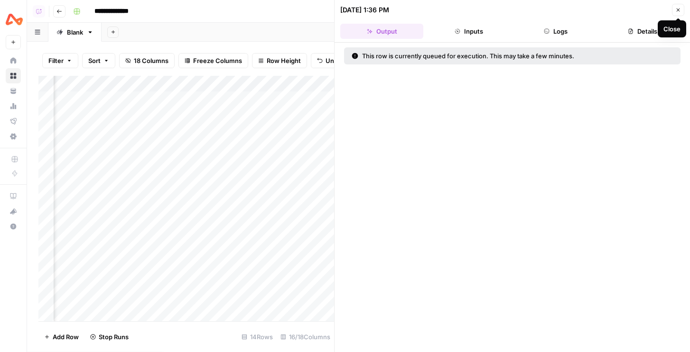
click at [676, 12] on icon "button" at bounding box center [678, 10] width 6 height 6
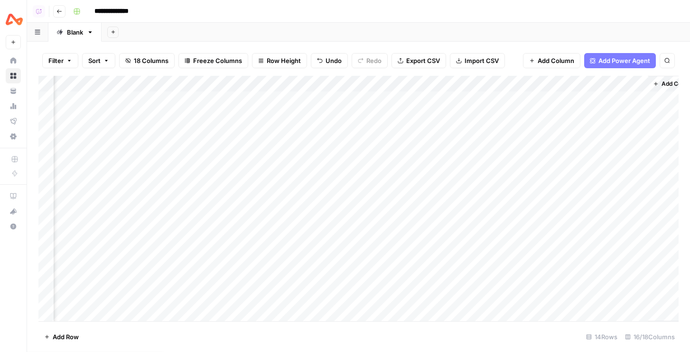
scroll to position [1, 795]
click at [618, 113] on div "Add Column" at bounding box center [358, 199] width 640 height 246
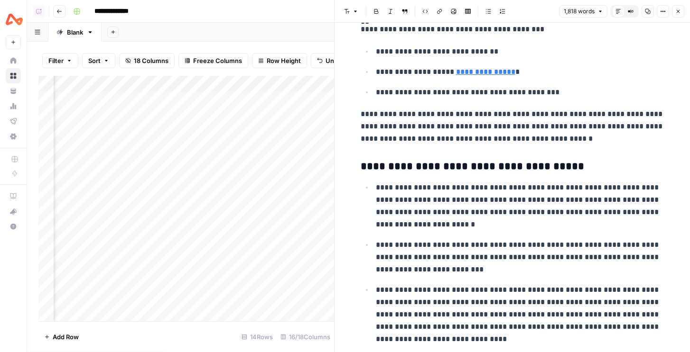
scroll to position [228, 0]
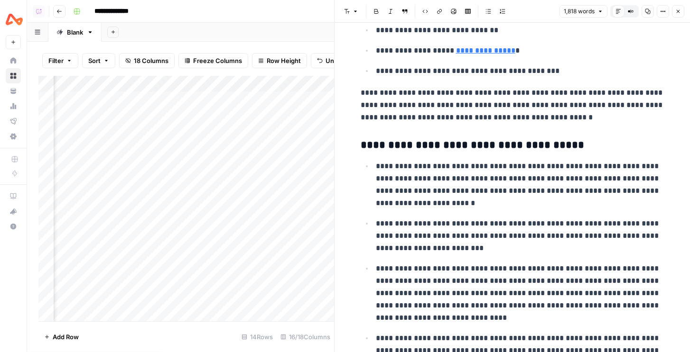
click at [680, 10] on icon "button" at bounding box center [678, 12] width 6 height 6
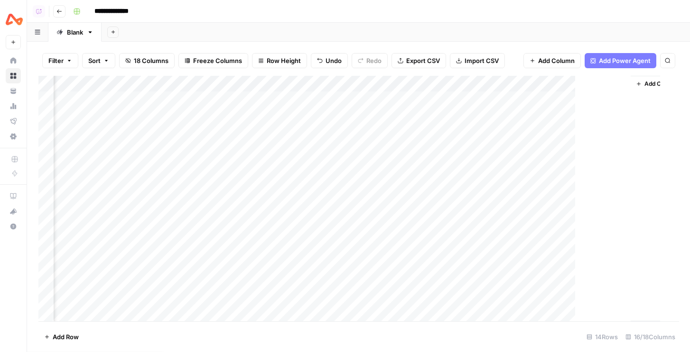
scroll to position [1, 783]
click at [629, 99] on div "Add Column" at bounding box center [358, 199] width 640 height 246
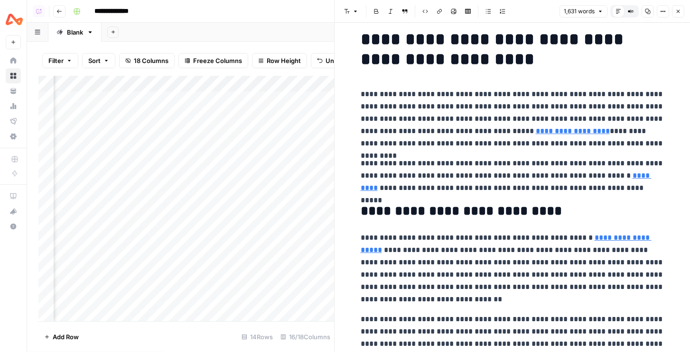
scroll to position [21, 0]
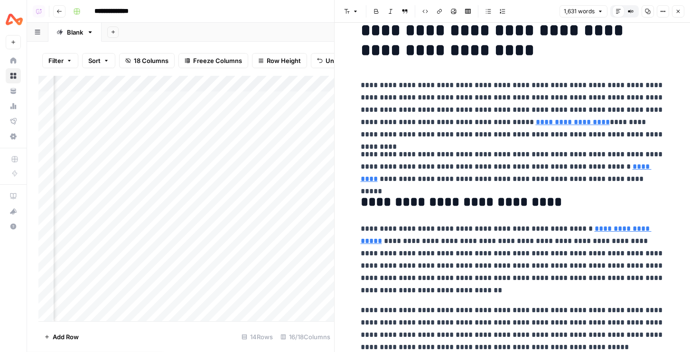
click at [677, 18] on header "Font style Bold Italic Block quote Code block Link Image Insert Table Bulleted …" at bounding box center [511, 11] width 355 height 23
click at [677, 16] on button "Close" at bounding box center [678, 11] width 12 height 12
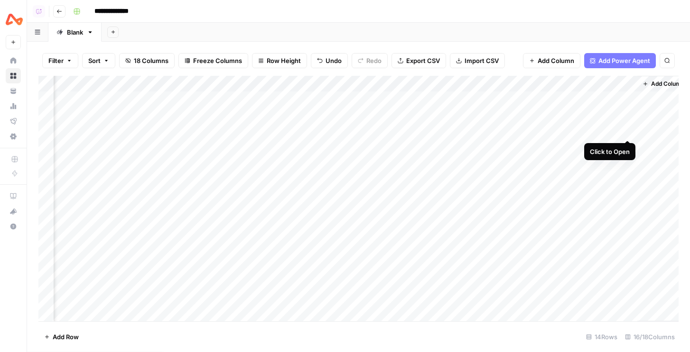
click at [630, 130] on div "Add Column" at bounding box center [358, 199] width 640 height 246
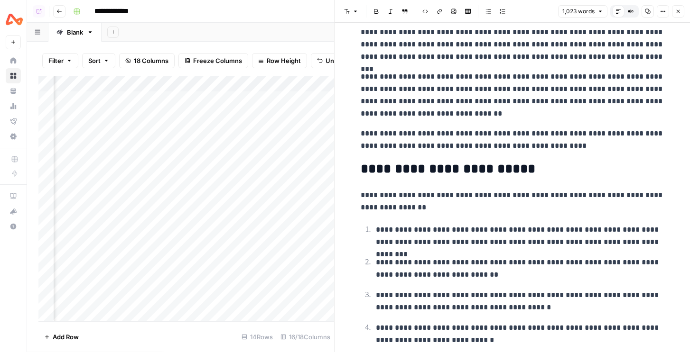
scroll to position [207, 0]
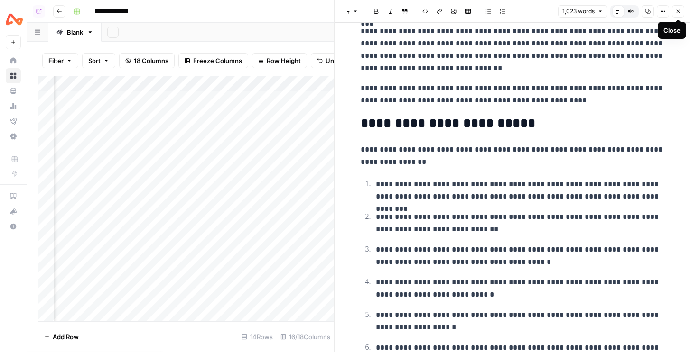
click at [675, 9] on icon "button" at bounding box center [678, 12] width 6 height 6
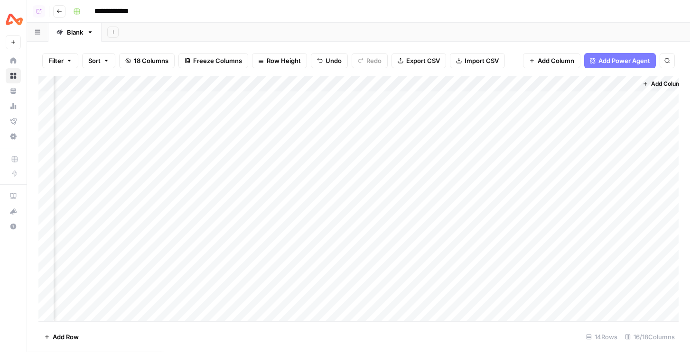
click at [649, 86] on button "Add Column" at bounding box center [662, 84] width 49 height 12
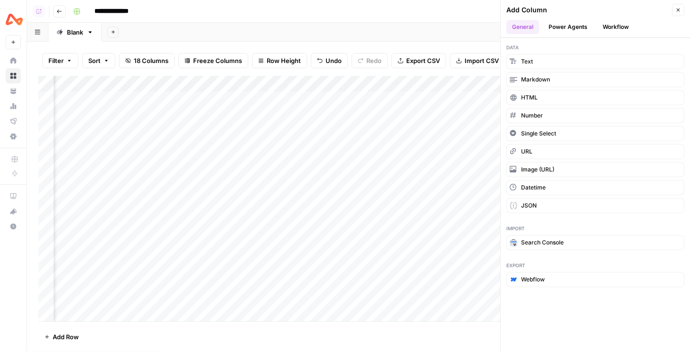
click at [677, 6] on button "Close" at bounding box center [678, 10] width 12 height 12
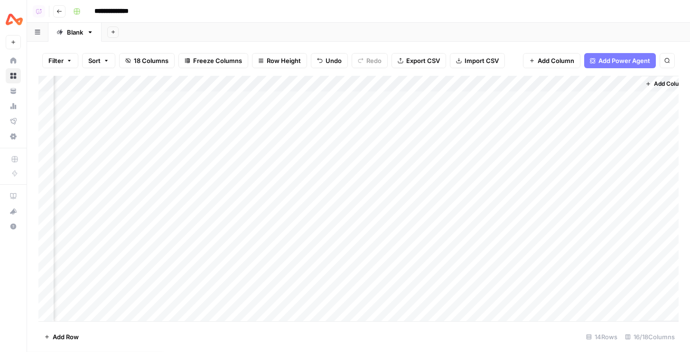
scroll to position [2, 795]
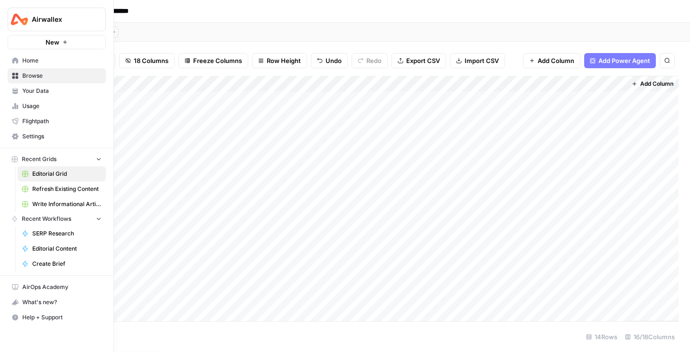
click at [48, 24] on span "Airwallex" at bounding box center [60, 19] width 57 height 9
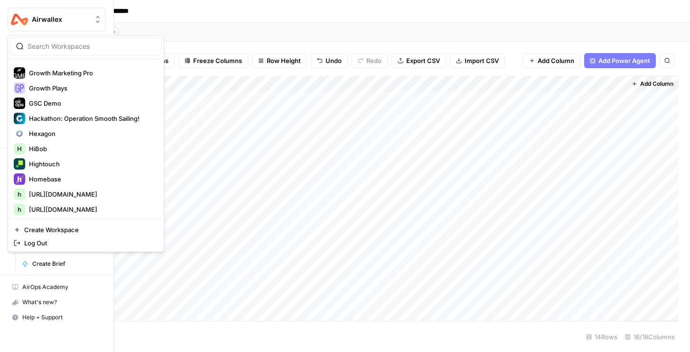
scroll to position [555, 0]
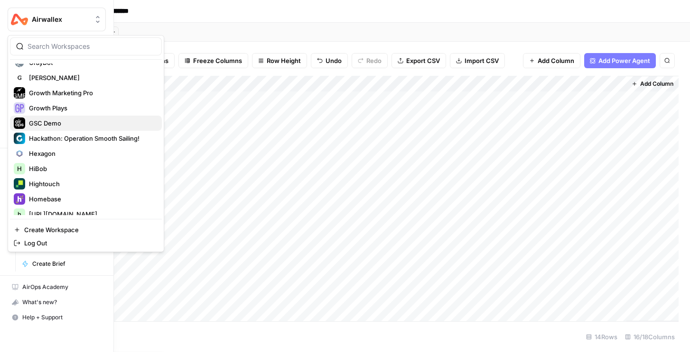
click at [54, 119] on span "GSC Demo" at bounding box center [91, 123] width 125 height 9
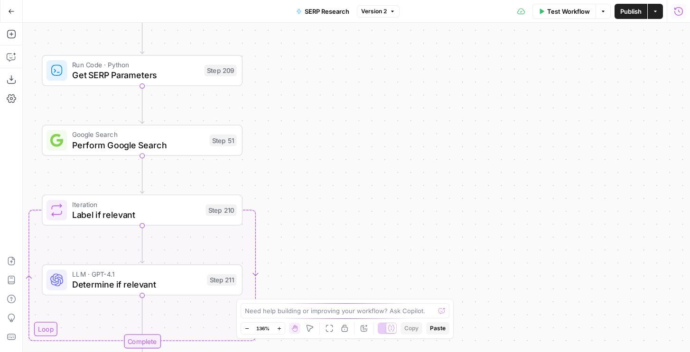
click at [685, 9] on button "Run History" at bounding box center [678, 11] width 15 height 15
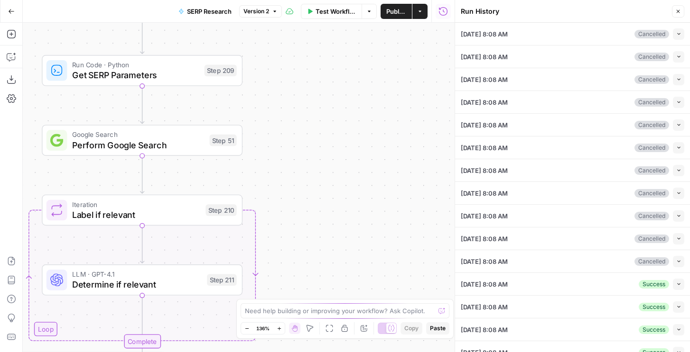
click at [677, 284] on icon "button" at bounding box center [678, 284] width 5 height 5
click at [670, 284] on div "Success Collapse" at bounding box center [661, 284] width 46 height 11
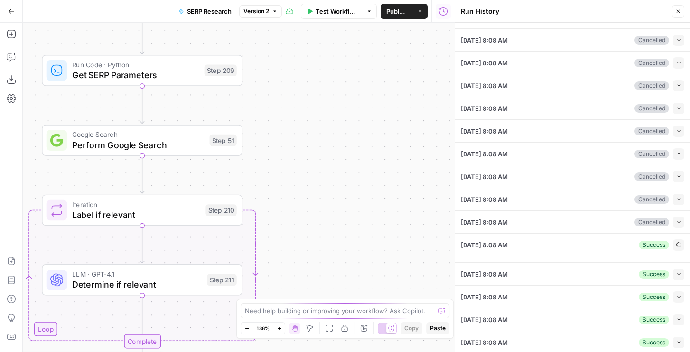
type input "Airwallex"
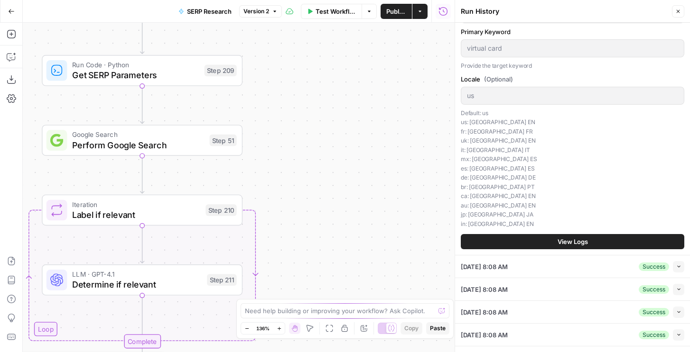
scroll to position [328, 0]
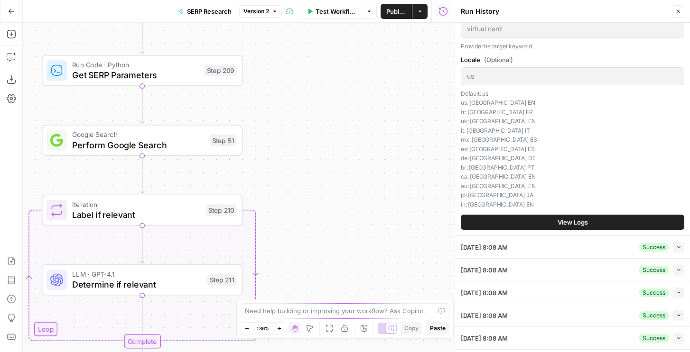
click at [575, 221] on span "View Logs" at bounding box center [572, 222] width 30 height 9
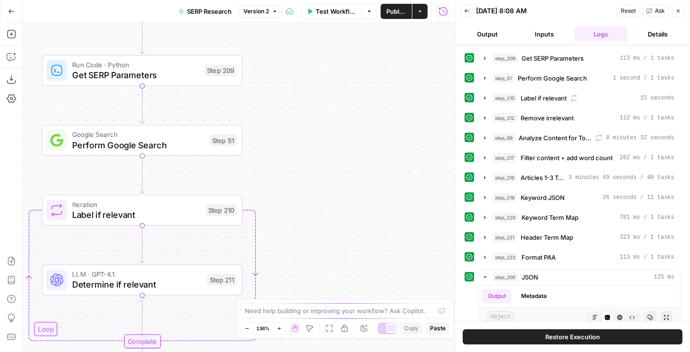
click at [540, 336] on button "Restore Execution" at bounding box center [573, 337] width 220 height 15
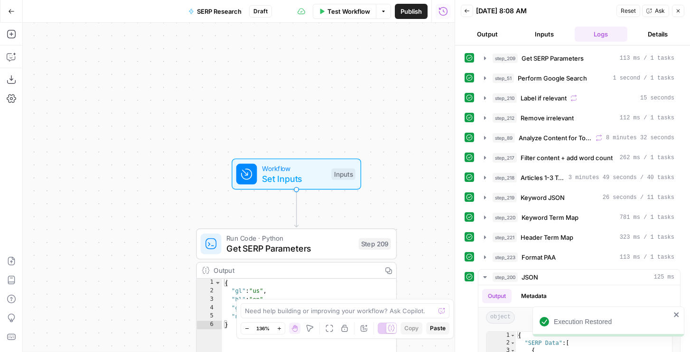
click at [677, 6] on button "Close" at bounding box center [678, 11] width 12 height 12
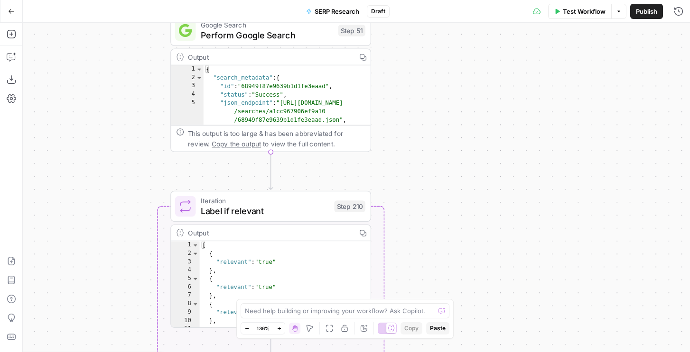
drag, startPoint x: 329, startPoint y: 29, endPoint x: 328, endPoint y: 24, distance: 5.3
click at [329, 29] on span "Perform Google Search" at bounding box center [267, 34] width 132 height 13
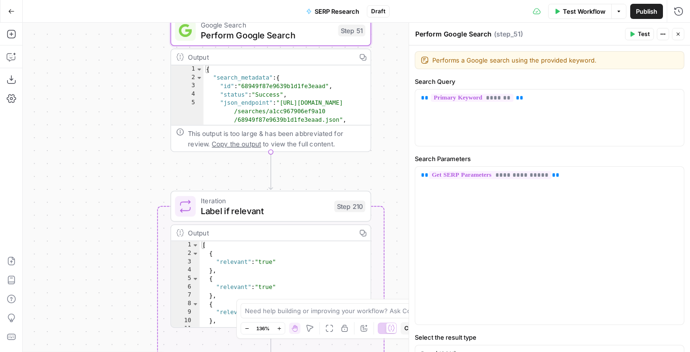
click at [677, 29] on button "Close" at bounding box center [678, 34] width 12 height 12
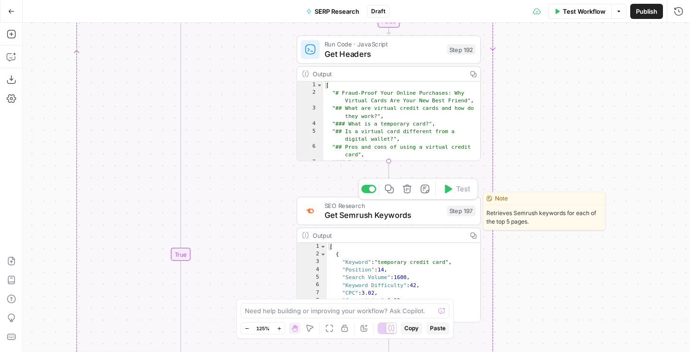
click at [396, 213] on span "Get Semrush Keywords" at bounding box center [383, 215] width 118 height 12
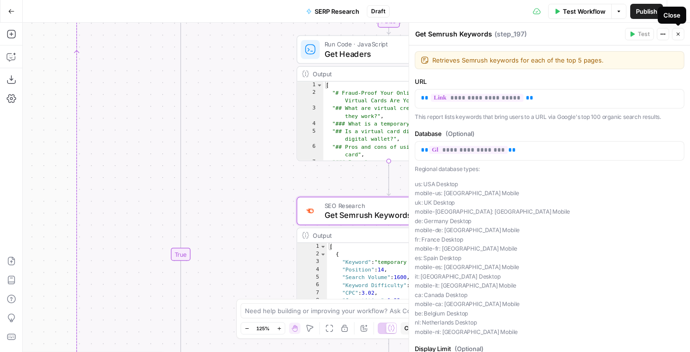
click at [680, 32] on icon "button" at bounding box center [678, 34] width 6 height 6
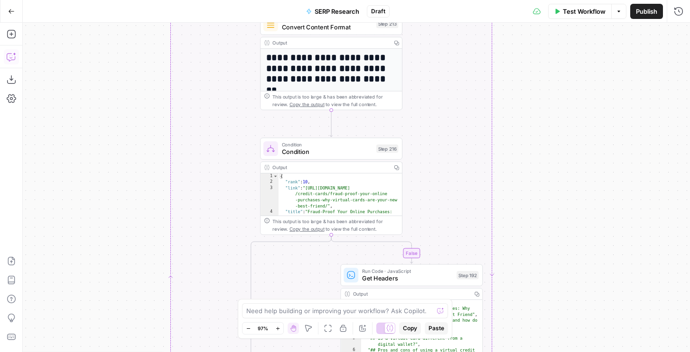
click at [13, 60] on icon "button" at bounding box center [11, 56] width 9 height 9
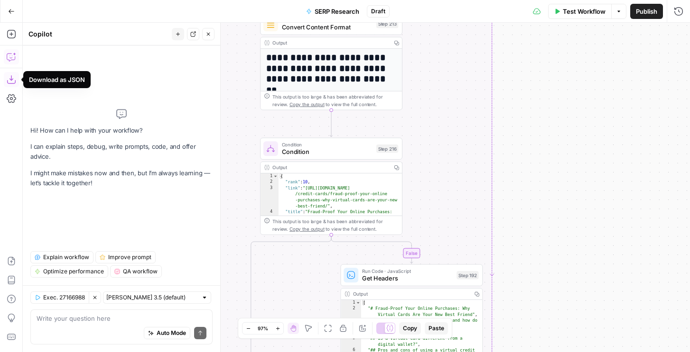
click at [69, 259] on span "Explain workflow" at bounding box center [66, 257] width 46 height 9
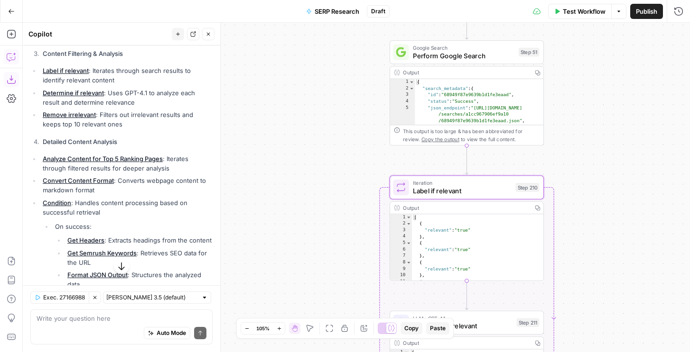
scroll to position [357, 0]
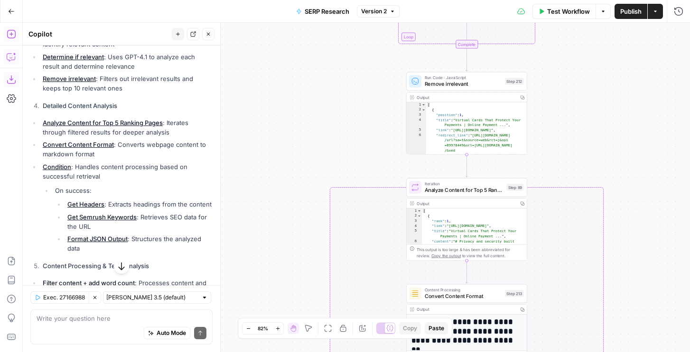
click at [12, 32] on icon "button" at bounding box center [11, 33] width 9 height 9
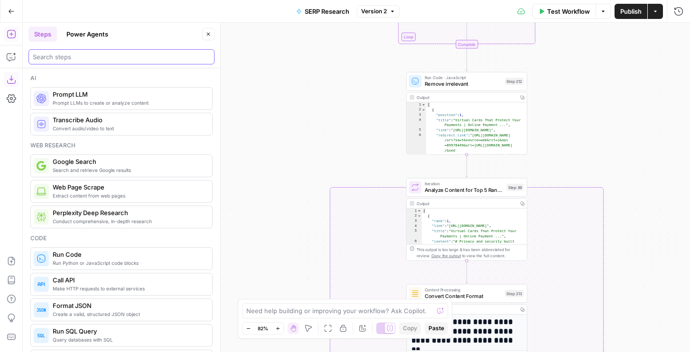
click at [47, 52] on input "search" at bounding box center [121, 56] width 177 height 9
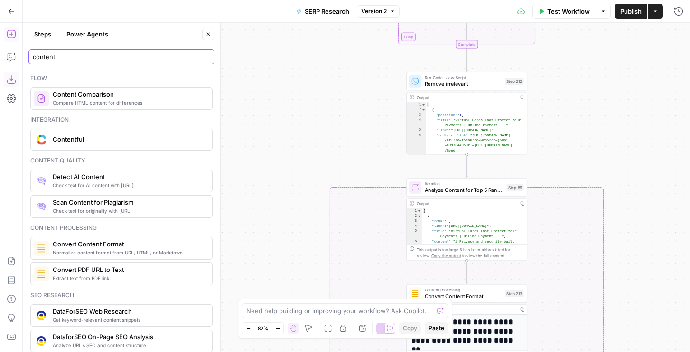
type input "content"
click at [210, 37] on button "Close" at bounding box center [208, 34] width 12 height 12
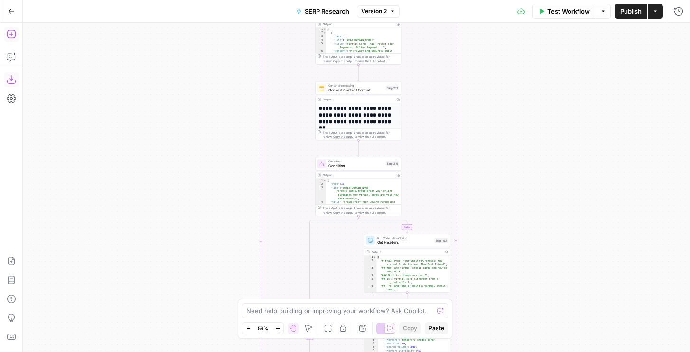
click at [15, 9] on button "Go Back" at bounding box center [11, 11] width 17 height 17
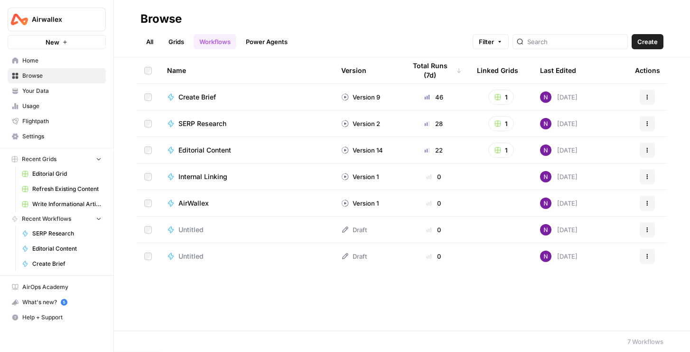
click at [209, 127] on span "SERP Research" at bounding box center [202, 123] width 48 height 9
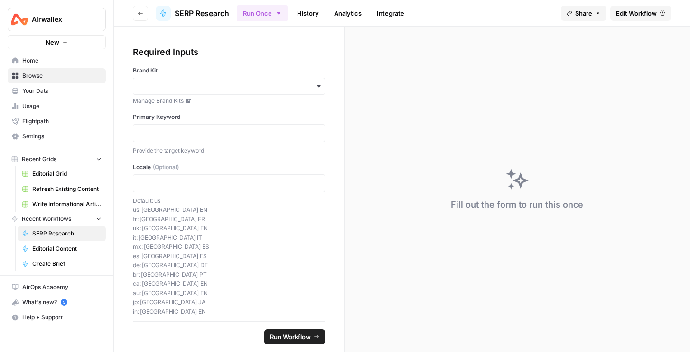
click at [38, 57] on span "Home" at bounding box center [61, 60] width 79 height 9
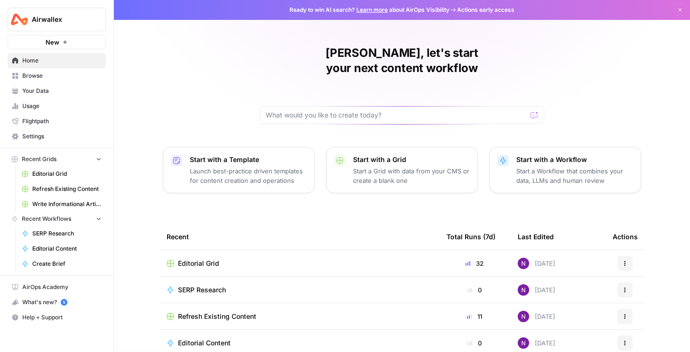
click at [56, 188] on span "Refresh Existing Content" at bounding box center [66, 189] width 69 height 9
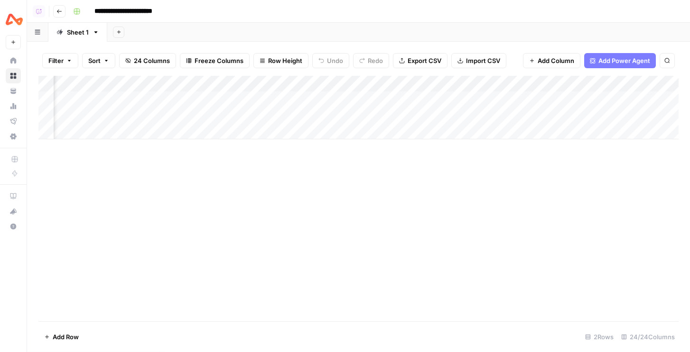
scroll to position [0, 791]
click at [270, 99] on div "Add Column" at bounding box center [358, 108] width 640 height 64
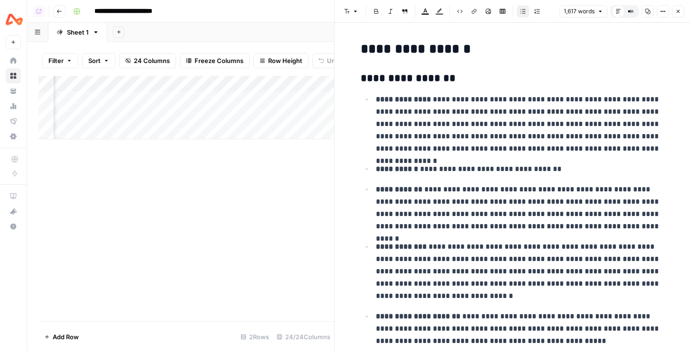
scroll to position [0, 231]
click at [676, 12] on icon "button" at bounding box center [677, 11] width 3 height 3
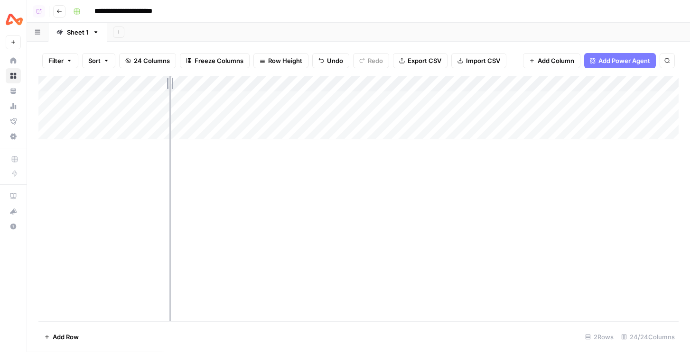
drag, startPoint x: 299, startPoint y: 80, endPoint x: 169, endPoint y: 77, distance: 129.5
click at [169, 77] on div "Add Column" at bounding box center [358, 108] width 640 height 64
click at [524, 100] on div "Add Column" at bounding box center [358, 108] width 640 height 64
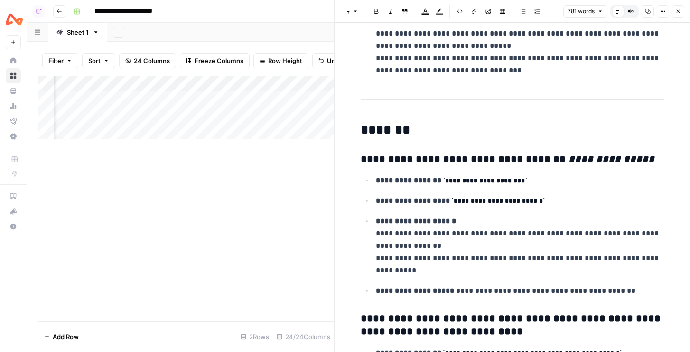
scroll to position [151, 0]
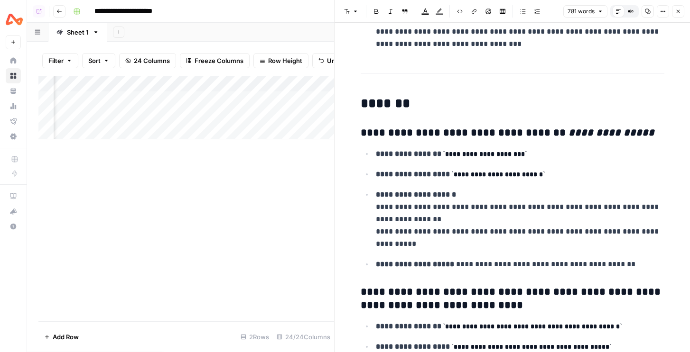
click at [397, 134] on h3 "**********" at bounding box center [513, 133] width 304 height 13
click at [413, 230] on p "**********" at bounding box center [520, 220] width 288 height 62
click at [501, 230] on p "**********" at bounding box center [520, 220] width 288 height 62
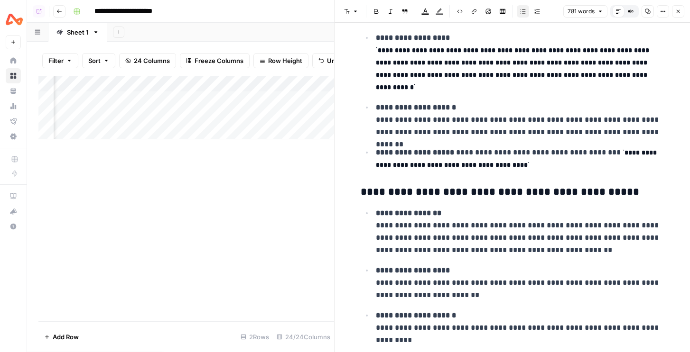
scroll to position [691, 0]
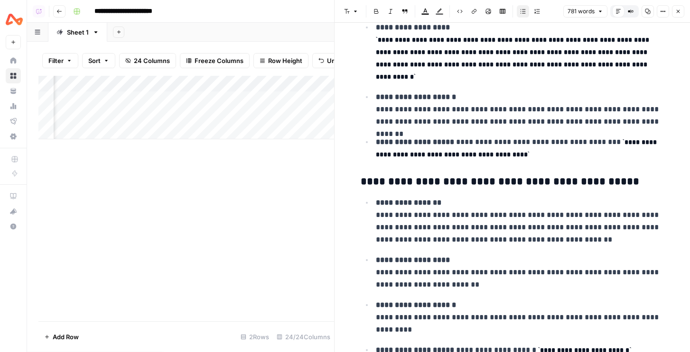
click at [683, 11] on button "Close" at bounding box center [678, 11] width 12 height 12
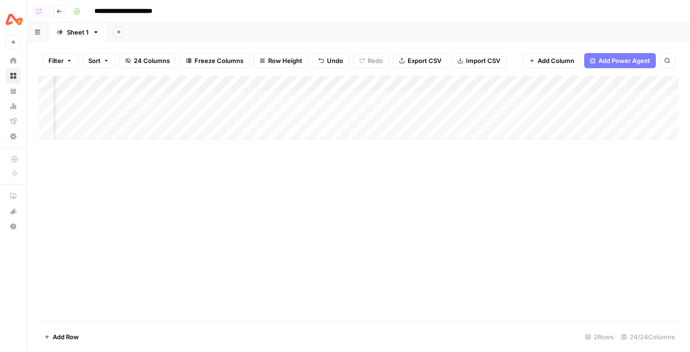
scroll to position [0, 976]
click at [540, 98] on div "Add Column" at bounding box center [358, 108] width 640 height 64
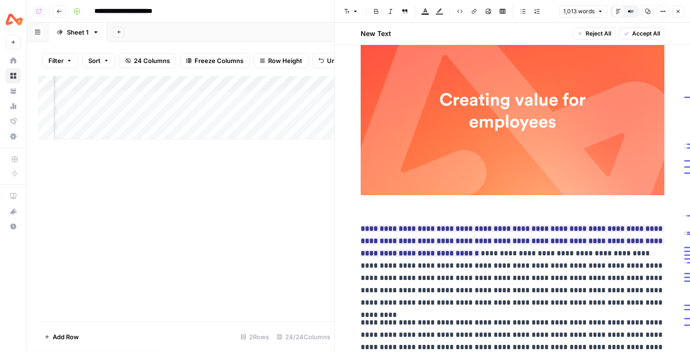
scroll to position [221, 0]
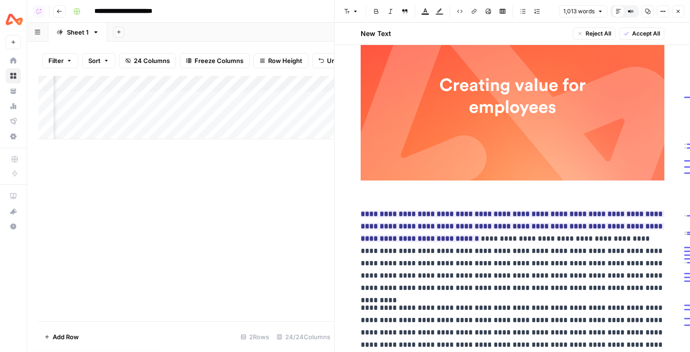
click at [675, 12] on icon "button" at bounding box center [678, 12] width 6 height 6
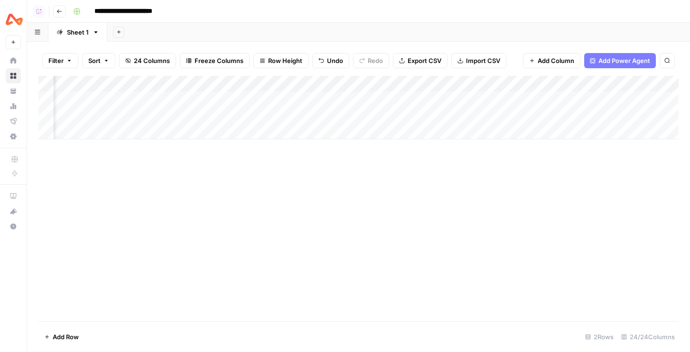
scroll to position [0, 1013]
click at [489, 97] on div "Add Column" at bounding box center [358, 108] width 640 height 64
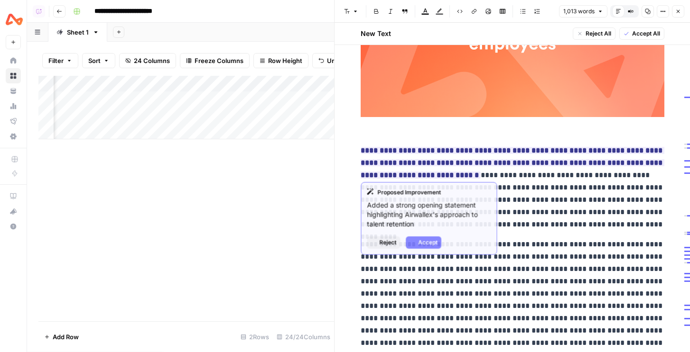
scroll to position [283, 0]
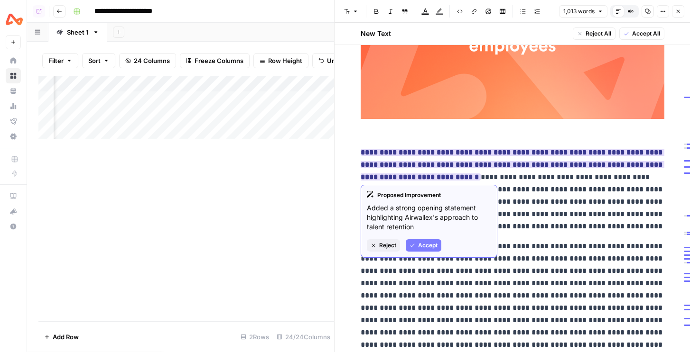
click at [420, 247] on span "Accept" at bounding box center [427, 245] width 19 height 9
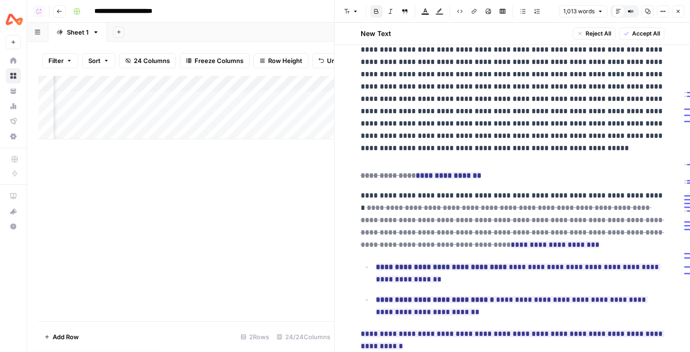
scroll to position [533, 0]
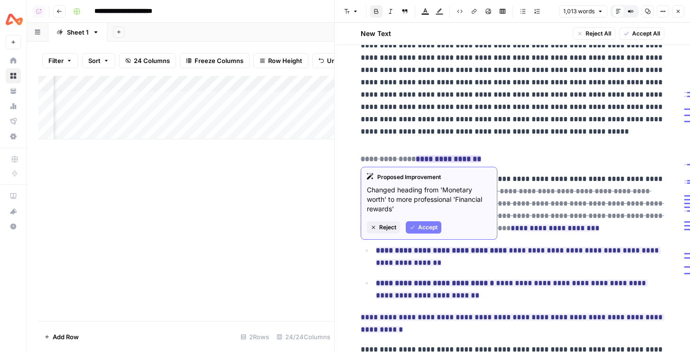
click at [426, 225] on span "Accept" at bounding box center [427, 227] width 19 height 9
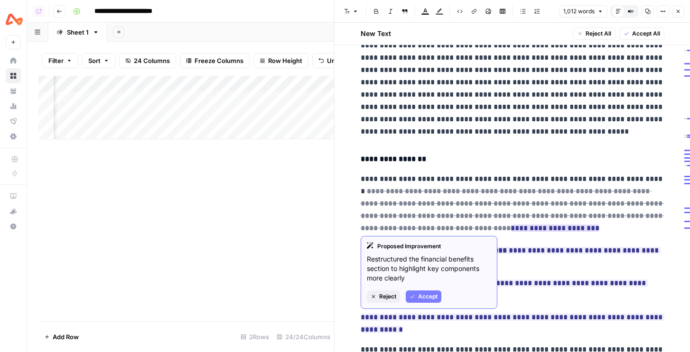
click at [430, 299] on span "Accept" at bounding box center [427, 297] width 19 height 9
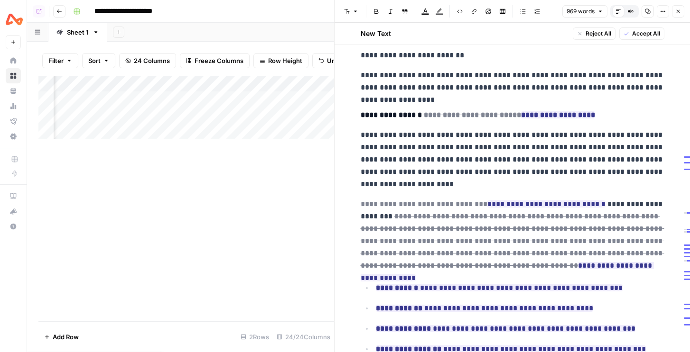
scroll to position [935, 0]
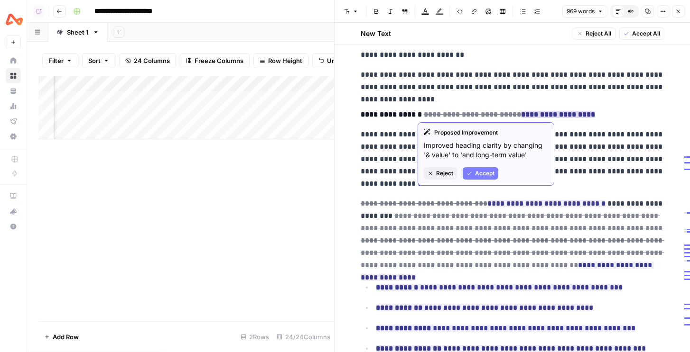
click at [490, 174] on span "Accept" at bounding box center [484, 173] width 19 height 9
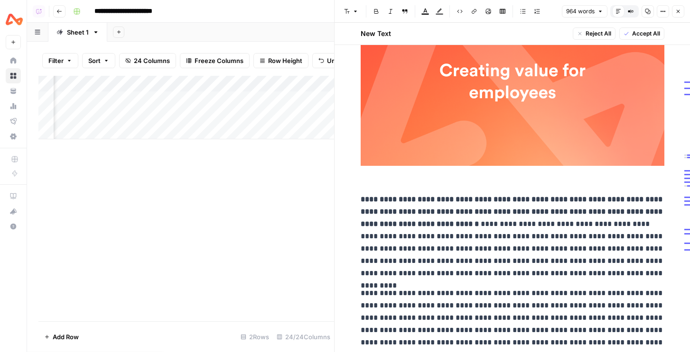
scroll to position [0, 0]
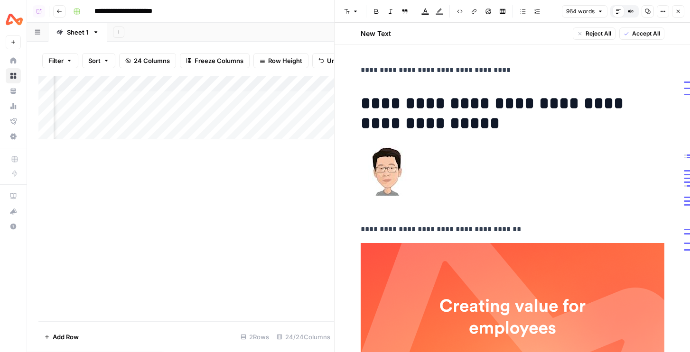
click at [680, 14] on icon "button" at bounding box center [678, 12] width 6 height 6
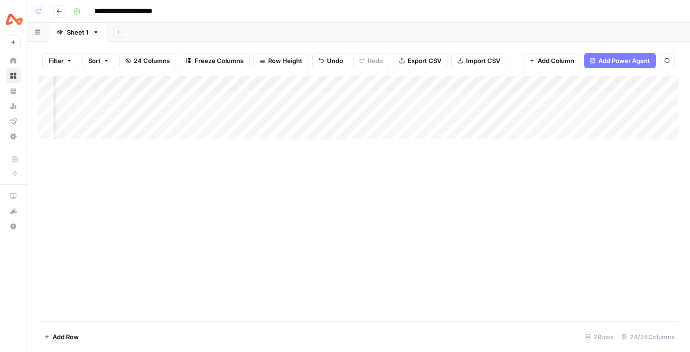
click at [490, 101] on div "Add Column" at bounding box center [358, 108] width 640 height 64
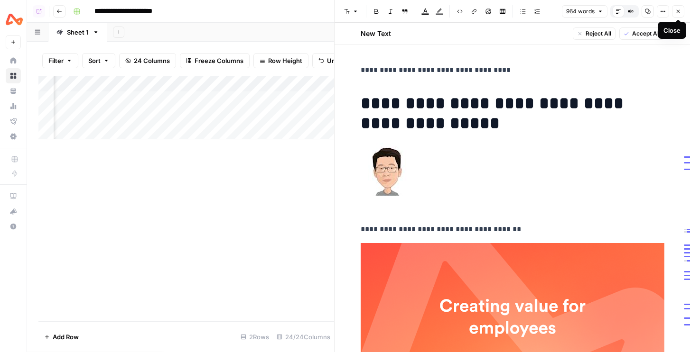
click at [681, 10] on button "Close" at bounding box center [678, 11] width 12 height 12
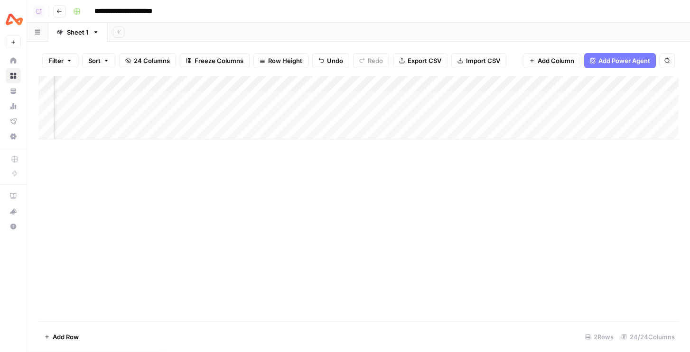
click at [418, 84] on div "Add Column" at bounding box center [358, 108] width 640 height 64
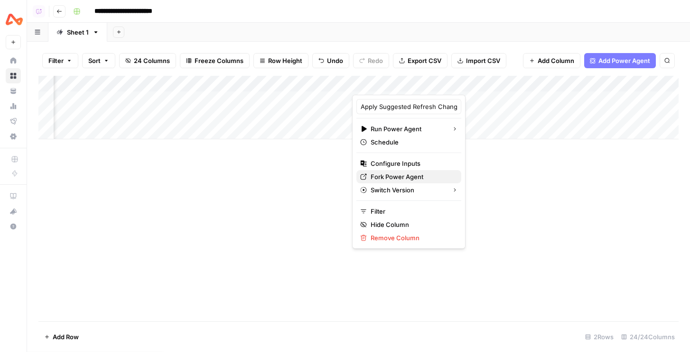
click at [391, 176] on span "Fork Power Agent" at bounding box center [411, 176] width 83 height 9
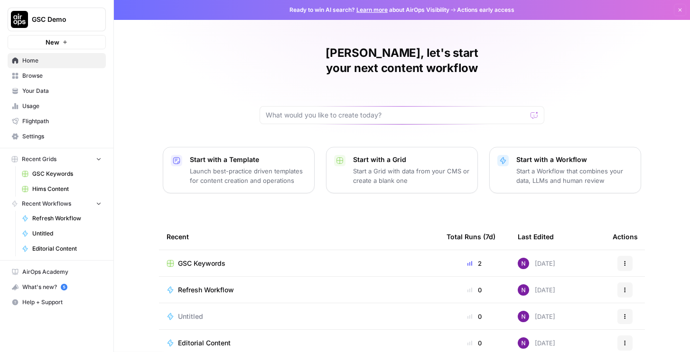
click at [199, 259] on span "GSC Keywords" at bounding box center [201, 263] width 47 height 9
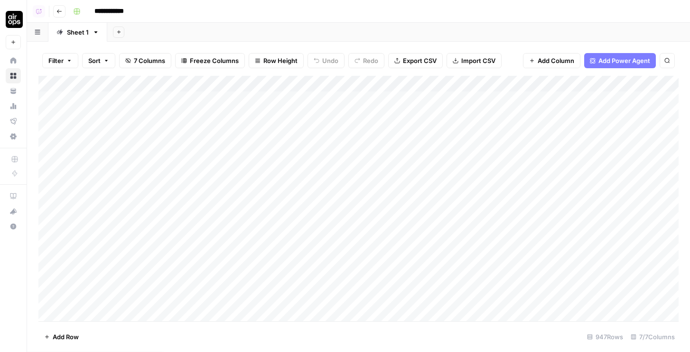
click at [119, 35] on button "Add Sheet" at bounding box center [118, 32] width 11 height 11
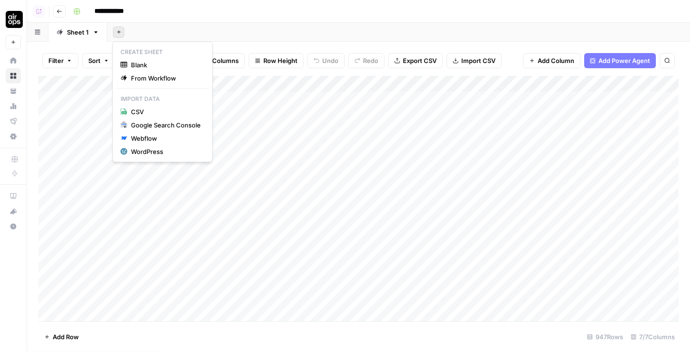
click at [337, 20] on header "**********" at bounding box center [358, 11] width 663 height 23
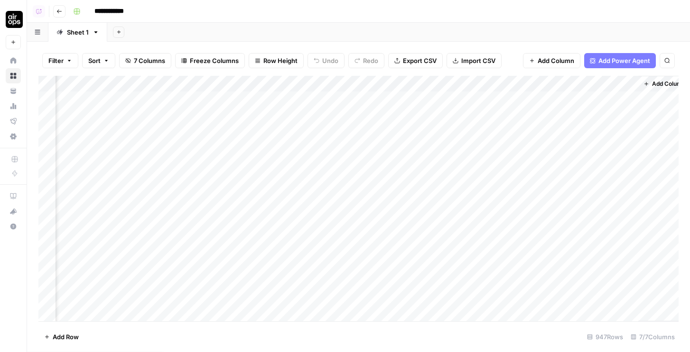
scroll to position [0, 137]
click at [611, 85] on div "Add Column" at bounding box center [358, 199] width 640 height 246
click at [606, 85] on div "Add Column" at bounding box center [358, 199] width 640 height 246
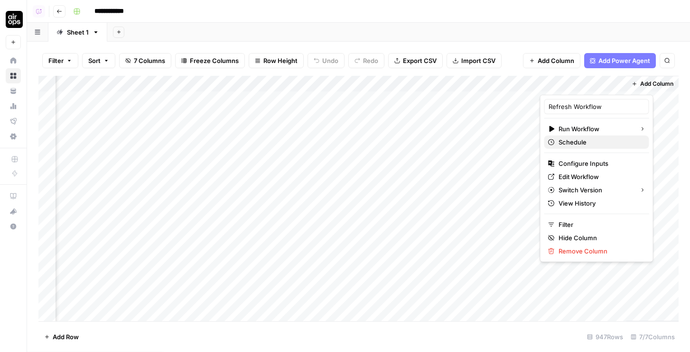
click at [574, 144] on span "Schedule" at bounding box center [599, 142] width 83 height 9
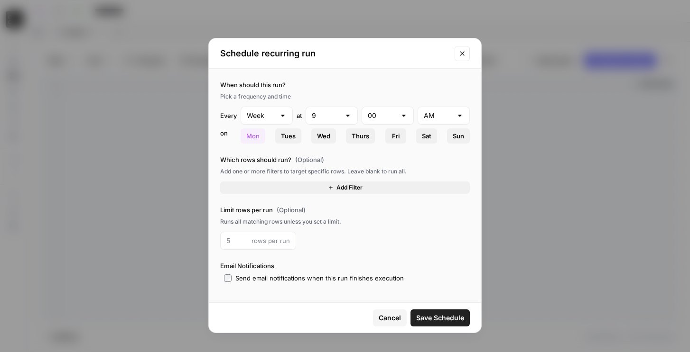
click at [272, 185] on button "Add Filter" at bounding box center [345, 188] width 250 height 12
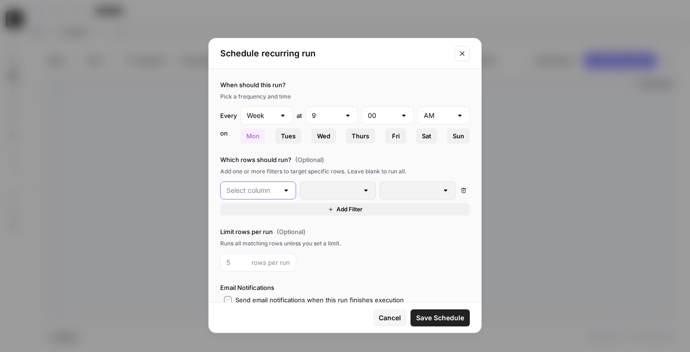
click at [258, 195] on input "text" at bounding box center [252, 190] width 52 height 9
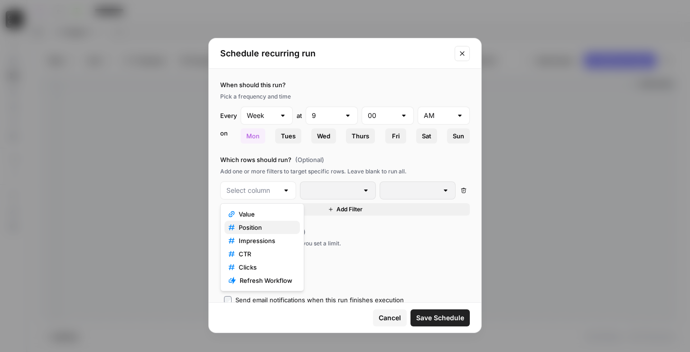
click at [248, 222] on button "Position" at bounding box center [261, 227] width 75 height 13
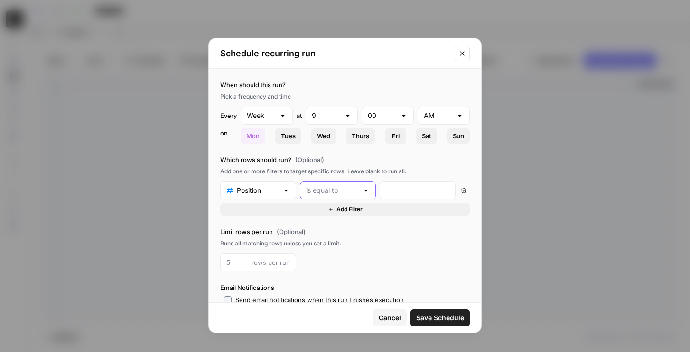
click at [356, 191] on input "text" at bounding box center [332, 190] width 52 height 9
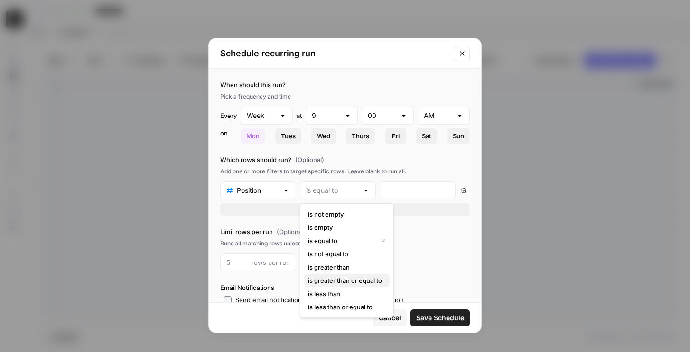
click at [347, 282] on span "is greater than or equal to" at bounding box center [345, 280] width 74 height 9
type input "is greater than or equal to"
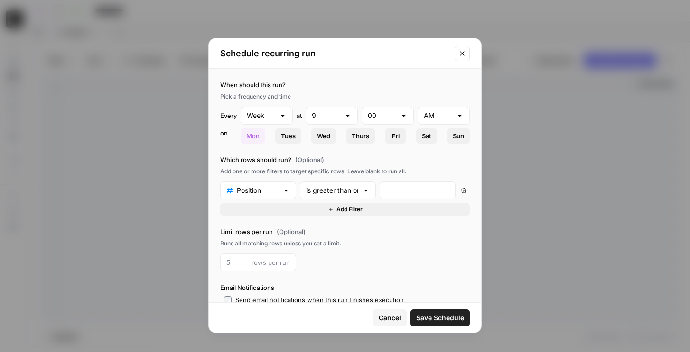
click at [416, 197] on div at bounding box center [417, 191] width 76 height 18
type input "1"
type input "10"
click at [325, 211] on button "Add Filter" at bounding box center [345, 210] width 250 height 12
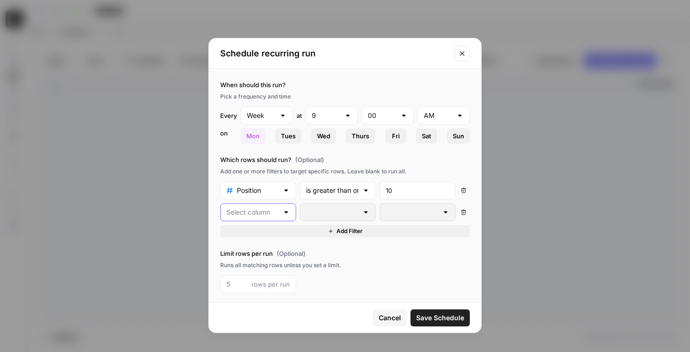
click at [246, 211] on input "text" at bounding box center [252, 212] width 52 height 9
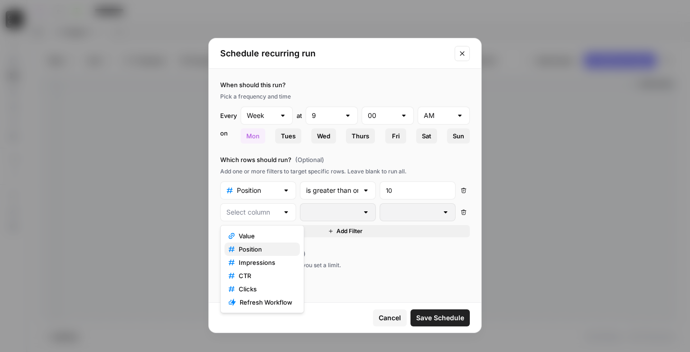
click at [254, 251] on span "Position" at bounding box center [266, 249] width 54 height 9
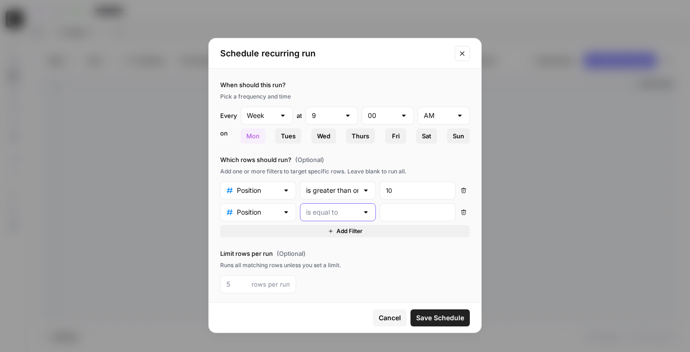
click at [321, 216] on input "text" at bounding box center [332, 212] width 52 height 9
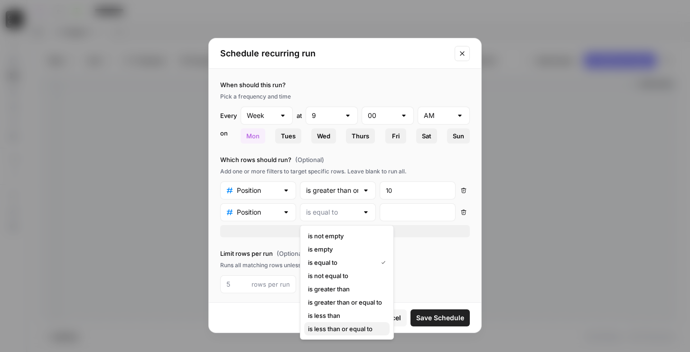
click at [338, 328] on span "is less than or equal to" at bounding box center [345, 328] width 74 height 9
type input "is less than or equal to"
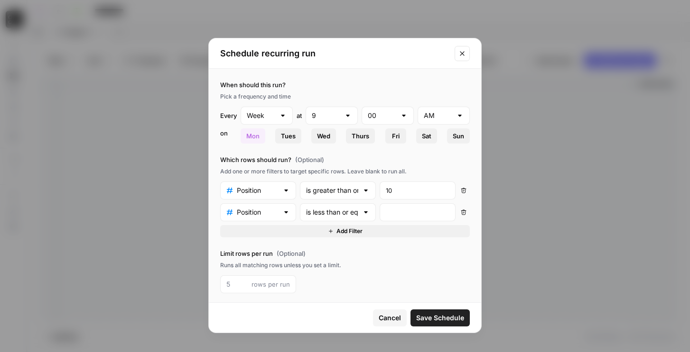
click at [412, 218] on div at bounding box center [417, 213] width 76 height 18
type input "2"
type input "20"
click at [427, 319] on span "Save Schedule" at bounding box center [440, 318] width 48 height 9
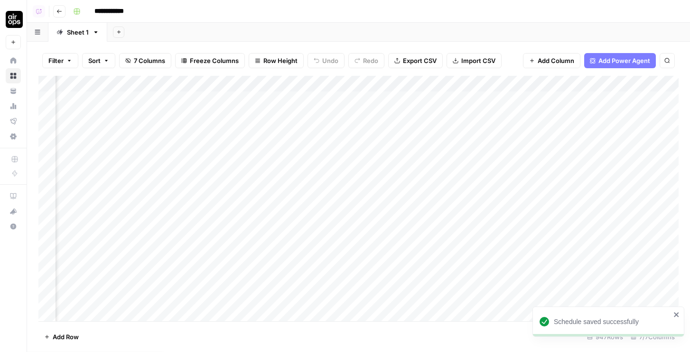
scroll to position [0, 121]
click at [626, 86] on div "Add Column" at bounding box center [358, 199] width 640 height 246
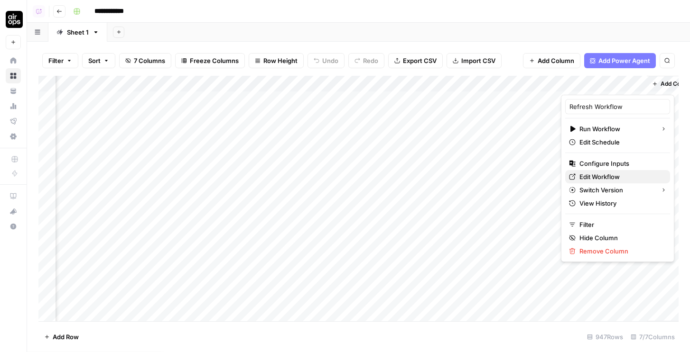
click at [605, 177] on span "Edit Workflow" at bounding box center [620, 176] width 83 height 9
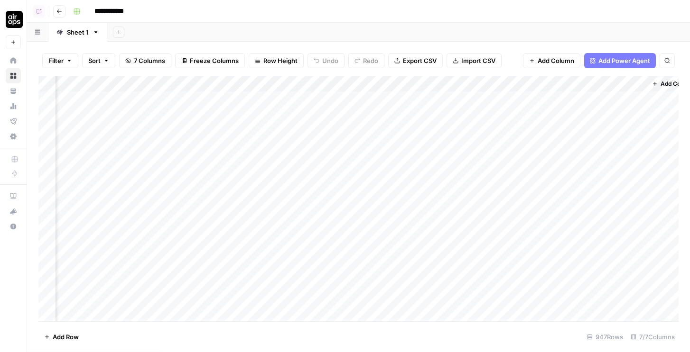
scroll to position [0, 0]
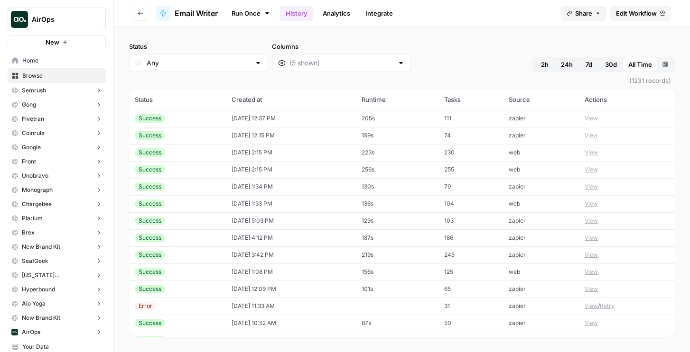
click at [314, 89] on span "(1231 records)" at bounding box center [402, 80] width 546 height 17
click at [244, 12] on link "Run Once" at bounding box center [250, 13] width 51 height 16
